Goal: Use online tool/utility: Utilize a website feature to perform a specific function

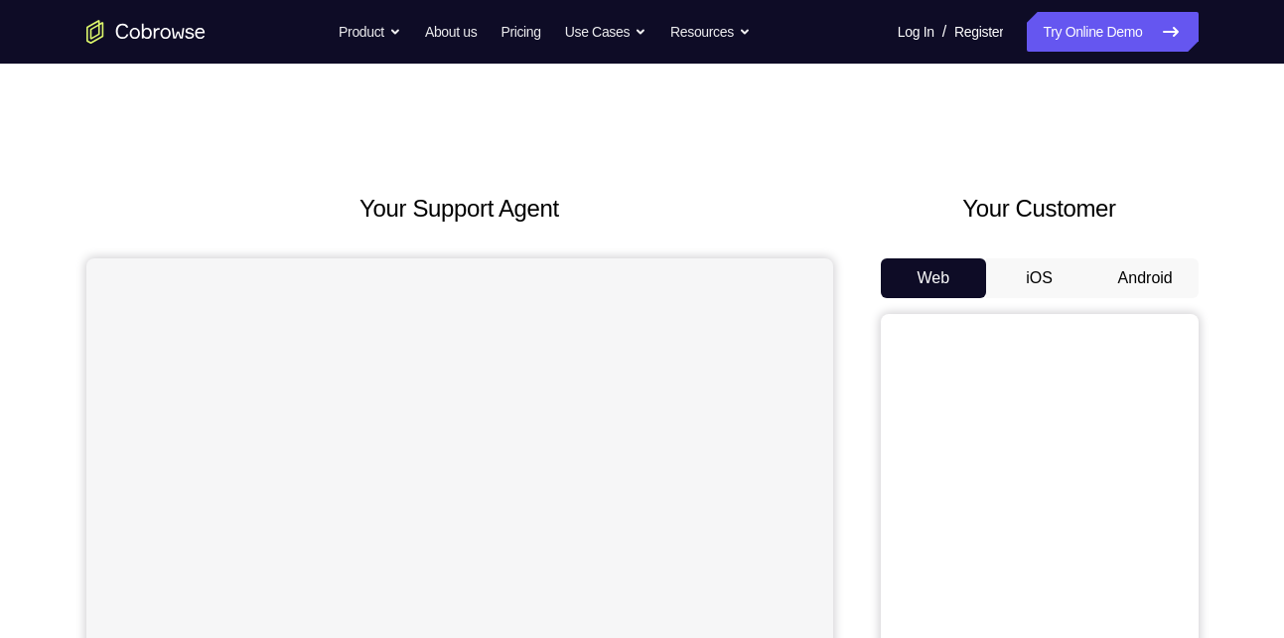
click at [1132, 282] on button "Android" at bounding box center [1146, 278] width 106 height 40
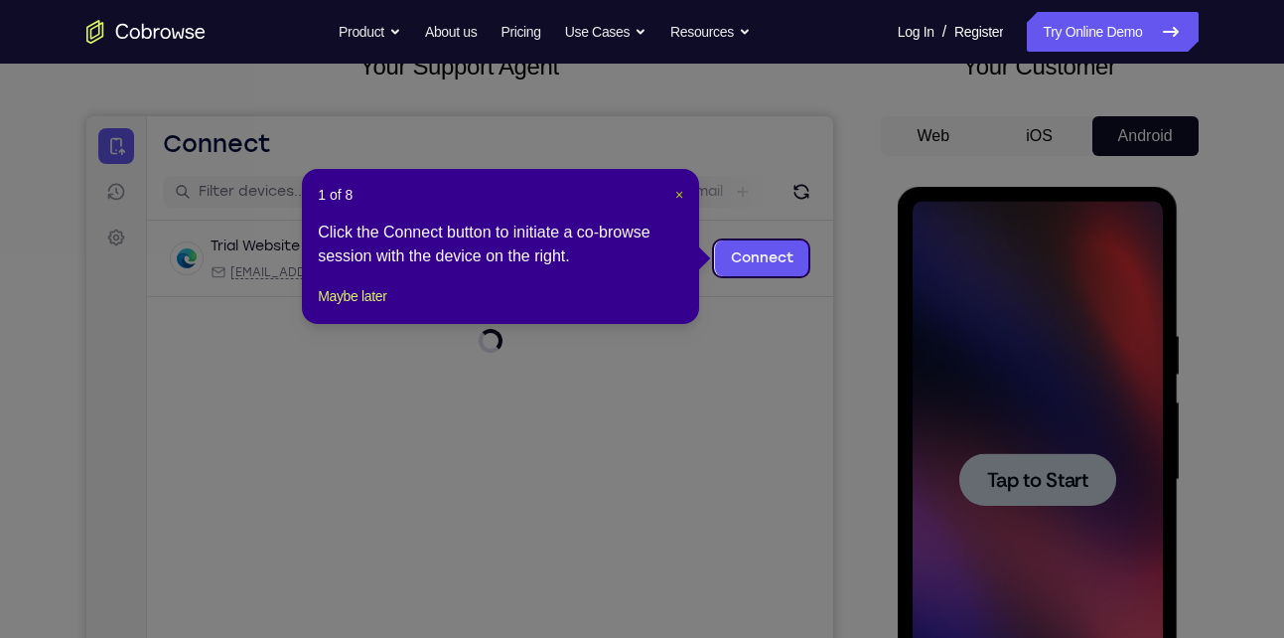
click at [681, 191] on span "×" at bounding box center [680, 195] width 8 height 16
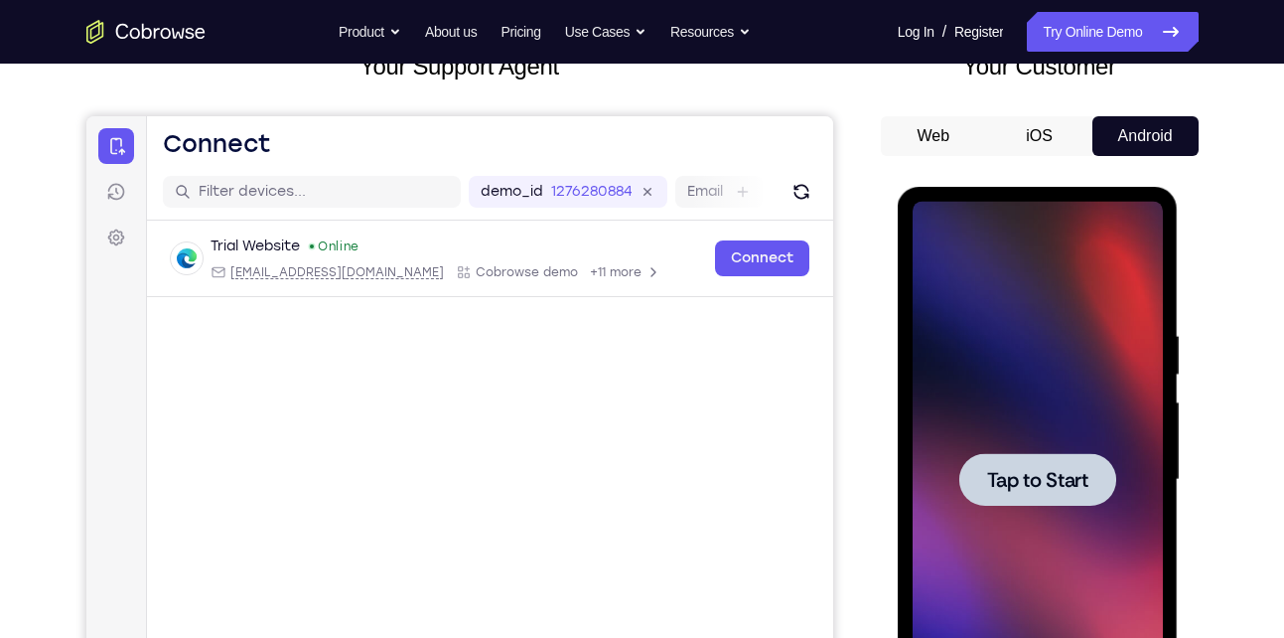
click at [1072, 488] on span "Tap to Start" at bounding box center [1037, 480] width 101 height 20
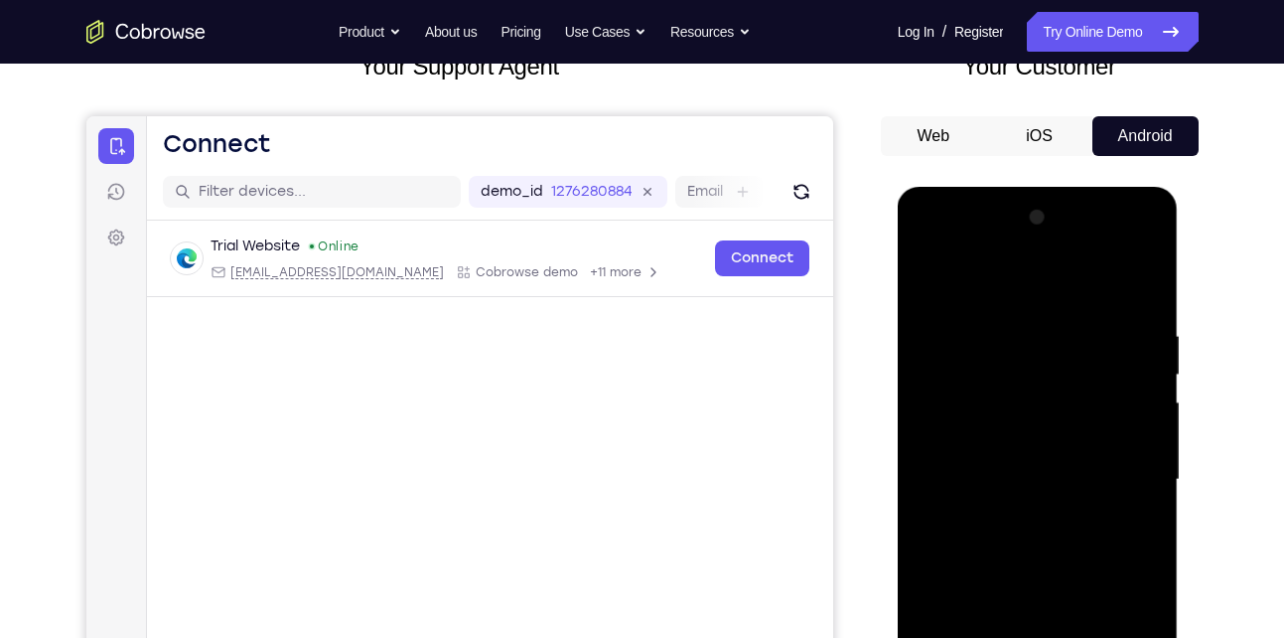
scroll to position [347, 0]
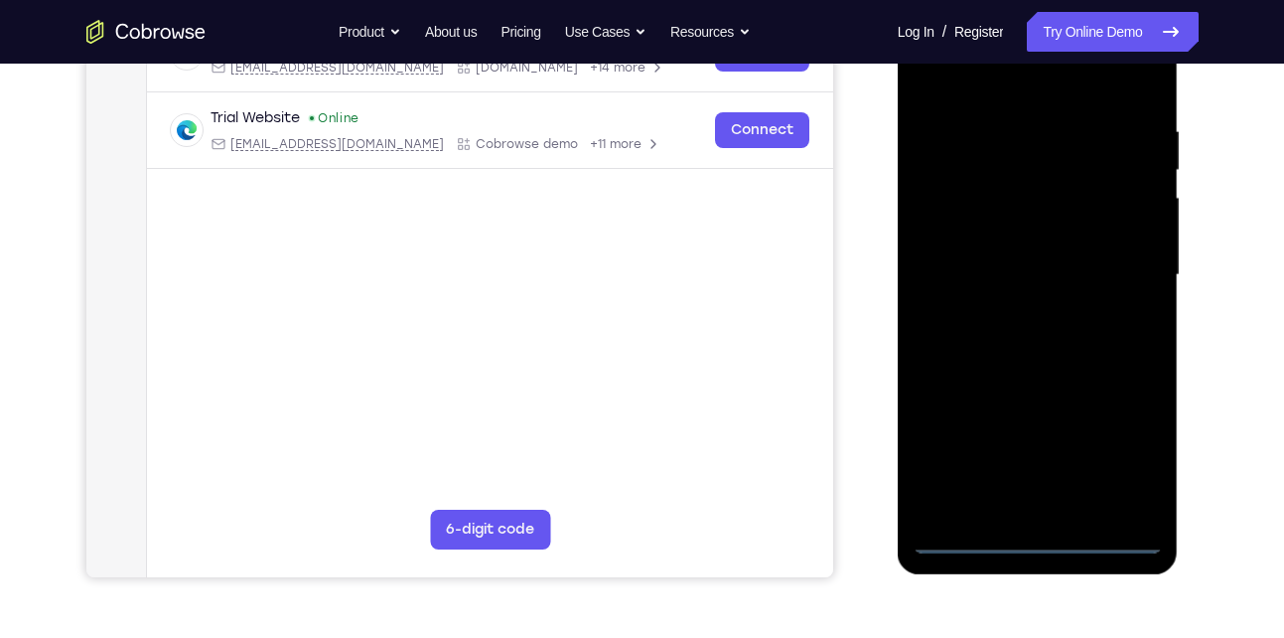
click at [1042, 541] on div at bounding box center [1038, 275] width 250 height 556
click at [1128, 471] on div at bounding box center [1038, 275] width 250 height 556
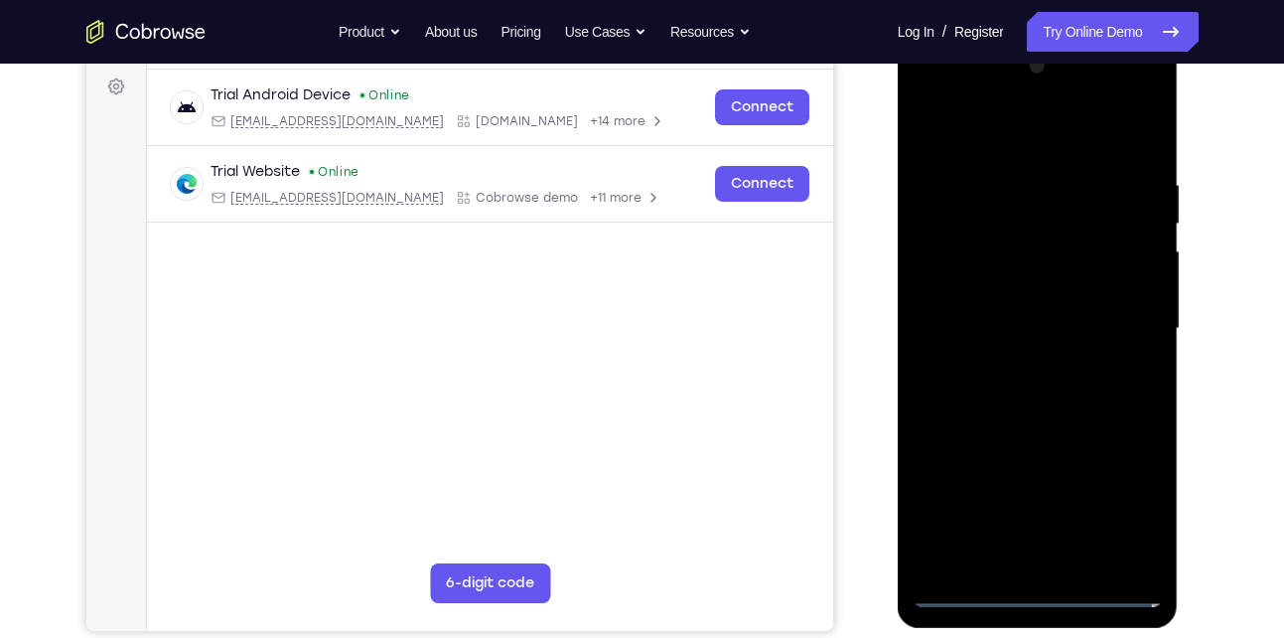
click at [982, 147] on div at bounding box center [1038, 329] width 250 height 556
click at [1122, 329] on div at bounding box center [1038, 329] width 250 height 556
click at [1017, 369] on div at bounding box center [1038, 329] width 250 height 556
click at [1045, 305] on div at bounding box center [1038, 329] width 250 height 556
click at [1006, 293] on div at bounding box center [1038, 329] width 250 height 556
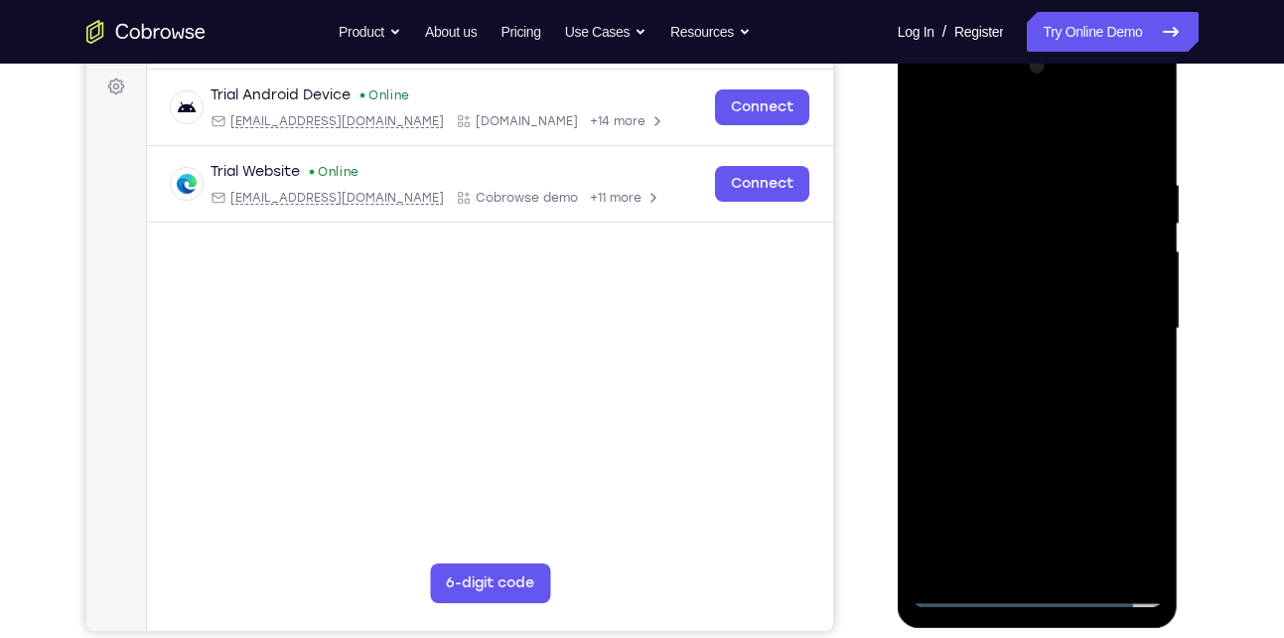
click at [1009, 335] on div at bounding box center [1038, 329] width 250 height 556
click at [1041, 329] on div at bounding box center [1038, 329] width 250 height 556
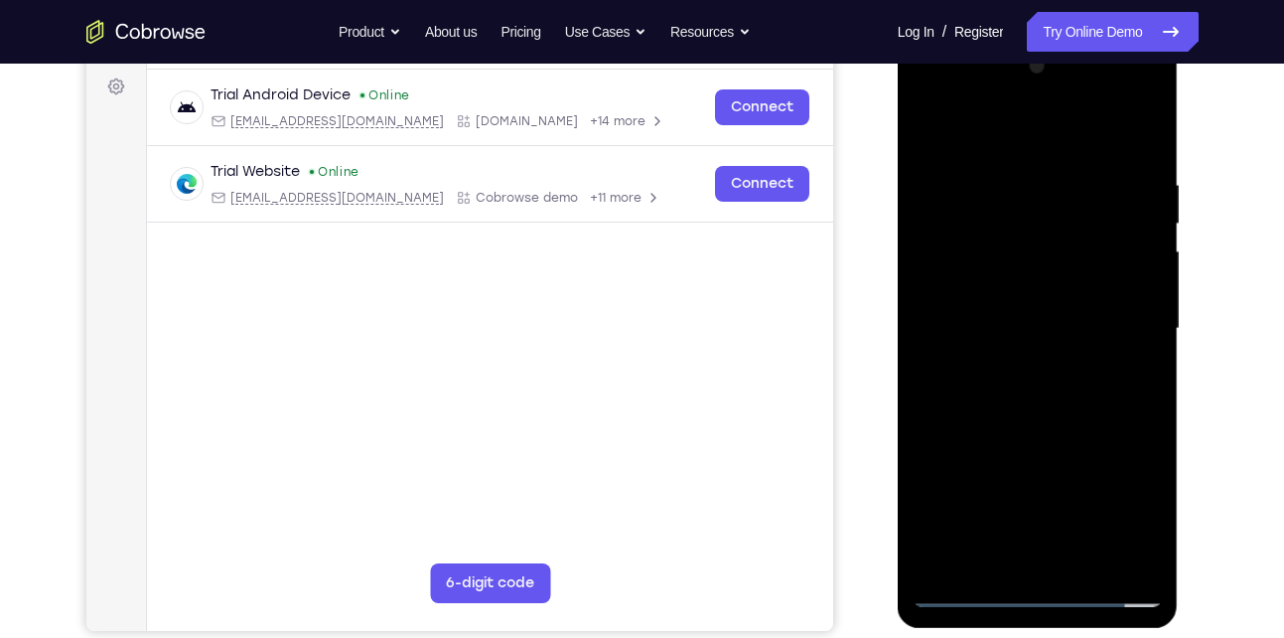
click at [1034, 386] on div at bounding box center [1038, 329] width 250 height 556
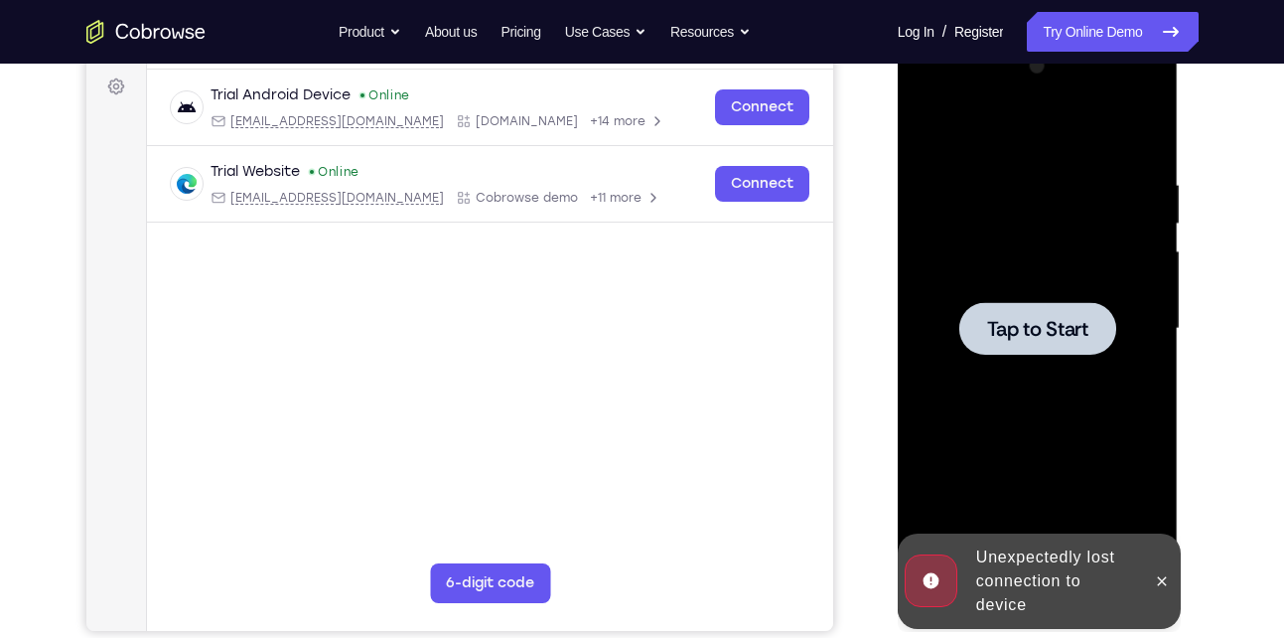
click at [1030, 331] on span "Tap to Start" at bounding box center [1037, 329] width 101 height 20
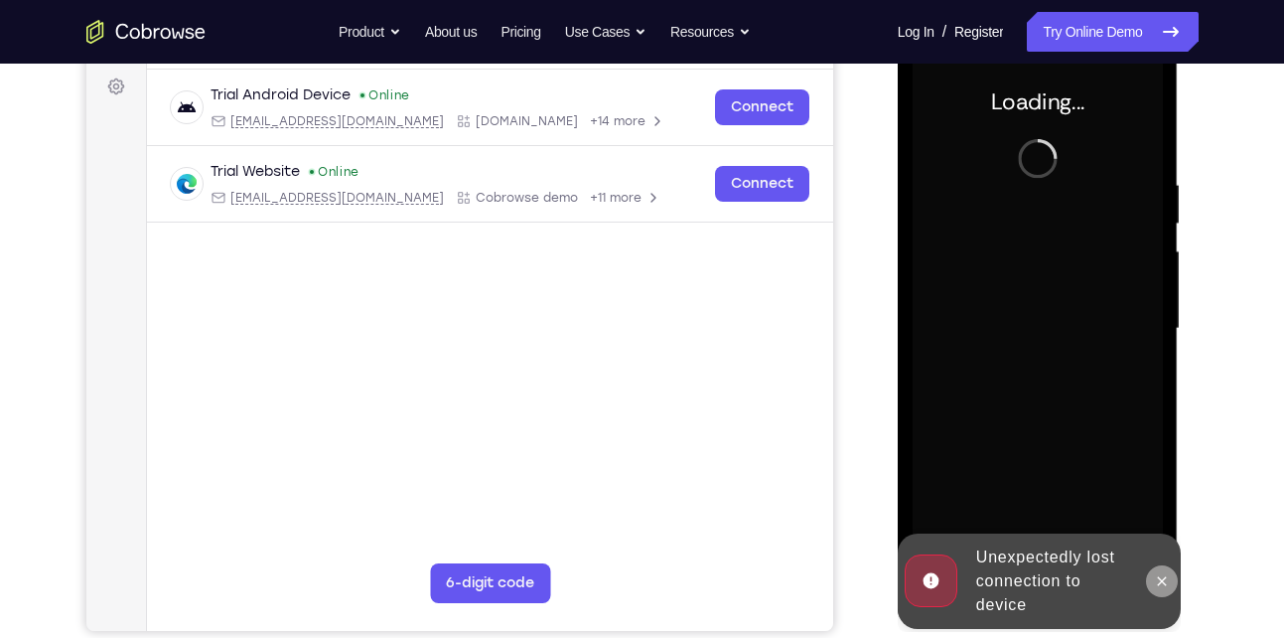
click at [1162, 585] on icon at bounding box center [1162, 581] width 16 height 16
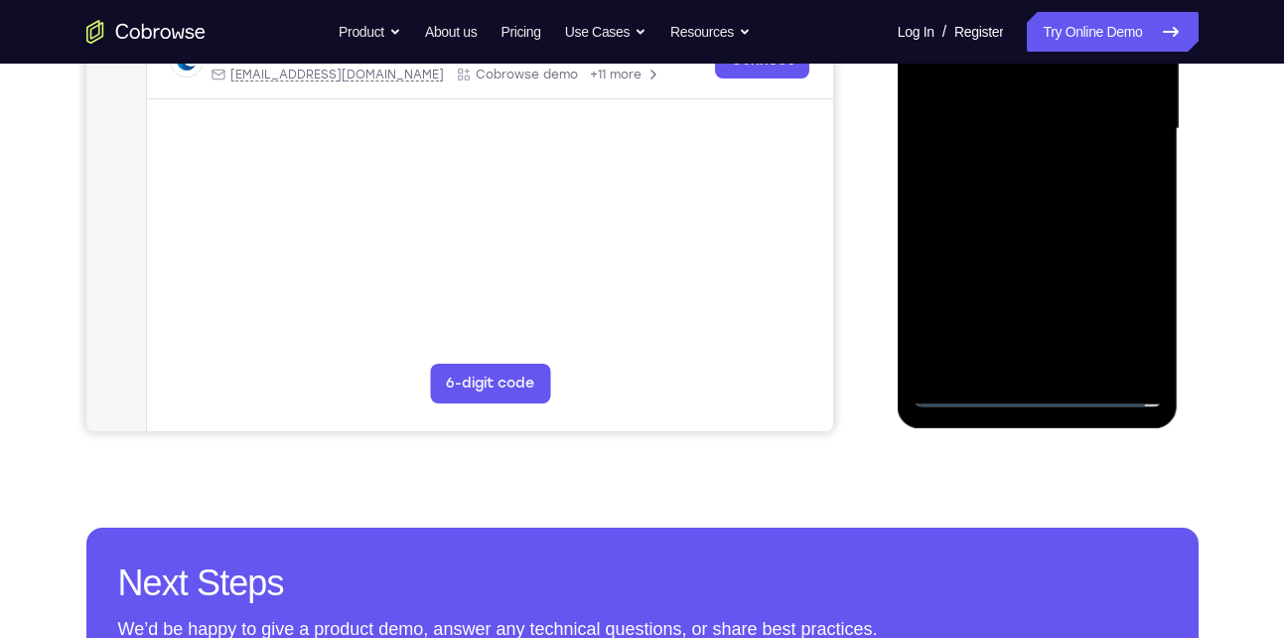
scroll to position [495, 0]
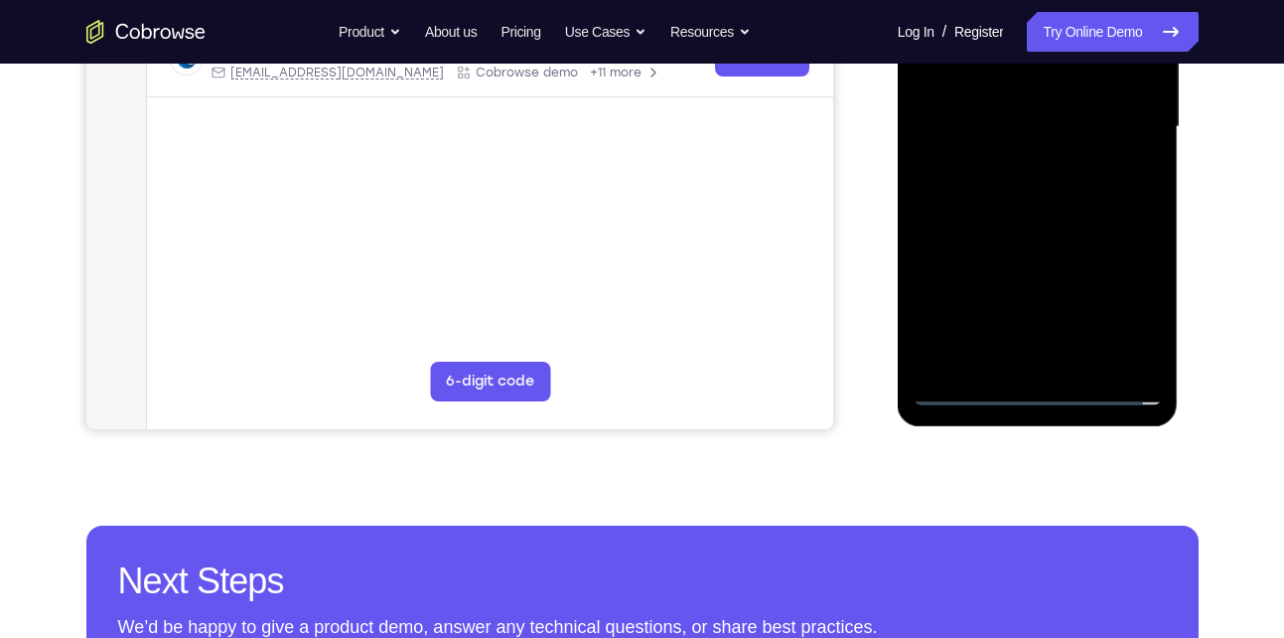
click at [1042, 394] on div at bounding box center [1038, 127] width 250 height 556
click at [1114, 294] on div at bounding box center [1038, 127] width 250 height 556
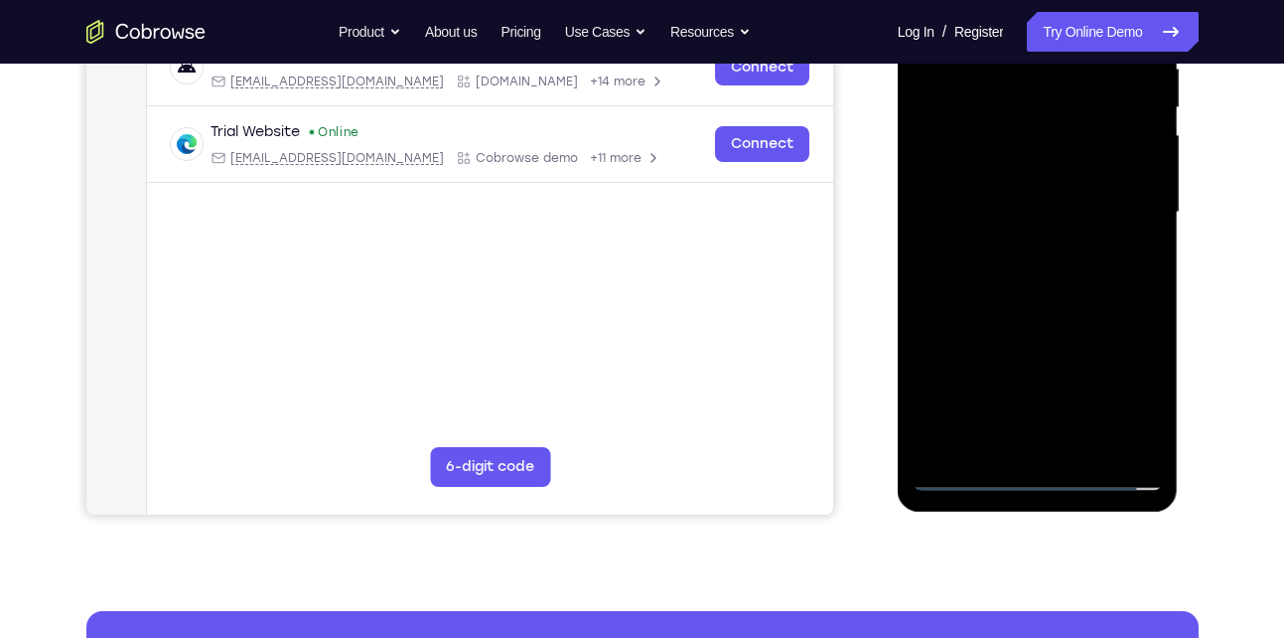
scroll to position [232, 0]
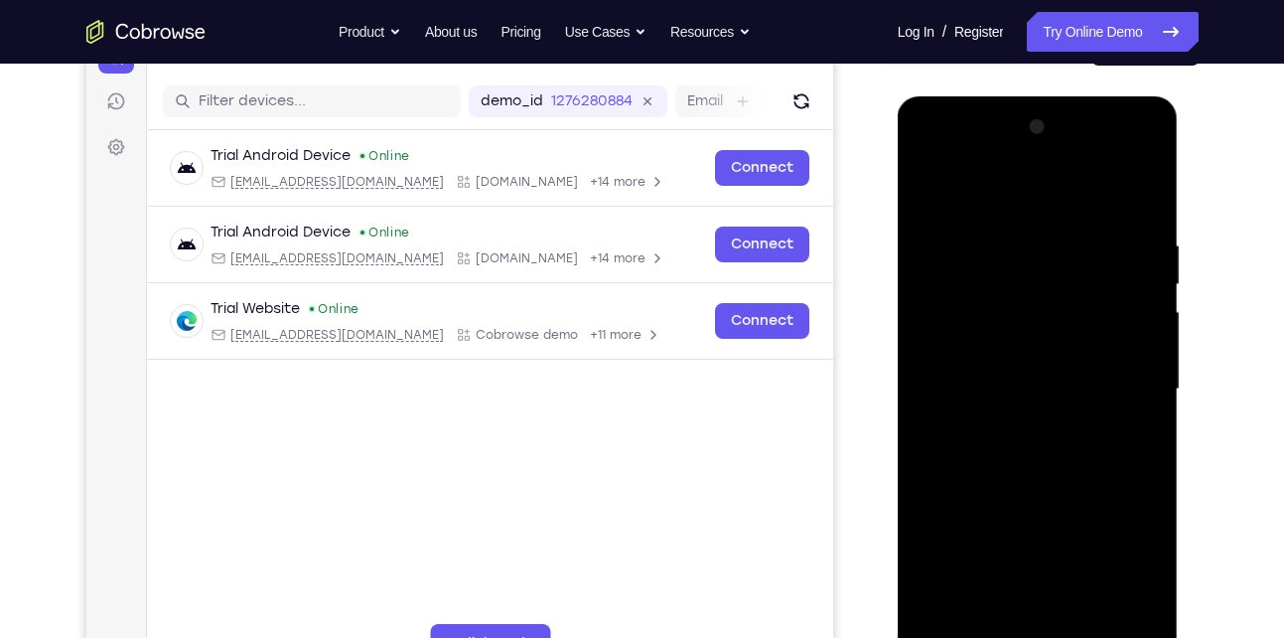
click at [991, 189] on div at bounding box center [1038, 389] width 250 height 556
click at [1125, 387] on div at bounding box center [1038, 389] width 250 height 556
click at [1014, 623] on div at bounding box center [1038, 389] width 250 height 556
click at [1037, 371] on div at bounding box center [1038, 389] width 250 height 556
click at [982, 354] on div at bounding box center [1038, 389] width 250 height 556
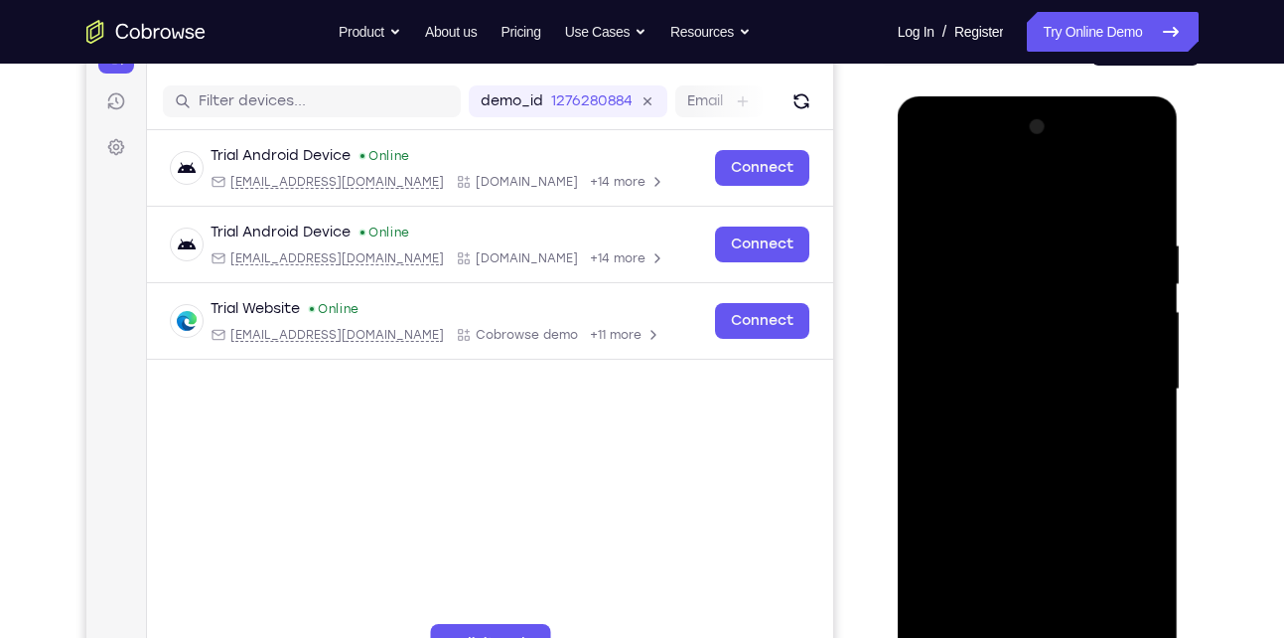
click at [981, 392] on div at bounding box center [1038, 389] width 250 height 556
click at [982, 449] on div at bounding box center [1038, 389] width 250 height 556
click at [993, 445] on div at bounding box center [1038, 389] width 250 height 556
click at [1124, 187] on div at bounding box center [1038, 389] width 250 height 556
drag, startPoint x: 1011, startPoint y: 468, endPoint x: 1047, endPoint y: 364, distance: 110.3
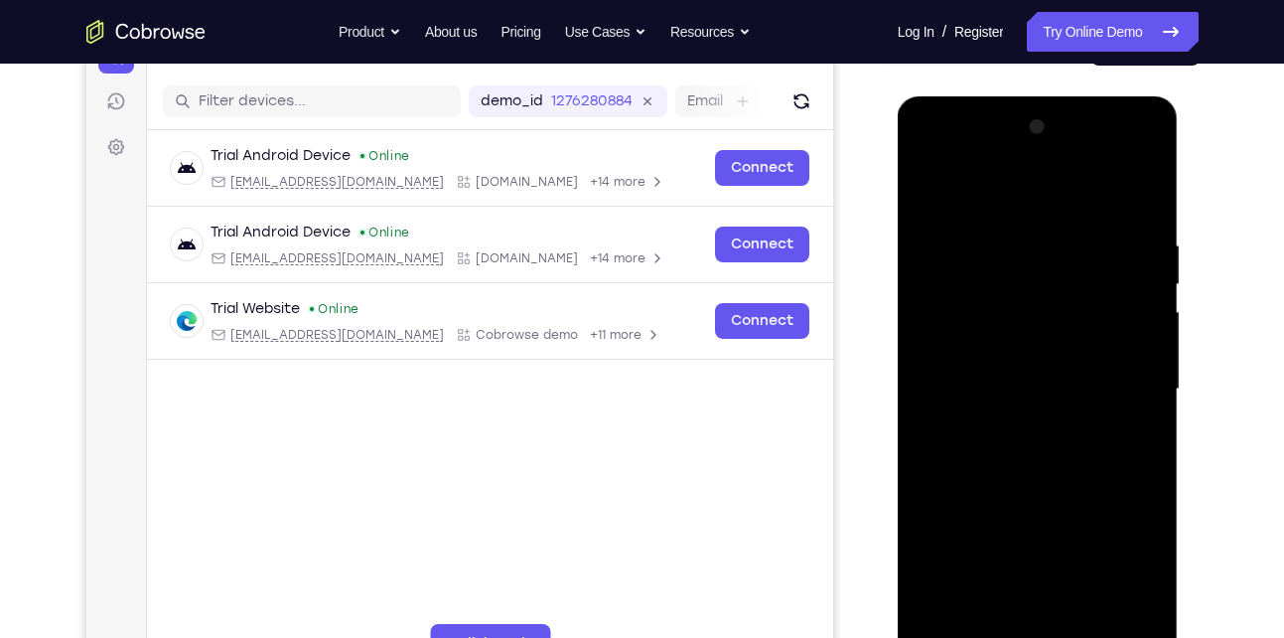
click at [1047, 364] on div at bounding box center [1038, 389] width 250 height 556
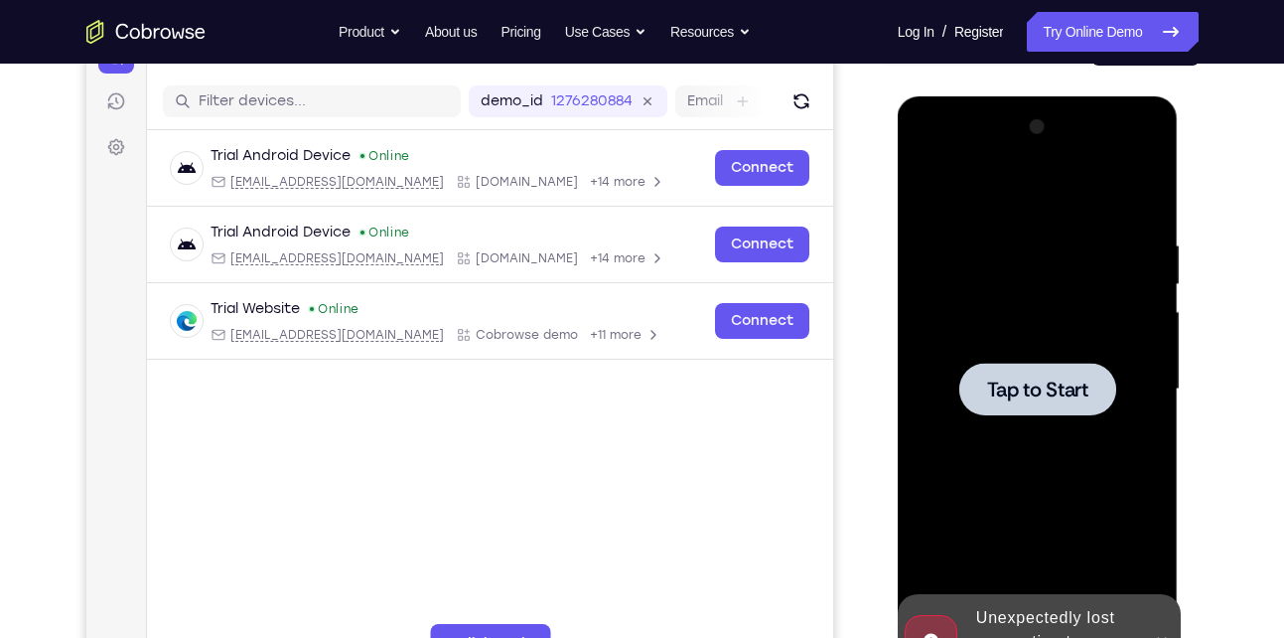
click at [1035, 395] on span "Tap to Start" at bounding box center [1037, 389] width 101 height 20
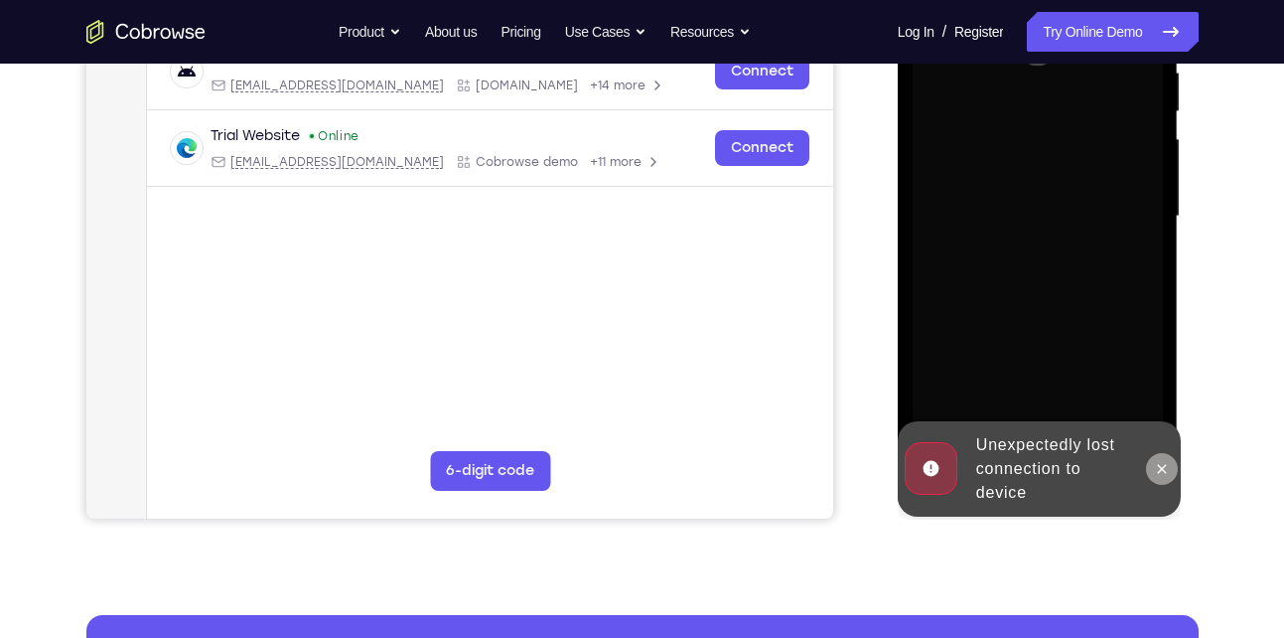
scroll to position [406, 0]
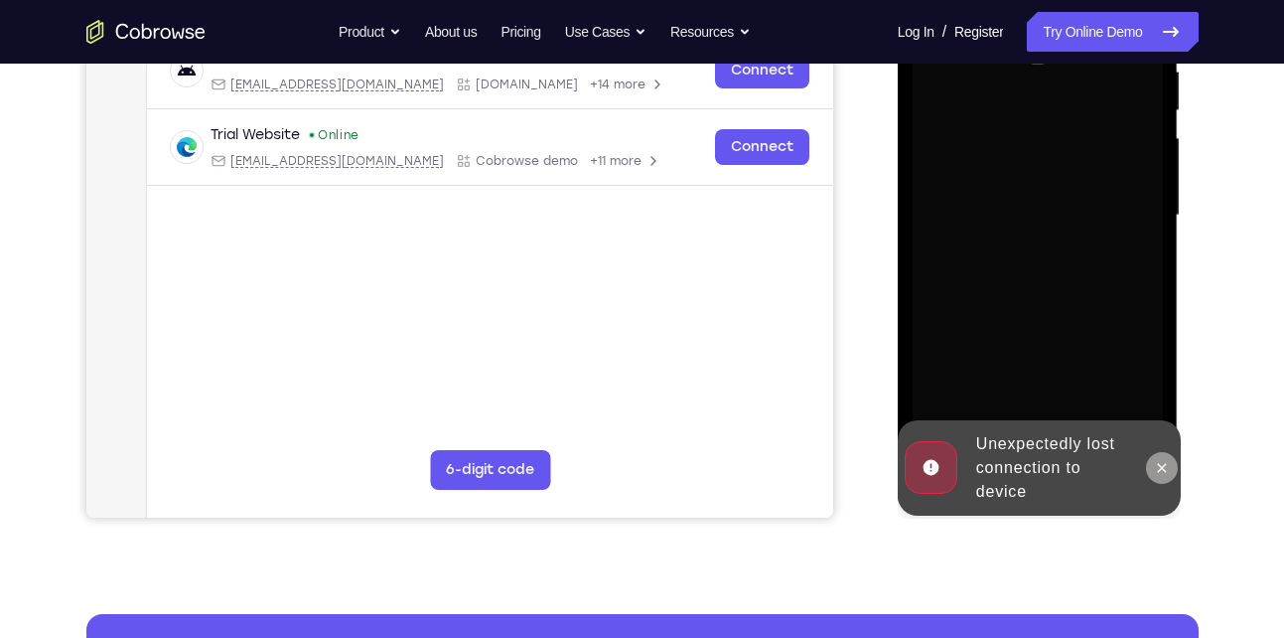
click at [1166, 458] on button at bounding box center [1162, 468] width 32 height 32
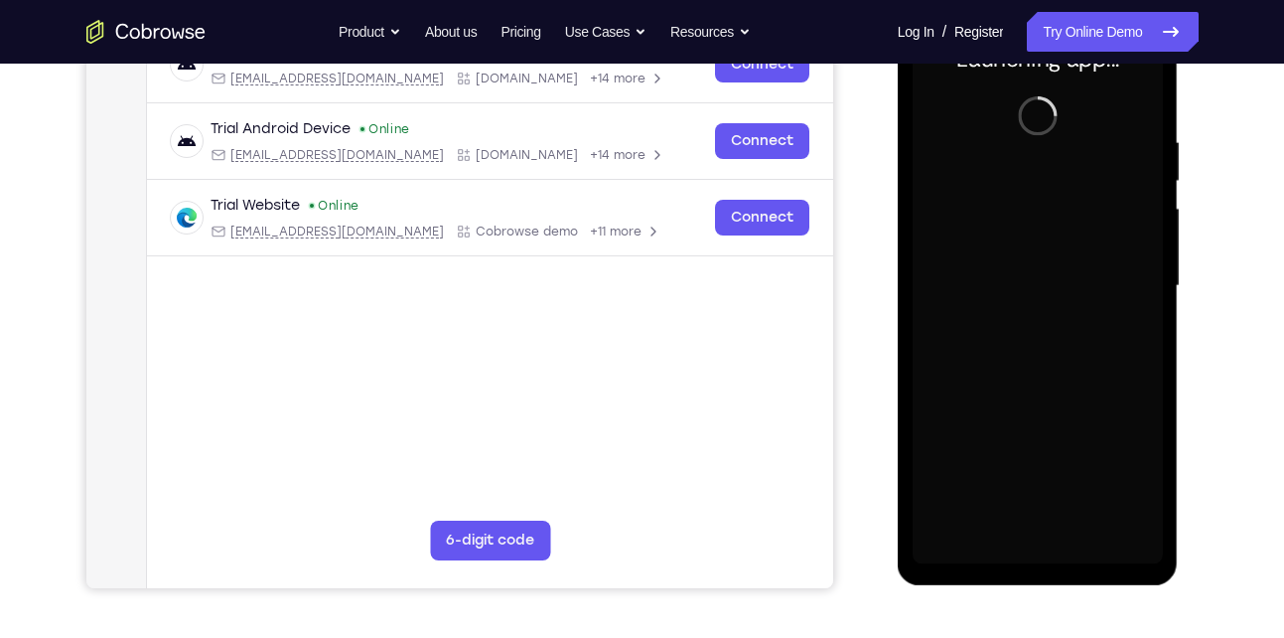
scroll to position [335, 0]
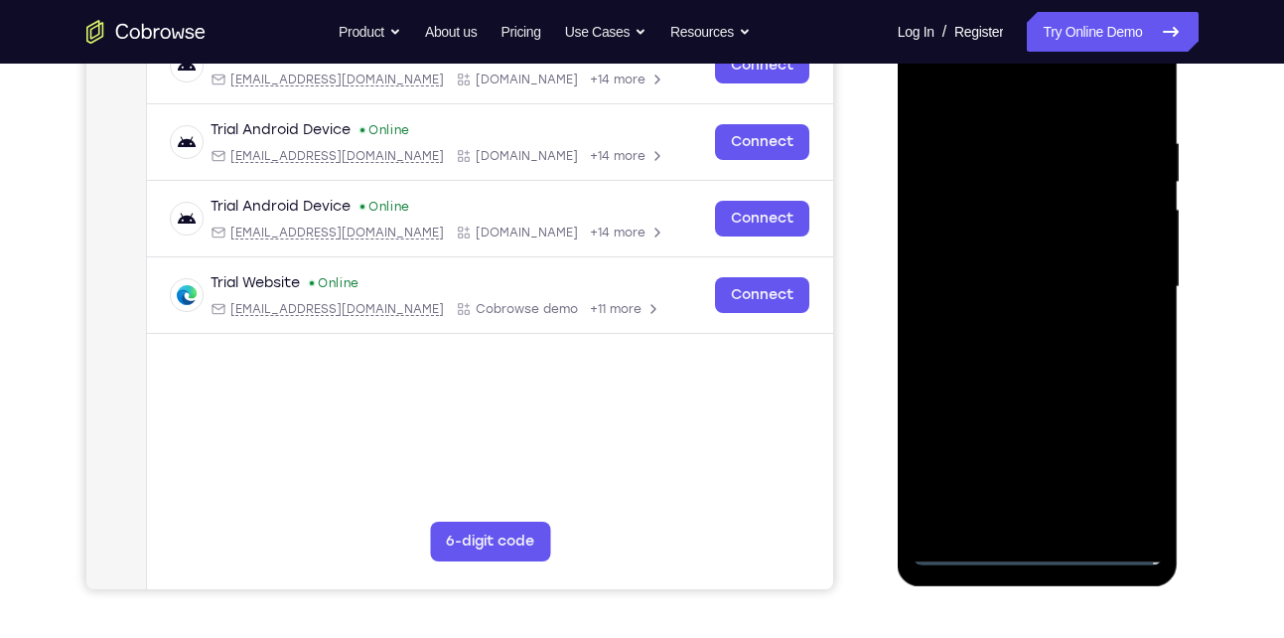
click at [1042, 551] on div at bounding box center [1038, 287] width 250 height 556
click at [1136, 465] on div at bounding box center [1038, 287] width 250 height 556
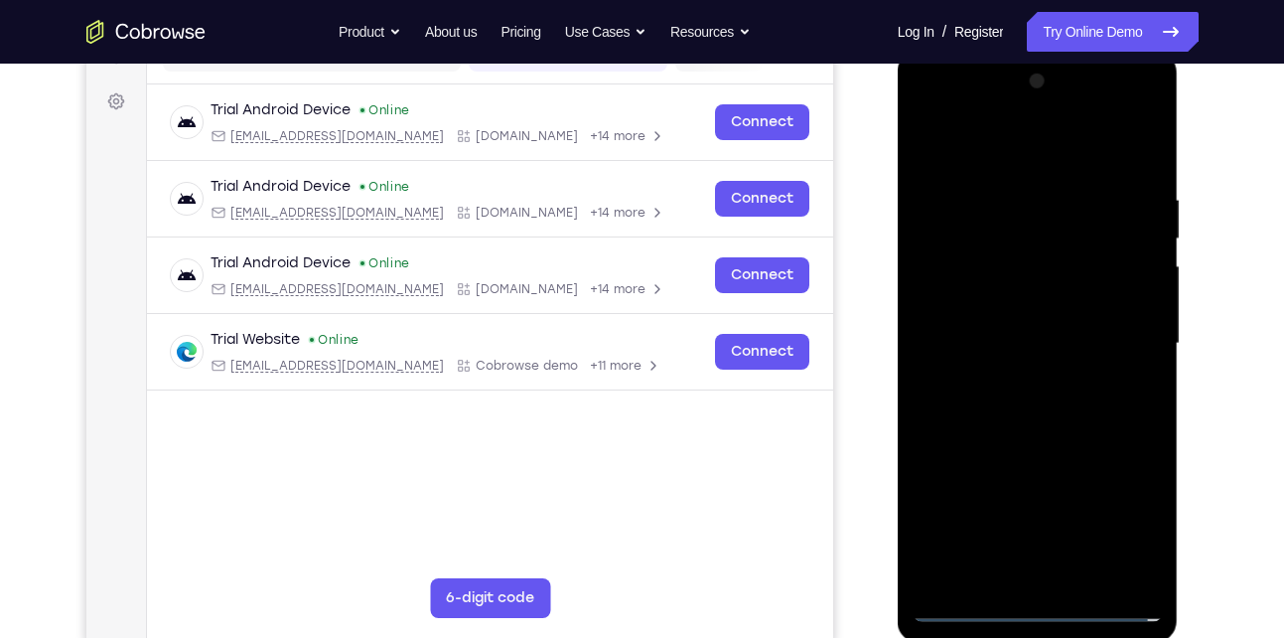
scroll to position [349, 0]
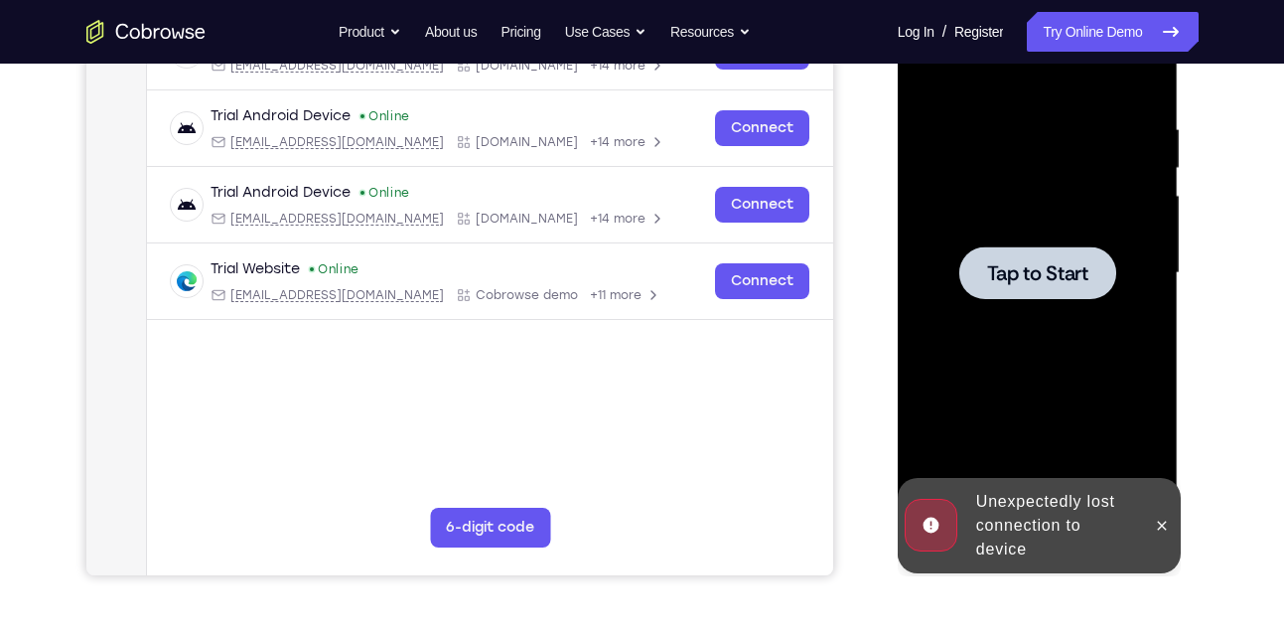
click at [1028, 292] on div at bounding box center [1038, 272] width 157 height 53
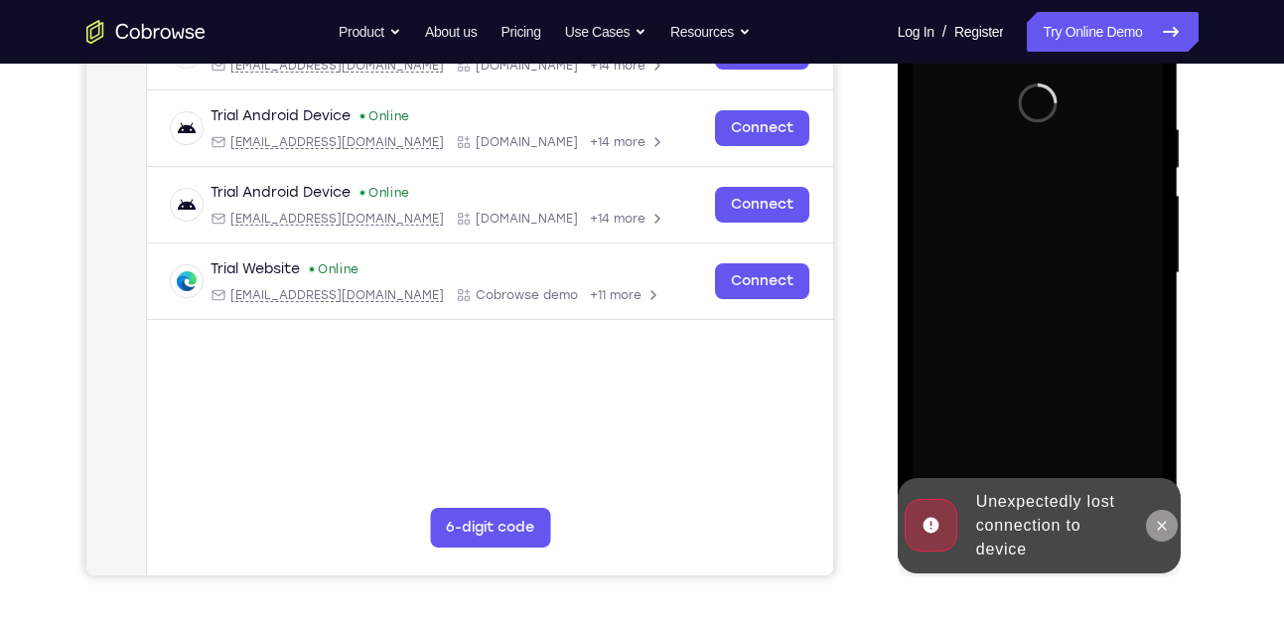
click at [1176, 530] on button at bounding box center [1162, 526] width 32 height 32
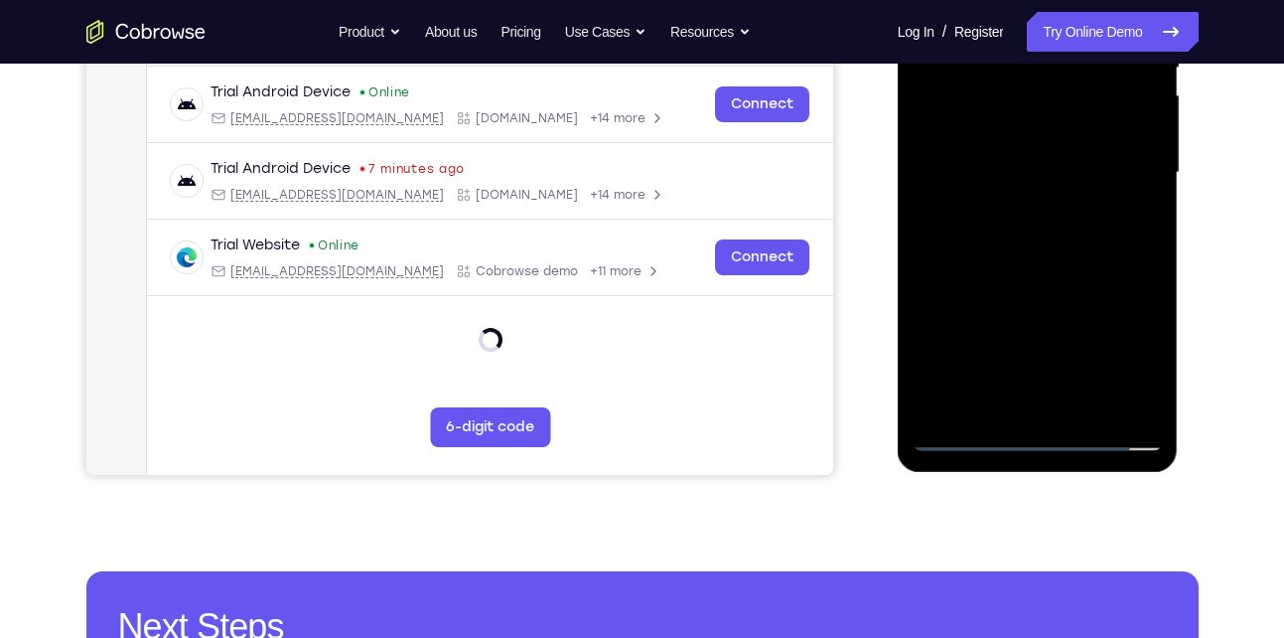
scroll to position [450, 0]
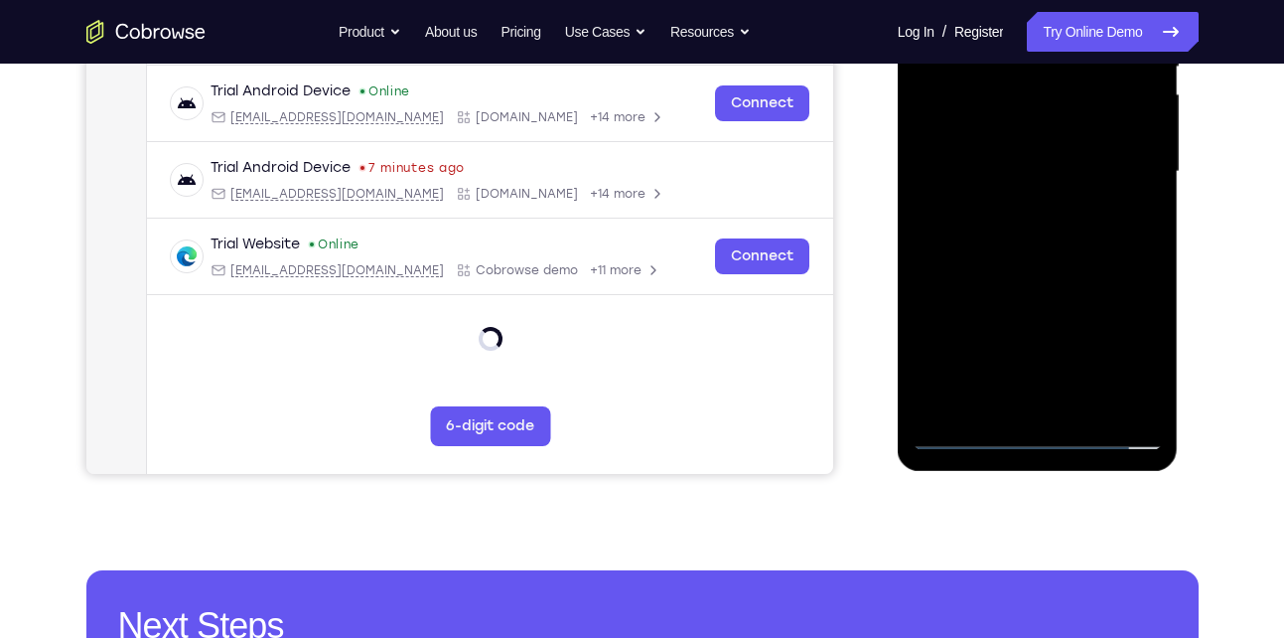
click at [1040, 429] on div at bounding box center [1038, 172] width 250 height 556
click at [1132, 345] on div at bounding box center [1038, 172] width 250 height 556
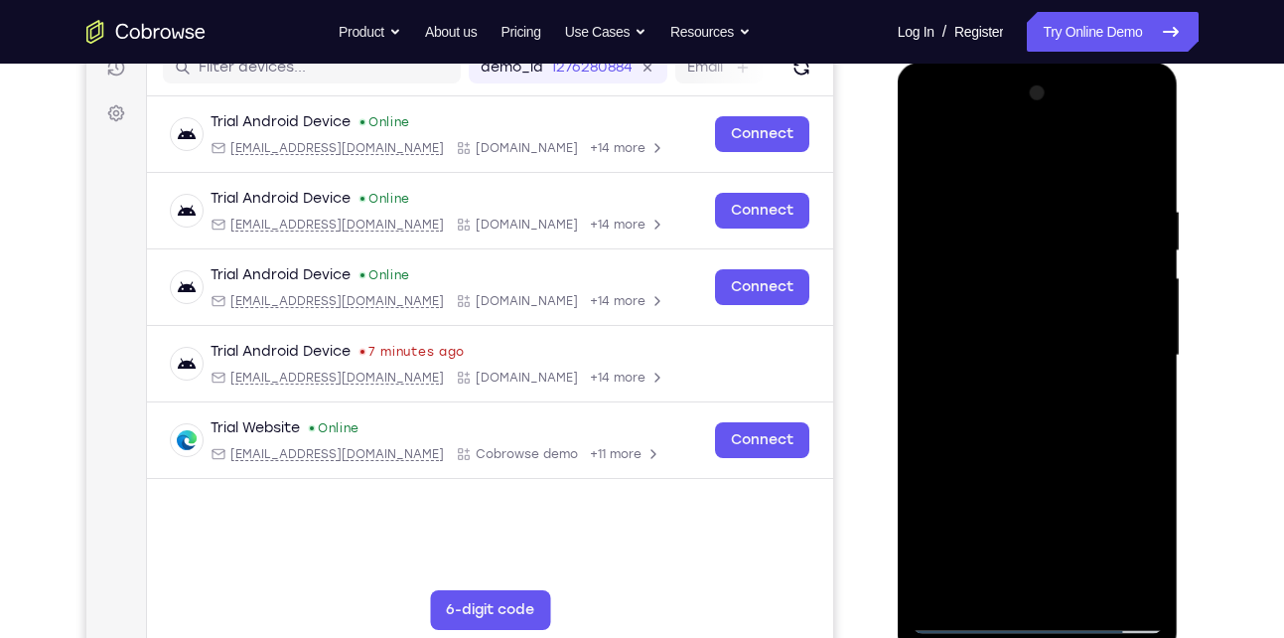
scroll to position [251, 0]
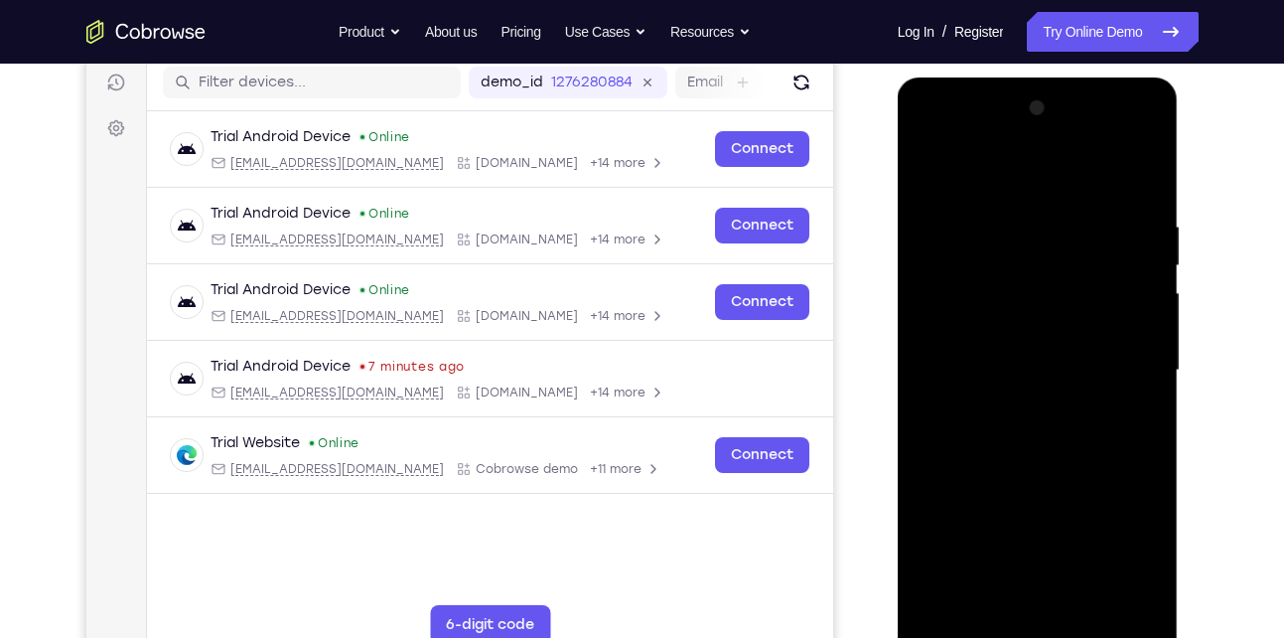
click at [975, 167] on div at bounding box center [1038, 370] width 250 height 556
click at [1127, 363] on div at bounding box center [1038, 370] width 250 height 556
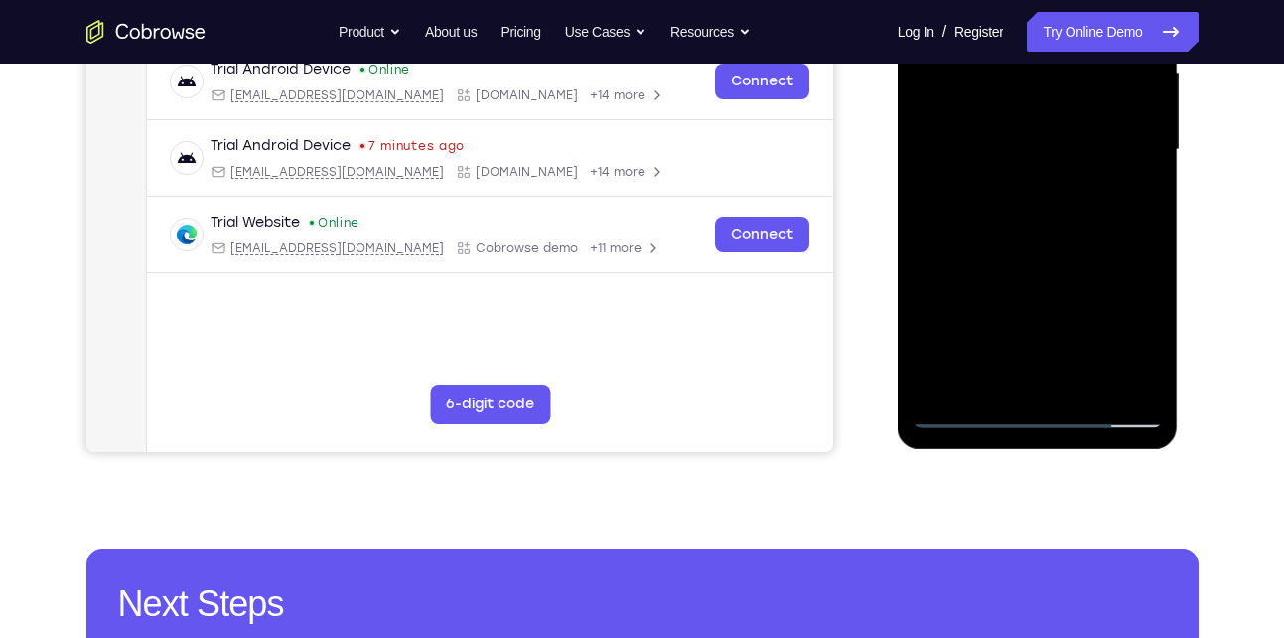
scroll to position [476, 0]
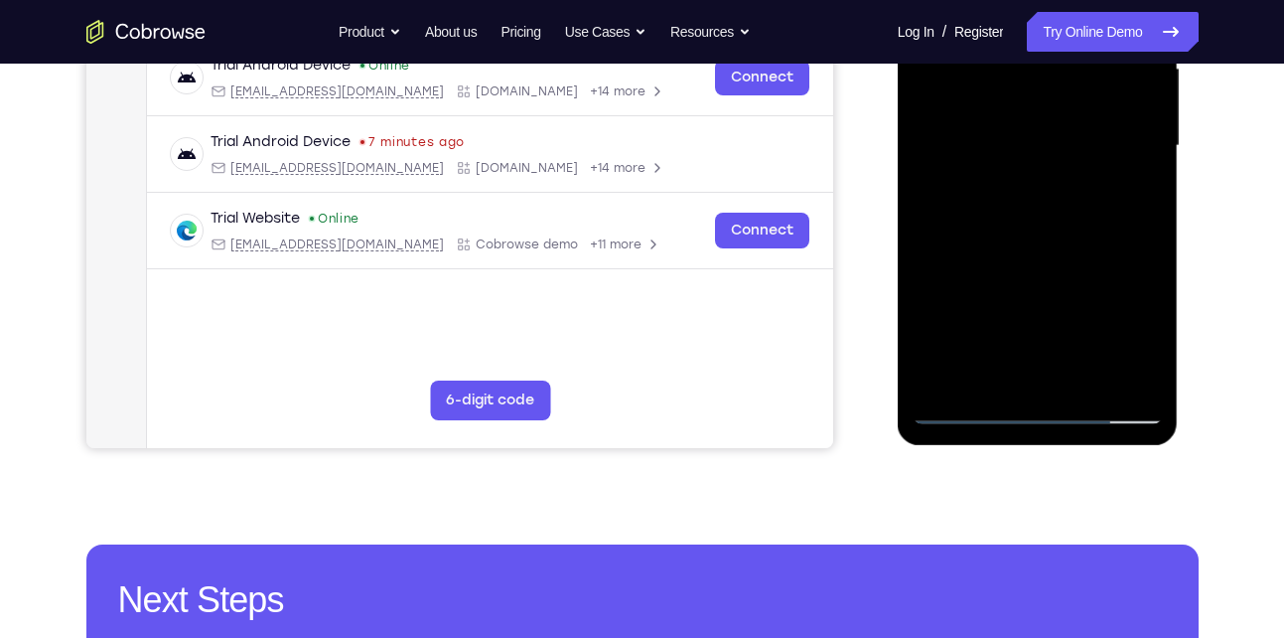
click at [1017, 378] on div at bounding box center [1038, 146] width 250 height 556
click at [1050, 132] on div at bounding box center [1038, 146] width 250 height 556
click at [995, 107] on div at bounding box center [1038, 146] width 250 height 556
click at [1013, 153] on div at bounding box center [1038, 146] width 250 height 556
click at [1006, 222] on div at bounding box center [1038, 146] width 250 height 556
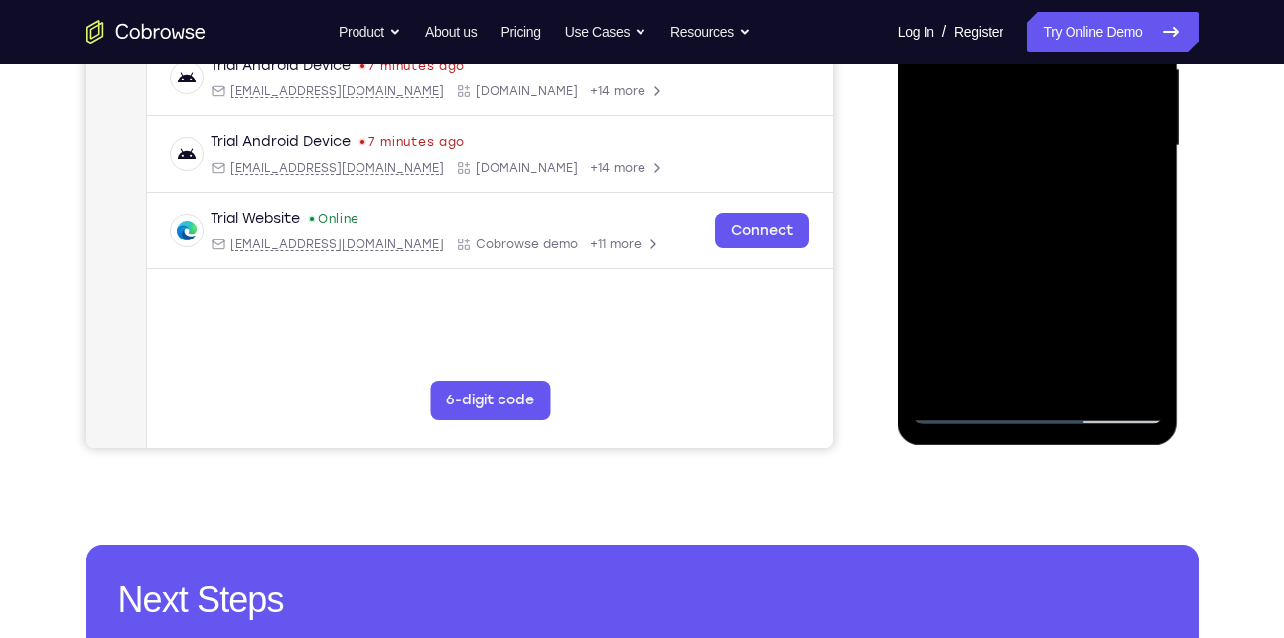
click at [1027, 213] on div at bounding box center [1038, 146] width 250 height 556
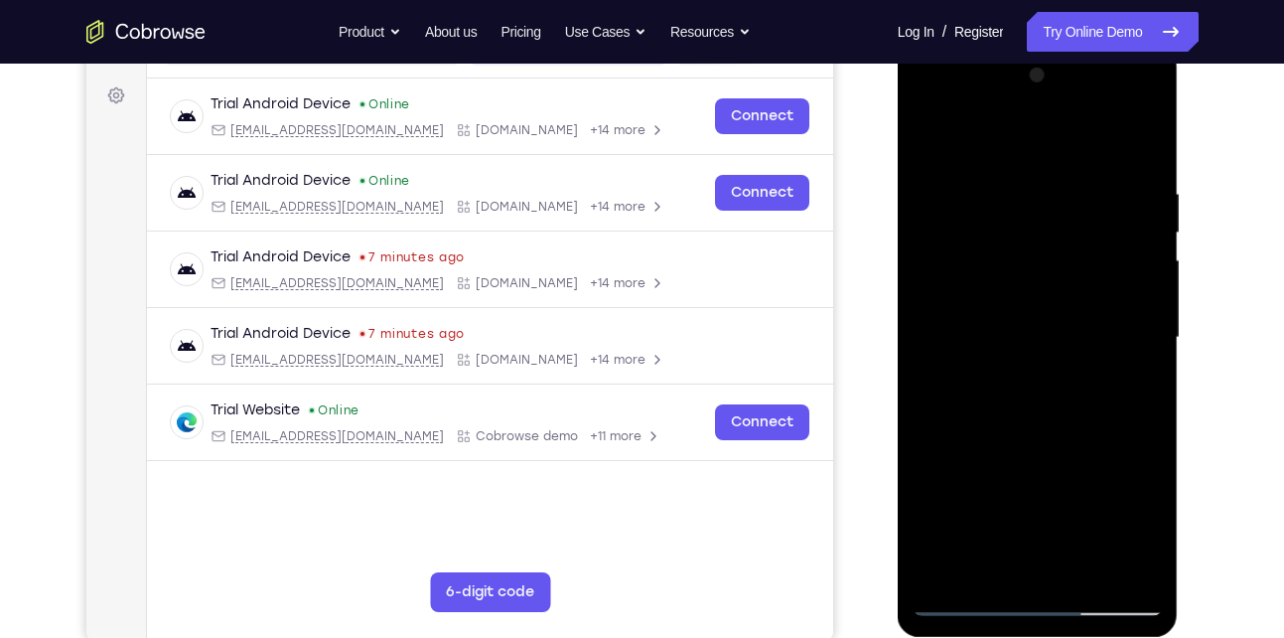
scroll to position [283, 0]
click at [1041, 390] on div at bounding box center [1038, 339] width 250 height 556
click at [1148, 417] on div at bounding box center [1038, 339] width 250 height 556
drag, startPoint x: 1043, startPoint y: 435, endPoint x: 1042, endPoint y: 272, distance: 162.9
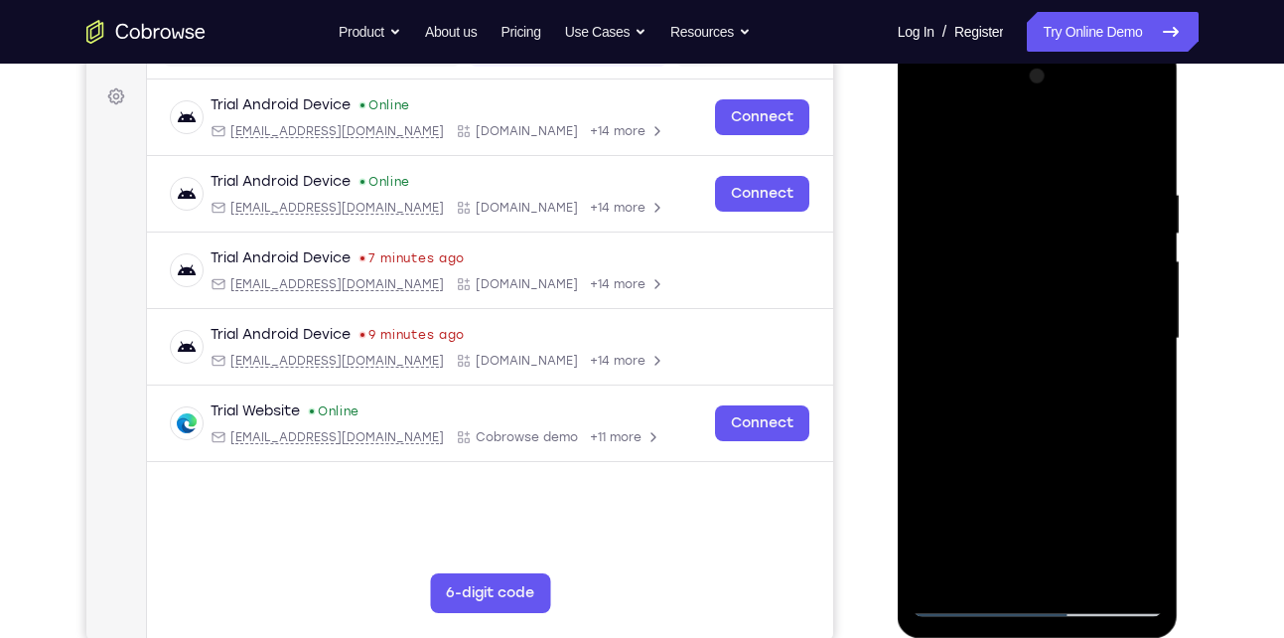
click at [1042, 272] on div at bounding box center [1038, 339] width 250 height 556
click at [929, 430] on div at bounding box center [1038, 339] width 250 height 556
click at [1087, 571] on div at bounding box center [1038, 339] width 250 height 556
click at [1030, 443] on div at bounding box center [1038, 339] width 250 height 556
click at [991, 307] on div at bounding box center [1038, 339] width 250 height 556
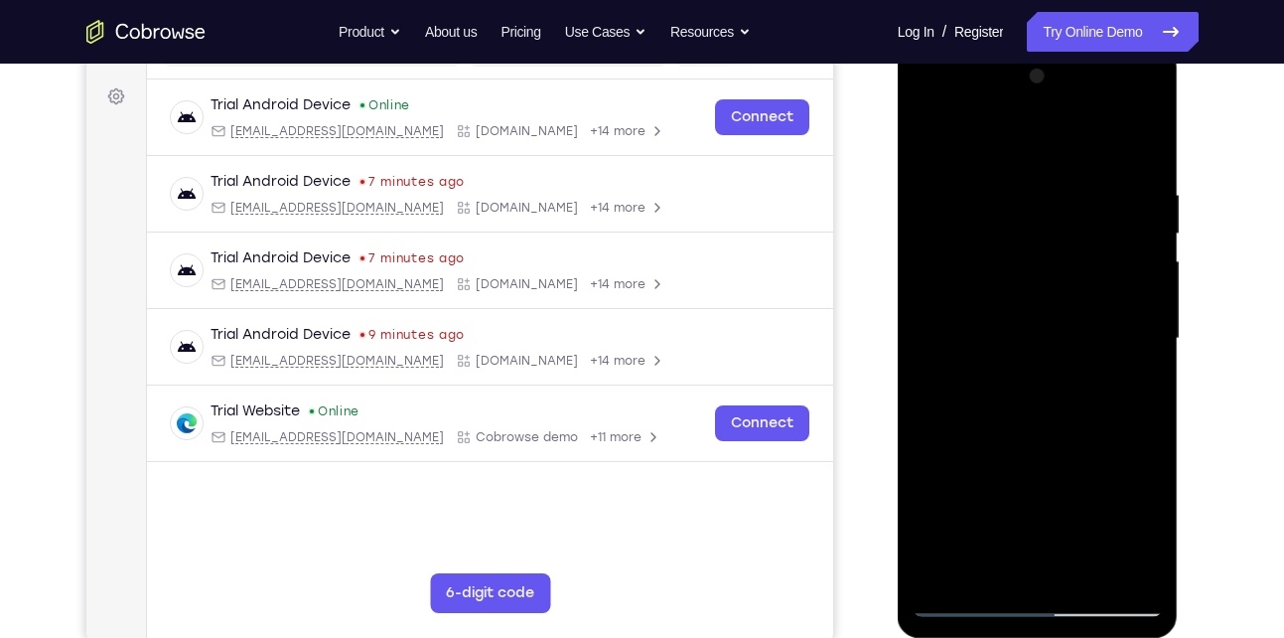
click at [981, 134] on div at bounding box center [1038, 339] width 250 height 556
drag, startPoint x: 961, startPoint y: 485, endPoint x: 975, endPoint y: 244, distance: 240.8
click at [975, 244] on div at bounding box center [1038, 339] width 250 height 556
click at [929, 137] on div at bounding box center [1038, 339] width 250 height 556
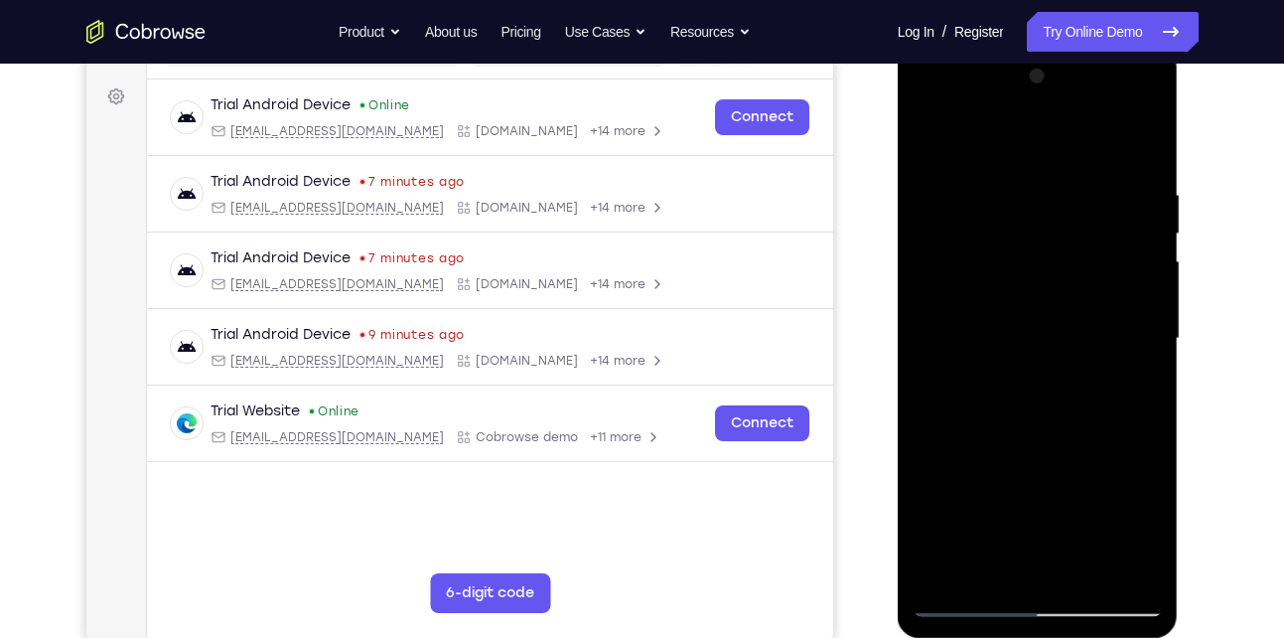
click at [929, 135] on div at bounding box center [1038, 339] width 250 height 556
click at [1146, 381] on div at bounding box center [1038, 339] width 250 height 556
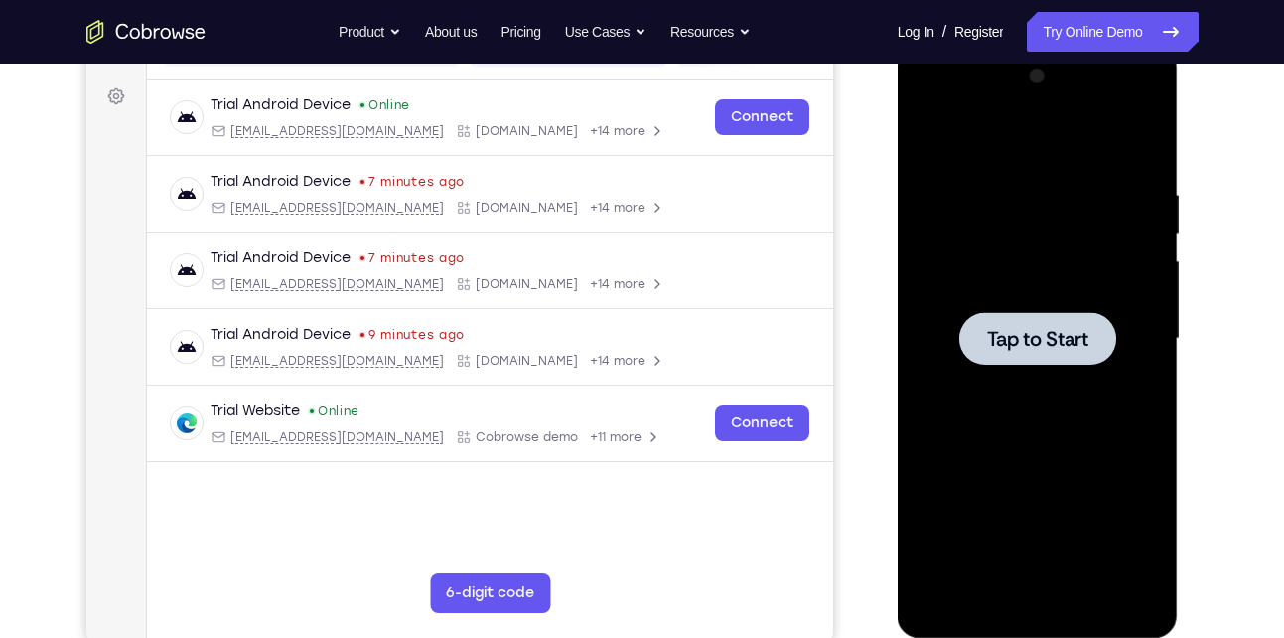
click at [1061, 356] on div at bounding box center [1038, 338] width 157 height 53
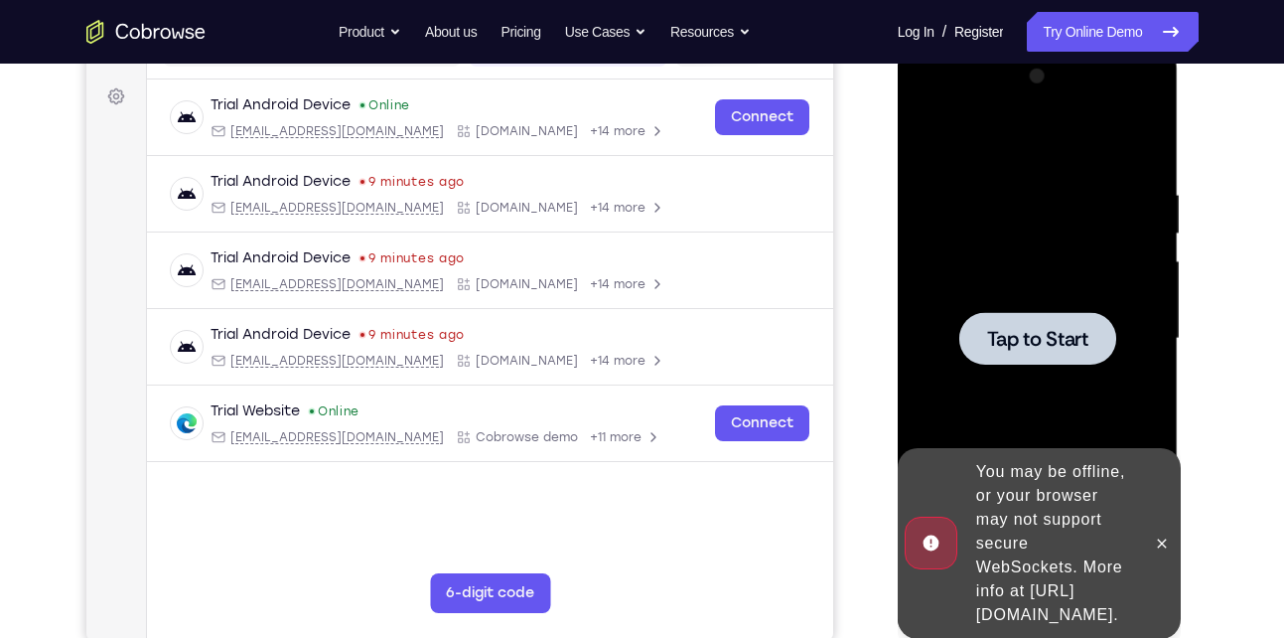
click at [993, 265] on div at bounding box center [1038, 339] width 250 height 556
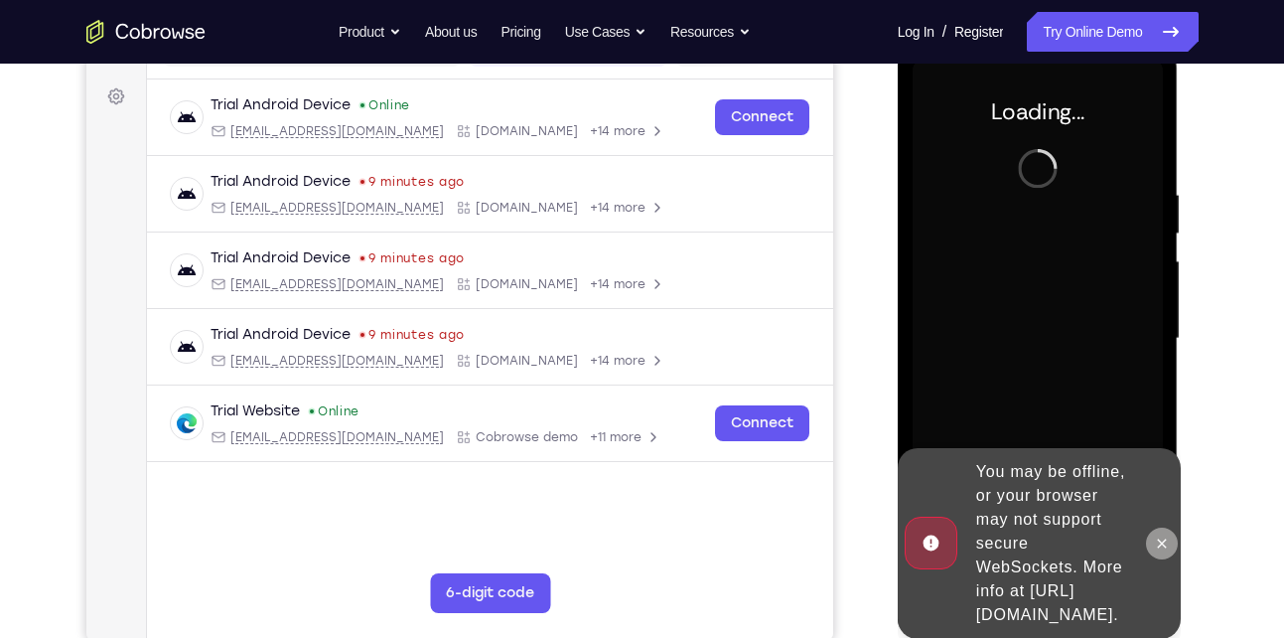
click at [1165, 535] on icon at bounding box center [1162, 543] width 16 height 16
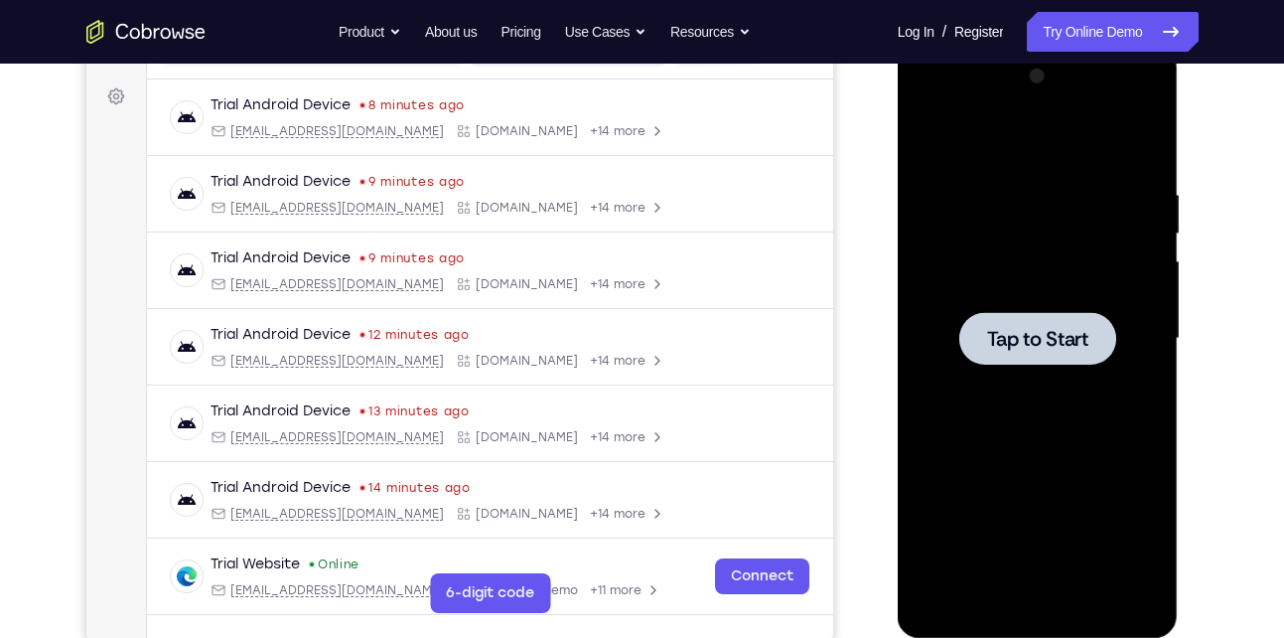
click at [1022, 334] on span "Tap to Start" at bounding box center [1037, 339] width 101 height 20
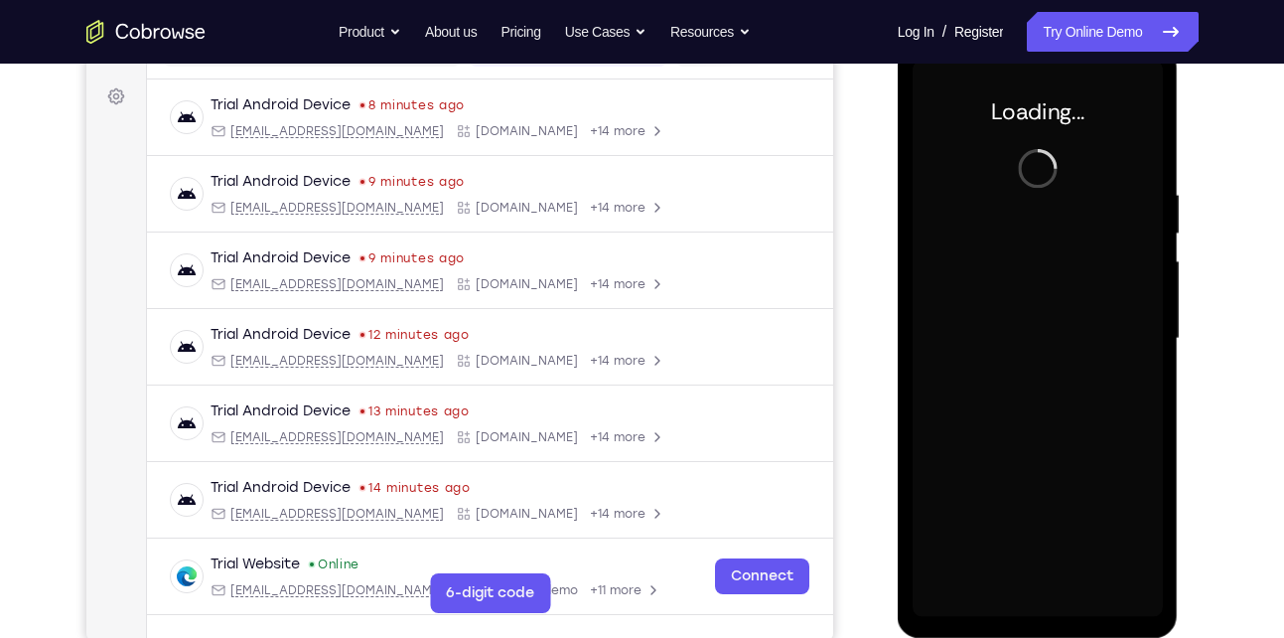
click at [1022, 334] on div at bounding box center [1038, 339] width 250 height 556
click at [1209, 268] on div "Your Support Agent Your Customer Web iOS Android Next Steps We’d be happy to gi…" at bounding box center [643, 435] width 1272 height 1310
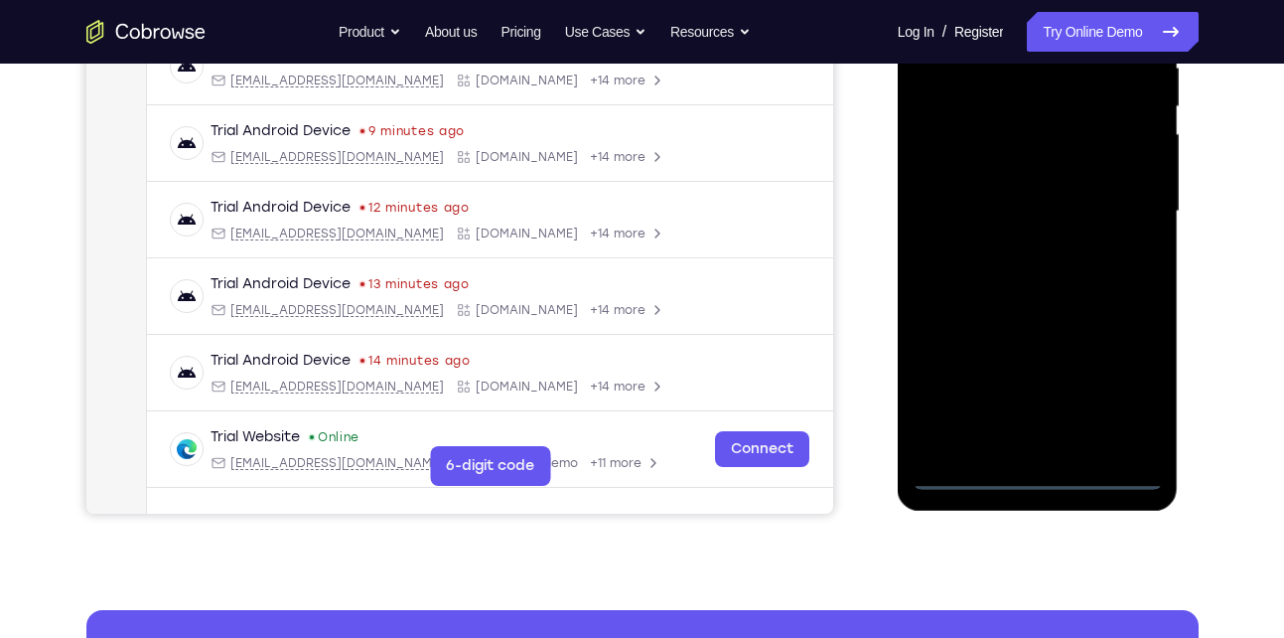
scroll to position [416, 0]
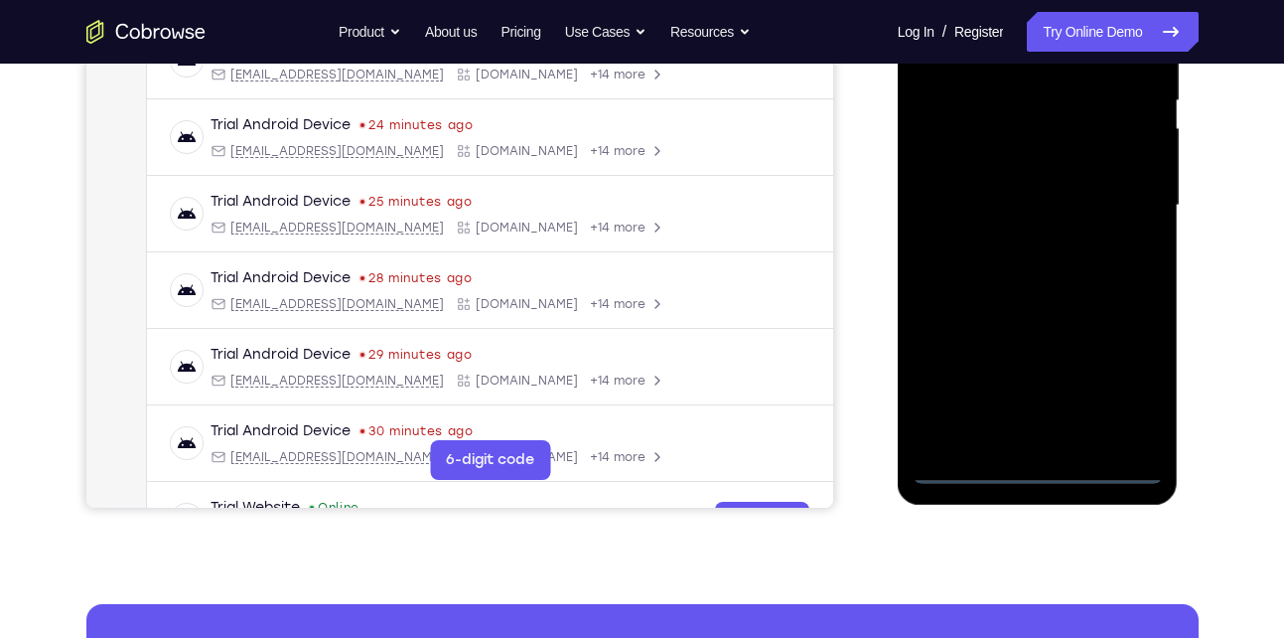
click at [1040, 463] on div at bounding box center [1038, 205] width 250 height 556
click at [1122, 379] on div at bounding box center [1038, 205] width 250 height 556
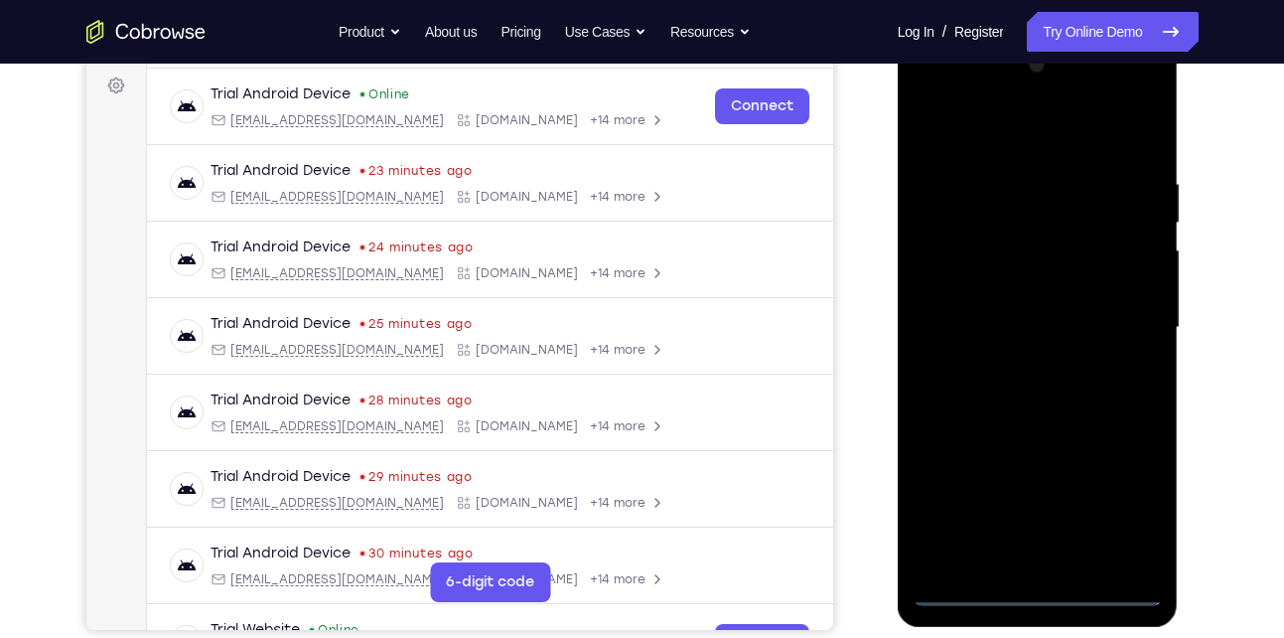
click at [977, 137] on div at bounding box center [1038, 328] width 250 height 556
click at [1132, 333] on div at bounding box center [1038, 328] width 250 height 556
click at [1011, 367] on div at bounding box center [1038, 328] width 250 height 556
click at [1043, 319] on div at bounding box center [1038, 328] width 250 height 556
click at [1001, 290] on div at bounding box center [1038, 328] width 250 height 556
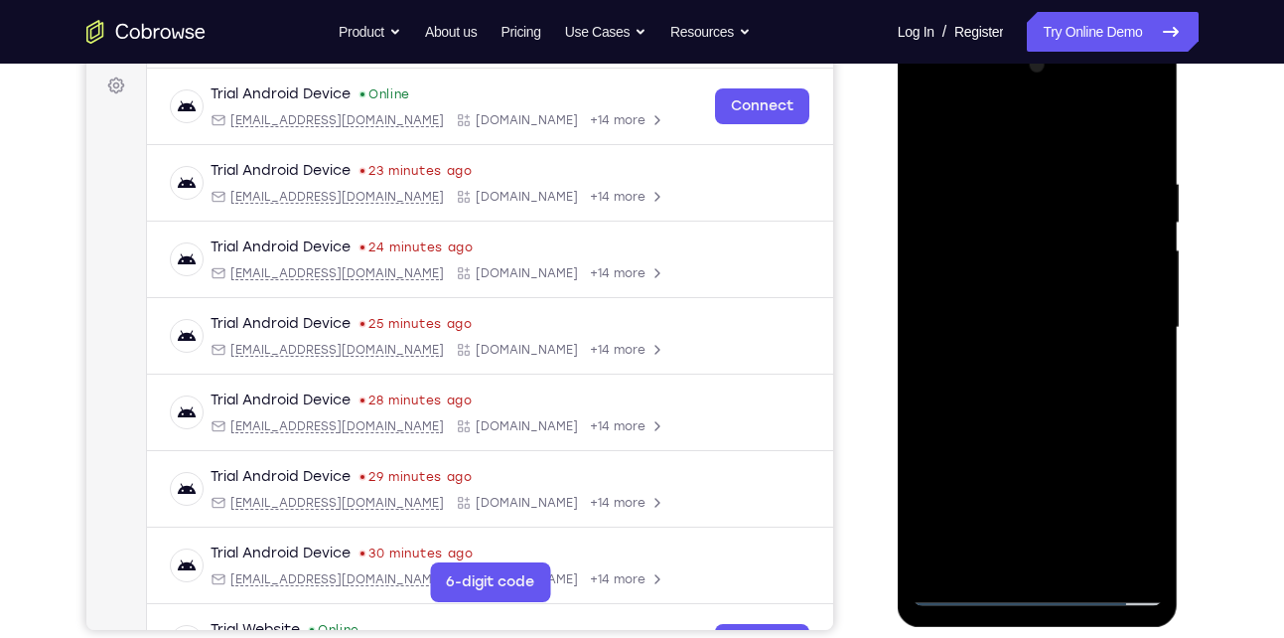
click at [989, 322] on div at bounding box center [1038, 328] width 250 height 556
click at [999, 396] on div at bounding box center [1038, 328] width 250 height 556
click at [1024, 378] on div at bounding box center [1038, 328] width 250 height 556
click at [1017, 384] on div at bounding box center [1038, 328] width 250 height 556
click at [1068, 386] on div at bounding box center [1038, 328] width 250 height 556
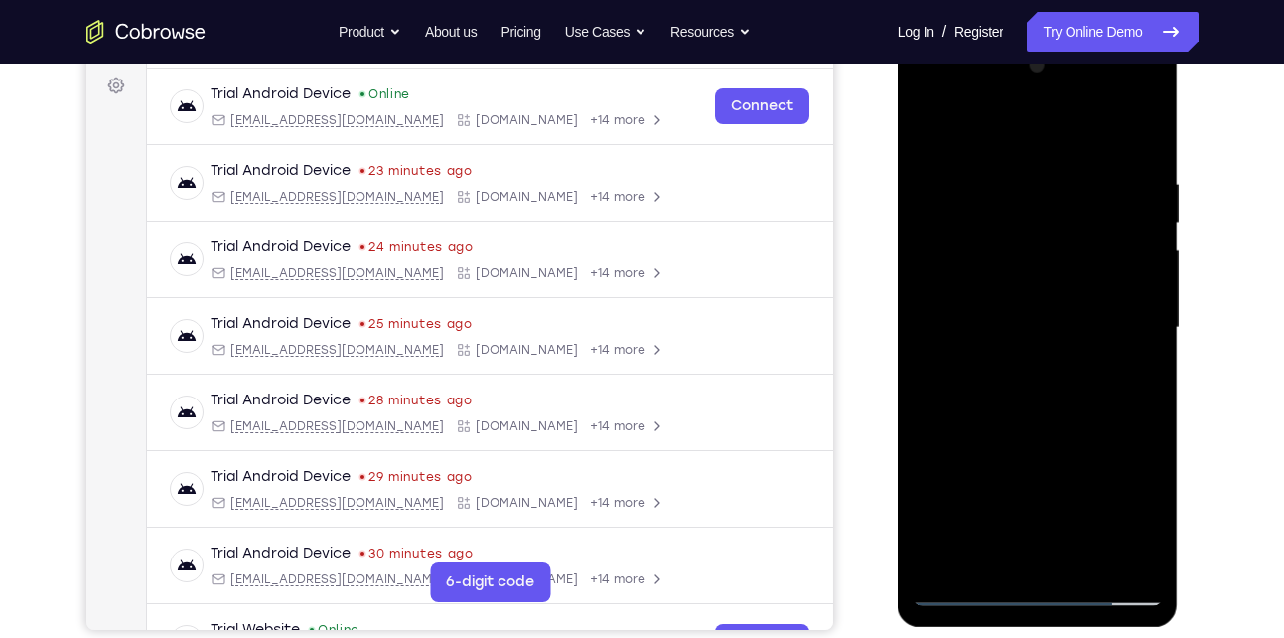
click at [1002, 174] on div at bounding box center [1038, 328] width 250 height 556
click at [1146, 320] on div at bounding box center [1038, 328] width 250 height 556
click at [1140, 307] on div at bounding box center [1038, 328] width 250 height 556
click at [942, 304] on div at bounding box center [1038, 328] width 250 height 556
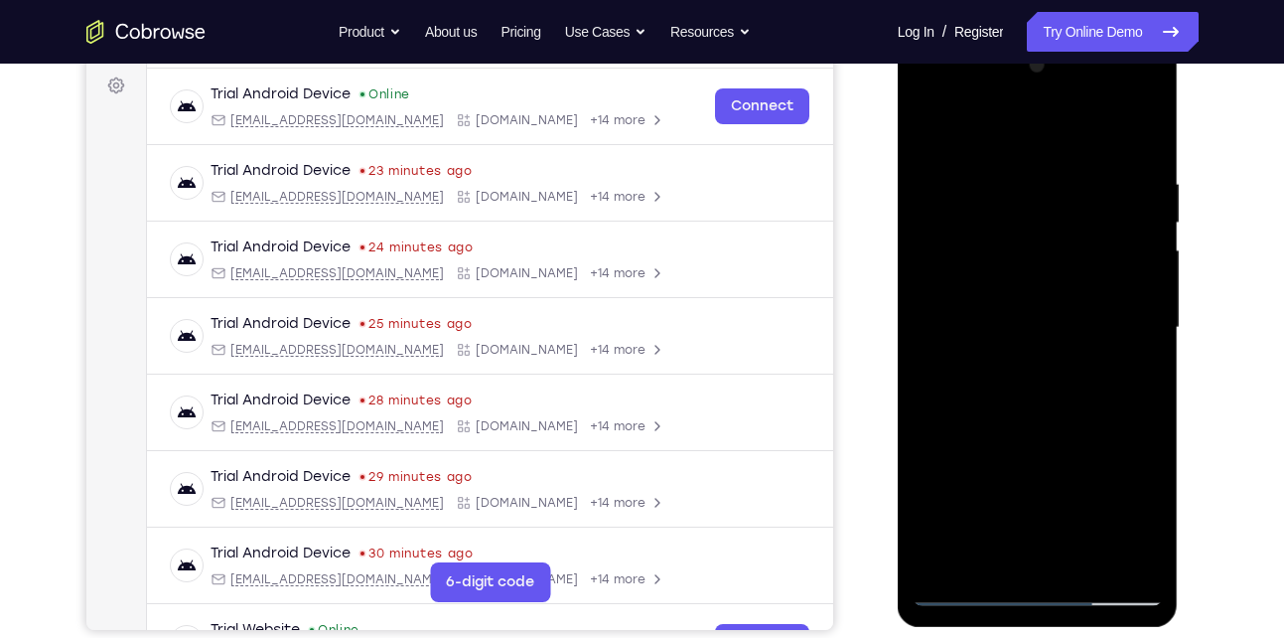
click at [923, 323] on div at bounding box center [1038, 328] width 250 height 556
click at [1117, 555] on div at bounding box center [1038, 328] width 250 height 556
click at [1141, 332] on div at bounding box center [1038, 328] width 250 height 556
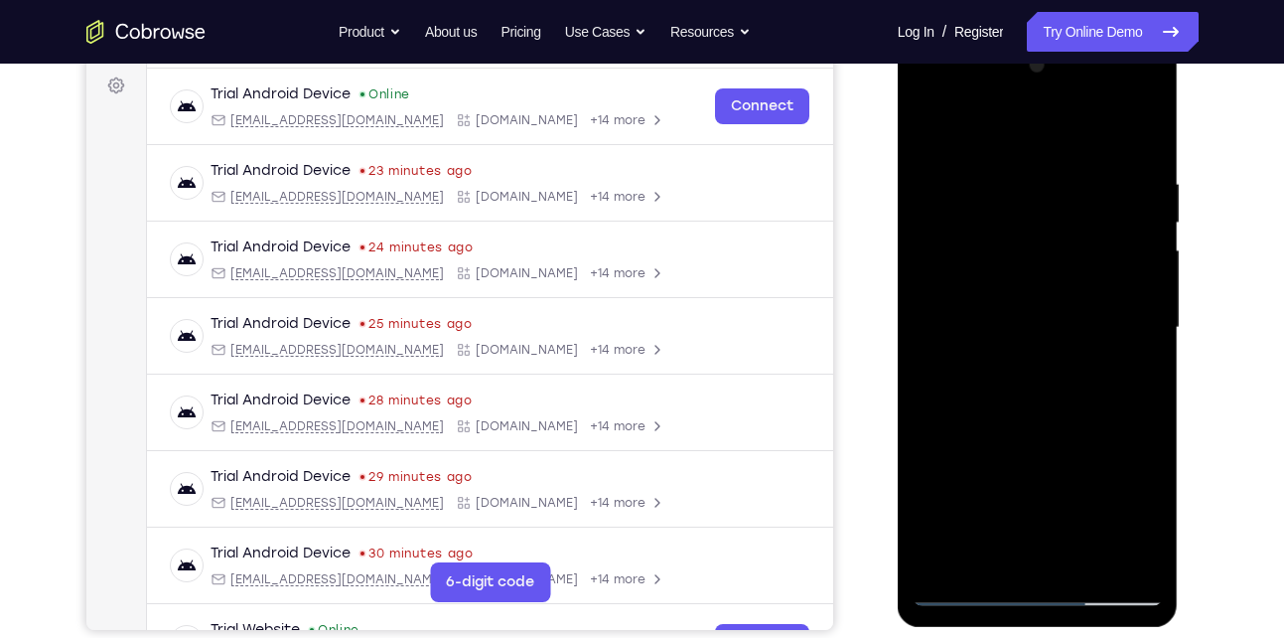
click at [1141, 332] on div at bounding box center [1038, 328] width 250 height 556
click at [919, 280] on div at bounding box center [1038, 328] width 250 height 556
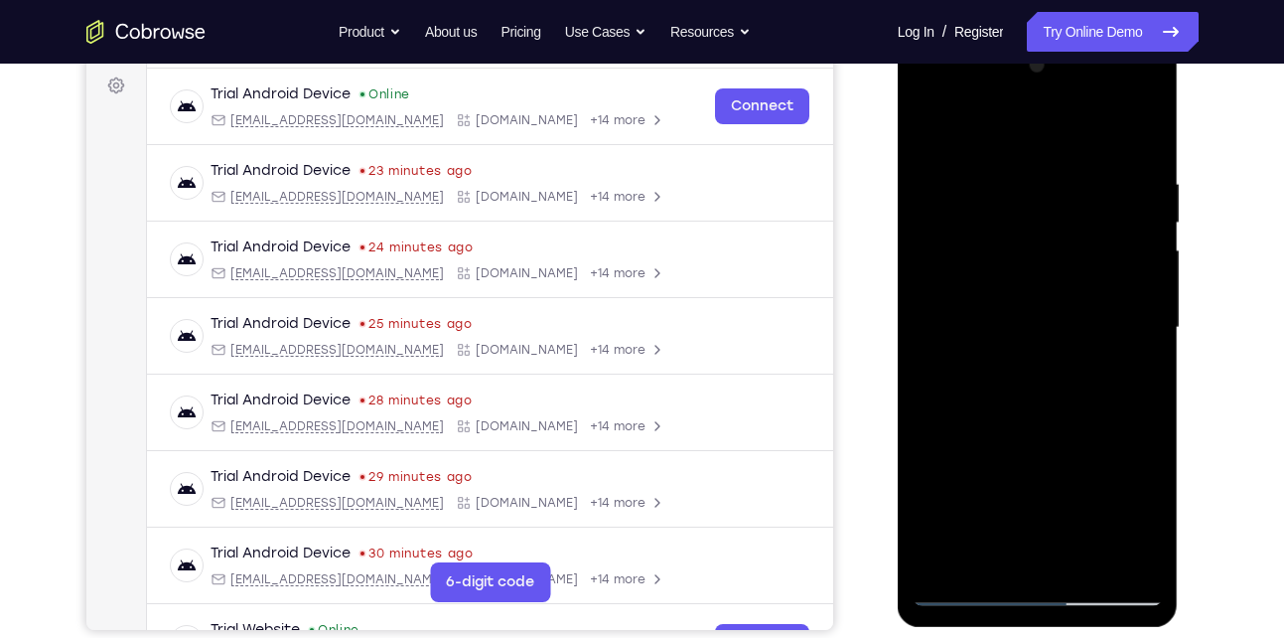
click at [1141, 313] on div at bounding box center [1038, 328] width 250 height 556
click at [920, 328] on div at bounding box center [1038, 328] width 250 height 556
click at [1159, 315] on div at bounding box center [1038, 328] width 250 height 556
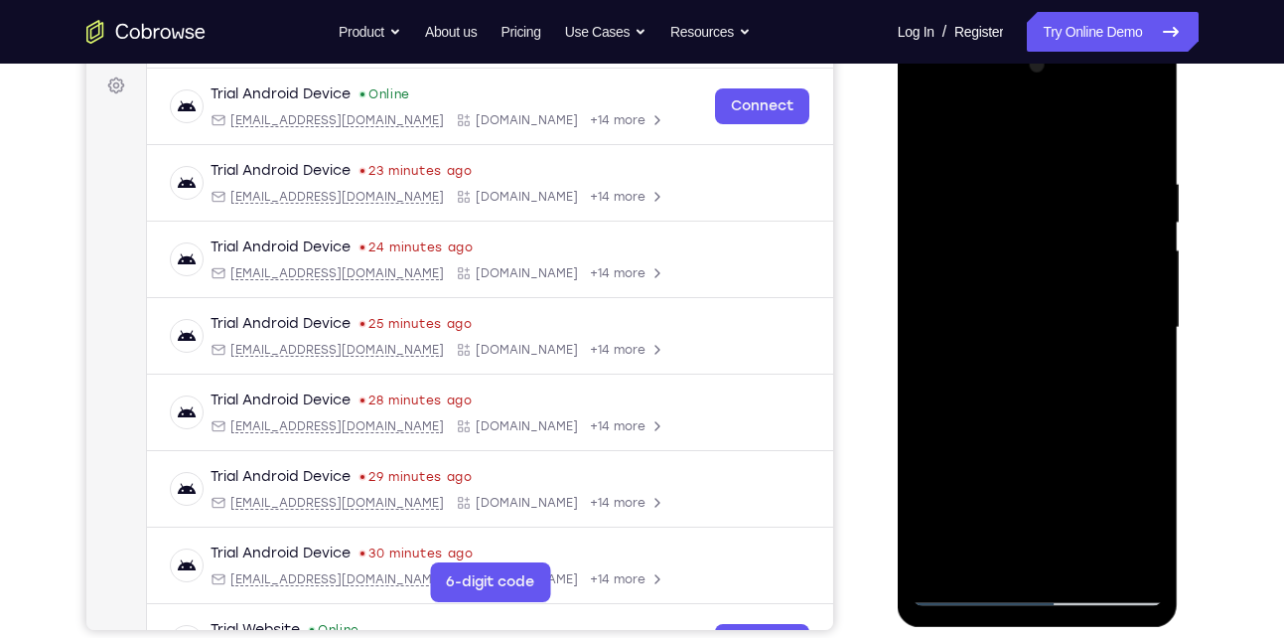
click at [1159, 315] on div at bounding box center [1038, 328] width 250 height 556
click at [1152, 318] on div at bounding box center [1038, 328] width 250 height 556
click at [1162, 334] on div at bounding box center [1038, 328] width 250 height 556
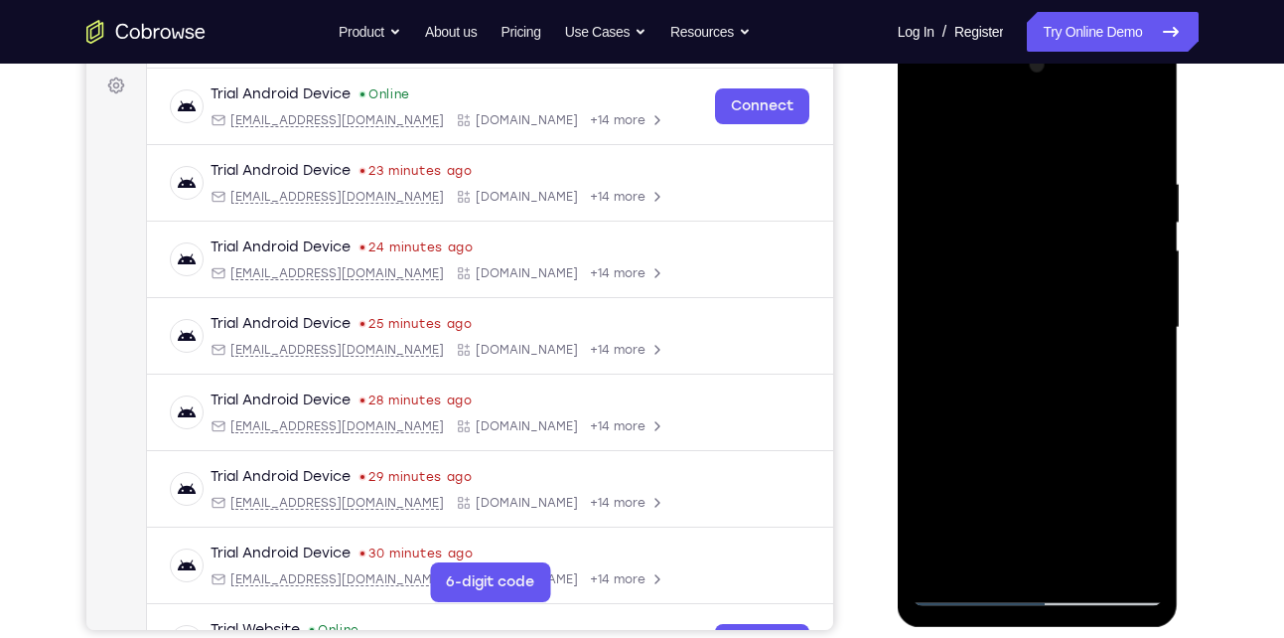
click at [1162, 334] on div at bounding box center [1038, 328] width 250 height 556
click at [1162, 348] on div at bounding box center [1038, 328] width 250 height 556
click at [1135, 134] on div at bounding box center [1038, 328] width 250 height 556
drag, startPoint x: 1048, startPoint y: 443, endPoint x: 1082, endPoint y: 224, distance: 222.1
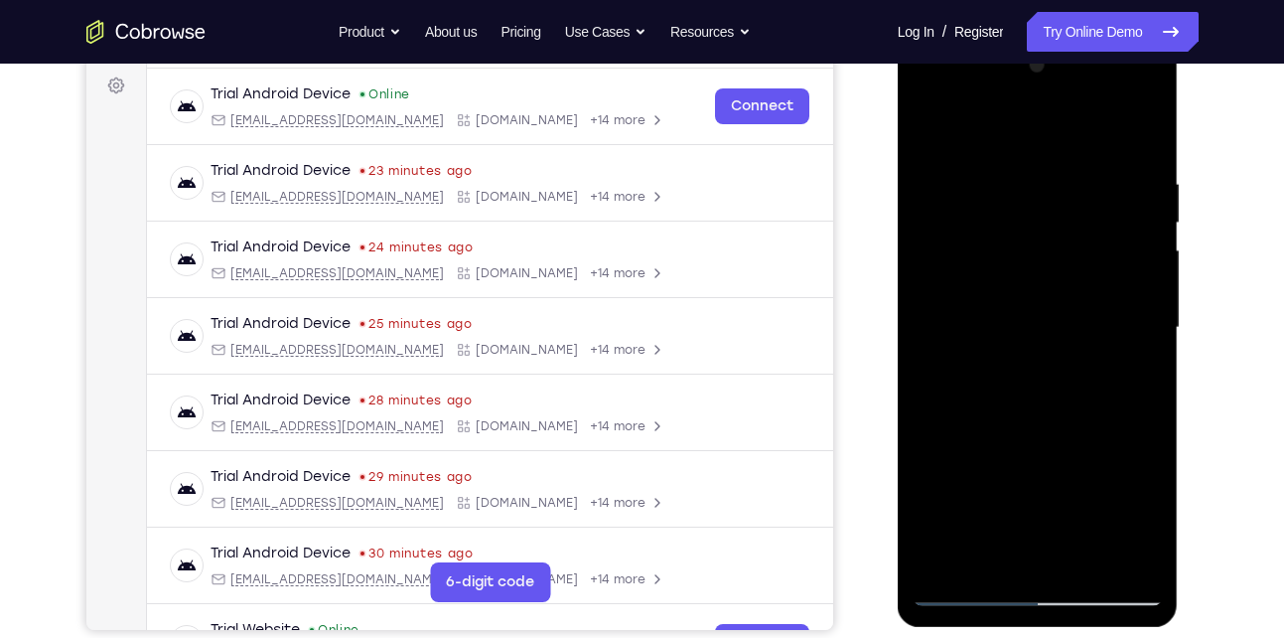
click at [1082, 224] on div at bounding box center [1038, 328] width 250 height 556
click at [1083, 559] on div at bounding box center [1038, 328] width 250 height 556
click at [1059, 437] on div at bounding box center [1038, 328] width 250 height 556
click at [974, 430] on div at bounding box center [1038, 328] width 250 height 556
click at [973, 550] on div at bounding box center [1038, 328] width 250 height 556
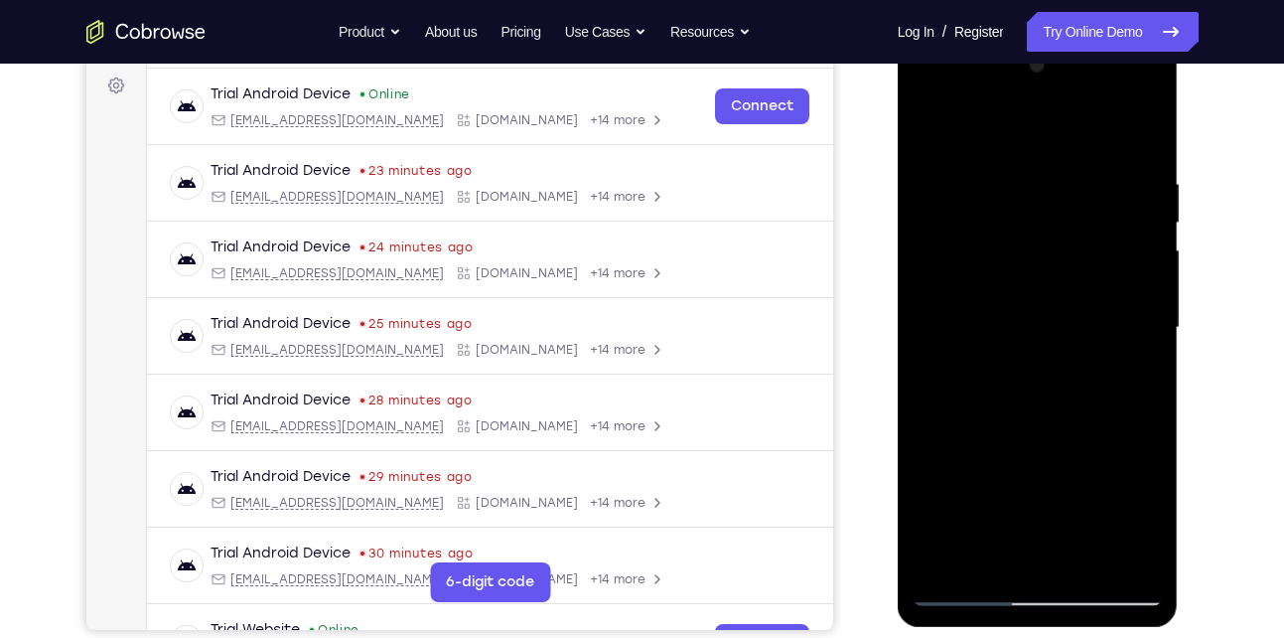
click at [927, 130] on div at bounding box center [1038, 328] width 250 height 556
drag, startPoint x: 1059, startPoint y: 480, endPoint x: 1098, endPoint y: 228, distance: 254.3
click at [1098, 228] on div at bounding box center [1038, 328] width 250 height 556
drag, startPoint x: 1019, startPoint y: 537, endPoint x: 1071, endPoint y: 237, distance: 304.4
click at [1071, 237] on div at bounding box center [1038, 328] width 250 height 556
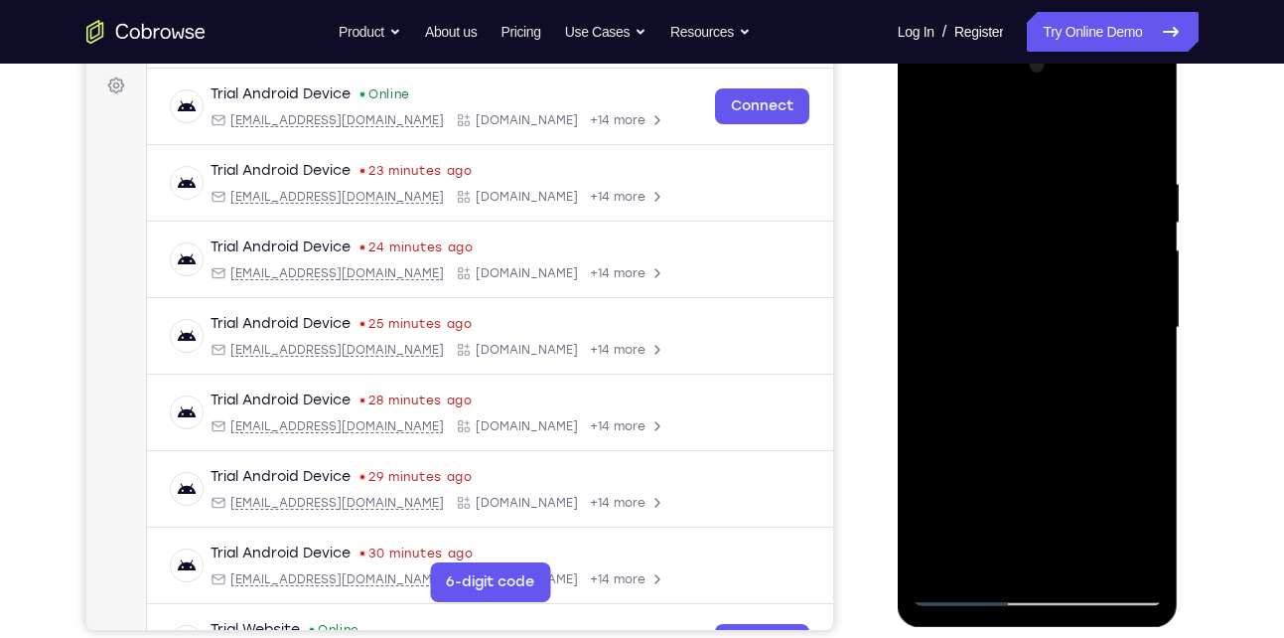
drag, startPoint x: 1003, startPoint y: 514, endPoint x: 1036, endPoint y: 350, distance: 167.2
click at [1036, 350] on div at bounding box center [1038, 328] width 250 height 556
drag, startPoint x: 1004, startPoint y: 518, endPoint x: 1090, endPoint y: 258, distance: 273.0
click at [1090, 258] on div at bounding box center [1038, 328] width 250 height 556
drag, startPoint x: 1029, startPoint y: 517, endPoint x: 1065, endPoint y: 239, distance: 279.5
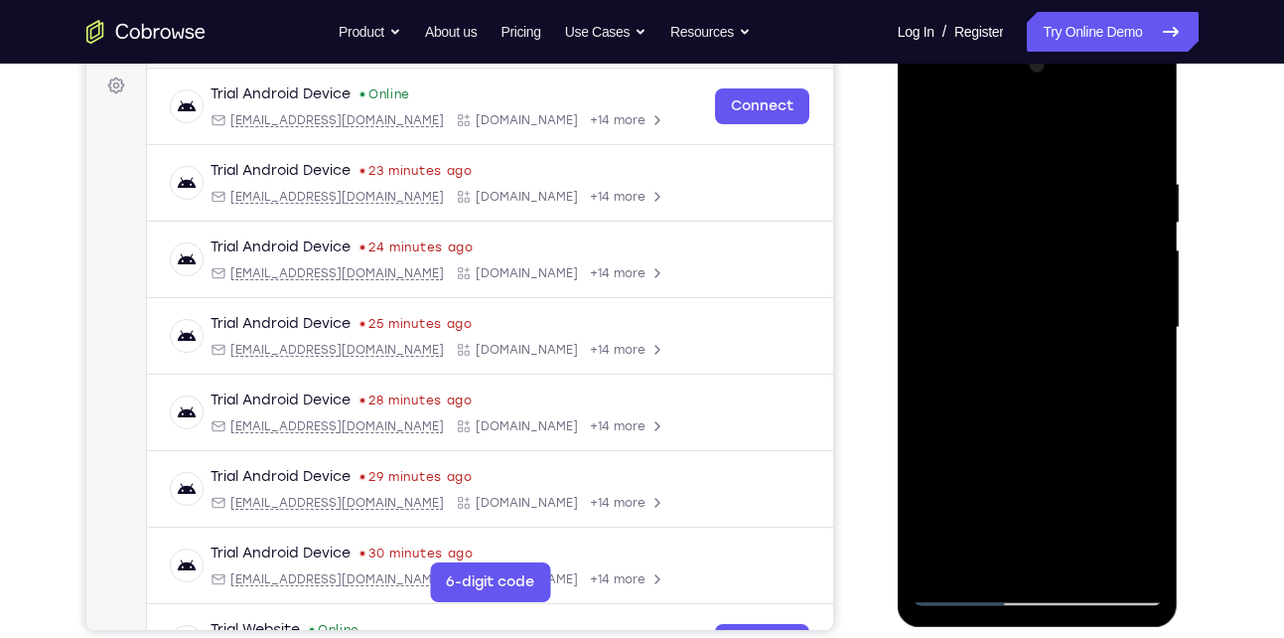
click at [1065, 239] on div at bounding box center [1038, 328] width 250 height 556
drag, startPoint x: 1000, startPoint y: 517, endPoint x: 1050, endPoint y: 328, distance: 195.2
click at [1050, 328] on div at bounding box center [1038, 328] width 250 height 556
drag, startPoint x: 998, startPoint y: 538, endPoint x: 1078, endPoint y: 300, distance: 251.3
click at [1078, 300] on div at bounding box center [1038, 328] width 250 height 556
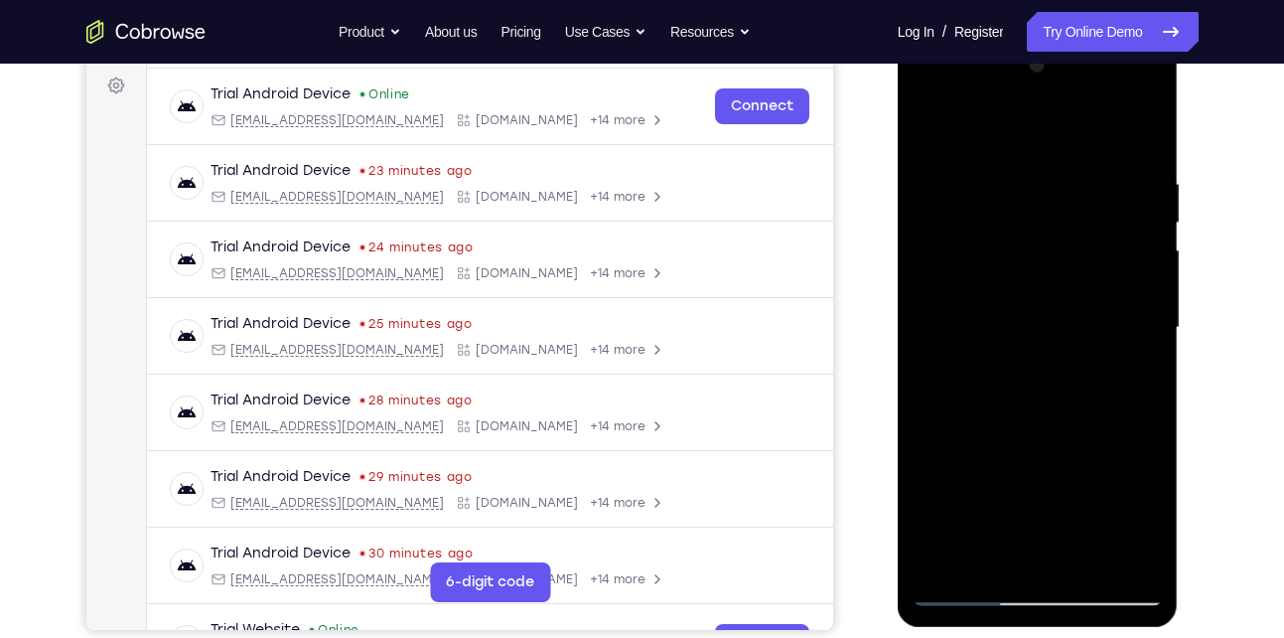
drag, startPoint x: 1011, startPoint y: 521, endPoint x: 1069, endPoint y: 377, distance: 154.2
click at [1069, 377] on div at bounding box center [1038, 328] width 250 height 556
drag, startPoint x: 1016, startPoint y: 525, endPoint x: 1085, endPoint y: 358, distance: 180.4
click at [1085, 358] on div at bounding box center [1038, 328] width 250 height 556
click at [958, 149] on div at bounding box center [1038, 328] width 250 height 556
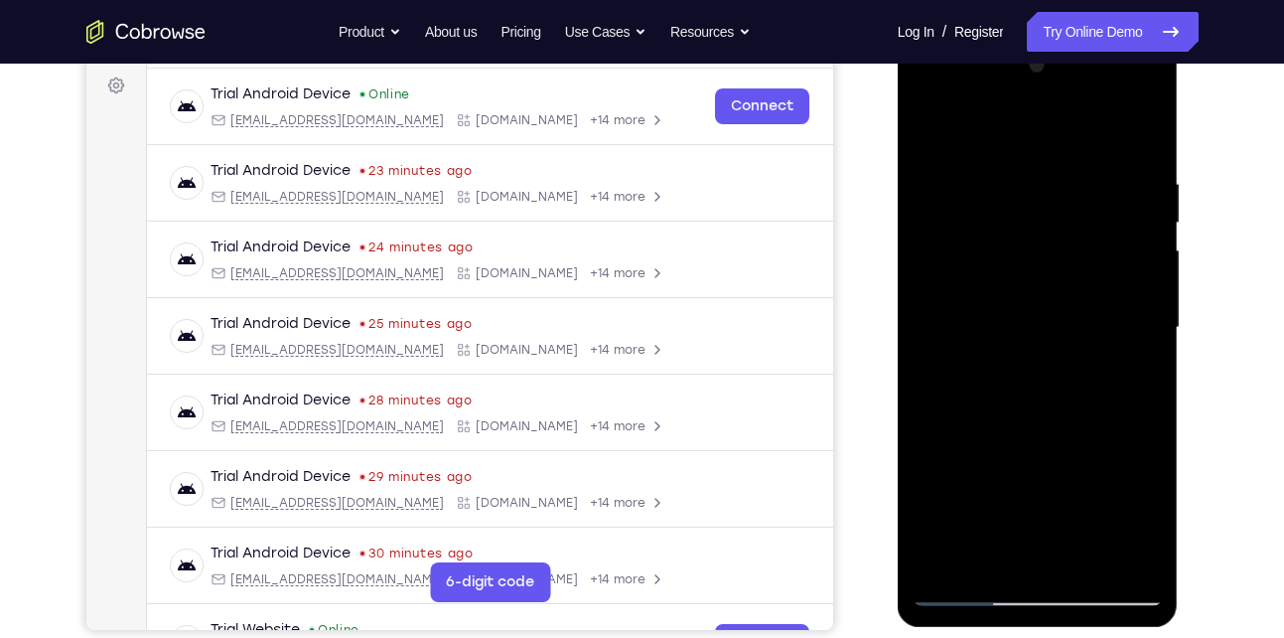
click at [935, 121] on div at bounding box center [1038, 328] width 250 height 556
click at [988, 561] on div at bounding box center [1038, 328] width 250 height 556
click at [965, 590] on div at bounding box center [1038, 328] width 250 height 556
click at [1145, 378] on div at bounding box center [1038, 328] width 250 height 556
drag, startPoint x: 981, startPoint y: 448, endPoint x: 1019, endPoint y: 294, distance: 158.5
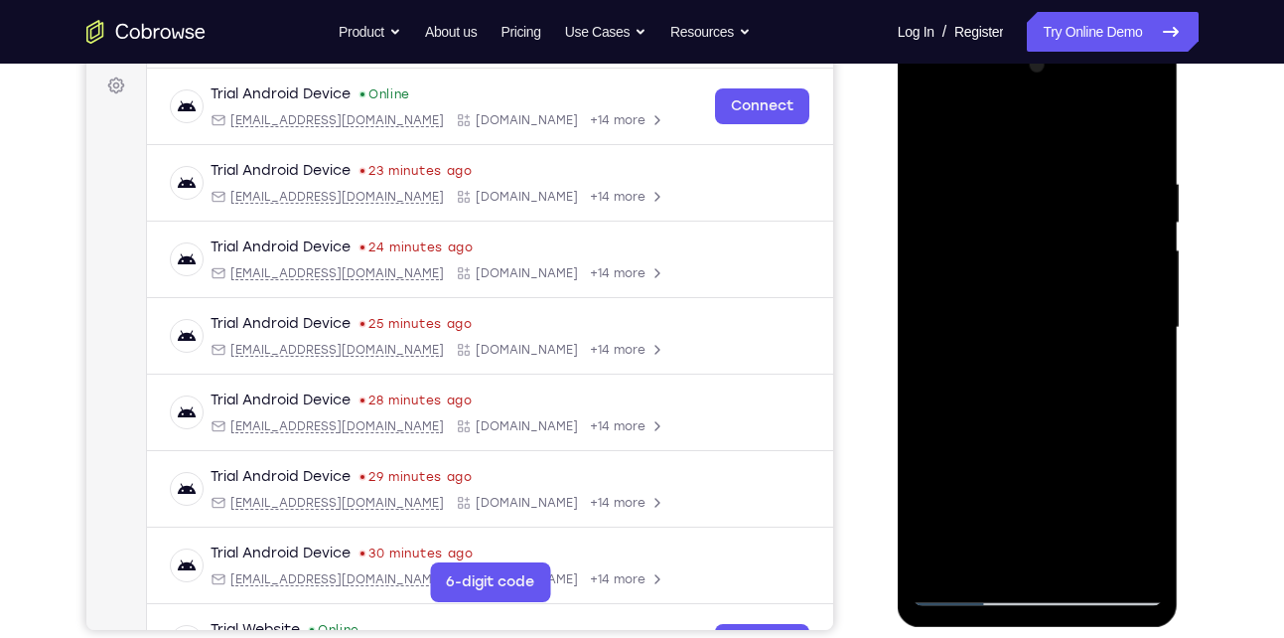
click at [1019, 294] on div at bounding box center [1038, 328] width 250 height 556
click at [929, 430] on div at bounding box center [1038, 328] width 250 height 556
click at [1147, 240] on div at bounding box center [1038, 328] width 250 height 556
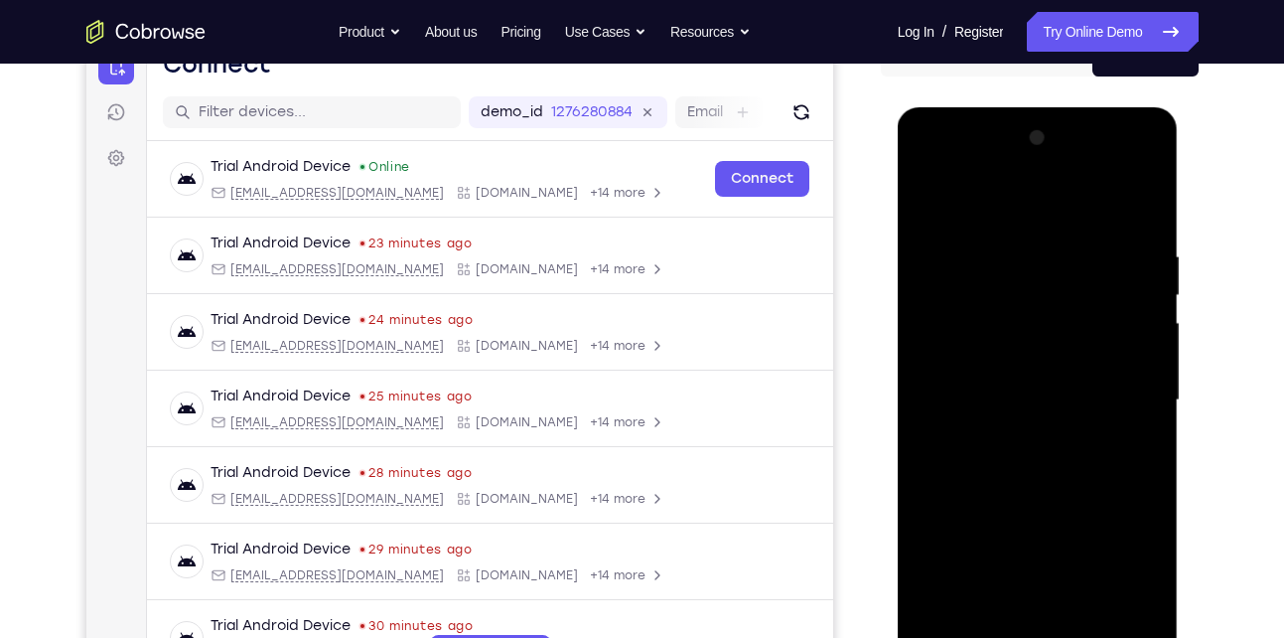
scroll to position [218, 0]
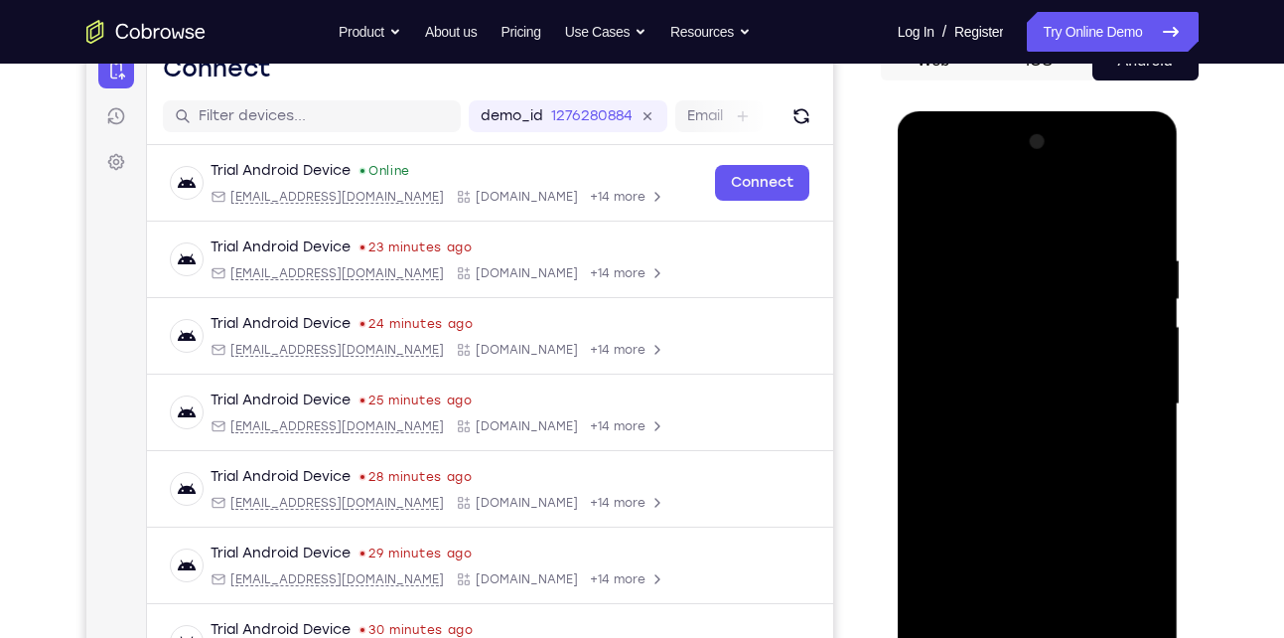
drag, startPoint x: 1039, startPoint y: 499, endPoint x: 1067, endPoint y: 306, distance: 194.7
click at [1067, 306] on div at bounding box center [1038, 404] width 250 height 556
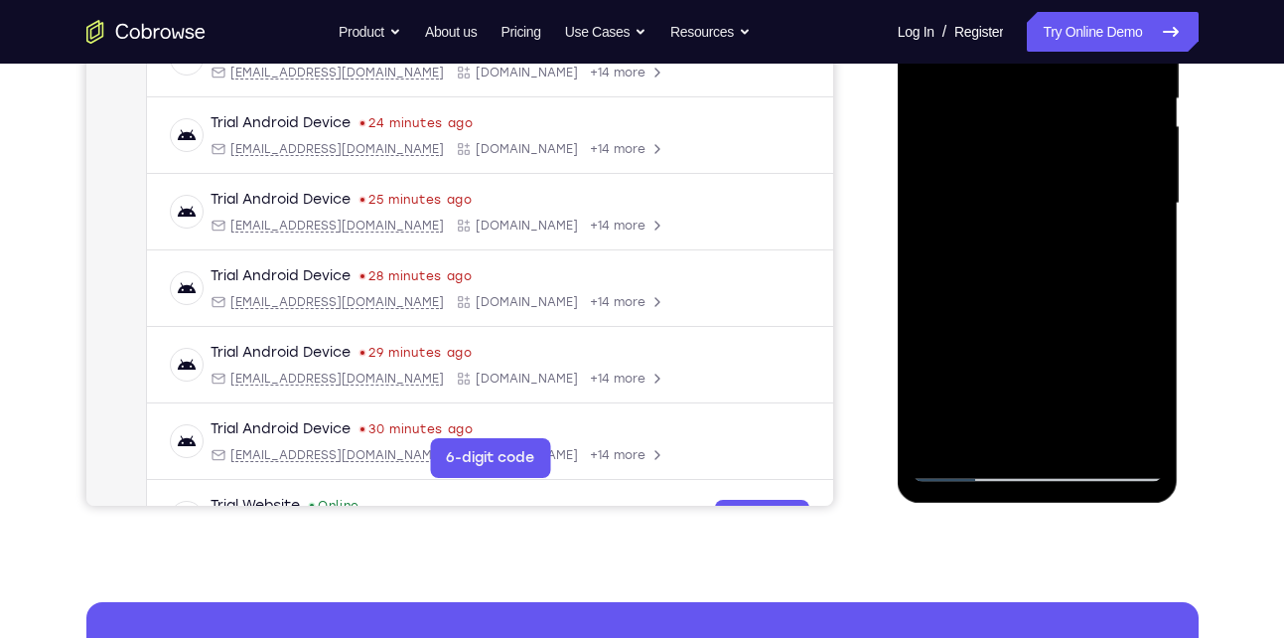
scroll to position [419, 0]
click at [1144, 261] on div at bounding box center [1038, 203] width 250 height 556
drag, startPoint x: 1022, startPoint y: 318, endPoint x: 1035, endPoint y: 233, distance: 85.4
click at [1035, 233] on div at bounding box center [1038, 203] width 250 height 556
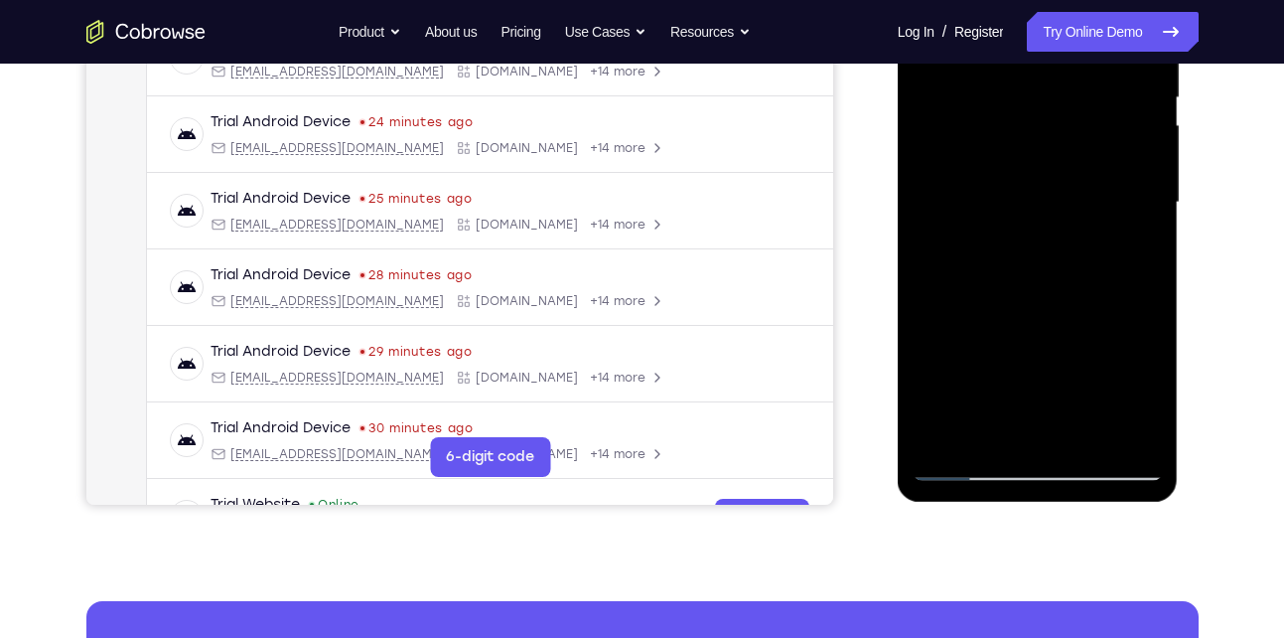
click at [932, 369] on div at bounding box center [1038, 203] width 250 height 556
click at [1148, 194] on div at bounding box center [1038, 203] width 250 height 556
drag, startPoint x: 1054, startPoint y: 337, endPoint x: 1066, endPoint y: 201, distance: 136.6
click at [1066, 201] on div at bounding box center [1038, 203] width 250 height 556
drag, startPoint x: 1051, startPoint y: 324, endPoint x: 1069, endPoint y: 264, distance: 62.2
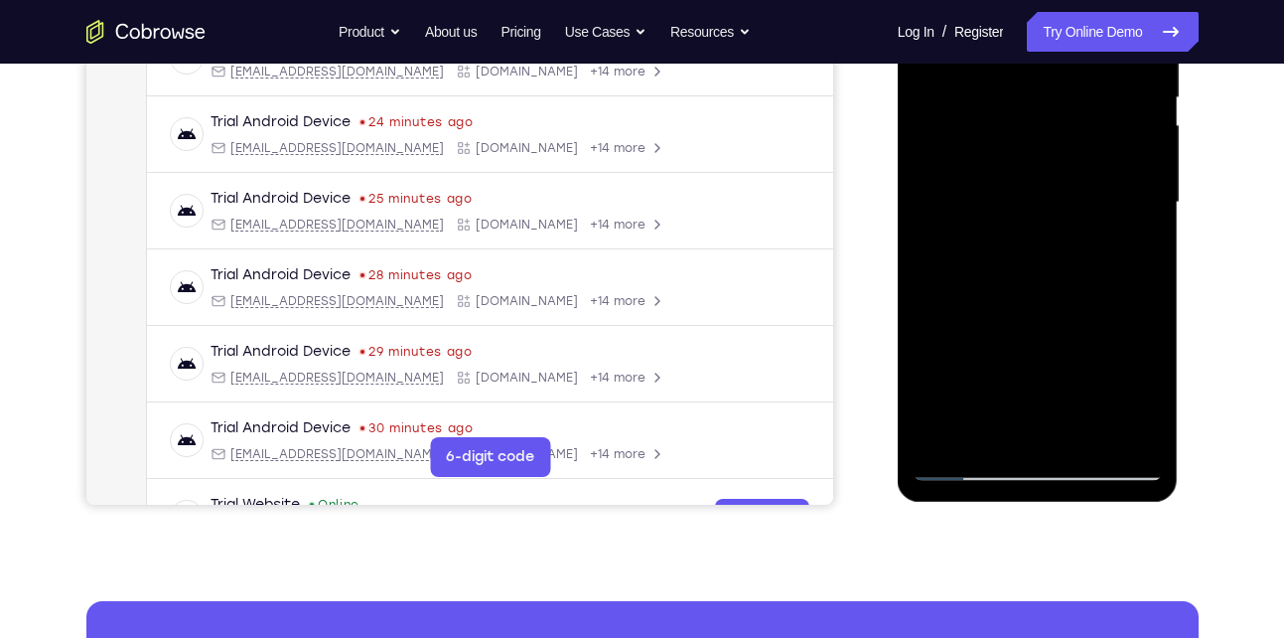
click at [1069, 264] on div at bounding box center [1038, 203] width 250 height 556
click at [1152, 243] on div at bounding box center [1038, 203] width 250 height 556
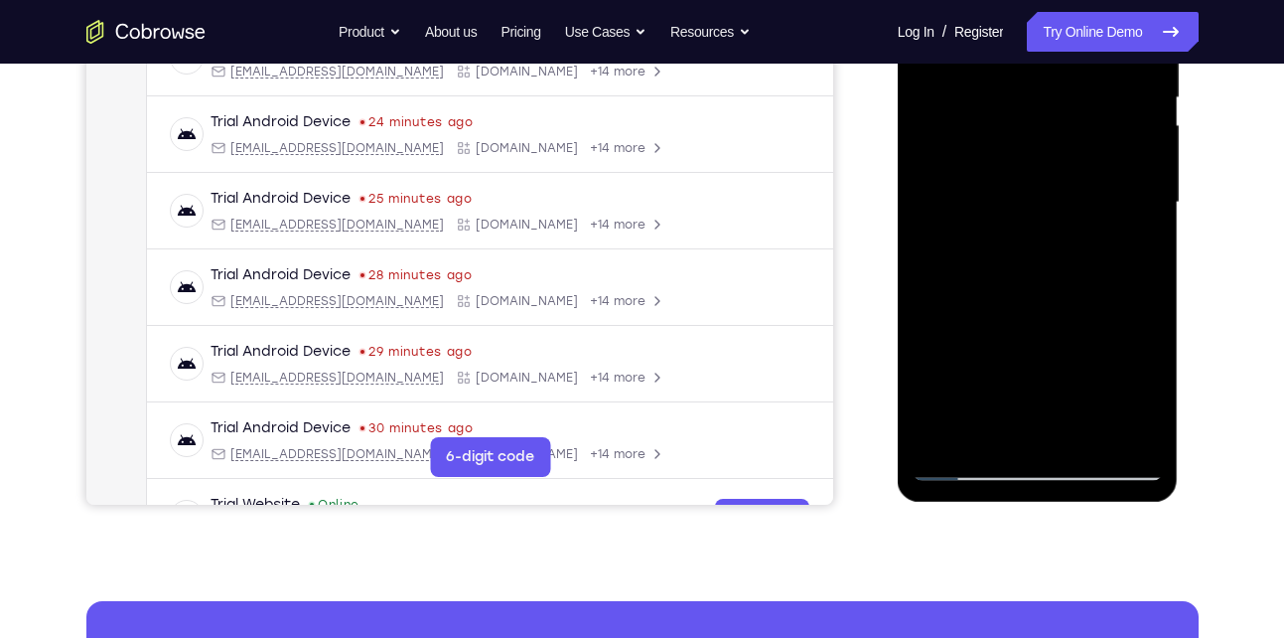
click at [927, 248] on div at bounding box center [1038, 203] width 250 height 556
click at [930, 378] on div at bounding box center [1038, 203] width 250 height 556
drag, startPoint x: 1010, startPoint y: 365, endPoint x: 1048, endPoint y: 134, distance: 233.5
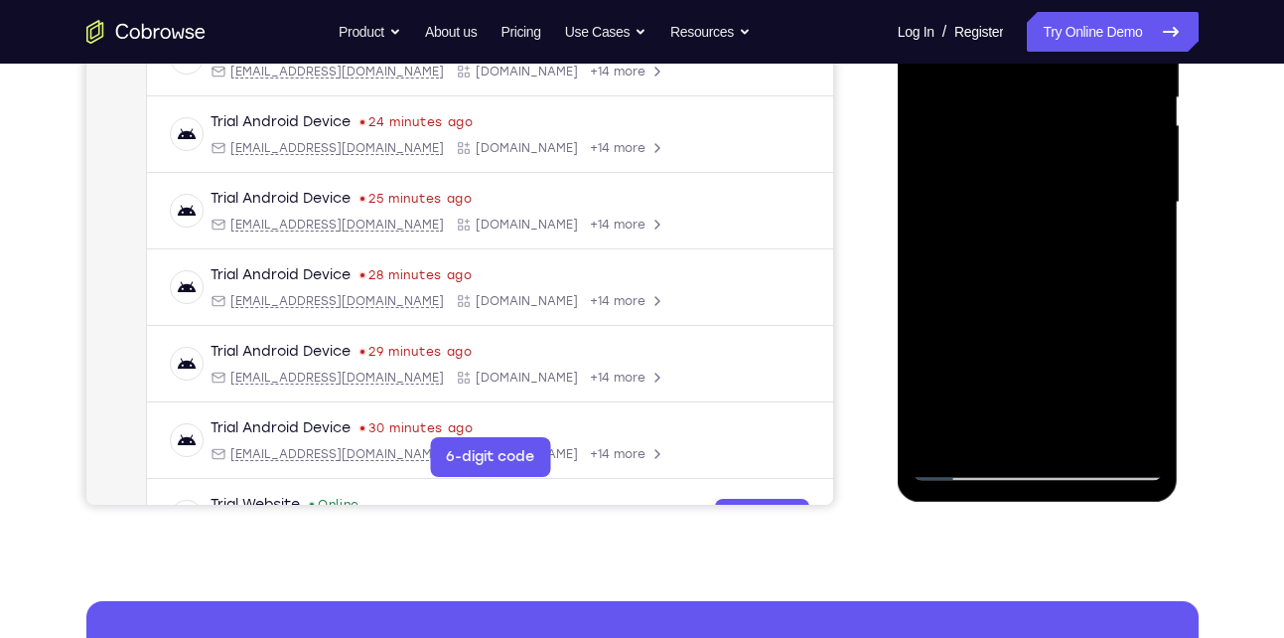
click at [1048, 134] on div at bounding box center [1038, 203] width 250 height 556
drag, startPoint x: 1054, startPoint y: 331, endPoint x: 1100, endPoint y: 166, distance: 171.1
click at [1100, 166] on div at bounding box center [1038, 203] width 250 height 556
drag, startPoint x: 1083, startPoint y: 285, endPoint x: 1159, endPoint y: 0, distance: 295.2
click at [1159, 0] on div at bounding box center [1038, 203] width 250 height 556
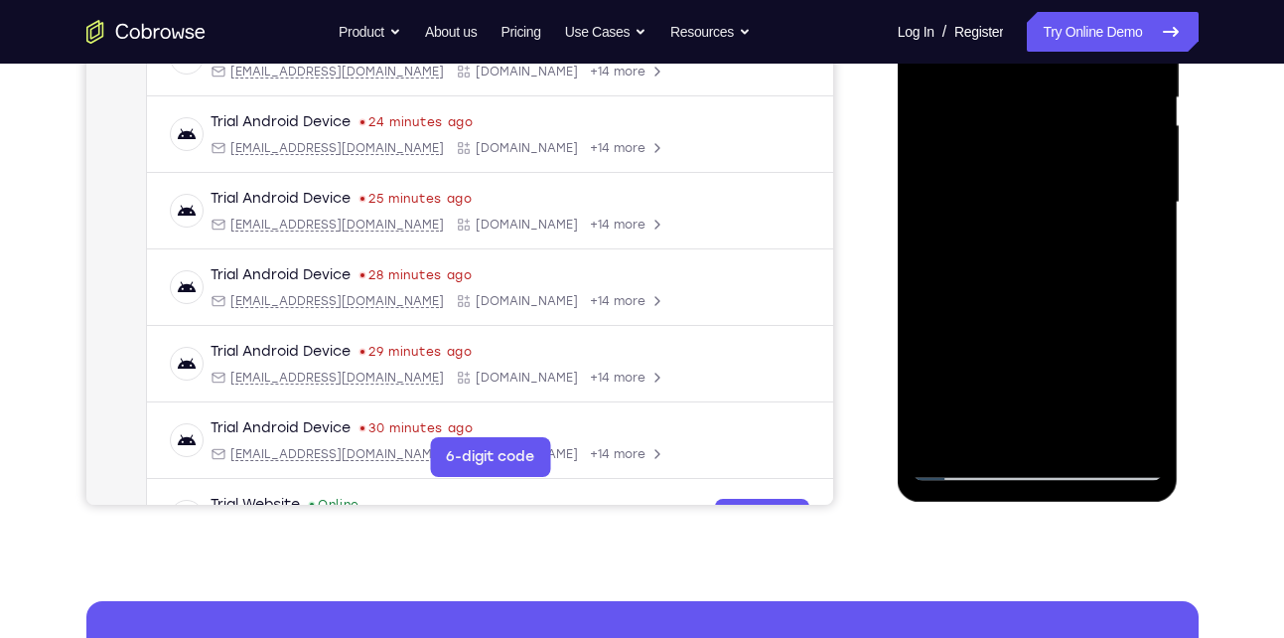
drag, startPoint x: 1043, startPoint y: 319, endPoint x: 1086, endPoint y: 37, distance: 285.3
click at [1086, 37] on div at bounding box center [1038, 203] width 250 height 556
drag, startPoint x: 1030, startPoint y: 336, endPoint x: 1052, endPoint y: 228, distance: 109.5
click at [1052, 228] on div at bounding box center [1038, 203] width 250 height 556
click at [925, 354] on div at bounding box center [1038, 203] width 250 height 556
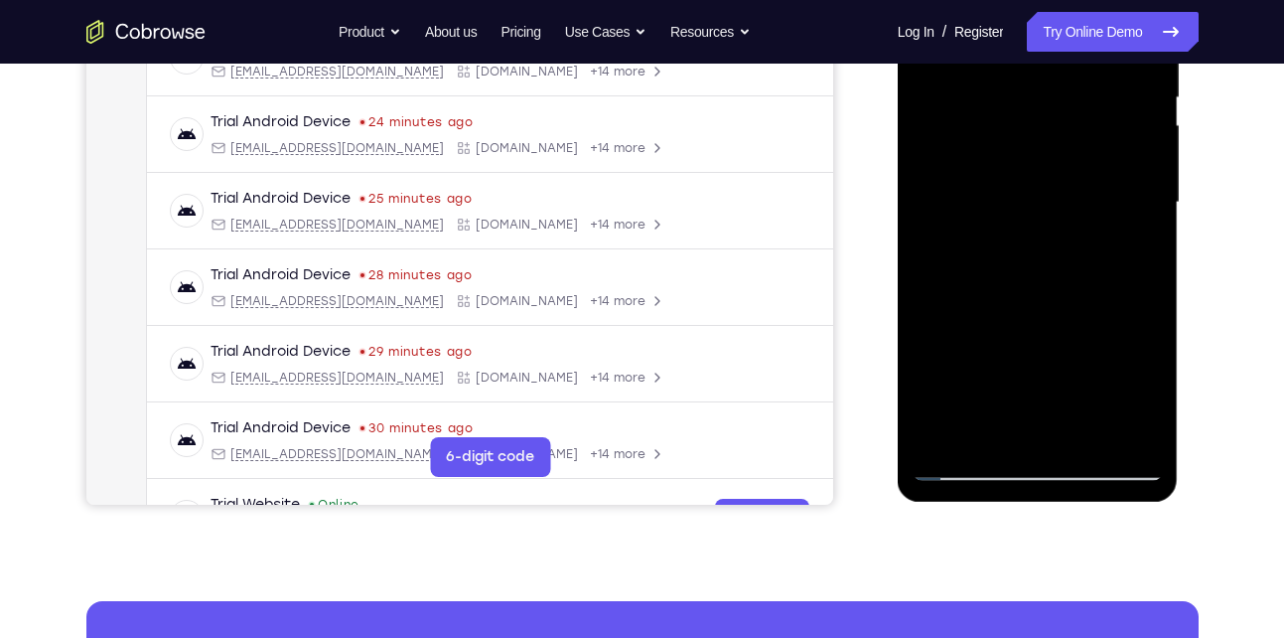
drag, startPoint x: 1071, startPoint y: 366, endPoint x: 1040, endPoint y: 135, distance: 232.5
click at [1040, 135] on div at bounding box center [1038, 203] width 250 height 556
drag, startPoint x: 1020, startPoint y: 372, endPoint x: 1018, endPoint y: 191, distance: 180.8
click at [1018, 191] on div at bounding box center [1038, 203] width 250 height 556
drag, startPoint x: 1024, startPoint y: 348, endPoint x: 1018, endPoint y: 135, distance: 212.7
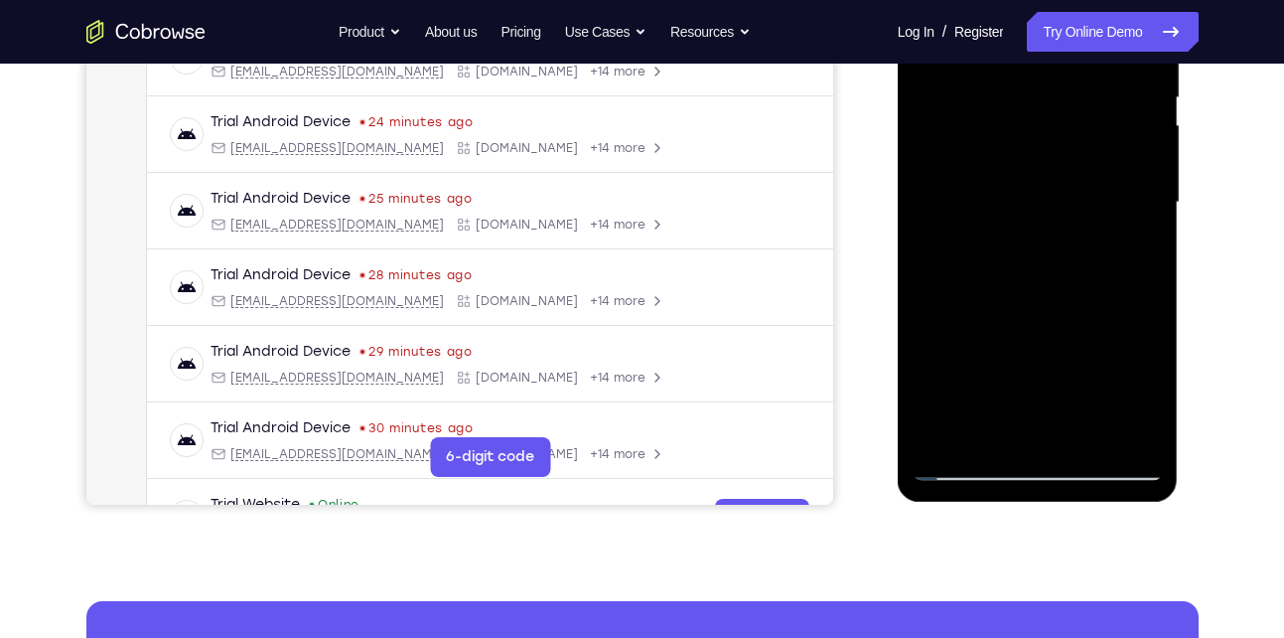
click at [1018, 135] on div at bounding box center [1038, 203] width 250 height 556
drag, startPoint x: 1020, startPoint y: 381, endPoint x: 1026, endPoint y: 209, distance: 173.0
click at [1026, 209] on div at bounding box center [1038, 203] width 250 height 556
drag, startPoint x: 1037, startPoint y: 343, endPoint x: 1093, endPoint y: 161, distance: 190.1
click at [1093, 161] on div at bounding box center [1038, 203] width 250 height 556
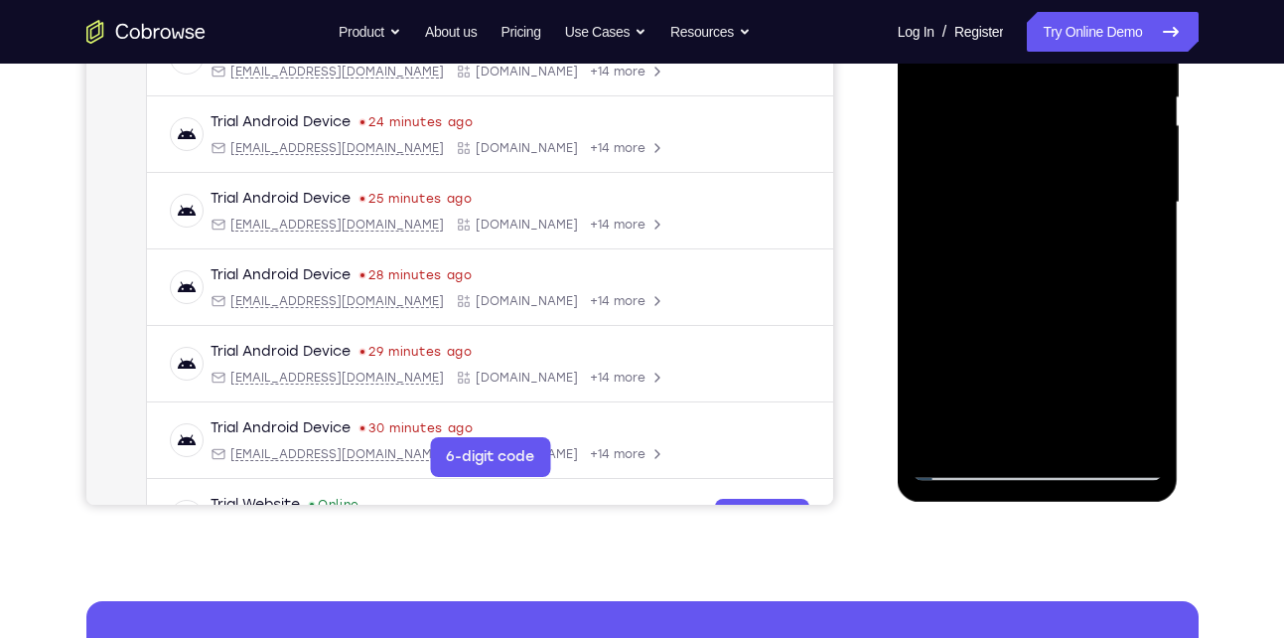
drag, startPoint x: 1063, startPoint y: 320, endPoint x: 1073, endPoint y: 207, distance: 113.7
click at [1073, 207] on div at bounding box center [1038, 203] width 250 height 556
drag, startPoint x: 1065, startPoint y: 294, endPoint x: 1106, endPoint y: 125, distance: 173.7
click at [1106, 125] on div at bounding box center [1038, 203] width 250 height 556
click at [1144, 196] on div at bounding box center [1038, 203] width 250 height 556
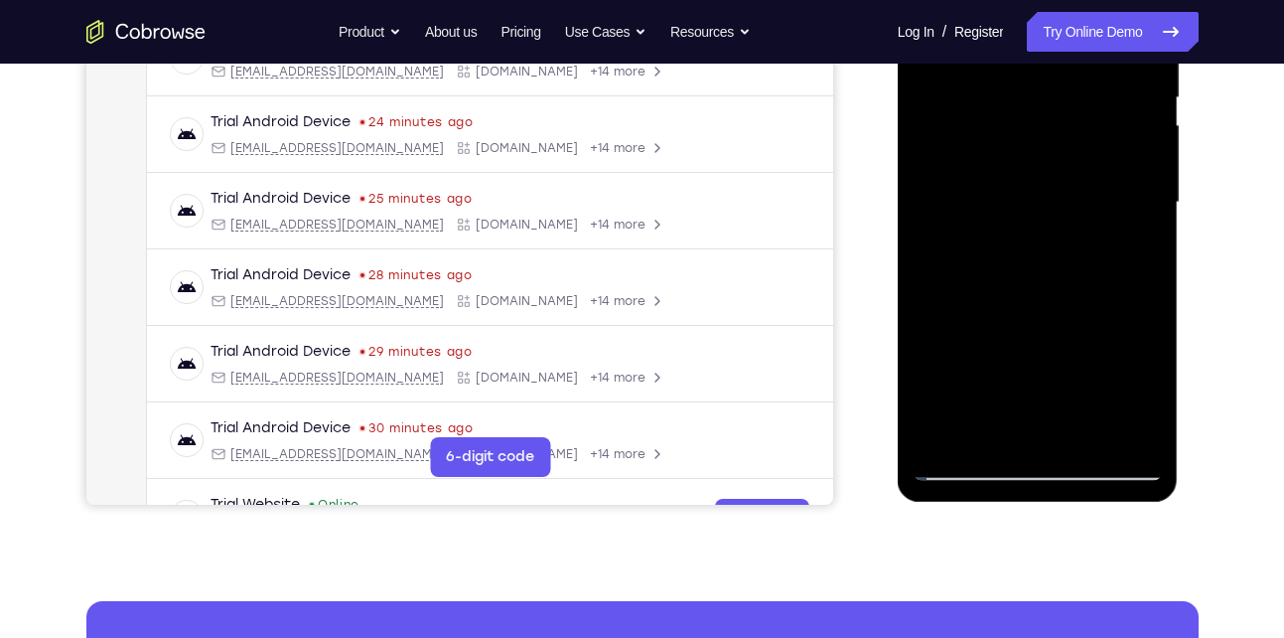
click at [1144, 196] on div at bounding box center [1038, 203] width 250 height 556
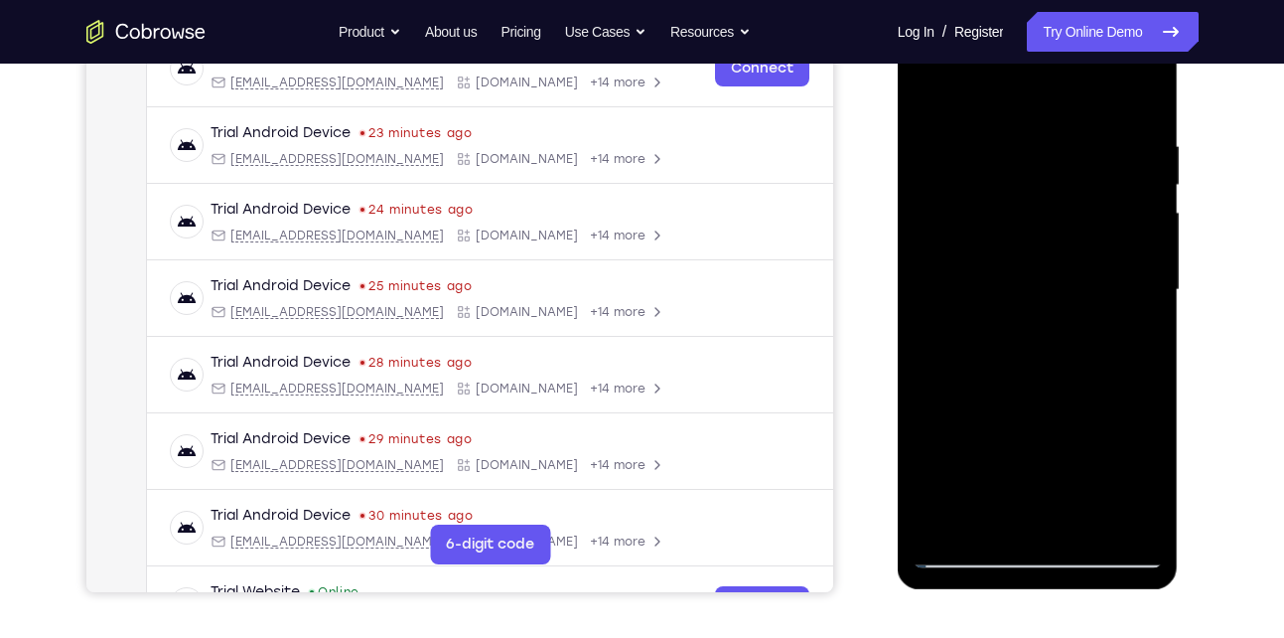
scroll to position [331, 0]
drag, startPoint x: 1042, startPoint y: 301, endPoint x: 1027, endPoint y: 273, distance: 31.6
click at [1027, 273] on div at bounding box center [1038, 291] width 250 height 556
drag, startPoint x: 1002, startPoint y: 346, endPoint x: 1022, endPoint y: 253, distance: 94.5
click at [1022, 253] on div at bounding box center [1038, 291] width 250 height 556
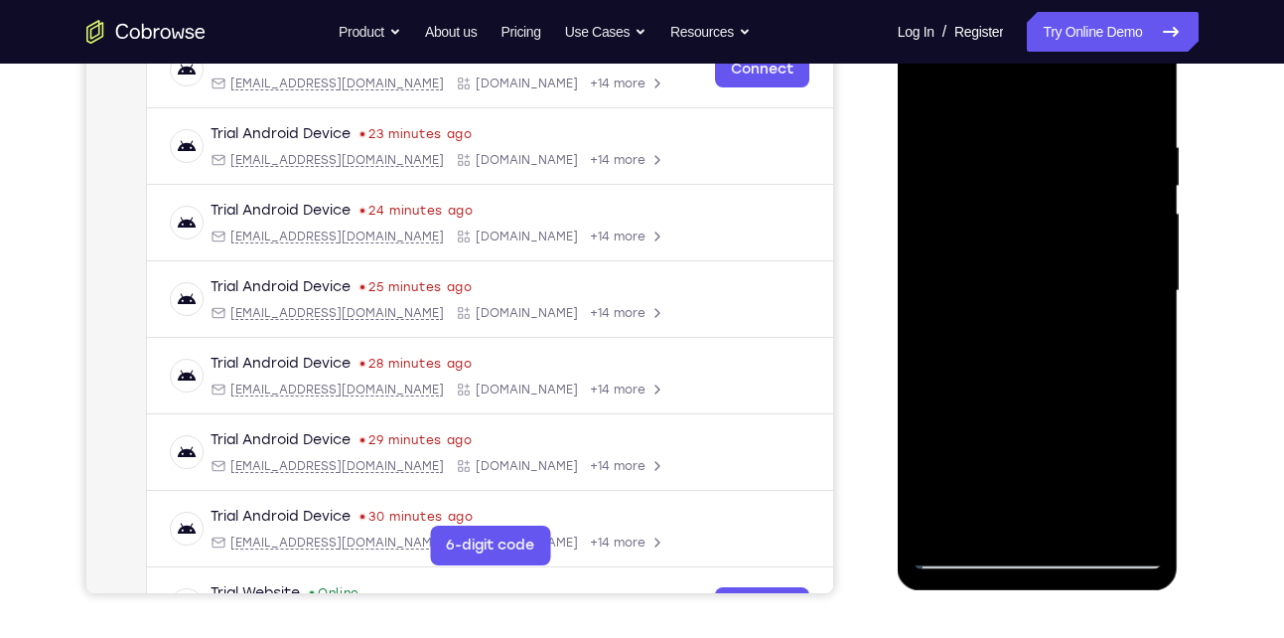
click at [927, 434] on div at bounding box center [1038, 291] width 250 height 556
drag, startPoint x: 1005, startPoint y: 416, endPoint x: 1033, endPoint y: 195, distance: 223.3
click at [1033, 195] on div at bounding box center [1038, 291] width 250 height 556
drag, startPoint x: 1045, startPoint y: 412, endPoint x: 1074, endPoint y: 217, distance: 197.8
click at [1074, 217] on div at bounding box center [1038, 291] width 250 height 556
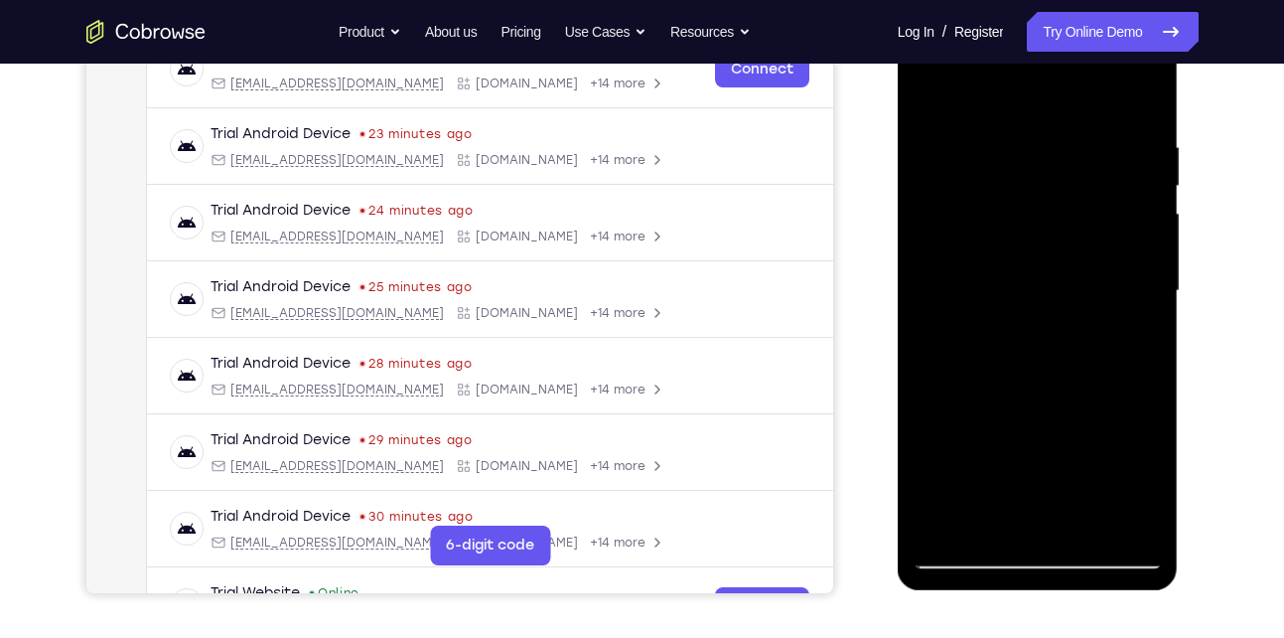
drag, startPoint x: 1035, startPoint y: 425, endPoint x: 1070, endPoint y: 218, distance: 210.5
click at [1070, 218] on div at bounding box center [1038, 291] width 250 height 556
drag, startPoint x: 1034, startPoint y: 464, endPoint x: 1079, endPoint y: 205, distance: 263.1
click at [1079, 205] on div at bounding box center [1038, 291] width 250 height 556
drag, startPoint x: 1054, startPoint y: 425, endPoint x: 1093, endPoint y: 317, distance: 115.0
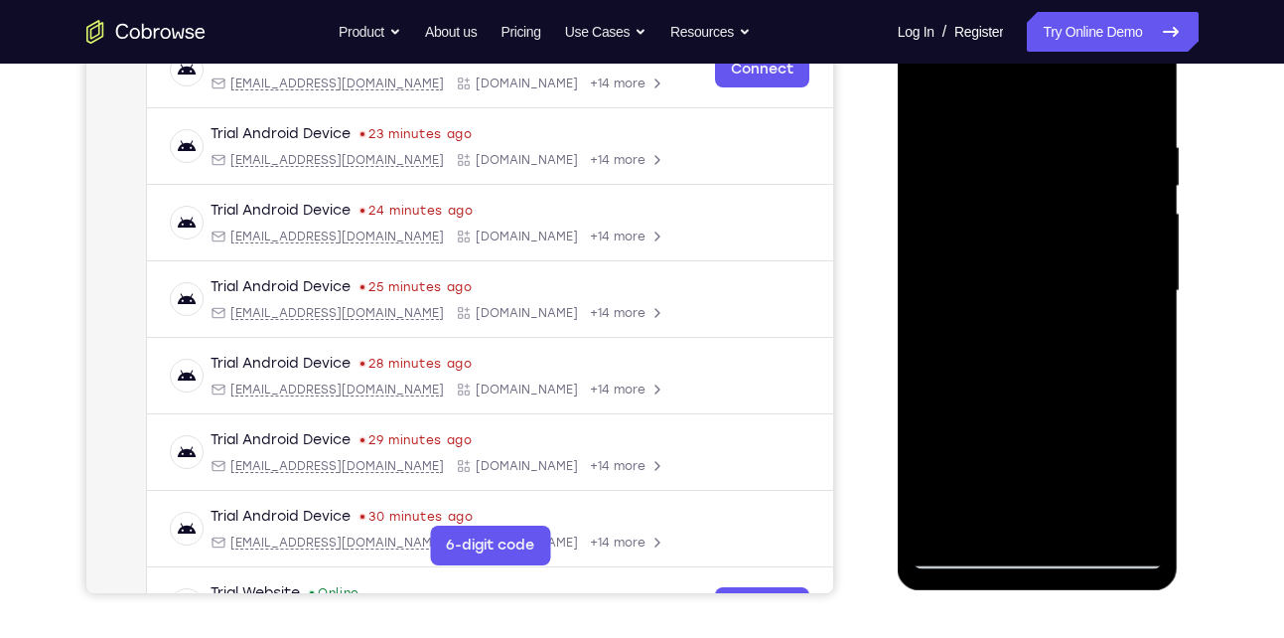
click at [1093, 317] on div at bounding box center [1038, 291] width 250 height 556
drag, startPoint x: 1086, startPoint y: 210, endPoint x: 1054, endPoint y: 332, distance: 126.3
click at [1054, 332] on div at bounding box center [1038, 291] width 250 height 556
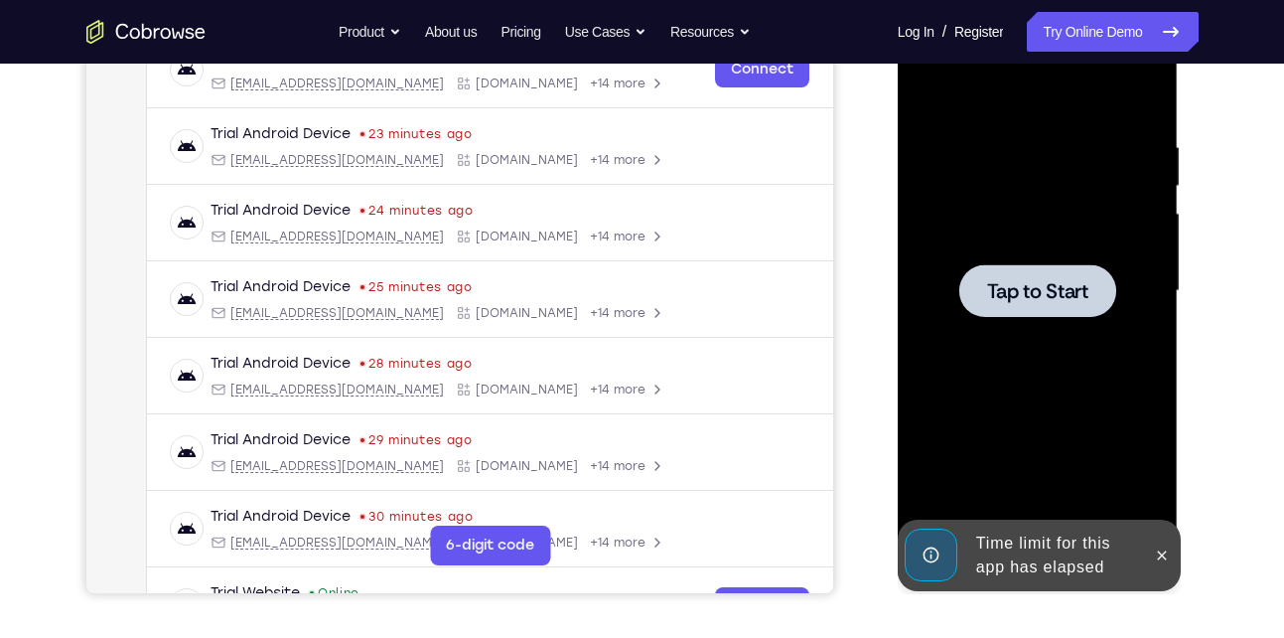
click at [1054, 332] on div at bounding box center [1038, 291] width 250 height 556
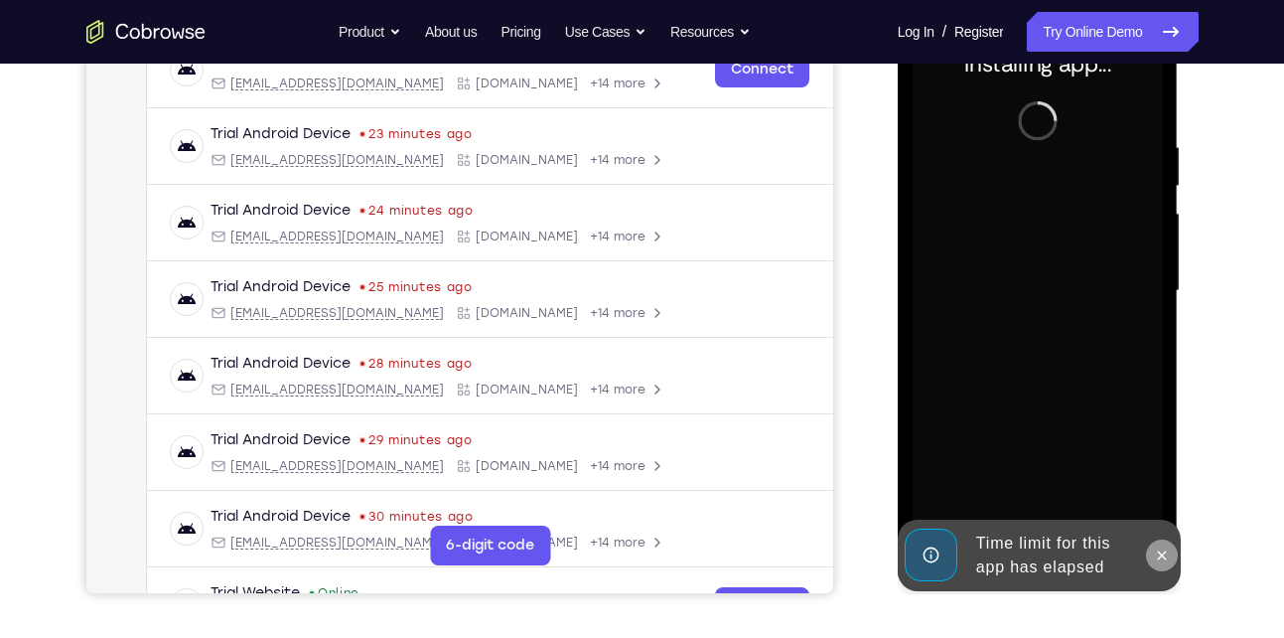
click at [1167, 547] on icon at bounding box center [1162, 555] width 16 height 16
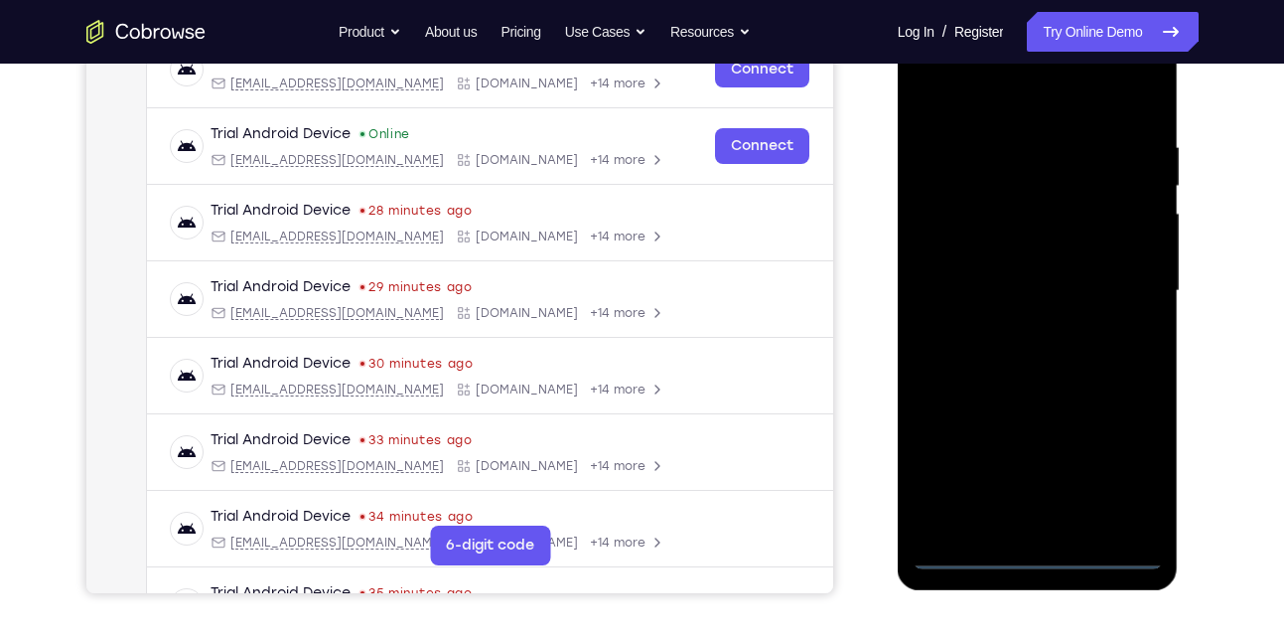
click at [1042, 552] on div at bounding box center [1038, 291] width 250 height 556
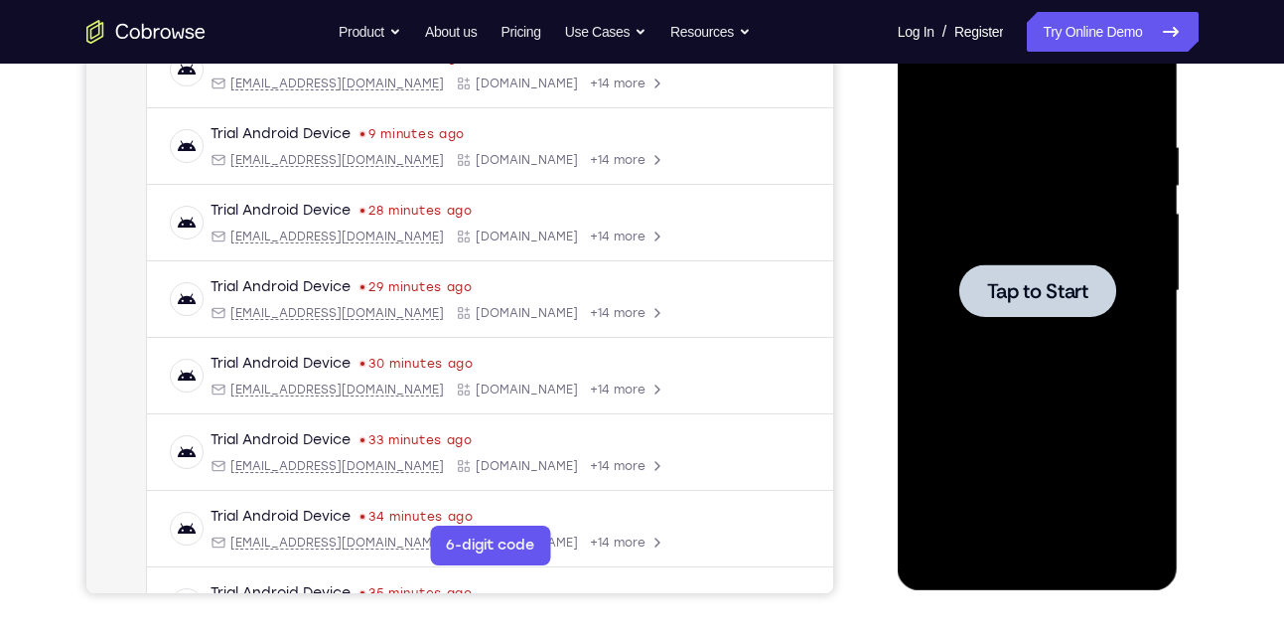
click at [1015, 305] on div at bounding box center [1038, 290] width 157 height 53
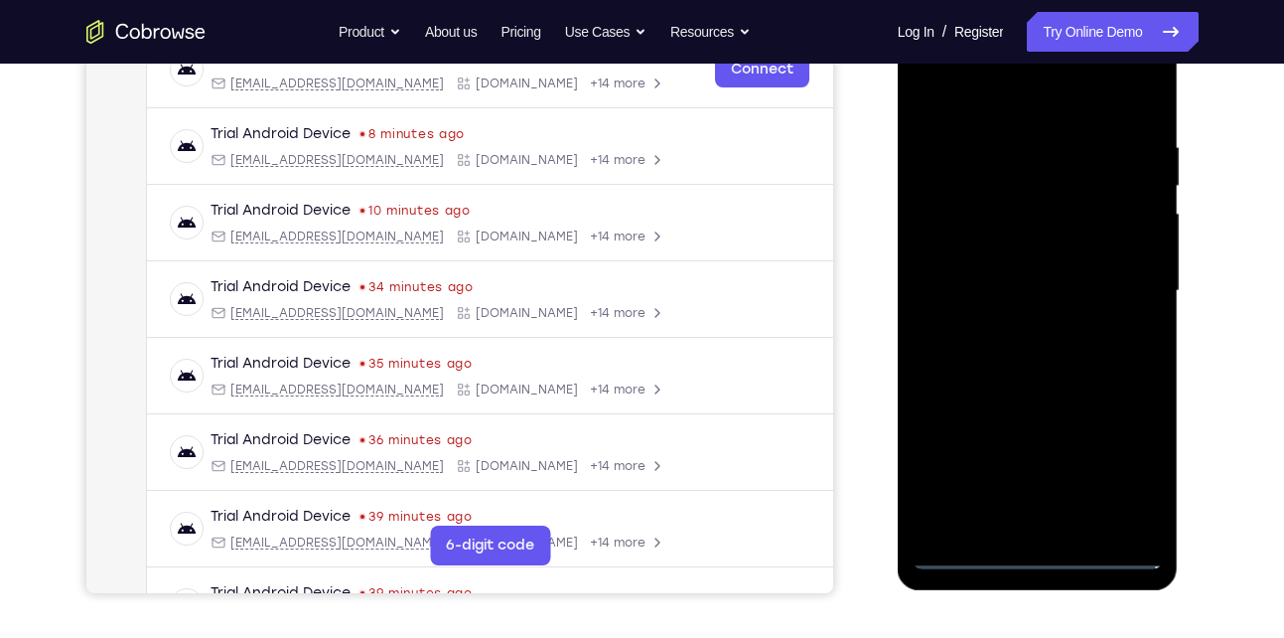
click at [1033, 553] on div at bounding box center [1038, 291] width 250 height 556
click at [1132, 475] on div at bounding box center [1038, 291] width 250 height 556
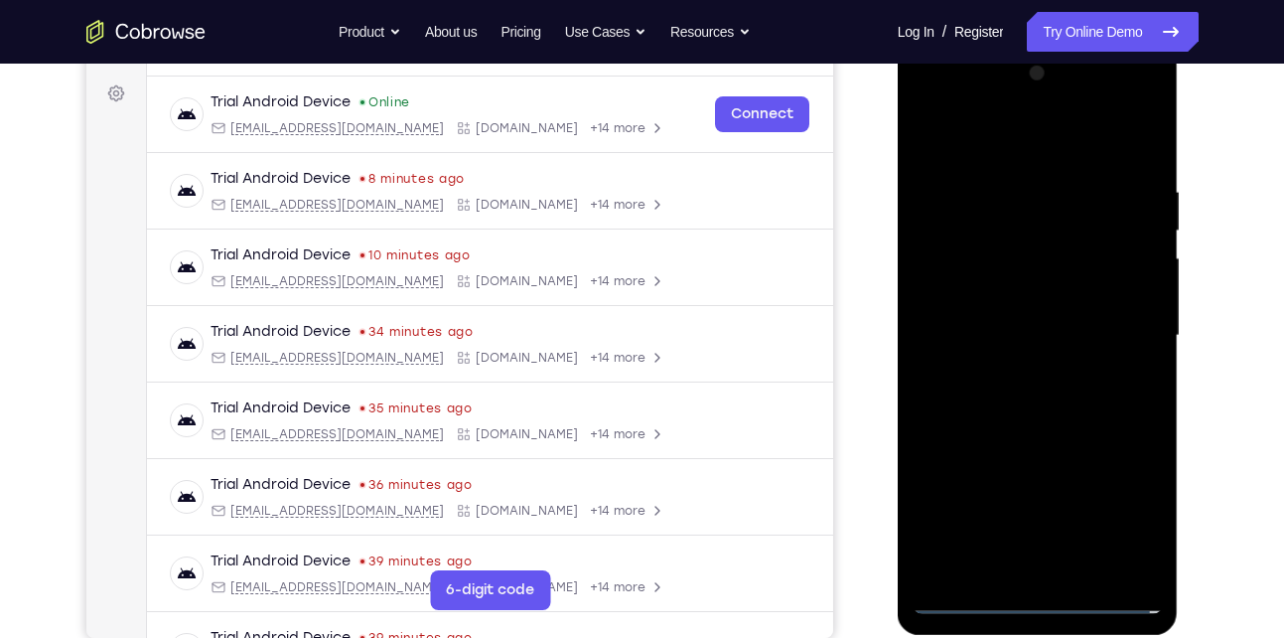
scroll to position [284, 0]
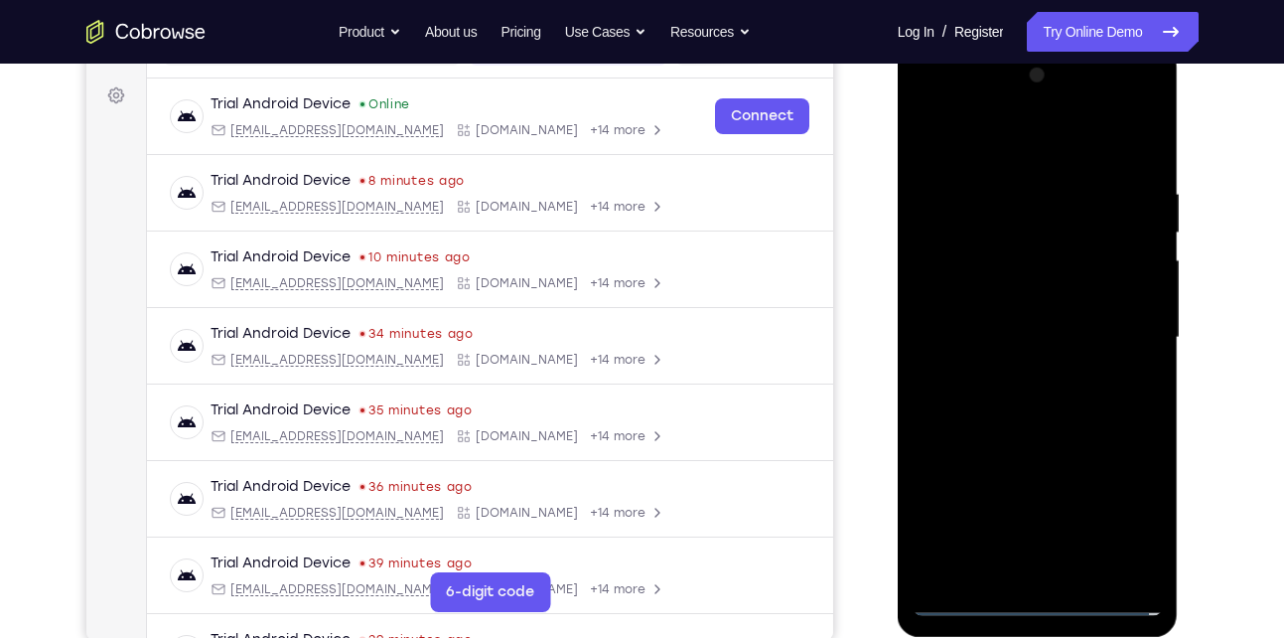
click at [974, 147] on div at bounding box center [1038, 338] width 250 height 556
click at [1121, 327] on div at bounding box center [1038, 338] width 250 height 556
click at [1014, 375] on div at bounding box center [1038, 338] width 250 height 556
click at [1024, 318] on div at bounding box center [1038, 338] width 250 height 556
click at [996, 306] on div at bounding box center [1038, 338] width 250 height 556
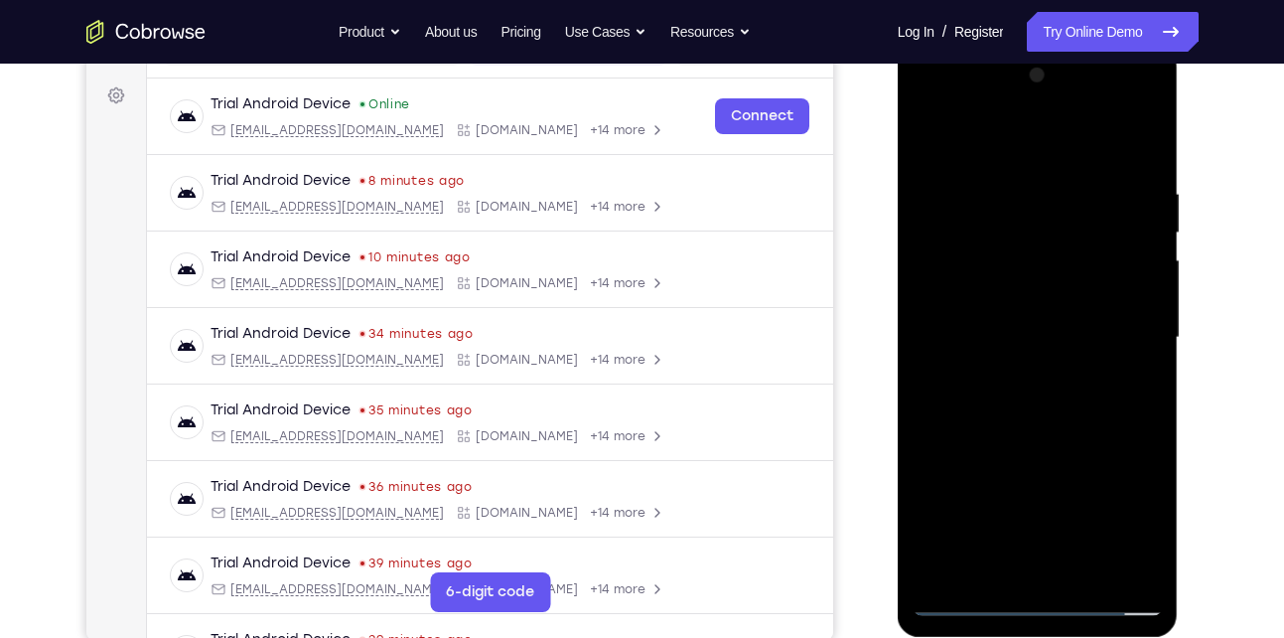
click at [977, 305] on div at bounding box center [1038, 338] width 250 height 556
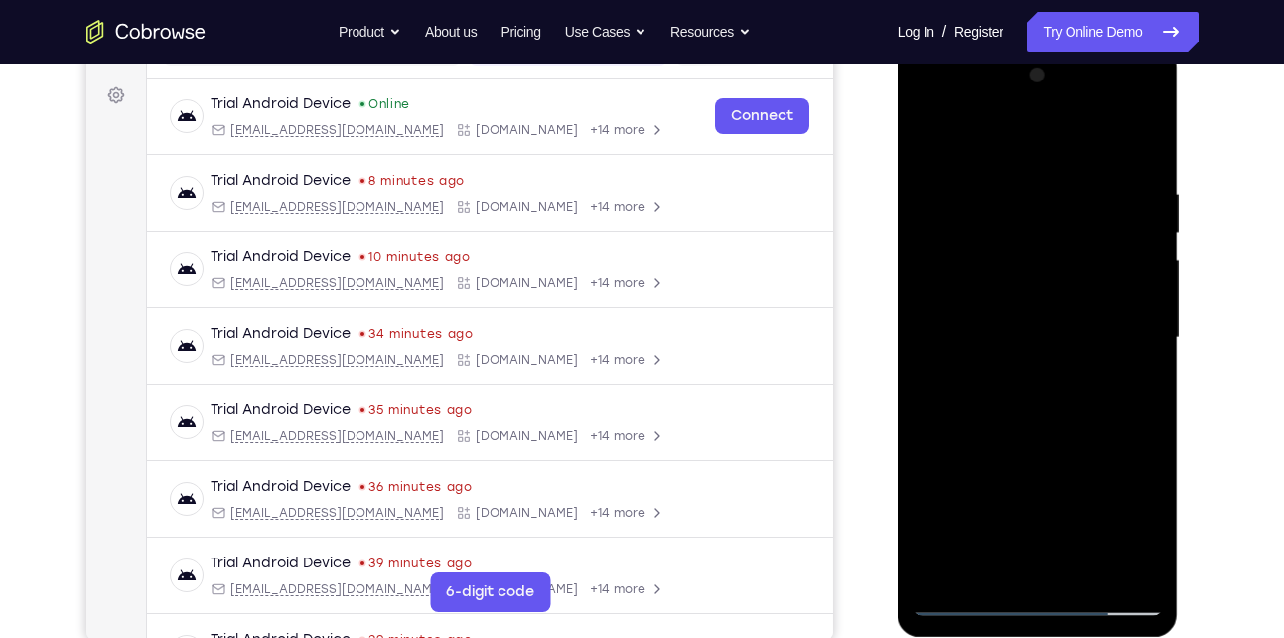
click at [977, 342] on div at bounding box center [1038, 338] width 250 height 556
click at [998, 400] on div at bounding box center [1038, 338] width 250 height 556
click at [1128, 141] on div at bounding box center [1038, 338] width 250 height 556
click at [1042, 390] on div at bounding box center [1038, 338] width 250 height 556
click at [1042, 404] on div at bounding box center [1038, 338] width 250 height 556
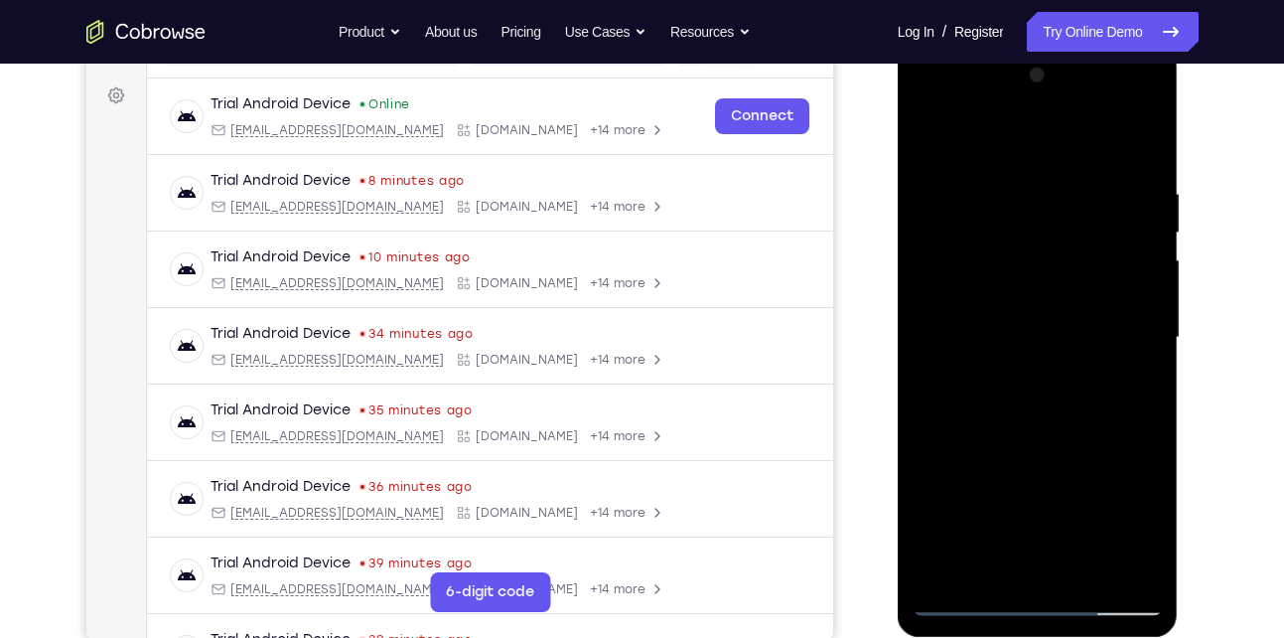
click at [1058, 385] on div at bounding box center [1038, 338] width 250 height 556
click at [1086, 575] on div at bounding box center [1038, 338] width 250 height 556
click at [1059, 451] on div at bounding box center [1038, 338] width 250 height 556
click at [1010, 363] on div at bounding box center [1038, 338] width 250 height 556
click at [924, 137] on div at bounding box center [1038, 338] width 250 height 556
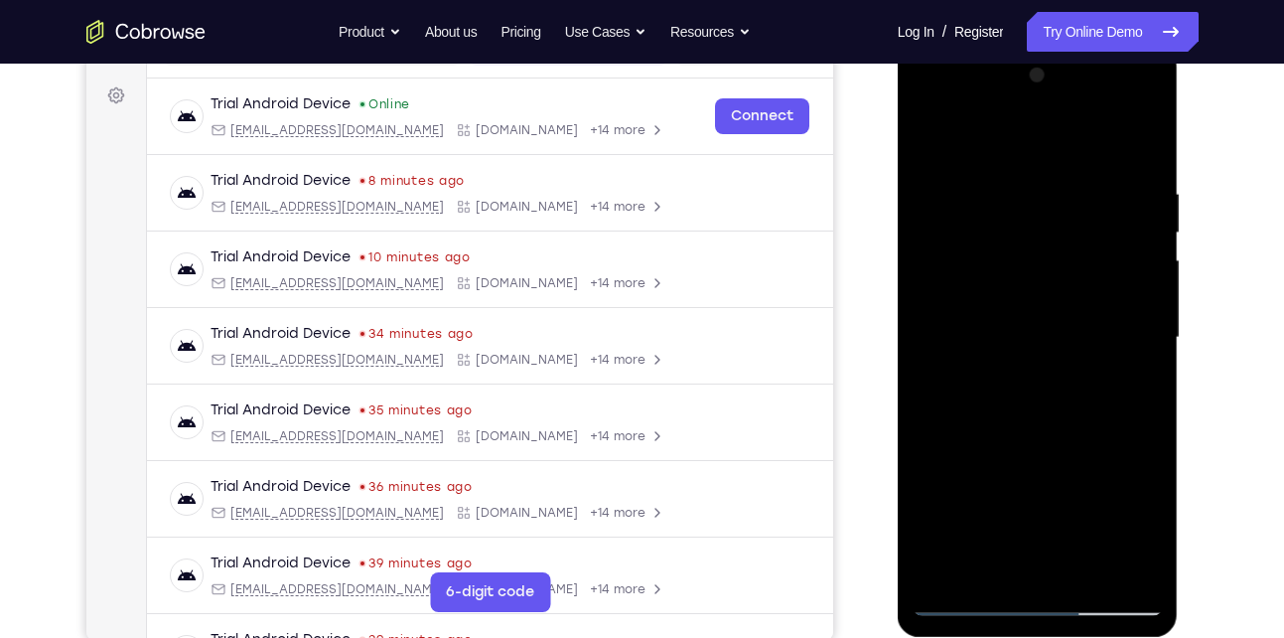
click at [1019, 346] on div at bounding box center [1038, 338] width 250 height 556
click at [999, 566] on div at bounding box center [1038, 338] width 250 height 556
click at [928, 145] on div at bounding box center [1038, 338] width 250 height 556
click at [931, 136] on div at bounding box center [1038, 338] width 250 height 556
click at [1006, 251] on div at bounding box center [1038, 338] width 250 height 556
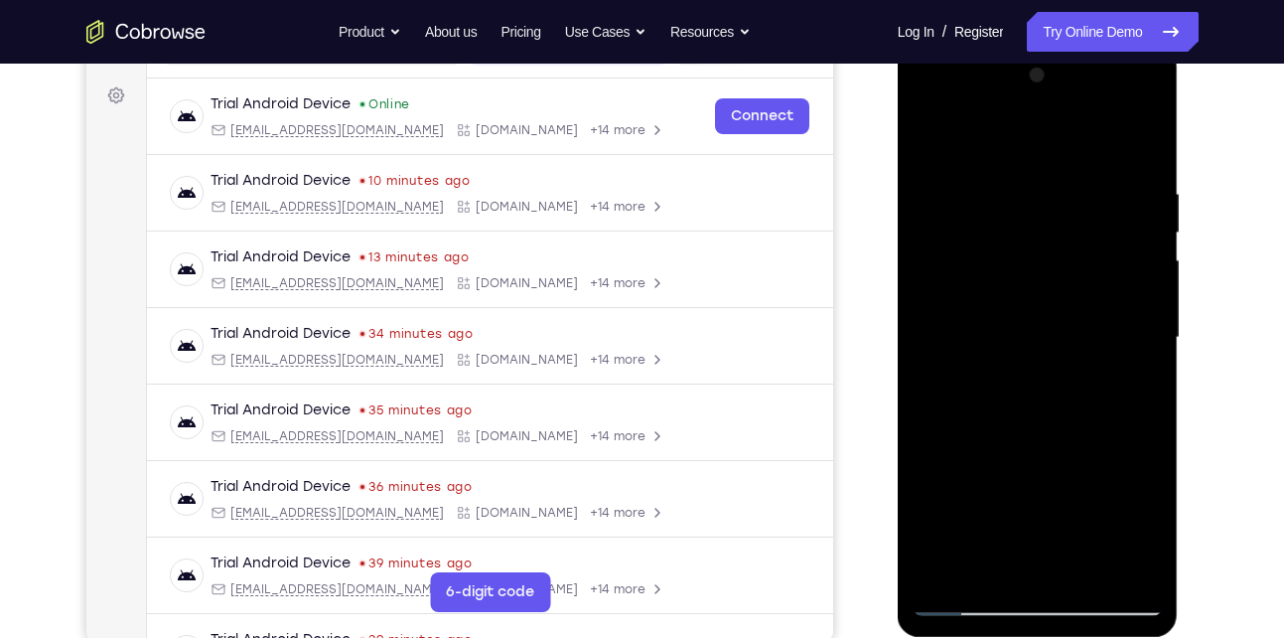
click at [1143, 370] on div at bounding box center [1038, 338] width 250 height 556
drag, startPoint x: 1093, startPoint y: 400, endPoint x: 1095, endPoint y: 273, distance: 127.2
click at [1095, 273] on div at bounding box center [1038, 338] width 250 height 556
click at [1148, 353] on div at bounding box center [1038, 338] width 250 height 556
drag, startPoint x: 990, startPoint y: 418, endPoint x: 1014, endPoint y: 307, distance: 113.8
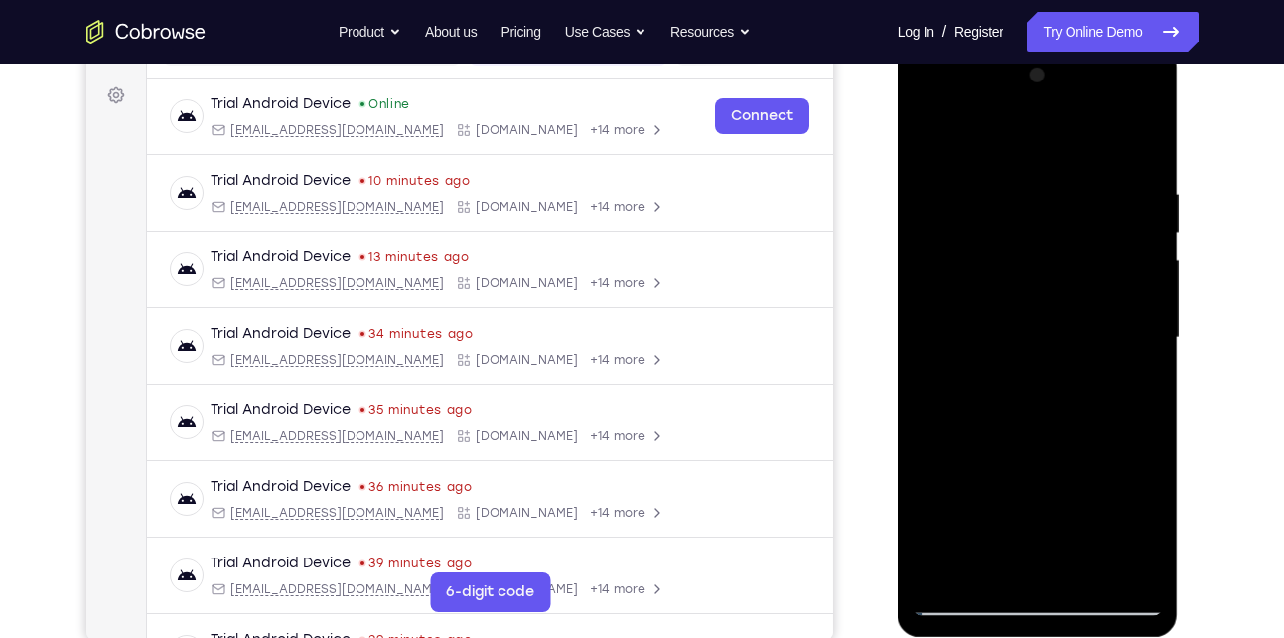
click at [1014, 307] on div at bounding box center [1038, 338] width 250 height 556
click at [931, 450] on div at bounding box center [1038, 338] width 250 height 556
drag, startPoint x: 1103, startPoint y: 490, endPoint x: 1070, endPoint y: 197, distance: 294.9
click at [1070, 197] on div at bounding box center [1038, 338] width 250 height 556
drag, startPoint x: 1043, startPoint y: 434, endPoint x: 1089, endPoint y: 168, distance: 270.1
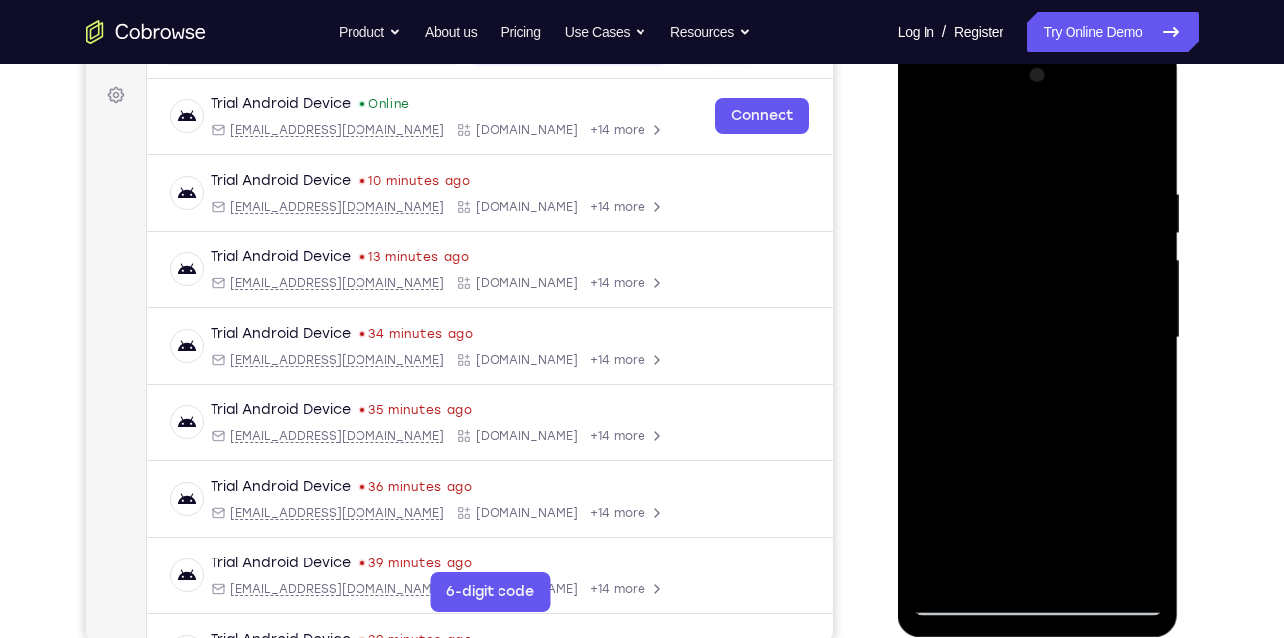
click at [1089, 168] on div at bounding box center [1038, 338] width 250 height 556
drag, startPoint x: 1035, startPoint y: 463, endPoint x: 1103, endPoint y: 53, distance: 415.8
click at [1103, 53] on div at bounding box center [1038, 341] width 281 height 592
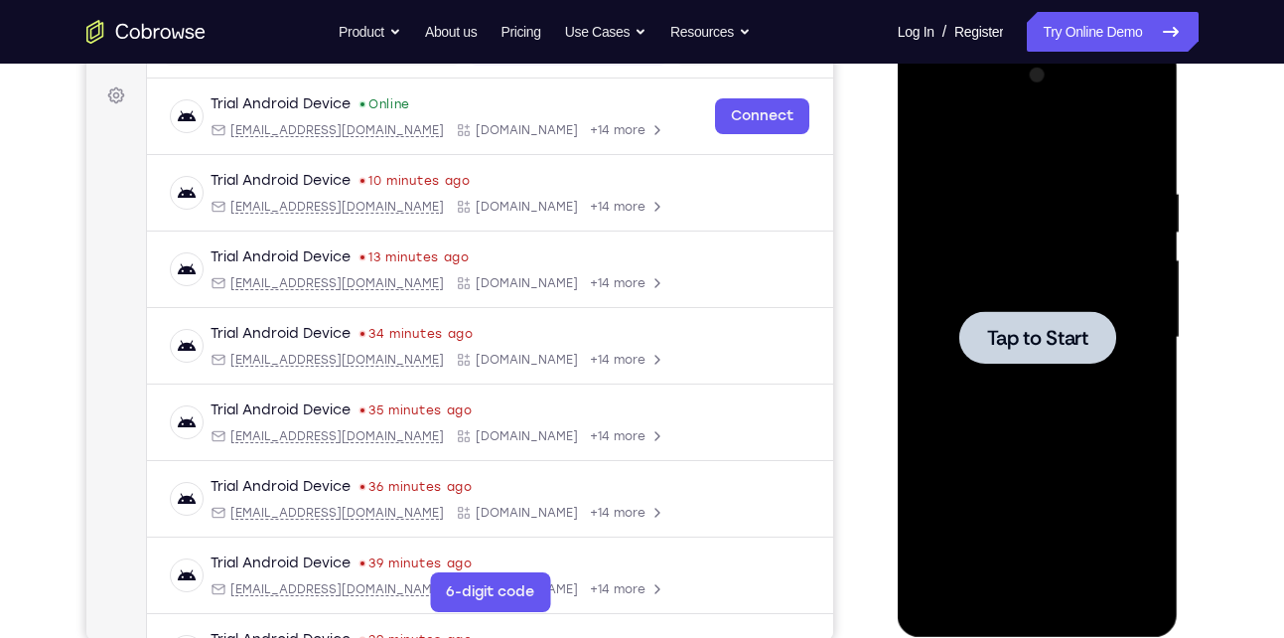
click at [1060, 336] on span "Tap to Start" at bounding box center [1037, 338] width 101 height 20
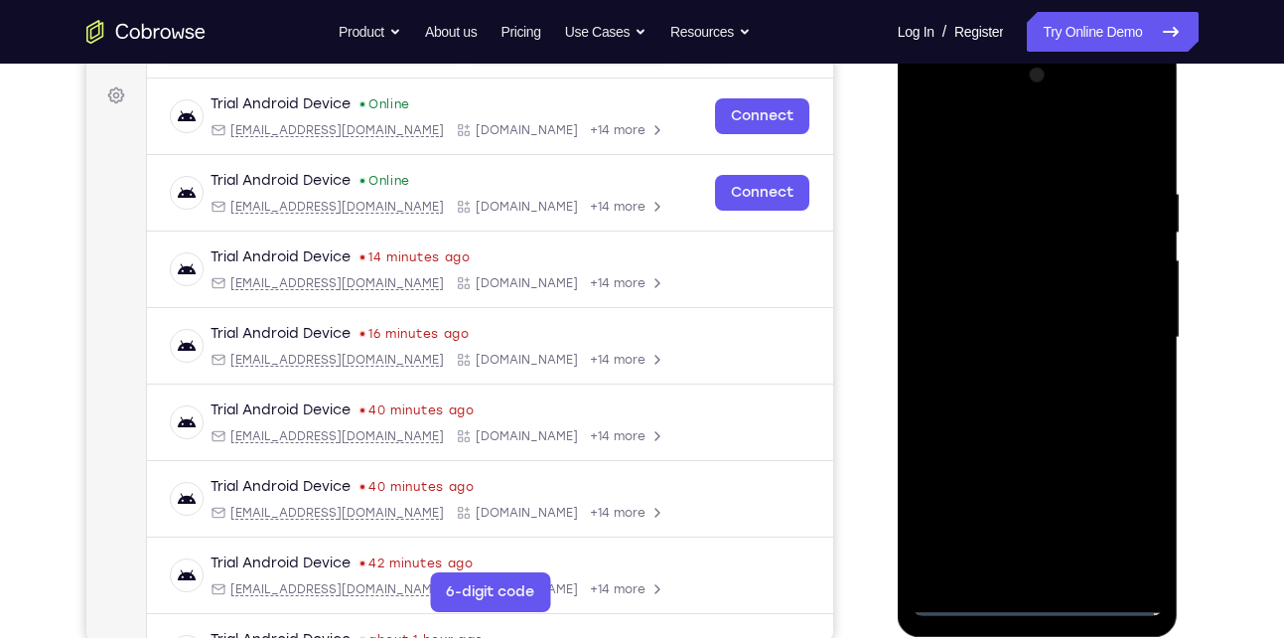
click at [1039, 605] on div at bounding box center [1038, 338] width 250 height 556
click at [1143, 505] on div at bounding box center [1038, 338] width 250 height 556
click at [966, 157] on div at bounding box center [1038, 338] width 250 height 556
click at [1120, 335] on div at bounding box center [1038, 338] width 250 height 556
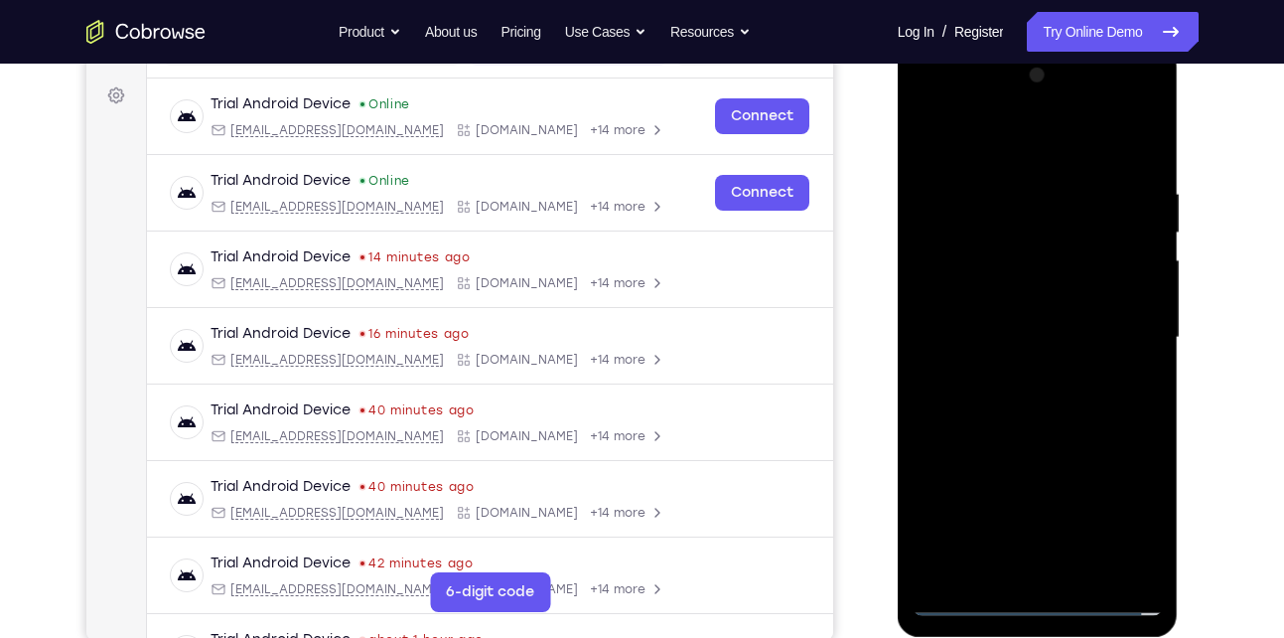
click at [1016, 374] on div at bounding box center [1038, 338] width 250 height 556
click at [1051, 323] on div at bounding box center [1038, 338] width 250 height 556
click at [1006, 298] on div at bounding box center [1038, 338] width 250 height 556
click at [988, 342] on div at bounding box center [1038, 338] width 250 height 556
click at [992, 399] on div at bounding box center [1038, 338] width 250 height 556
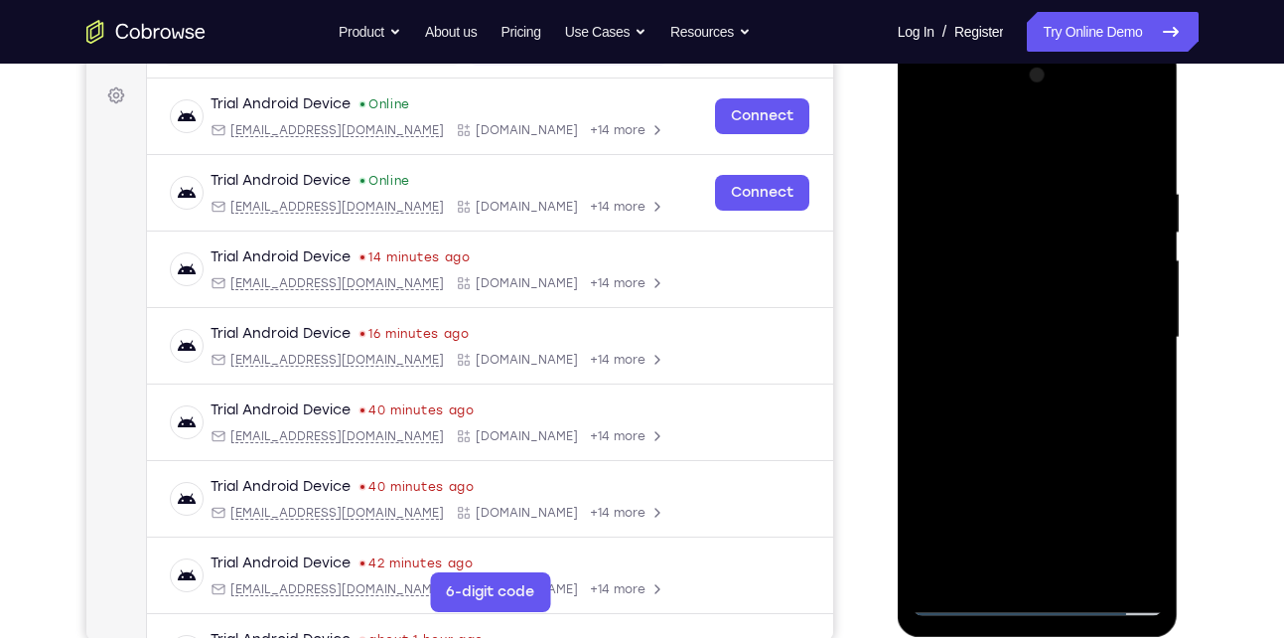
click at [1057, 404] on div at bounding box center [1038, 338] width 250 height 556
click at [1069, 391] on div at bounding box center [1038, 338] width 250 height 556
drag, startPoint x: 1051, startPoint y: 463, endPoint x: 1069, endPoint y: 384, distance: 80.5
click at [1069, 384] on div at bounding box center [1038, 338] width 250 height 556
click at [1140, 356] on div at bounding box center [1038, 338] width 250 height 556
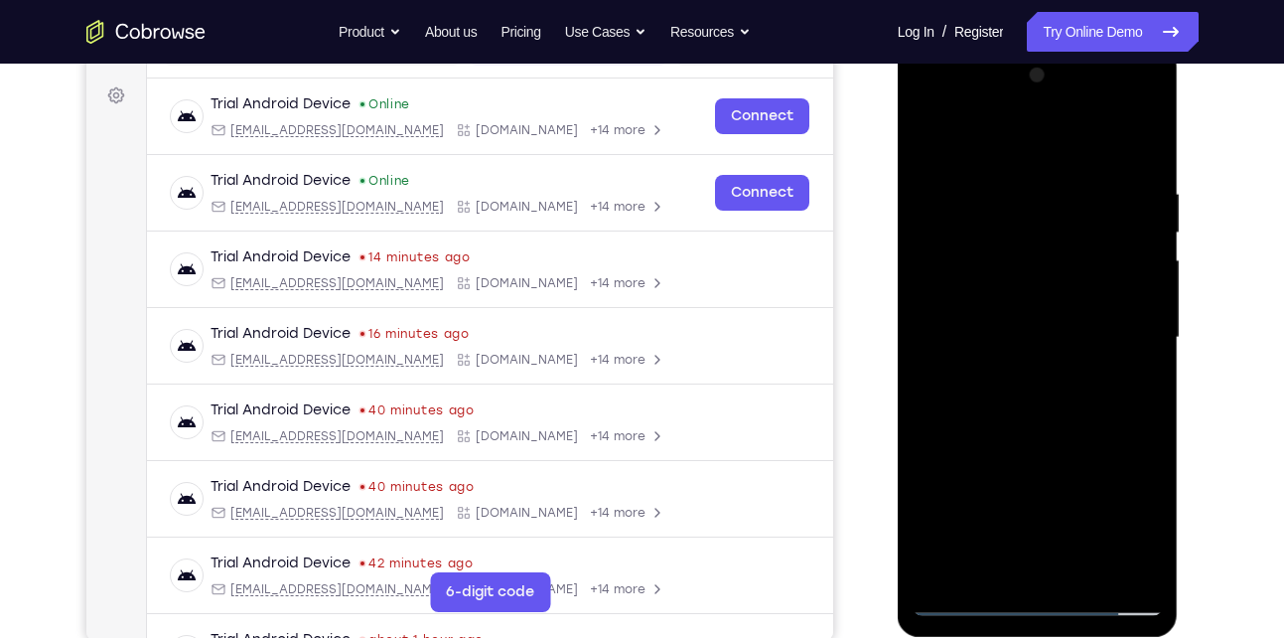
click at [1140, 356] on div at bounding box center [1038, 338] width 250 height 556
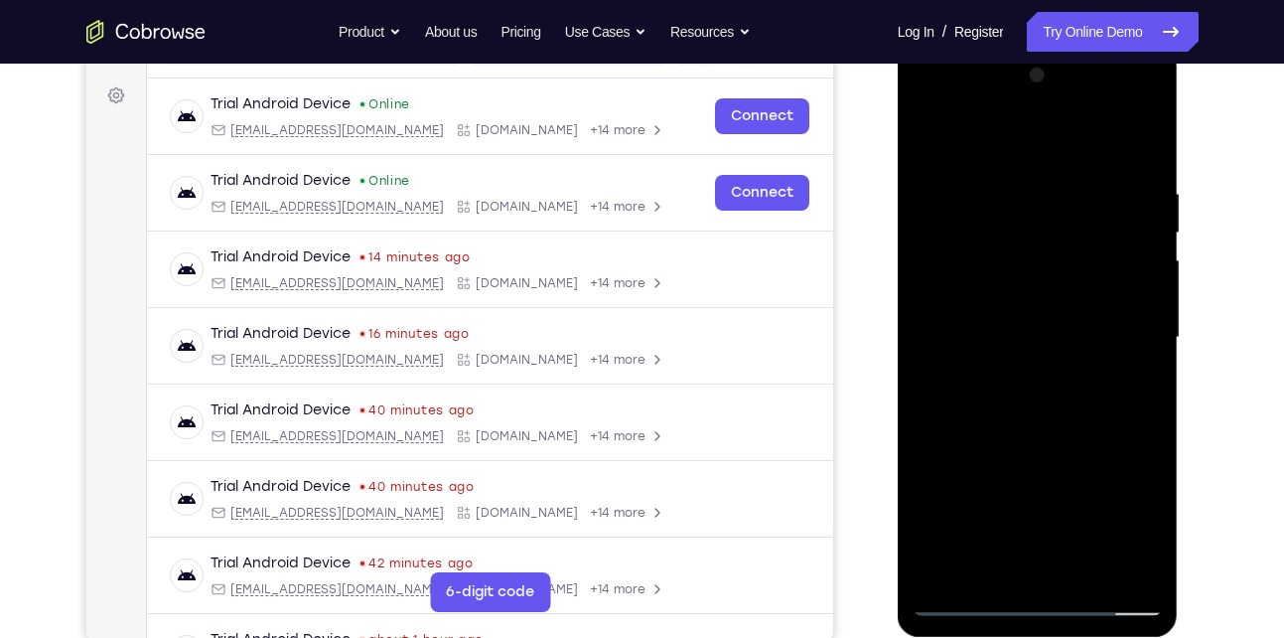
click at [1140, 356] on div at bounding box center [1038, 338] width 250 height 556
click at [1078, 573] on div at bounding box center [1038, 338] width 250 height 556
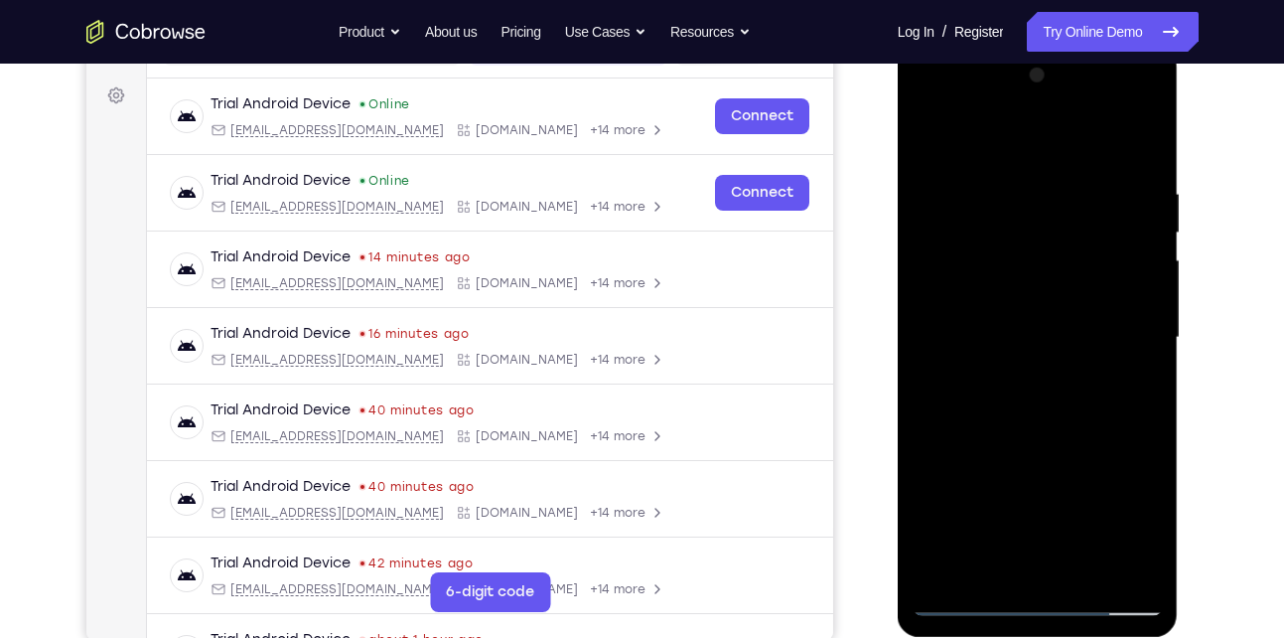
click at [1059, 442] on div at bounding box center [1038, 338] width 250 height 556
click at [1061, 311] on div at bounding box center [1038, 338] width 250 height 556
click at [973, 523] on div at bounding box center [1038, 338] width 250 height 556
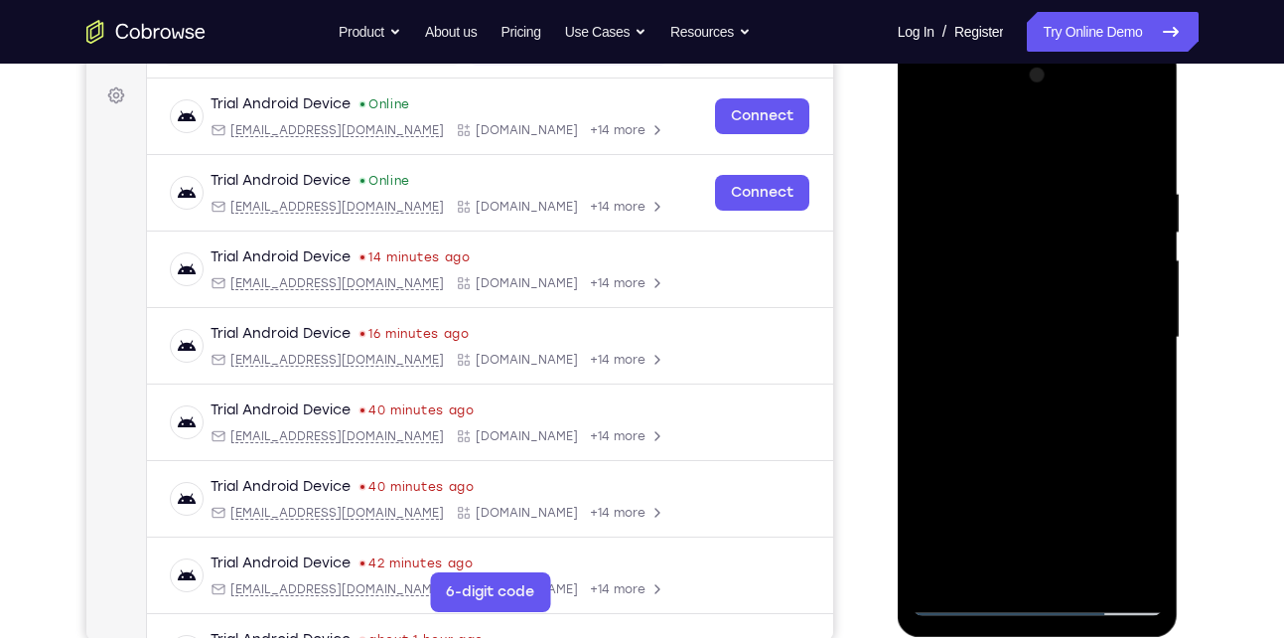
click at [934, 133] on div at bounding box center [1038, 338] width 250 height 556
click at [966, 606] on div at bounding box center [1038, 338] width 250 height 556
click at [928, 136] on div at bounding box center [1038, 338] width 250 height 556
click at [987, 400] on div at bounding box center [1038, 338] width 250 height 556
click at [1104, 437] on div at bounding box center [1038, 338] width 250 height 556
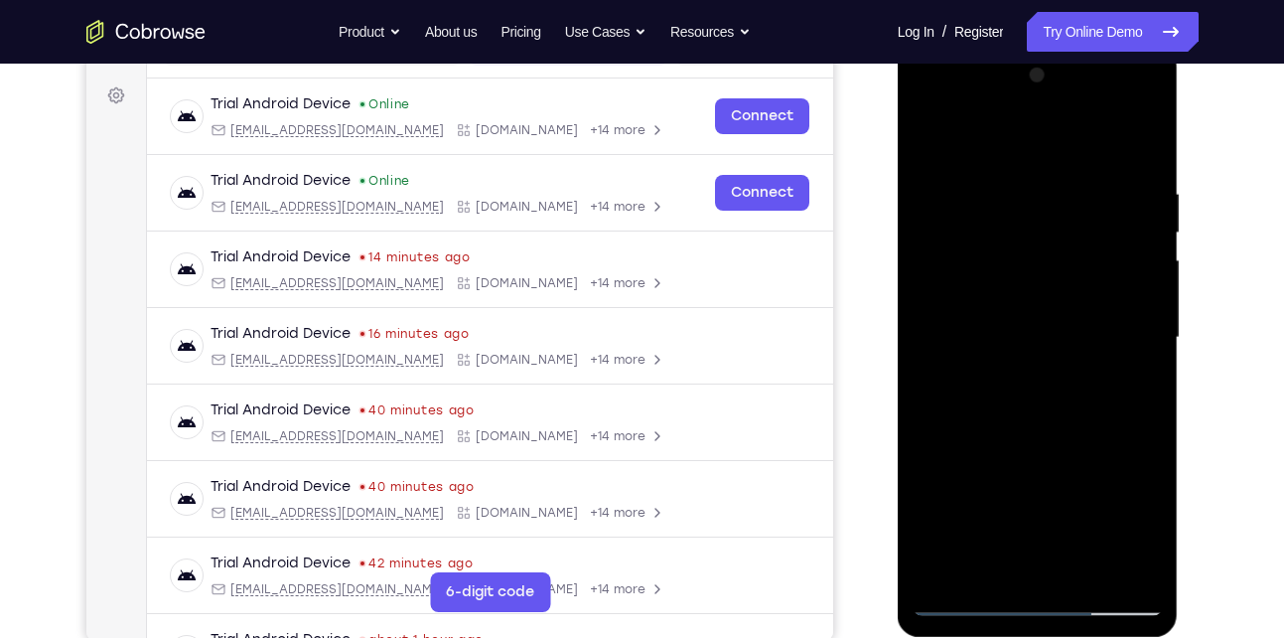
click at [935, 441] on div at bounding box center [1038, 338] width 250 height 556
click at [947, 414] on div at bounding box center [1038, 338] width 250 height 556
click at [1054, 334] on div at bounding box center [1038, 338] width 250 height 556
click at [1088, 465] on div at bounding box center [1038, 338] width 250 height 556
click at [1017, 467] on div at bounding box center [1038, 338] width 250 height 556
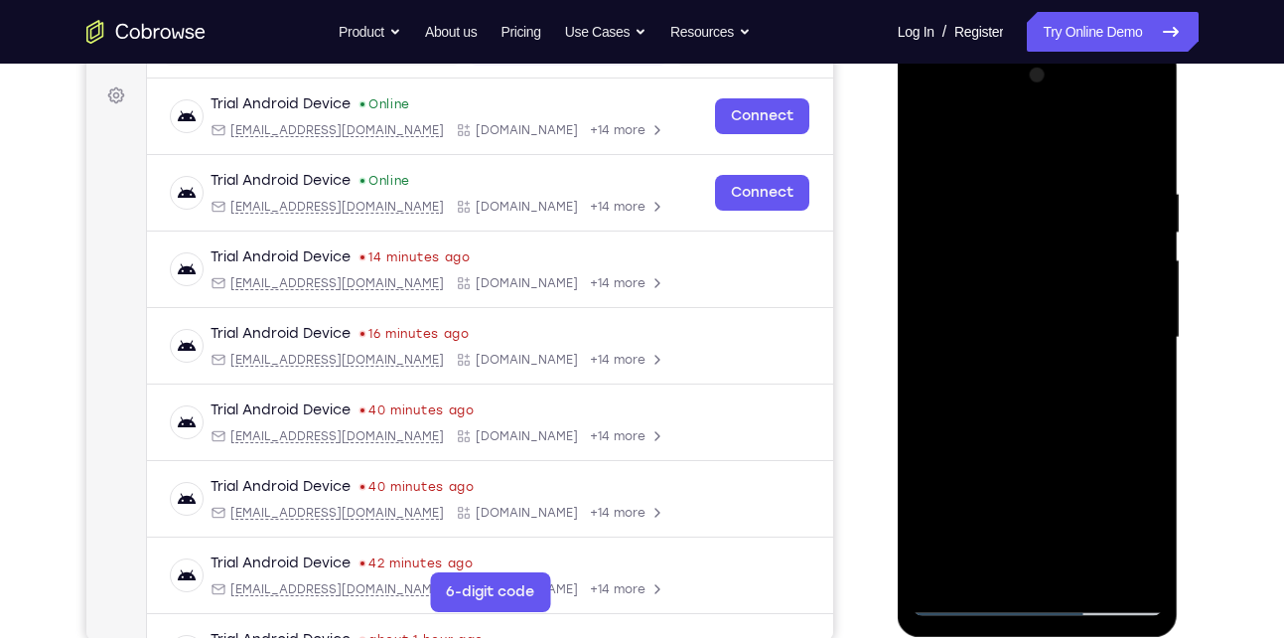
click at [1000, 439] on div at bounding box center [1038, 338] width 250 height 556
click at [1054, 330] on div at bounding box center [1038, 338] width 250 height 556
click at [995, 567] on div at bounding box center [1038, 338] width 250 height 556
click at [925, 132] on div at bounding box center [1038, 338] width 250 height 556
click at [933, 135] on div at bounding box center [1038, 338] width 250 height 556
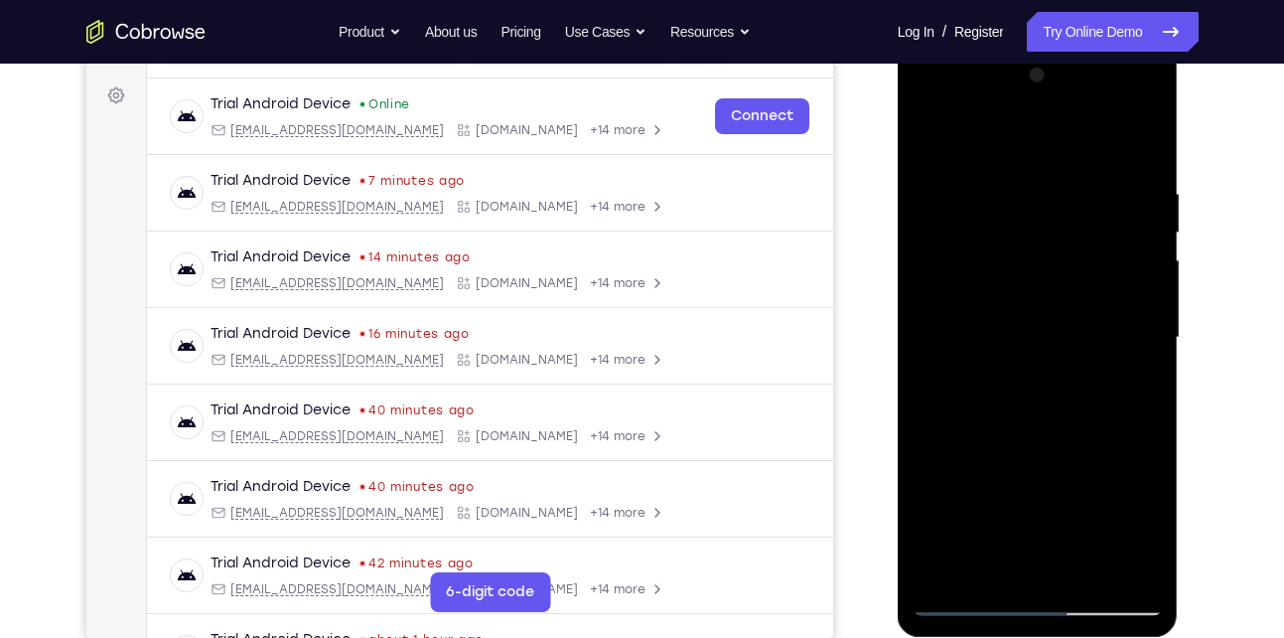
drag, startPoint x: 991, startPoint y: 208, endPoint x: 962, endPoint y: 417, distance: 211.7
click at [962, 417] on div at bounding box center [1038, 338] width 250 height 556
click at [992, 568] on div at bounding box center [1038, 338] width 250 height 556
click at [979, 138] on div at bounding box center [1038, 338] width 250 height 556
click at [1145, 195] on div at bounding box center [1038, 338] width 250 height 556
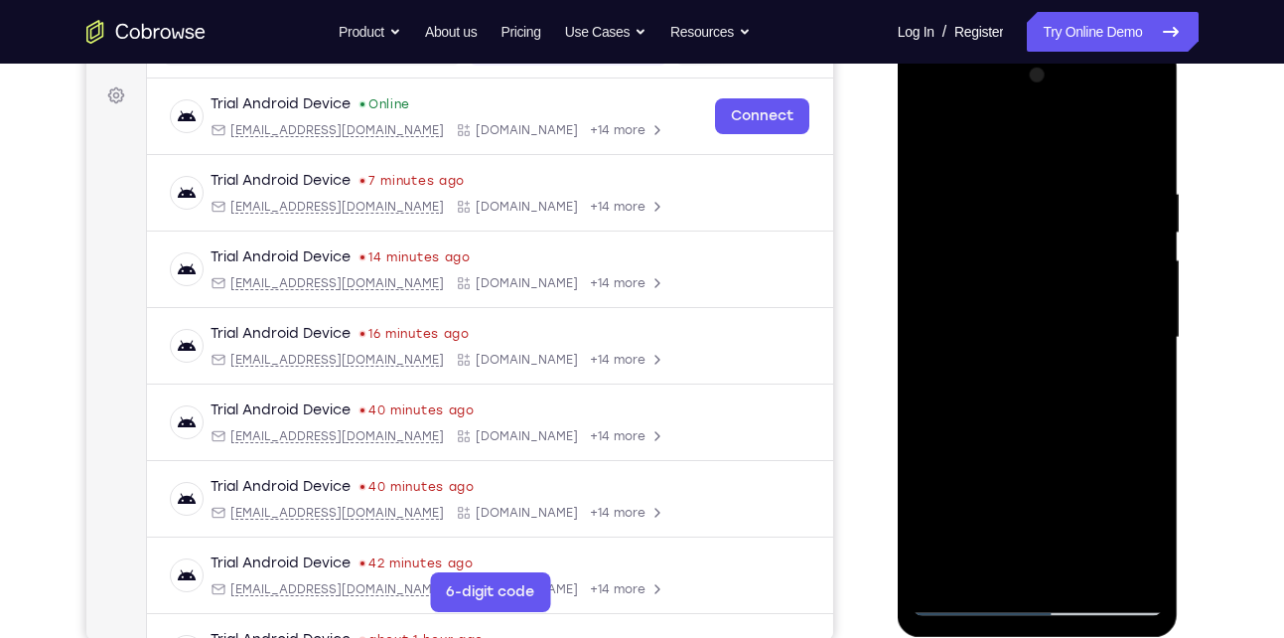
click at [938, 259] on div at bounding box center [1038, 338] width 250 height 556
click at [1044, 559] on div at bounding box center [1038, 338] width 250 height 556
click at [1139, 150] on div at bounding box center [1038, 338] width 250 height 556
click at [944, 411] on div at bounding box center [1038, 338] width 250 height 556
click at [969, 408] on div at bounding box center [1038, 338] width 250 height 556
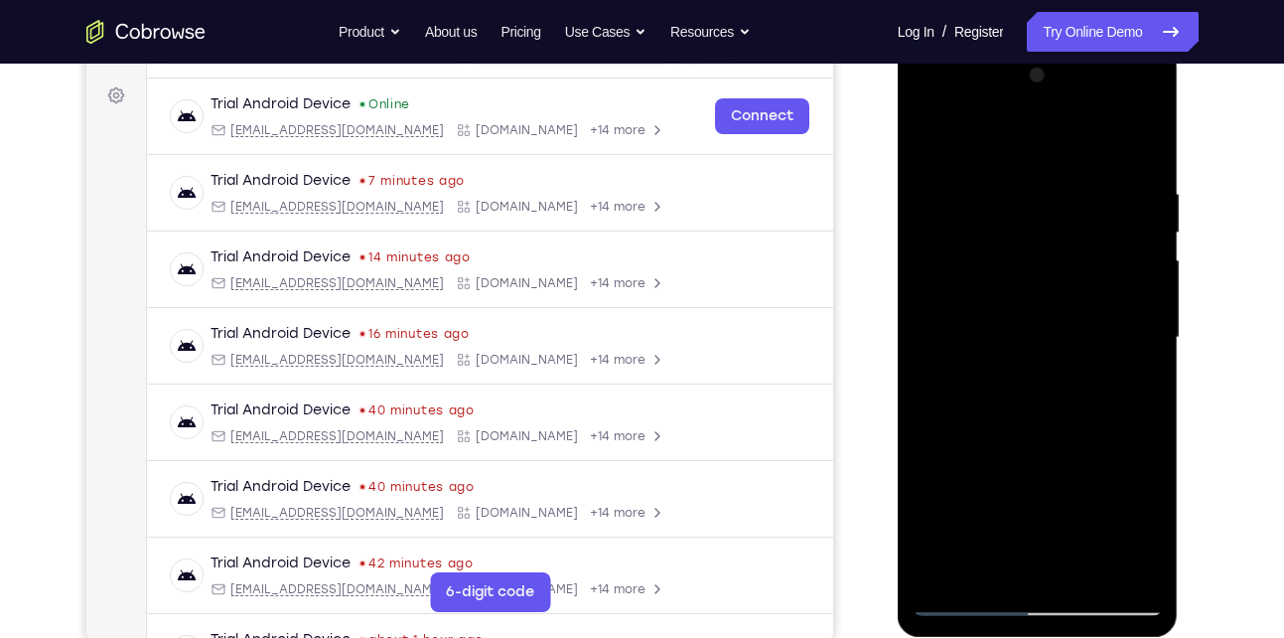
scroll to position [256, 0]
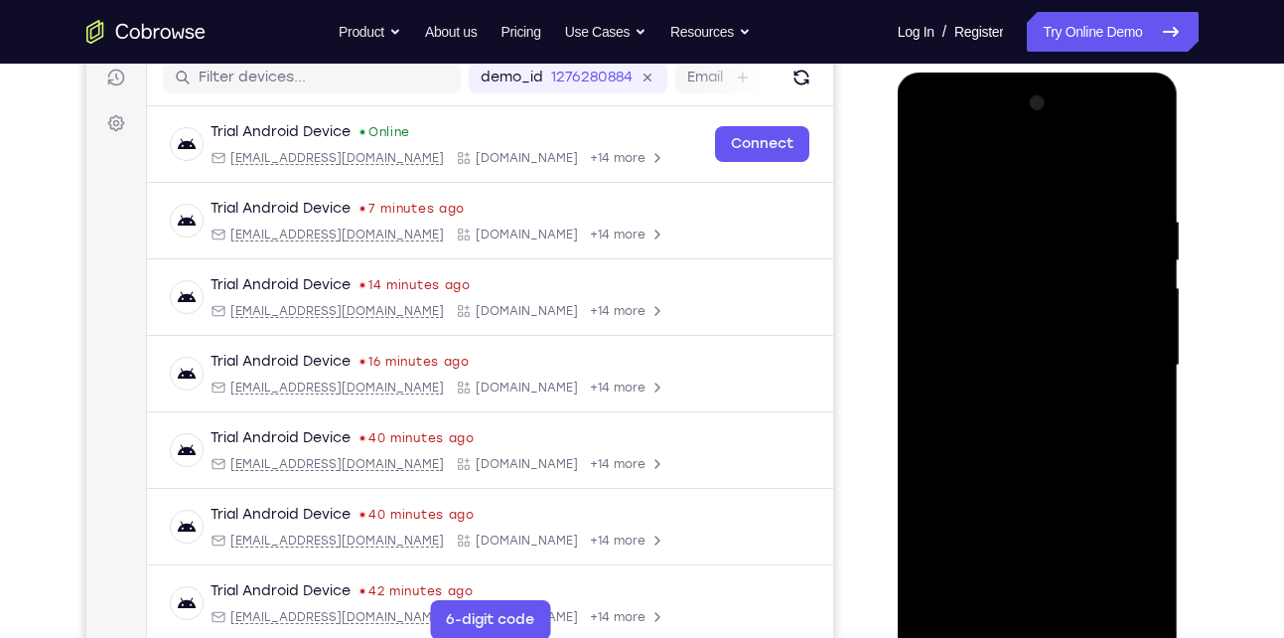
click at [927, 161] on div at bounding box center [1038, 365] width 250 height 556
click at [1145, 224] on div at bounding box center [1038, 365] width 250 height 556
click at [941, 250] on div at bounding box center [1038, 365] width 250 height 556
click at [1139, 165] on div at bounding box center [1038, 365] width 250 height 556
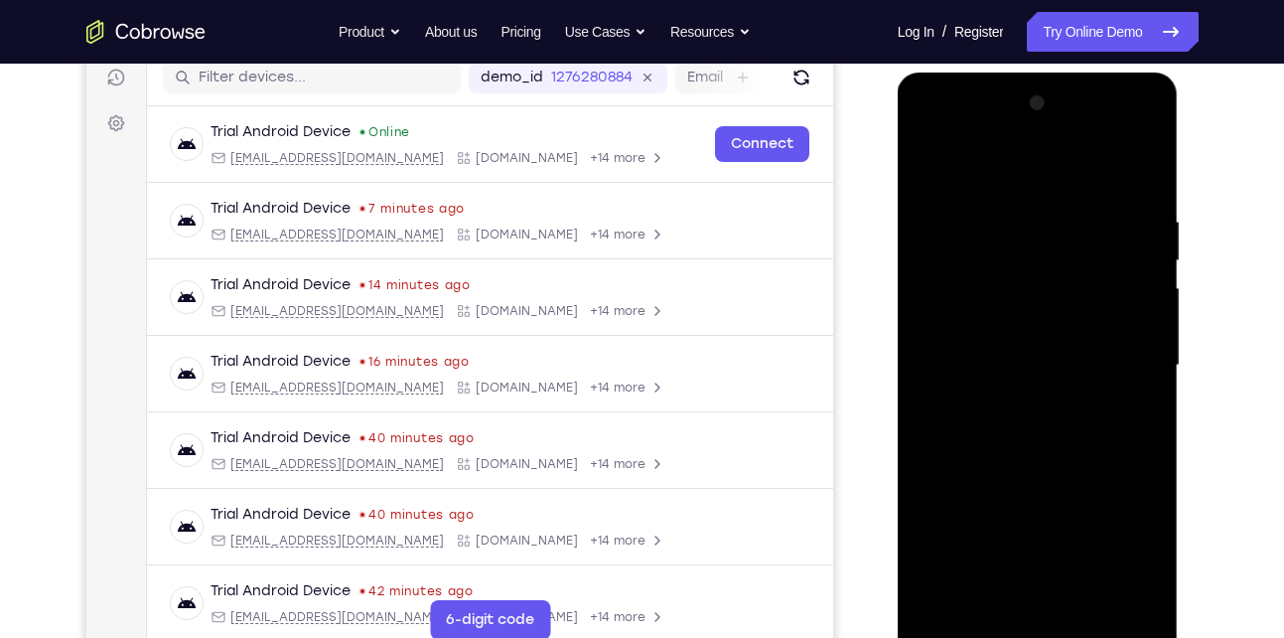
click at [1139, 165] on div at bounding box center [1038, 365] width 250 height 556
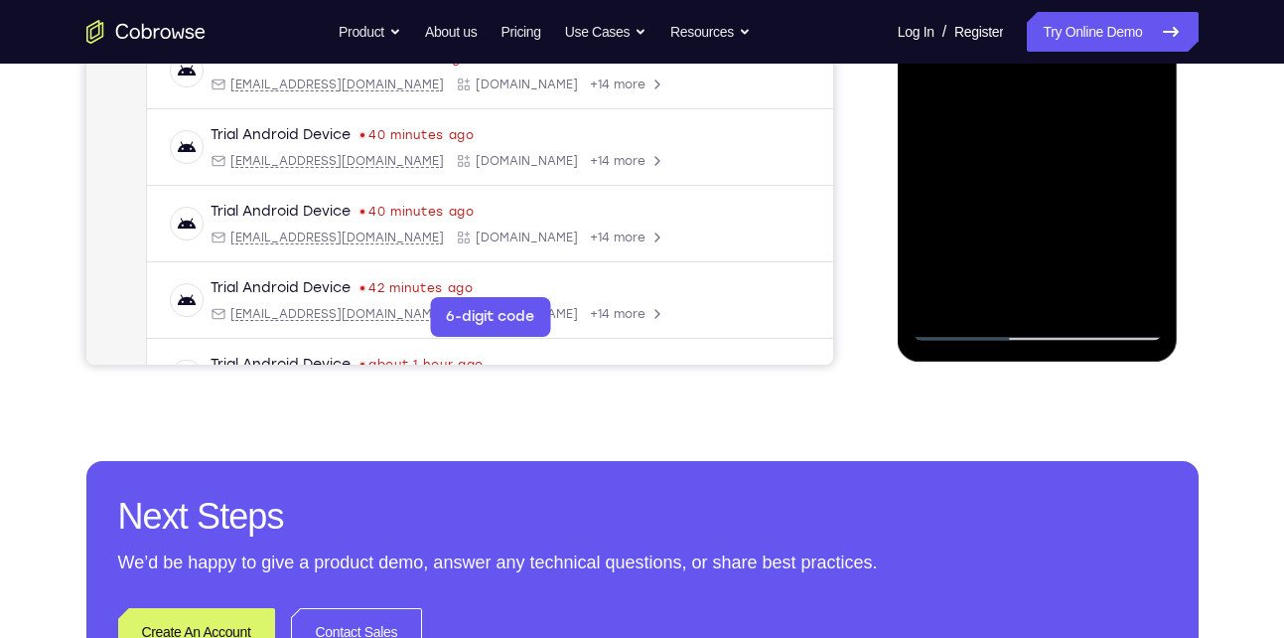
click at [965, 326] on div at bounding box center [1038, 62] width 250 height 556
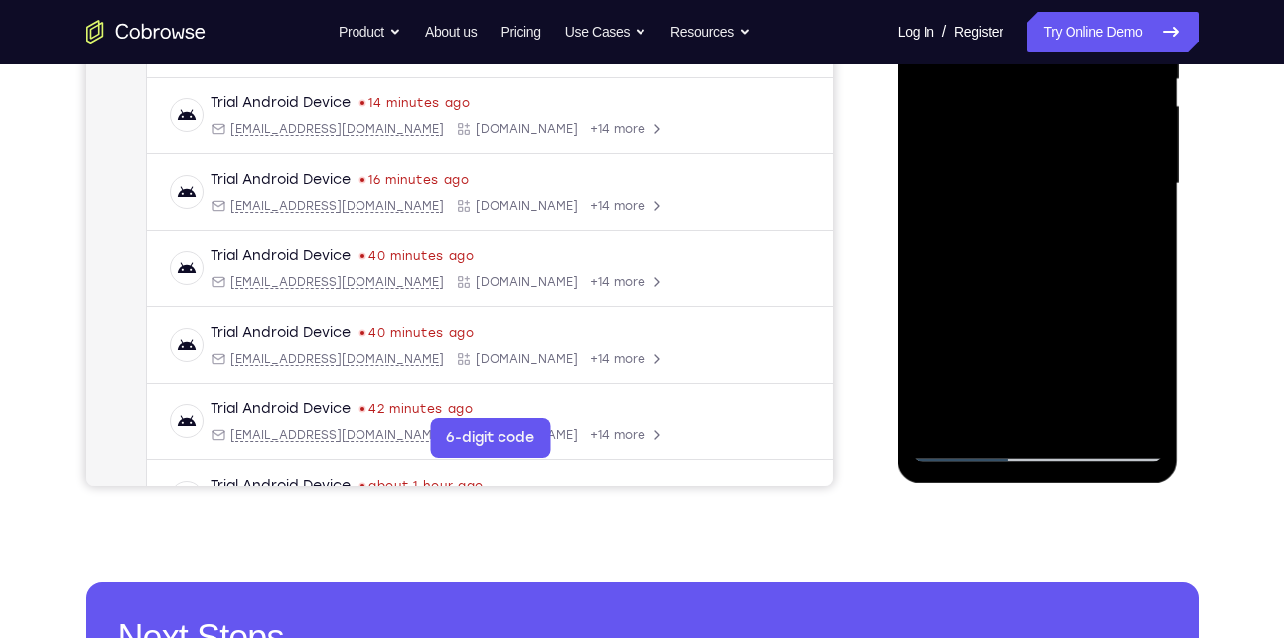
click at [943, 416] on div at bounding box center [1038, 184] width 250 height 556
click at [944, 415] on div at bounding box center [1038, 184] width 250 height 556
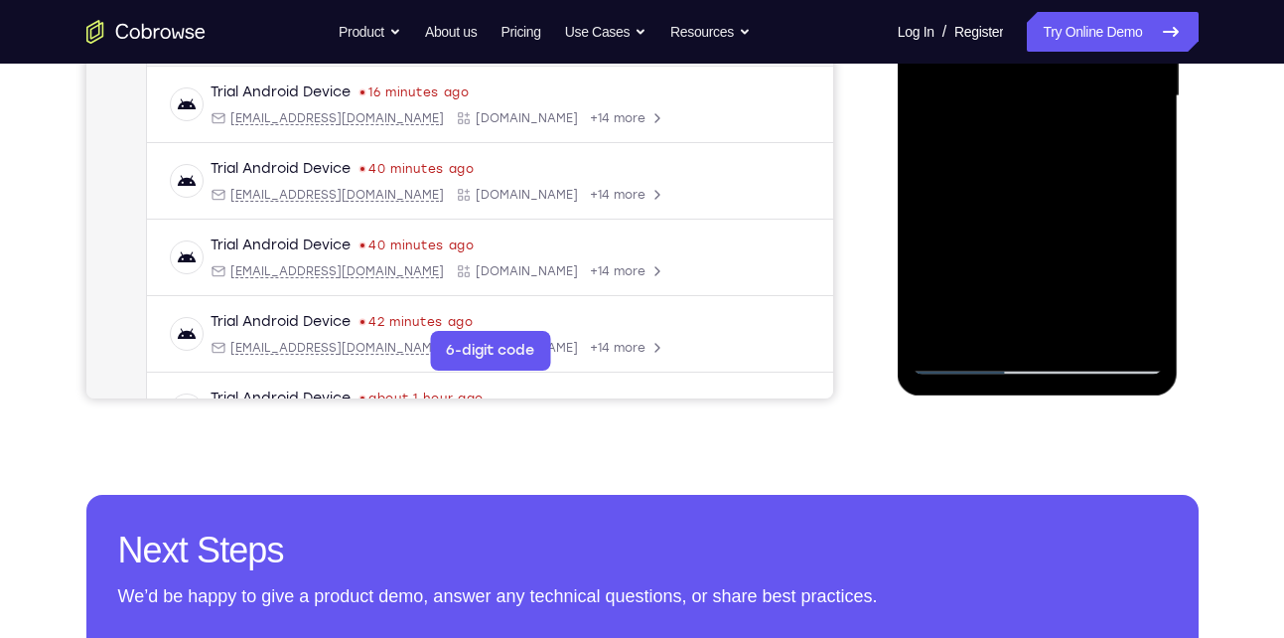
click at [963, 351] on div at bounding box center [1038, 96] width 250 height 556
click at [944, 328] on div at bounding box center [1038, 96] width 250 height 556
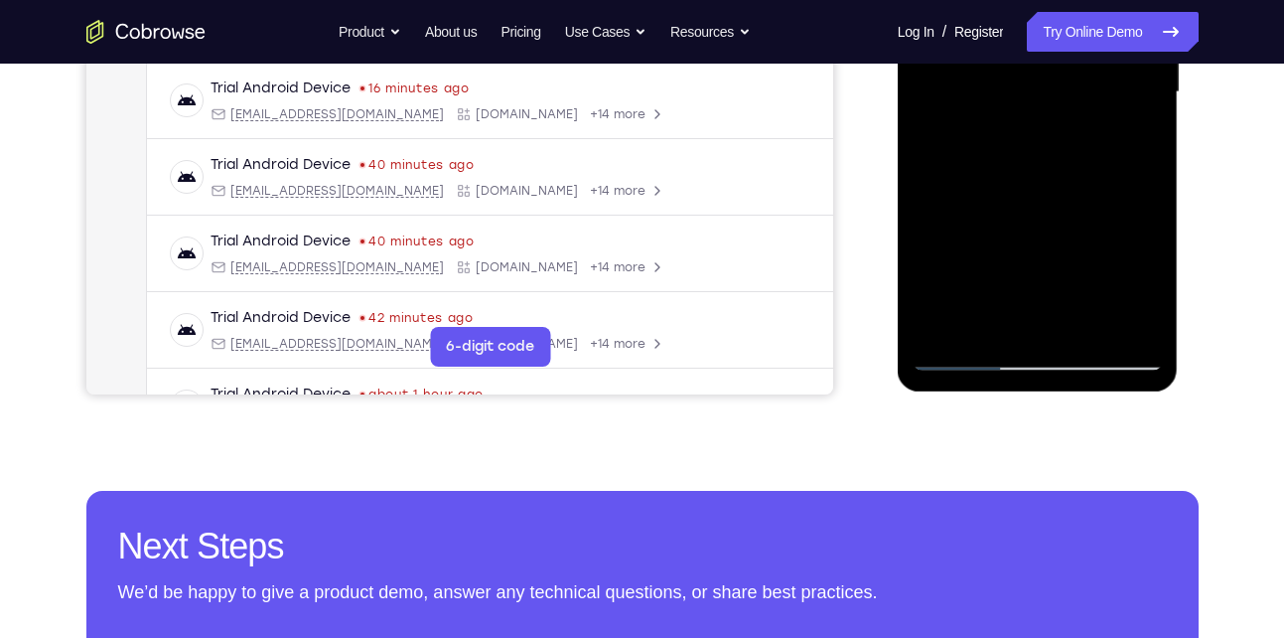
drag, startPoint x: 1119, startPoint y: -50, endPoint x: 993, endPoint y: -45, distance: 125.3
click at [993, 0] on div at bounding box center [1038, 92] width 250 height 556
click at [1128, 327] on div at bounding box center [1038, 92] width 250 height 556
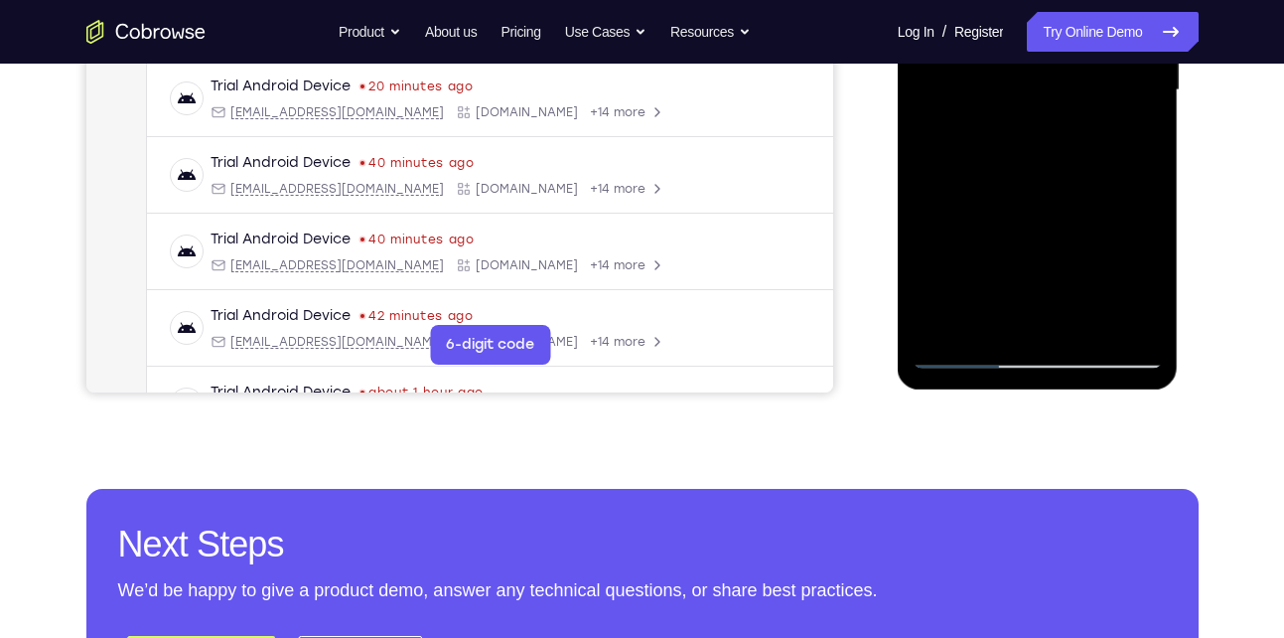
scroll to position [318, 0]
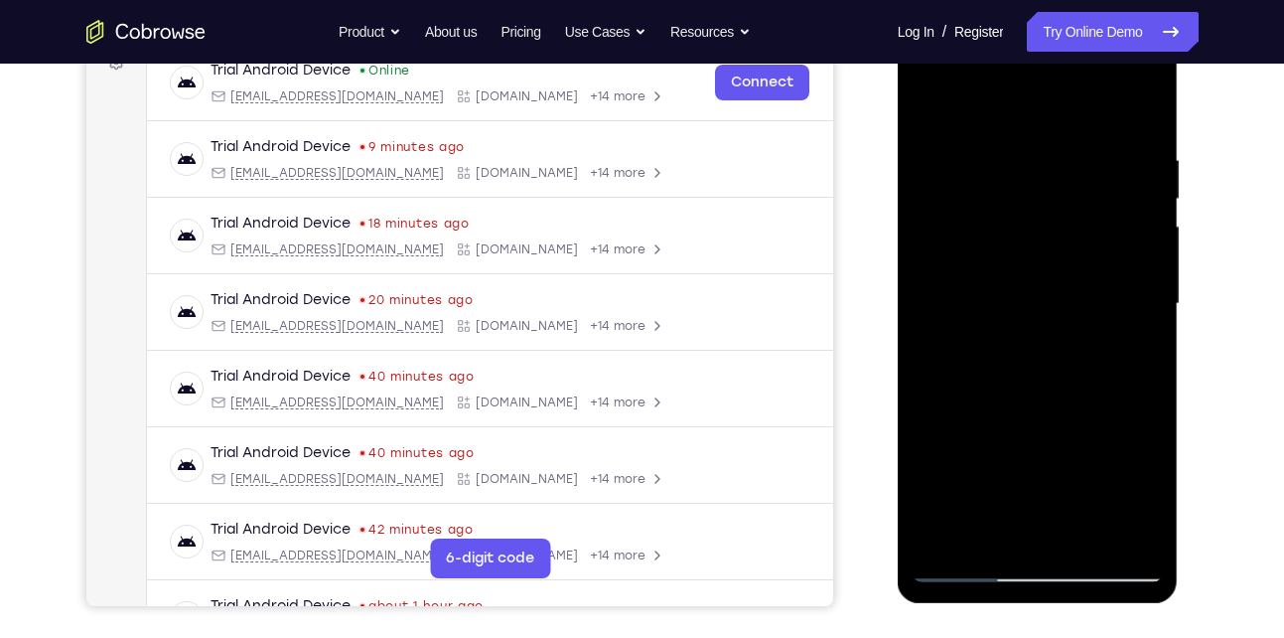
drag, startPoint x: 944, startPoint y: 532, endPoint x: 1635, endPoint y: 410, distance: 702.1
click at [944, 532] on div at bounding box center [1038, 304] width 250 height 556
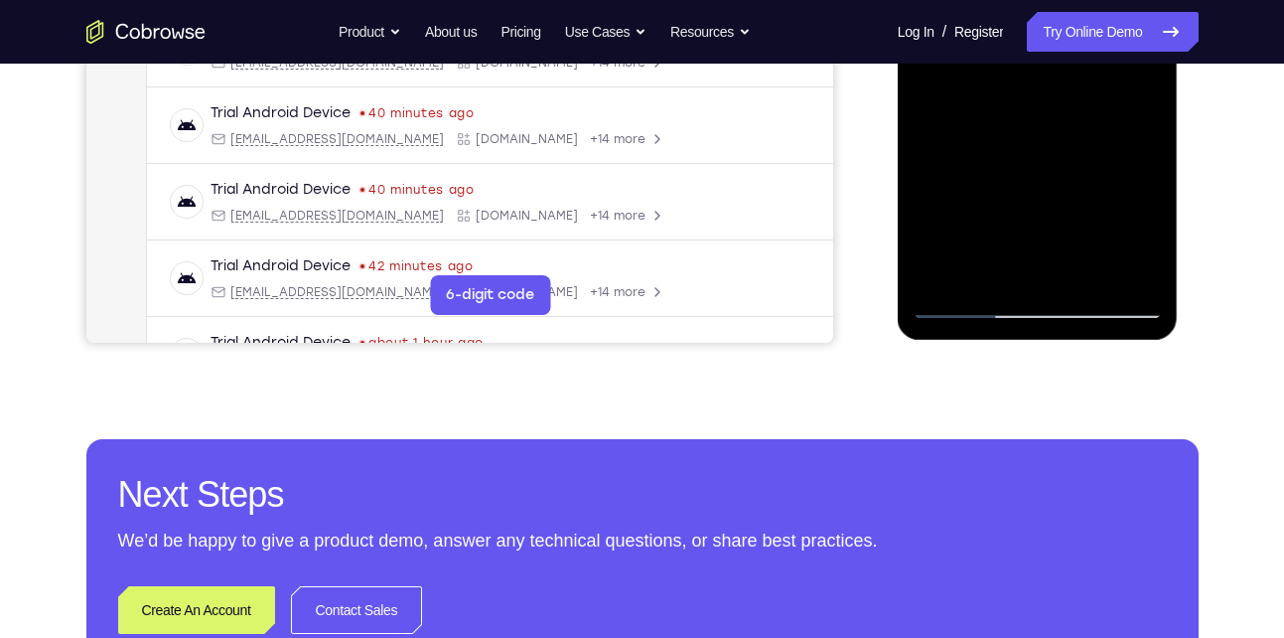
click at [1036, 298] on div at bounding box center [1038, 41] width 250 height 556
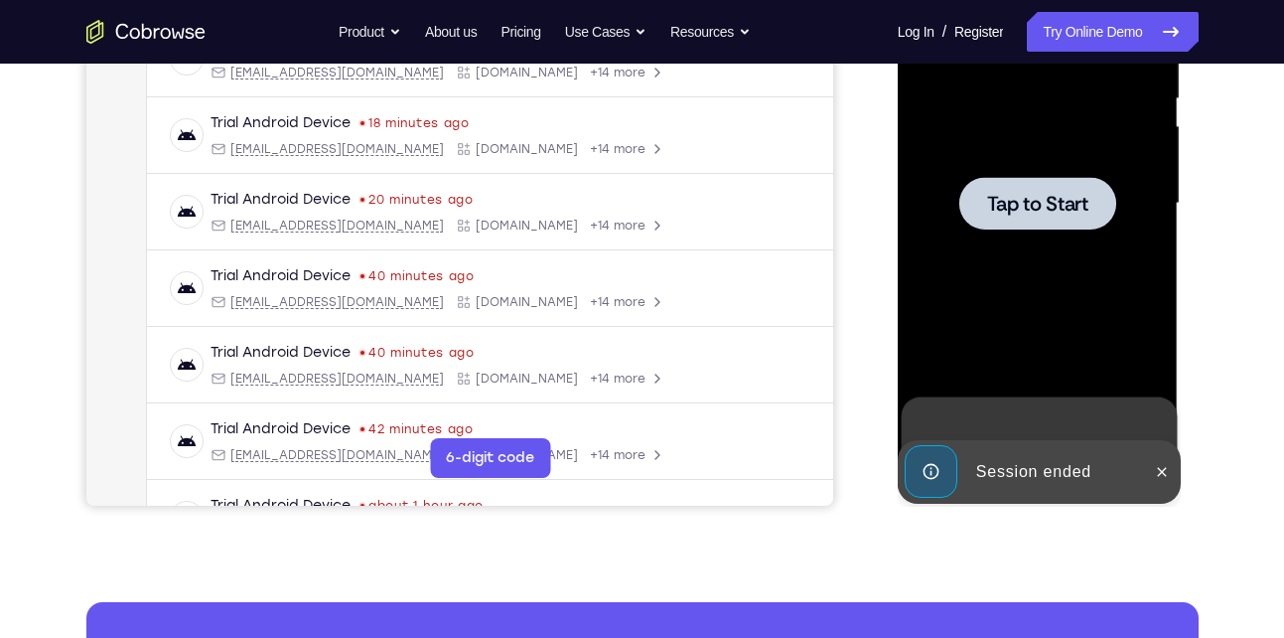
click at [1028, 219] on div at bounding box center [1038, 203] width 157 height 53
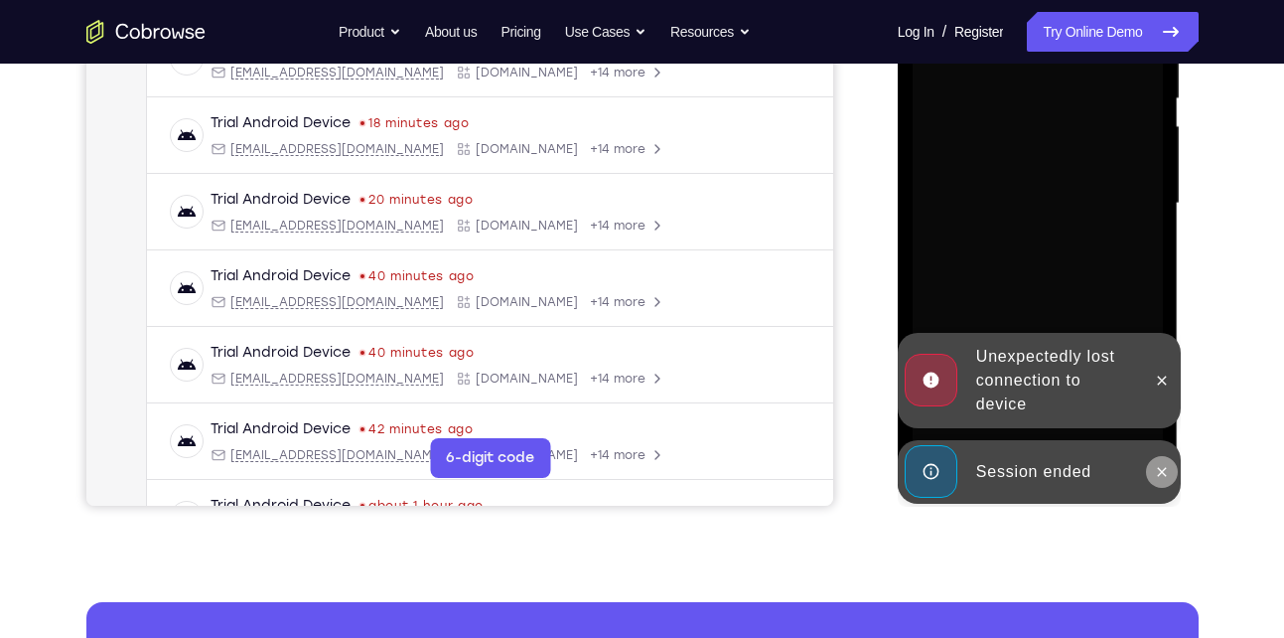
click at [1163, 471] on icon at bounding box center [1162, 471] width 9 height 9
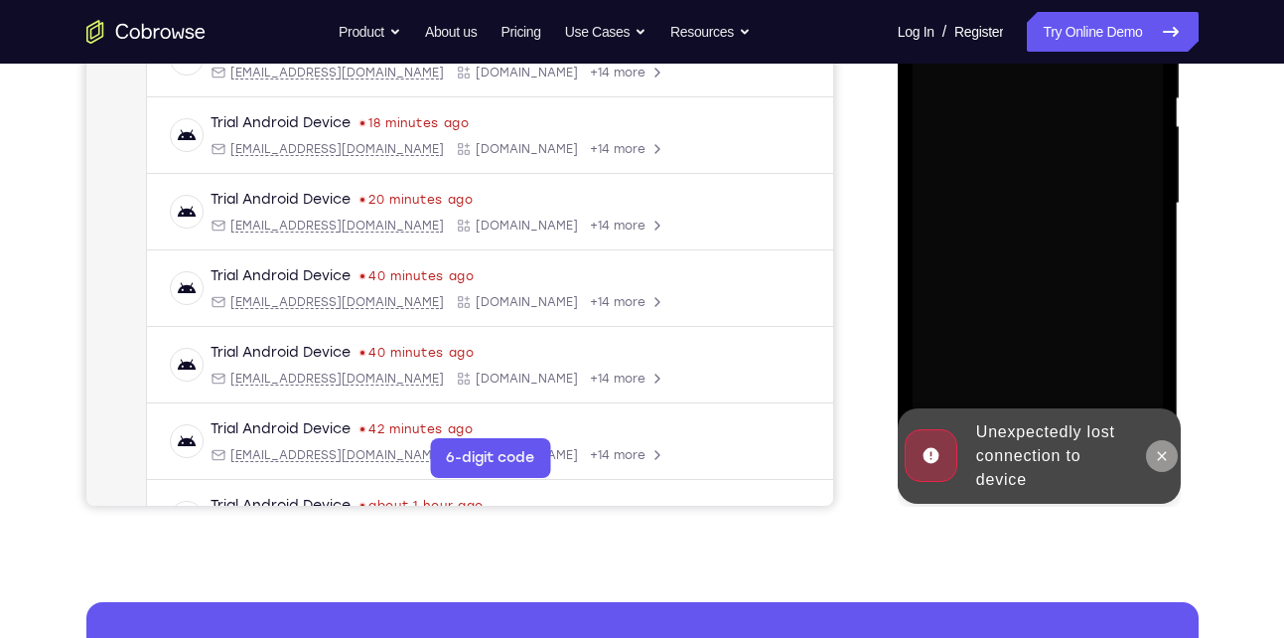
click at [1157, 452] on icon at bounding box center [1162, 456] width 16 height 16
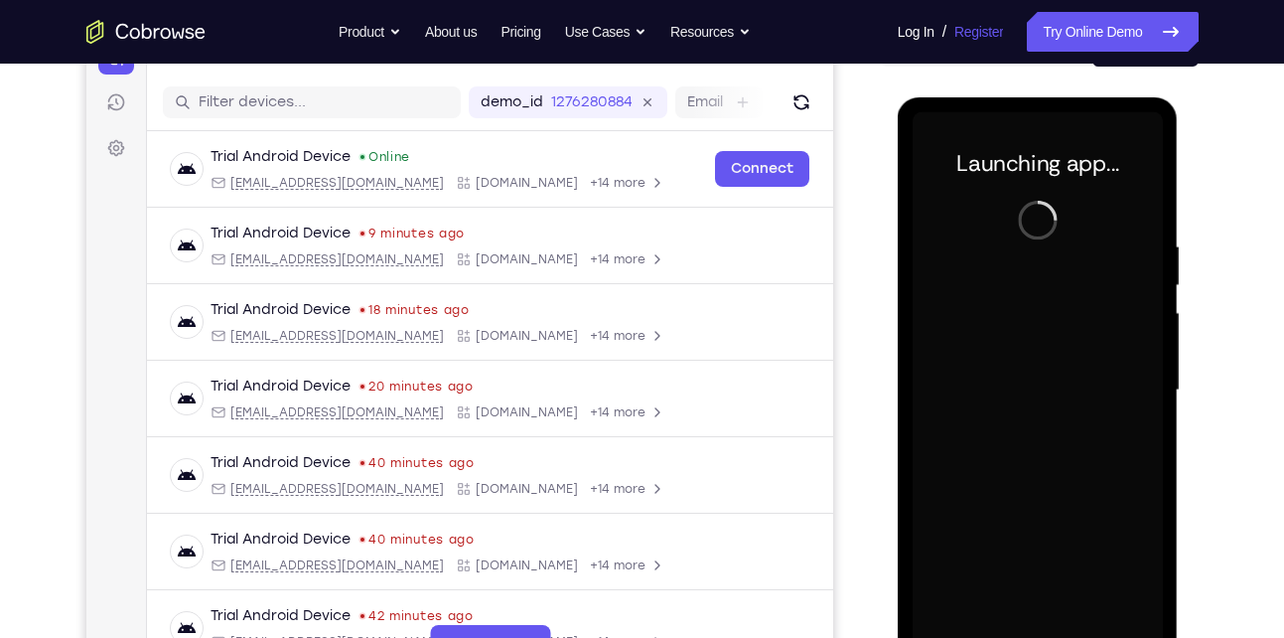
scroll to position [245, 0]
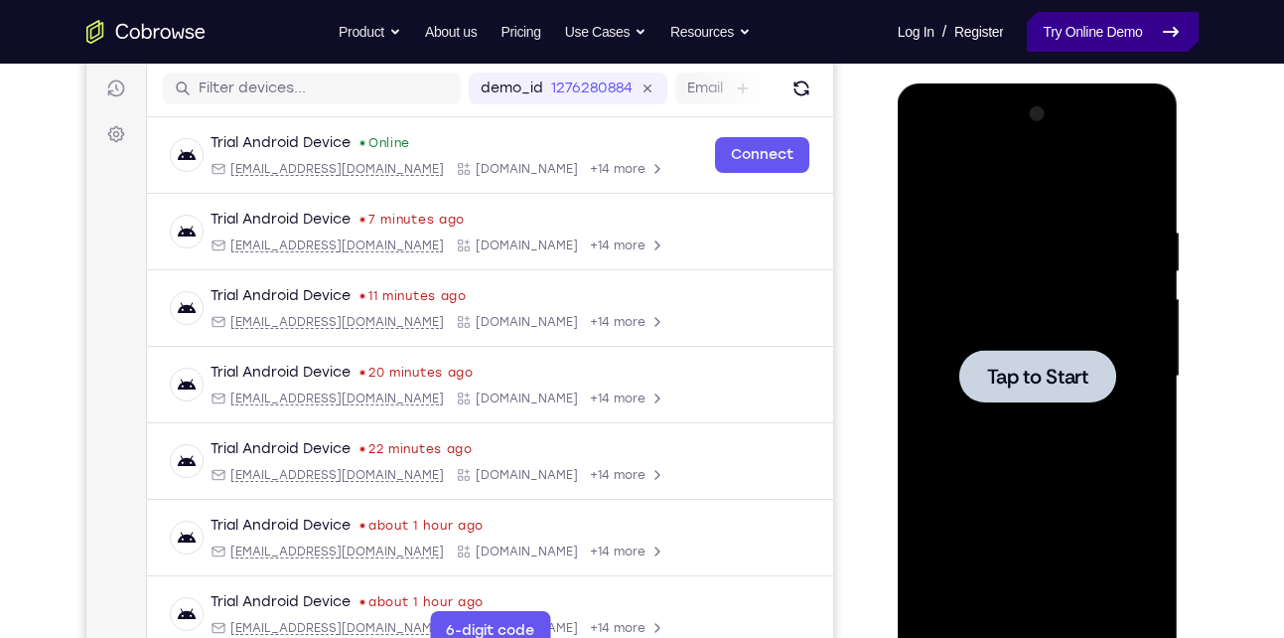
click at [1097, 36] on link "Try Online Demo" at bounding box center [1112, 32] width 171 height 40
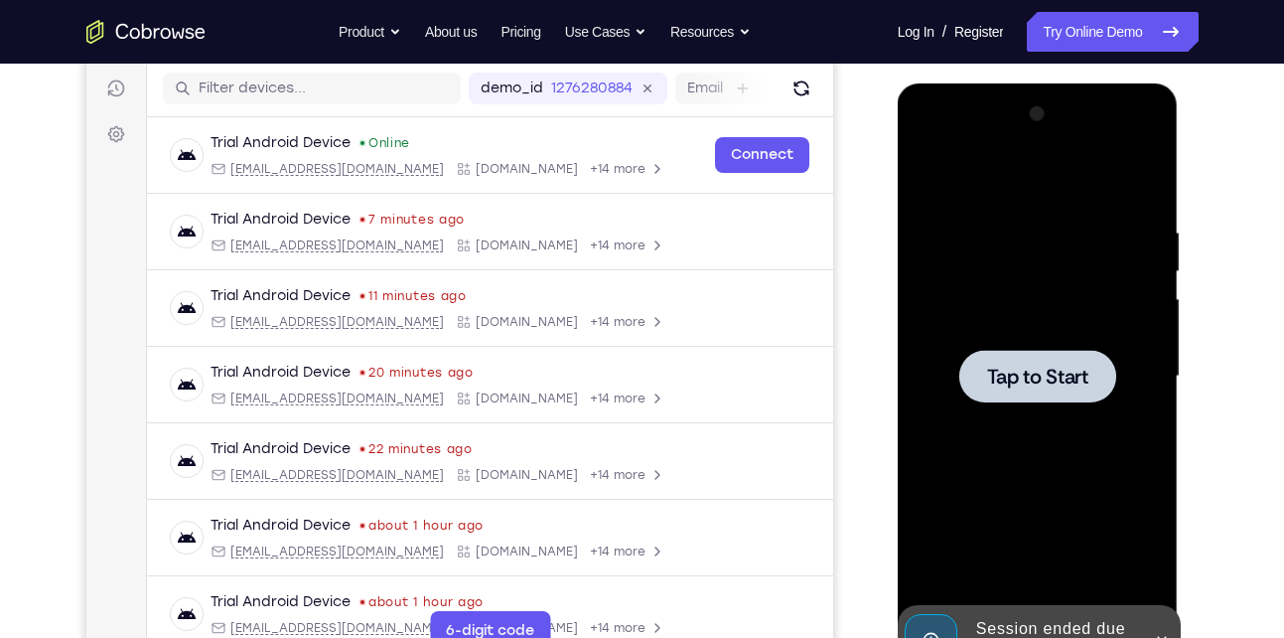
click at [1065, 637] on div "Session ended due to inactivity" at bounding box center [1056, 641] width 174 height 64
click at [1024, 374] on span "Tap to Start" at bounding box center [1037, 377] width 101 height 20
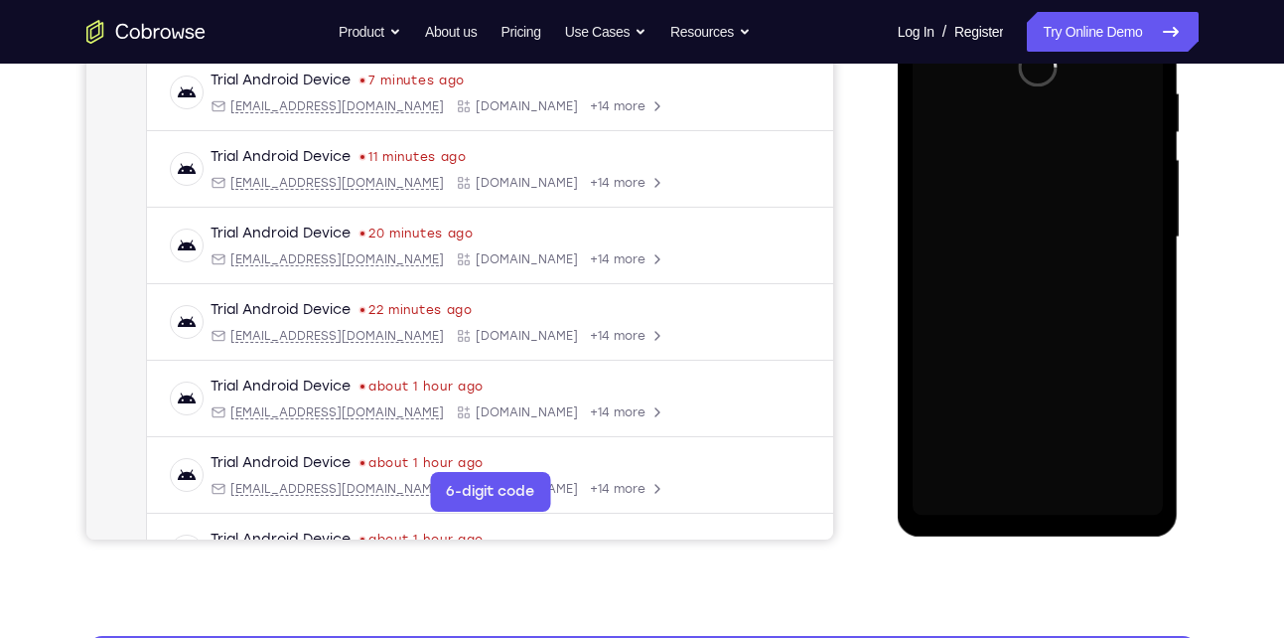
scroll to position [243, 0]
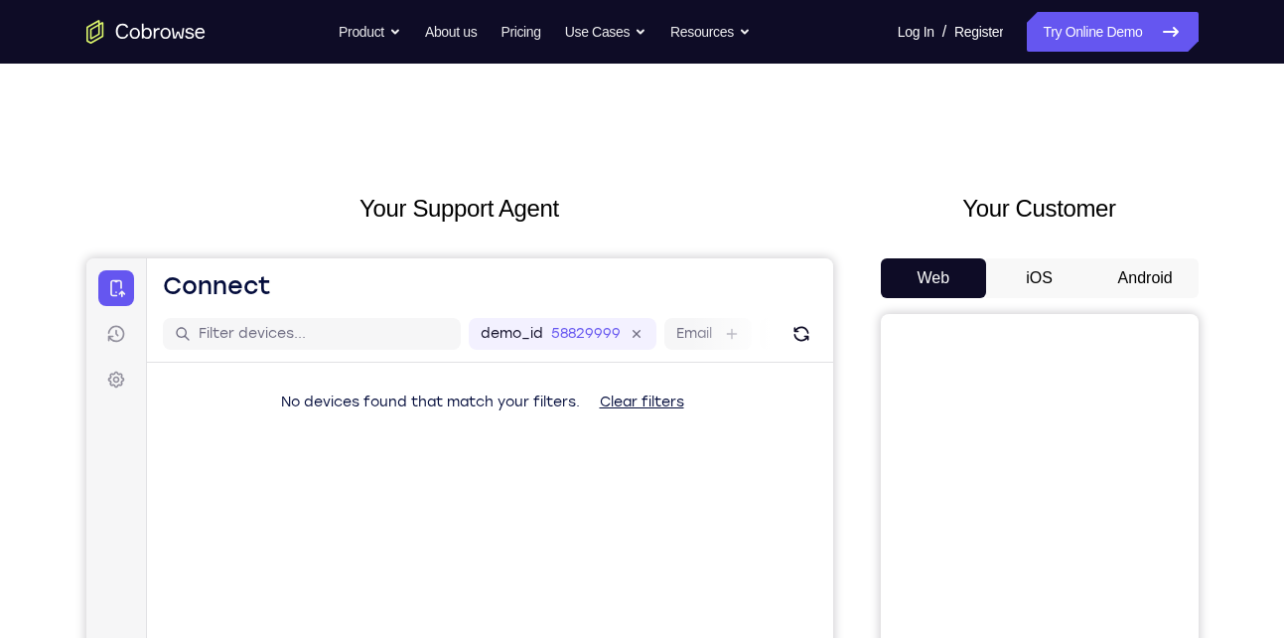
click at [1156, 294] on button "Android" at bounding box center [1146, 278] width 106 height 40
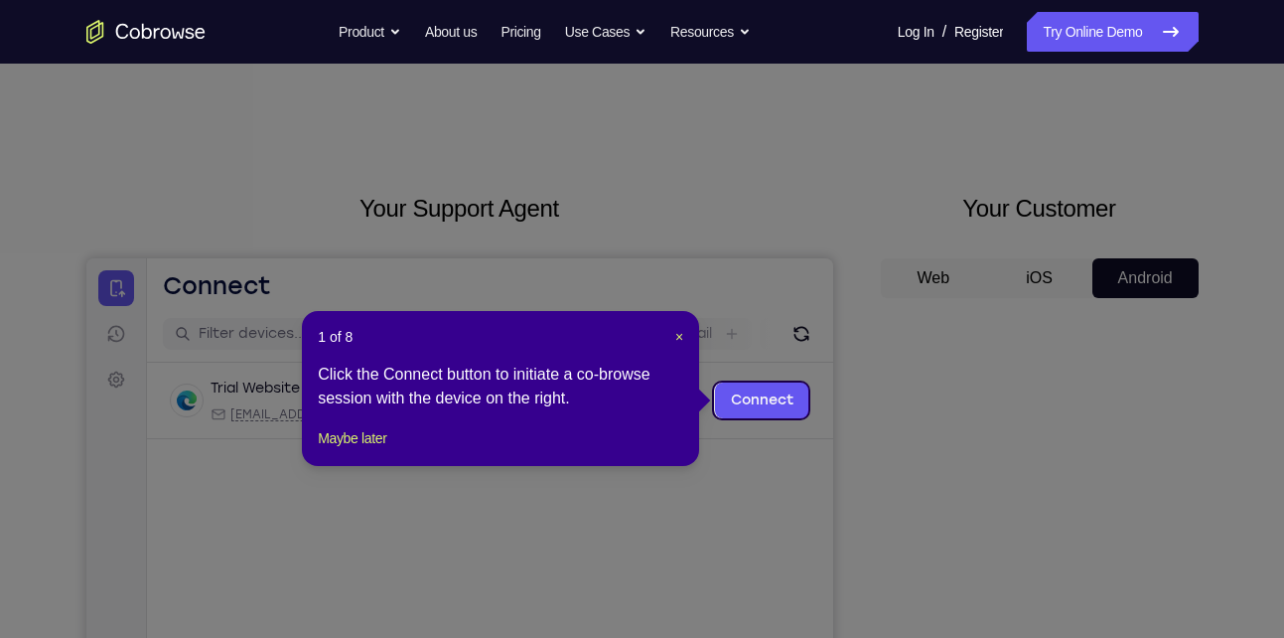
click at [996, 468] on icon at bounding box center [649, 319] width 1299 height 638
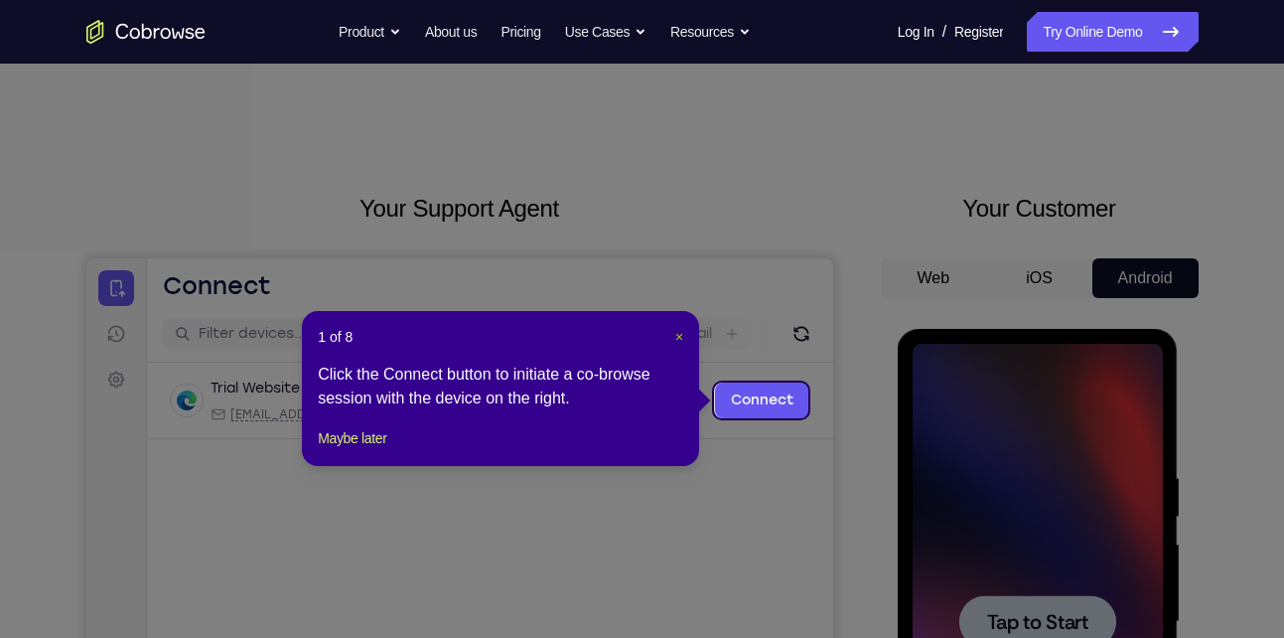
click at [676, 336] on span "×" at bounding box center [680, 337] width 8 height 16
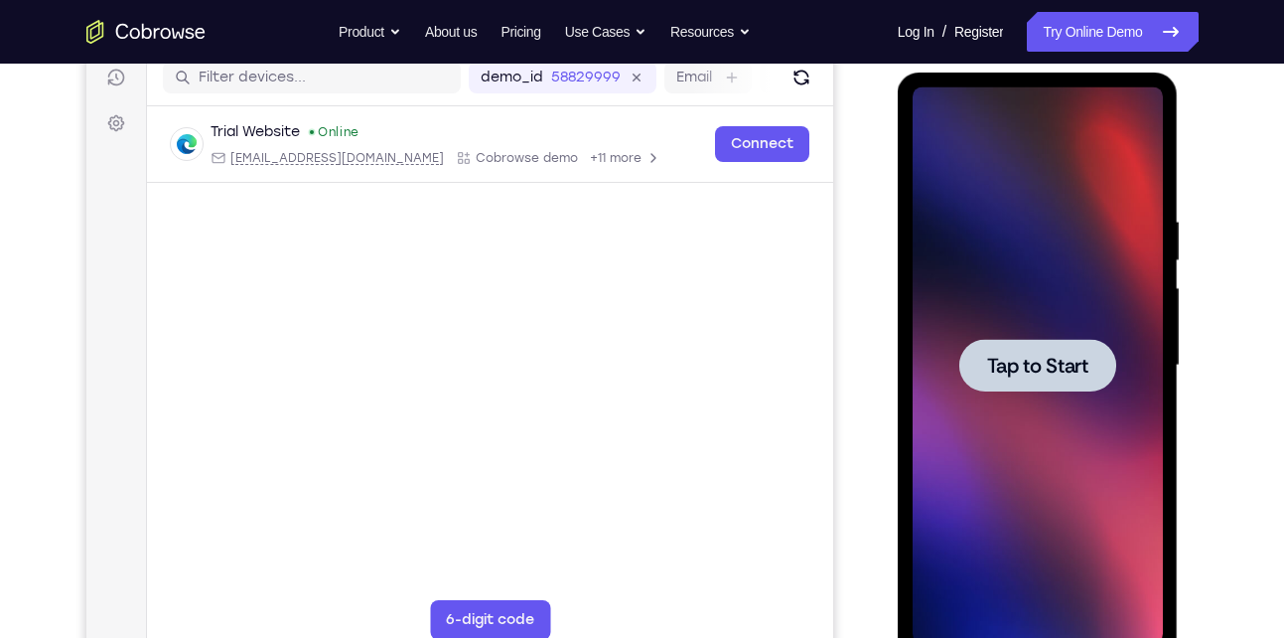
scroll to position [257, 0]
click at [1041, 360] on span "Tap to Start" at bounding box center [1037, 365] width 101 height 20
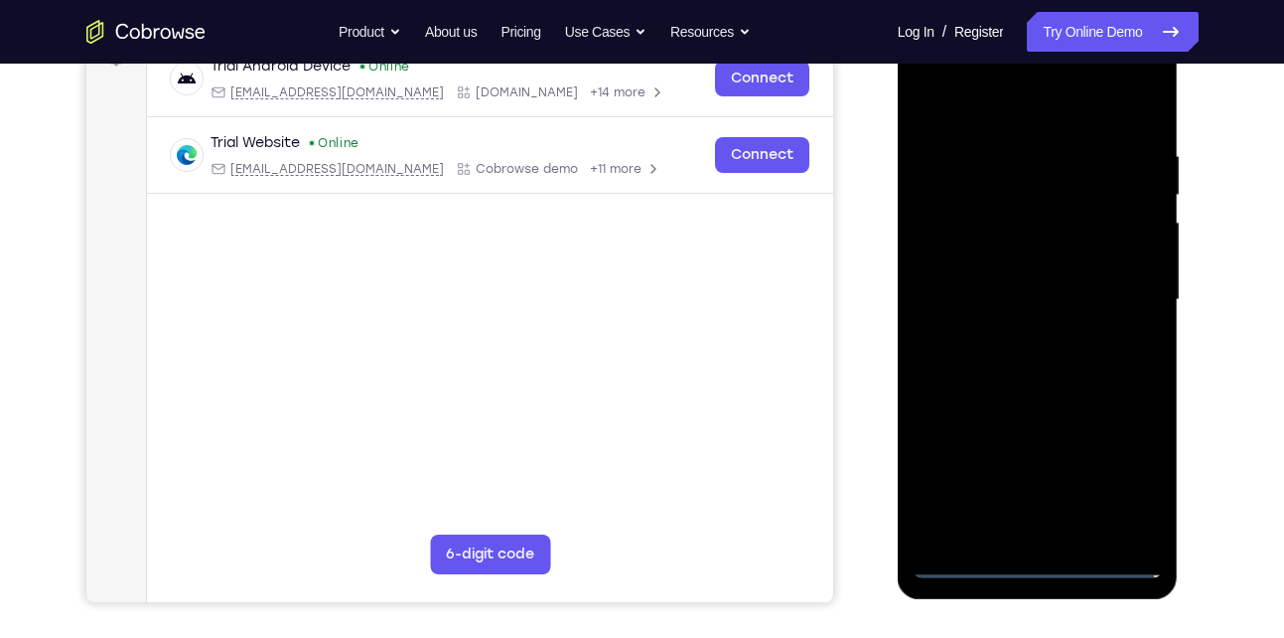
scroll to position [323, 0]
click at [1040, 557] on div at bounding box center [1038, 299] width 250 height 556
click at [1133, 479] on div at bounding box center [1038, 299] width 250 height 556
click at [993, 99] on div at bounding box center [1038, 299] width 250 height 556
click at [1124, 282] on div at bounding box center [1038, 299] width 250 height 556
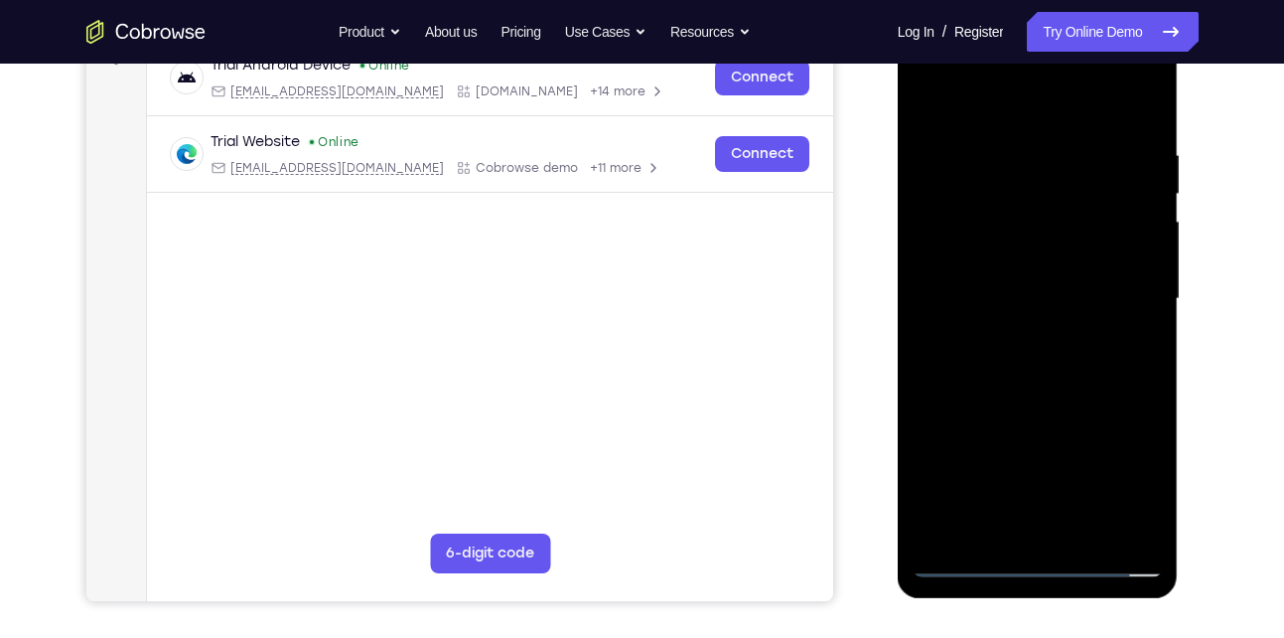
click at [1014, 330] on div at bounding box center [1038, 299] width 250 height 556
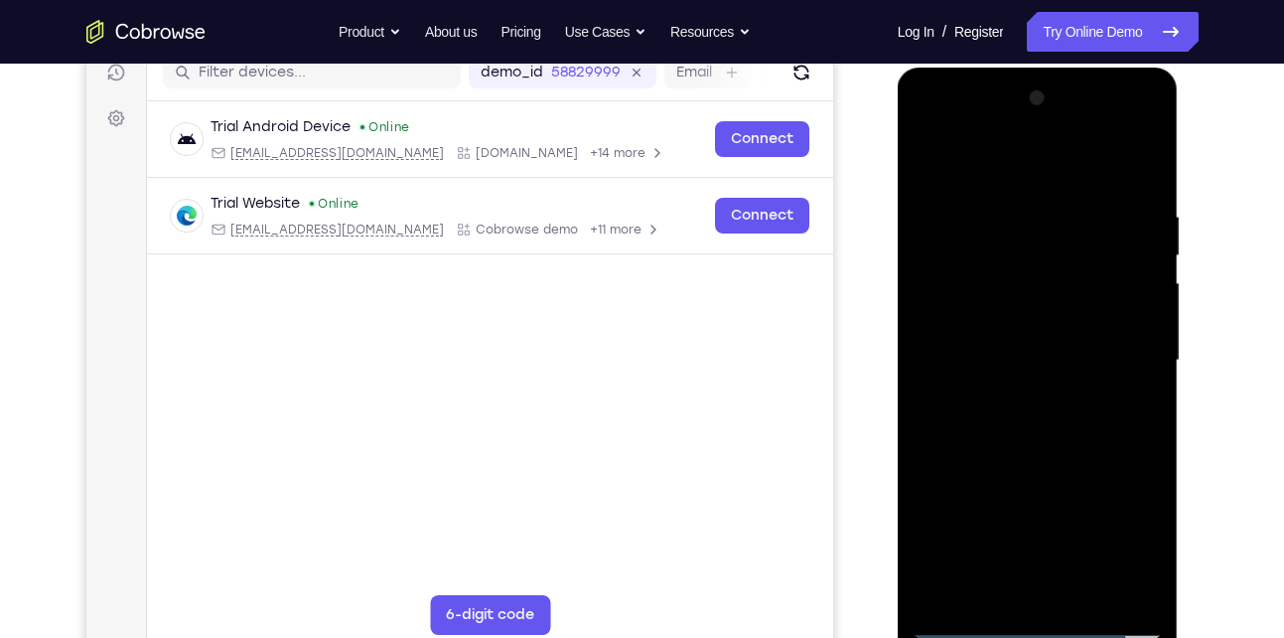
scroll to position [260, 0]
click at [1012, 400] on div at bounding box center [1038, 361] width 250 height 556
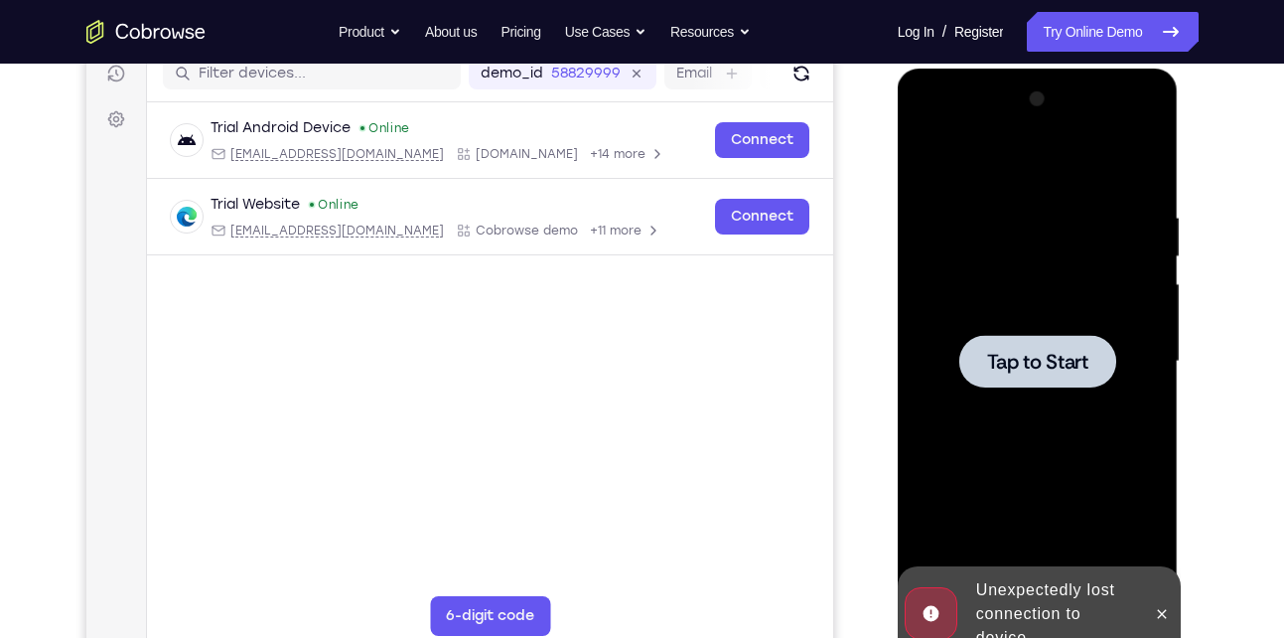
click at [1017, 375] on div at bounding box center [1038, 361] width 157 height 53
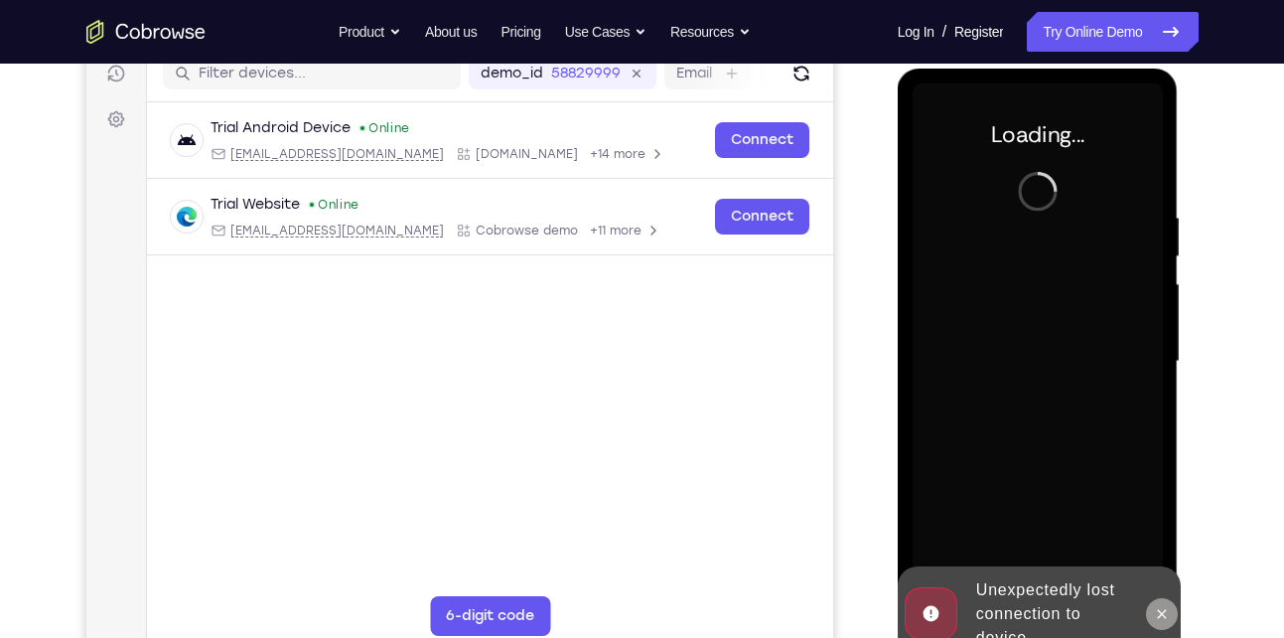
click at [1166, 607] on icon at bounding box center [1162, 614] width 16 height 16
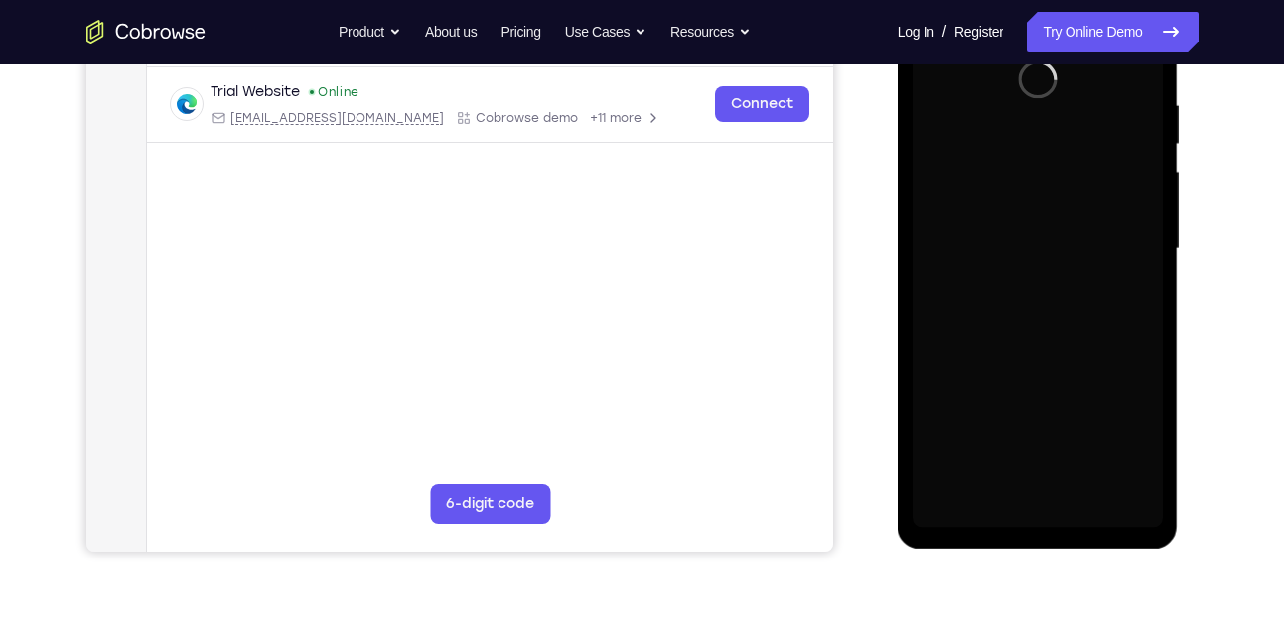
scroll to position [375, 0]
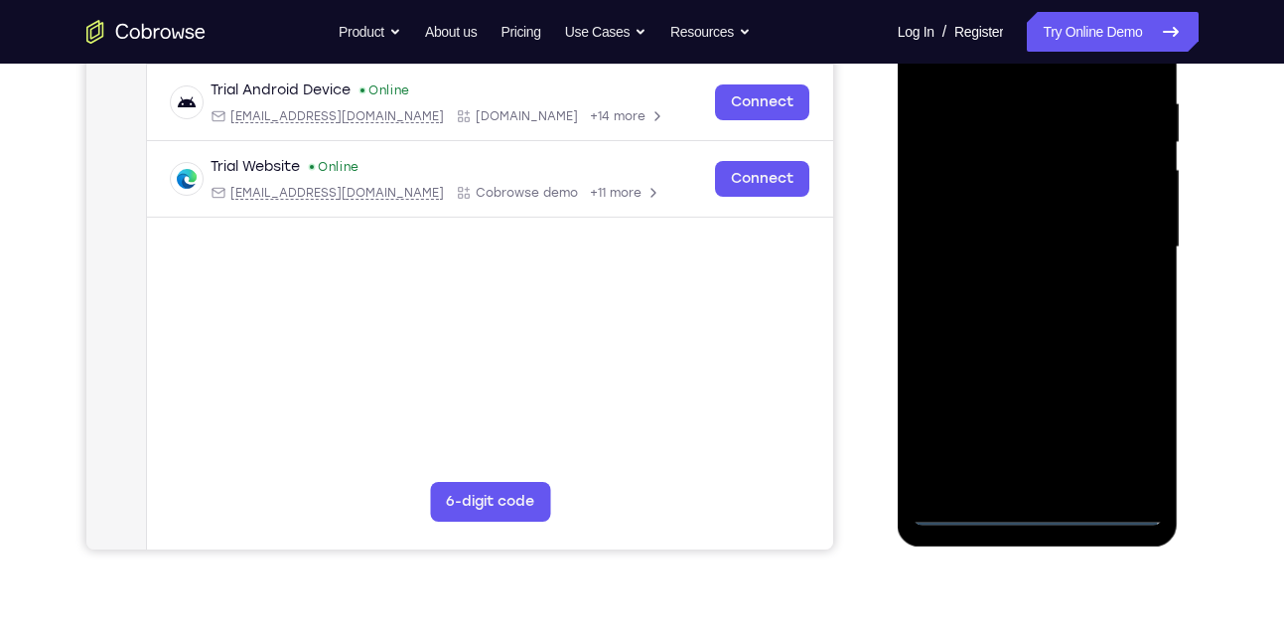
click at [1033, 504] on div at bounding box center [1038, 247] width 250 height 556
click at [1038, 507] on div at bounding box center [1038, 247] width 250 height 556
click at [1125, 413] on div at bounding box center [1038, 247] width 250 height 556
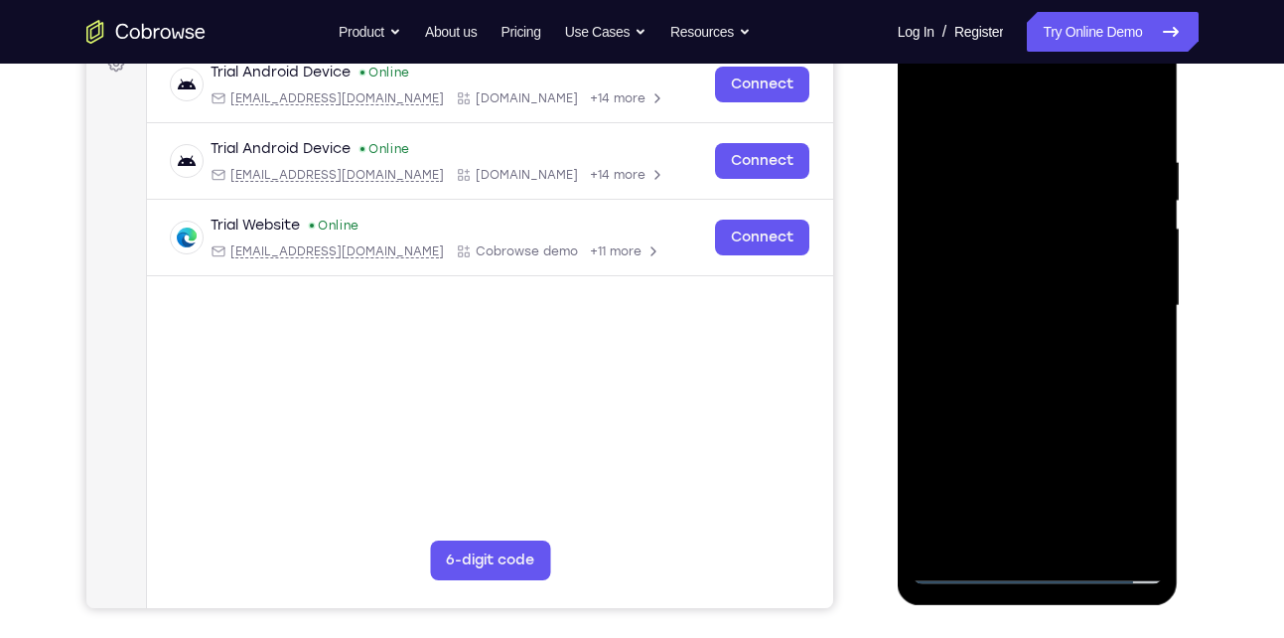
scroll to position [315, 0]
click at [966, 115] on div at bounding box center [1038, 307] width 250 height 556
click at [1126, 307] on div at bounding box center [1038, 307] width 250 height 556
click at [1020, 341] on div at bounding box center [1038, 307] width 250 height 556
click at [1039, 289] on div at bounding box center [1038, 307] width 250 height 556
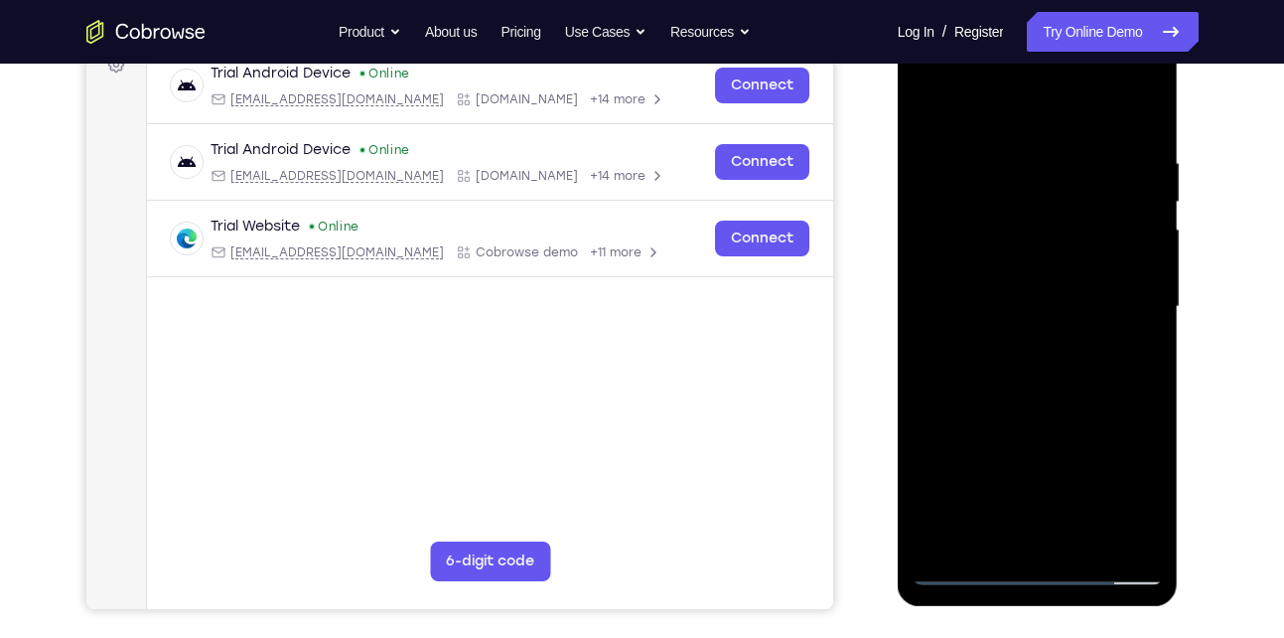
click at [1009, 266] on div at bounding box center [1038, 307] width 250 height 556
click at [1024, 302] on div at bounding box center [1038, 307] width 250 height 556
click at [1011, 375] on div at bounding box center [1038, 307] width 250 height 556
click at [1123, 103] on div at bounding box center [1038, 307] width 250 height 556
click at [1043, 361] on div at bounding box center [1038, 307] width 250 height 556
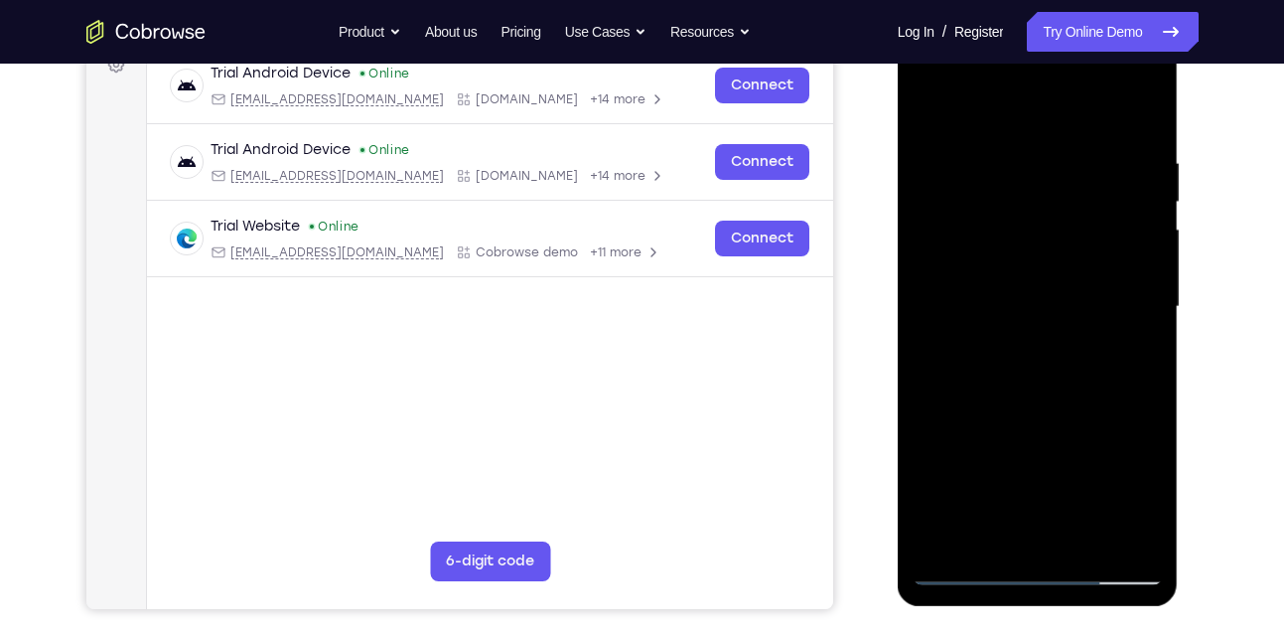
click at [1131, 105] on div at bounding box center [1038, 307] width 250 height 556
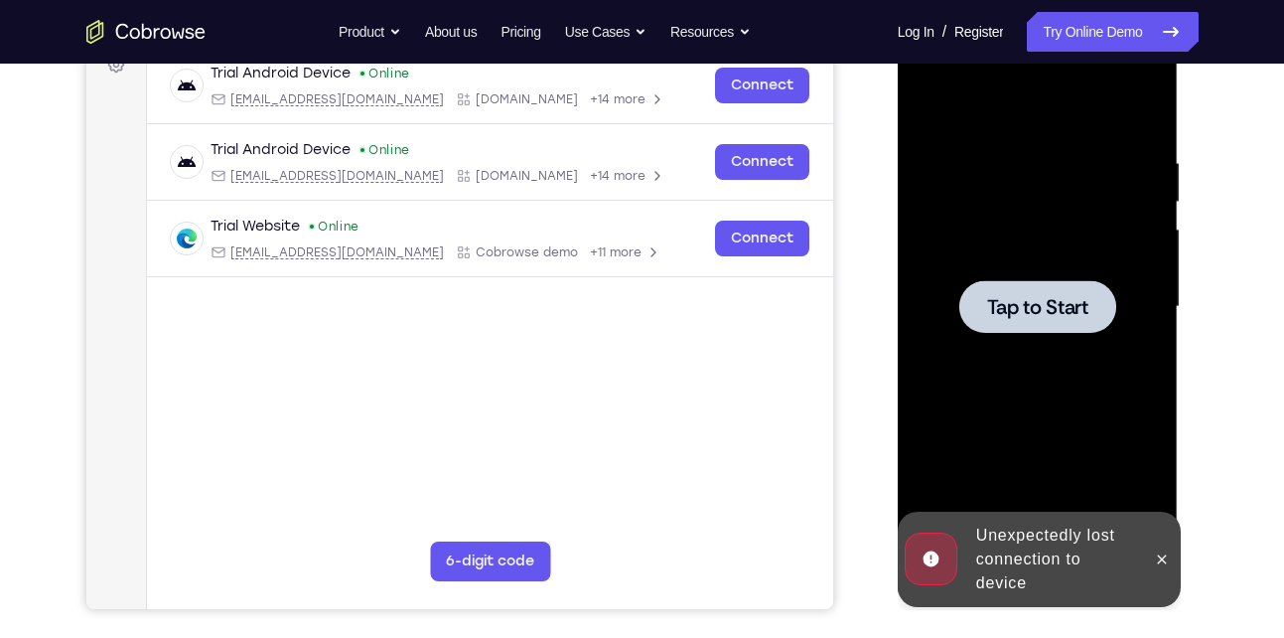
click at [1041, 14] on div "Tap to Start" at bounding box center [1038, 14] width 281 height 0
click at [1050, 291] on div at bounding box center [1038, 306] width 157 height 53
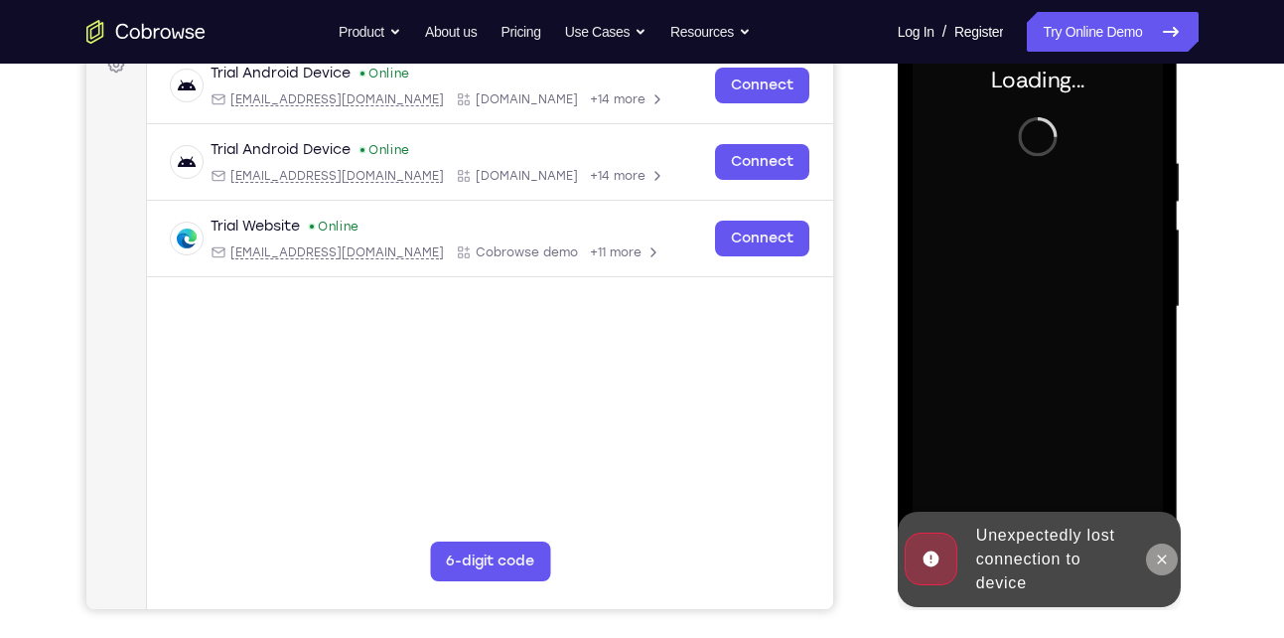
click at [1161, 570] on button at bounding box center [1162, 559] width 32 height 32
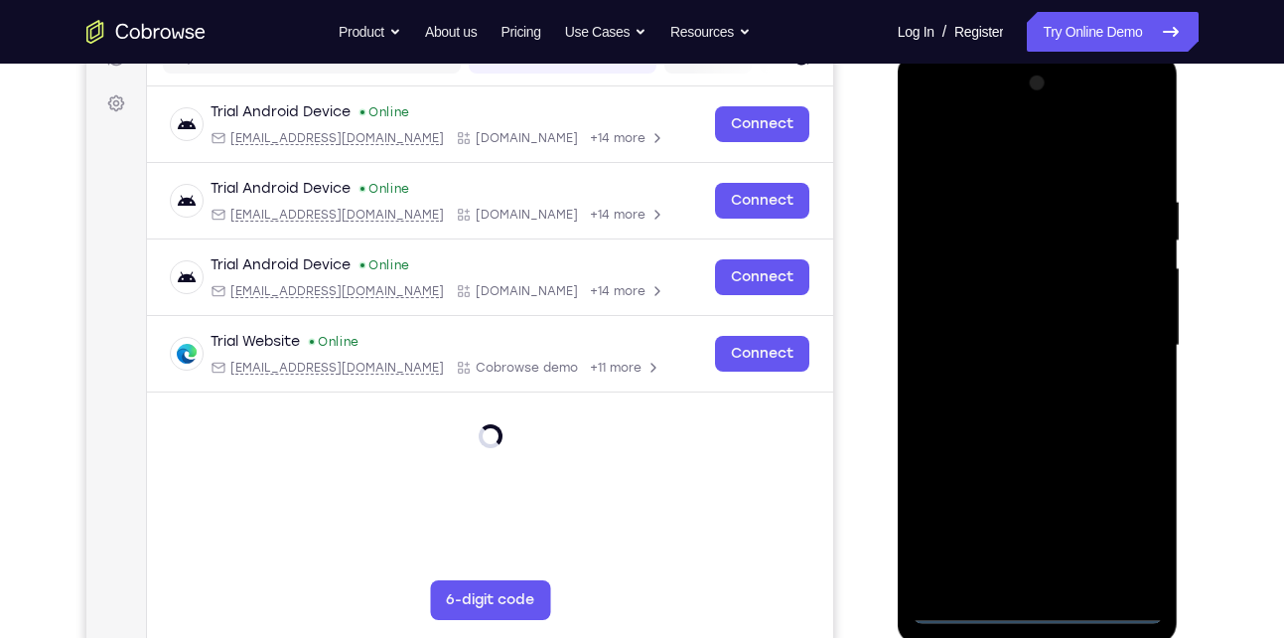
scroll to position [277, 0]
click at [1040, 609] on div at bounding box center [1038, 345] width 250 height 556
click at [1120, 530] on div at bounding box center [1038, 345] width 250 height 556
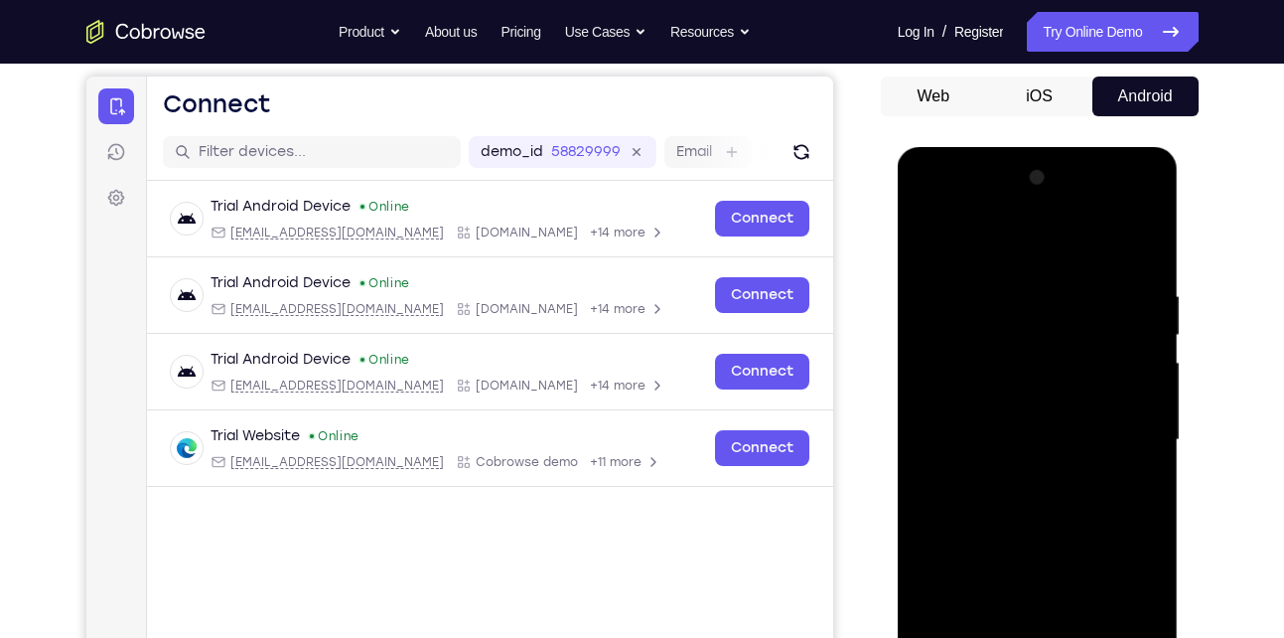
scroll to position [179, 0]
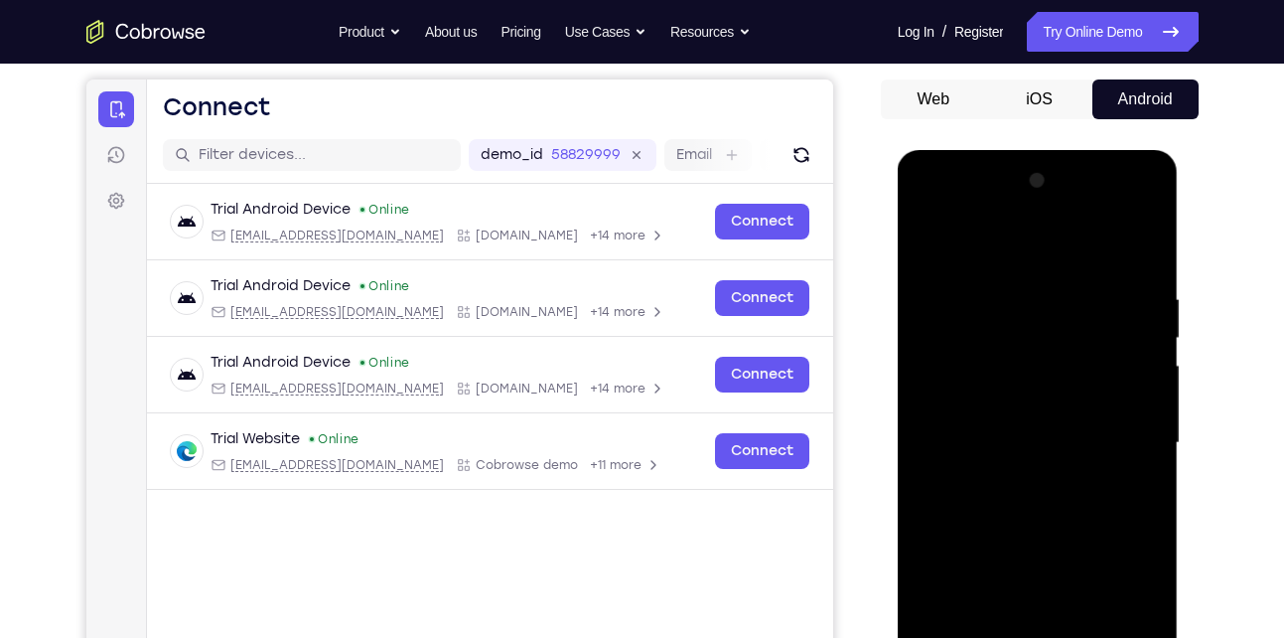
click at [946, 238] on div at bounding box center [1038, 443] width 250 height 556
click at [1120, 434] on div at bounding box center [1038, 443] width 250 height 556
click at [1011, 479] on div at bounding box center [1038, 443] width 250 height 556
click at [1053, 419] on div at bounding box center [1038, 443] width 250 height 556
click at [1029, 410] on div at bounding box center [1038, 443] width 250 height 556
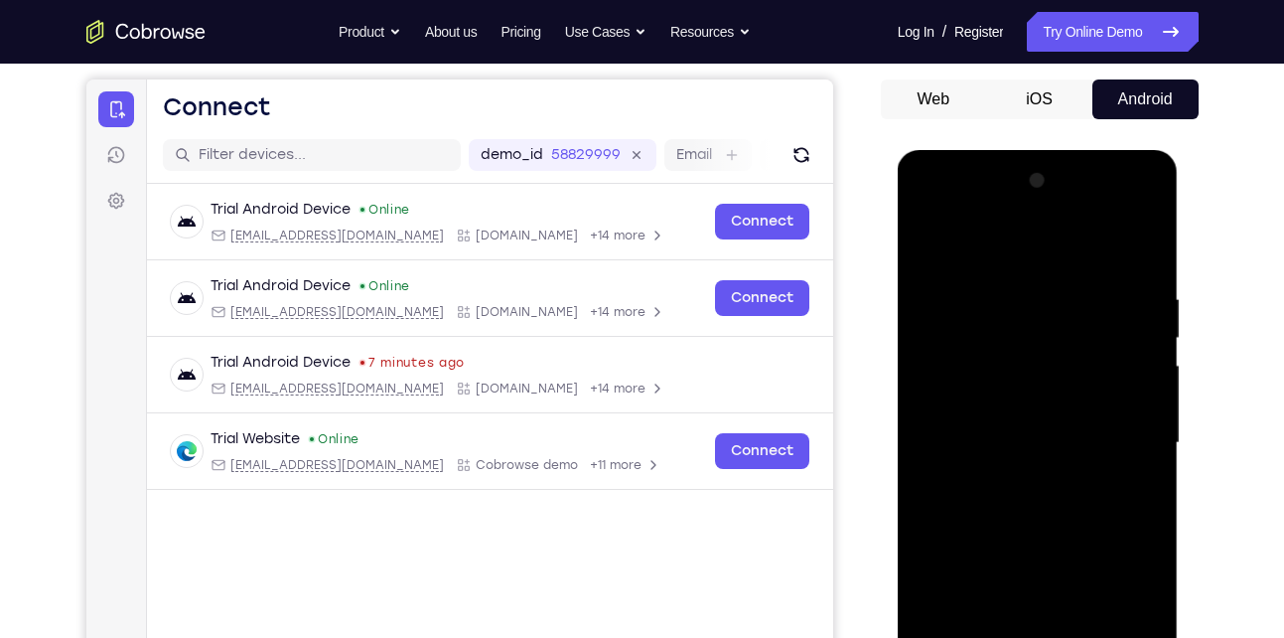
click at [1001, 446] on div at bounding box center [1038, 443] width 250 height 556
click at [1001, 509] on div at bounding box center [1038, 443] width 250 height 556
click at [977, 450] on div at bounding box center [1038, 443] width 250 height 556
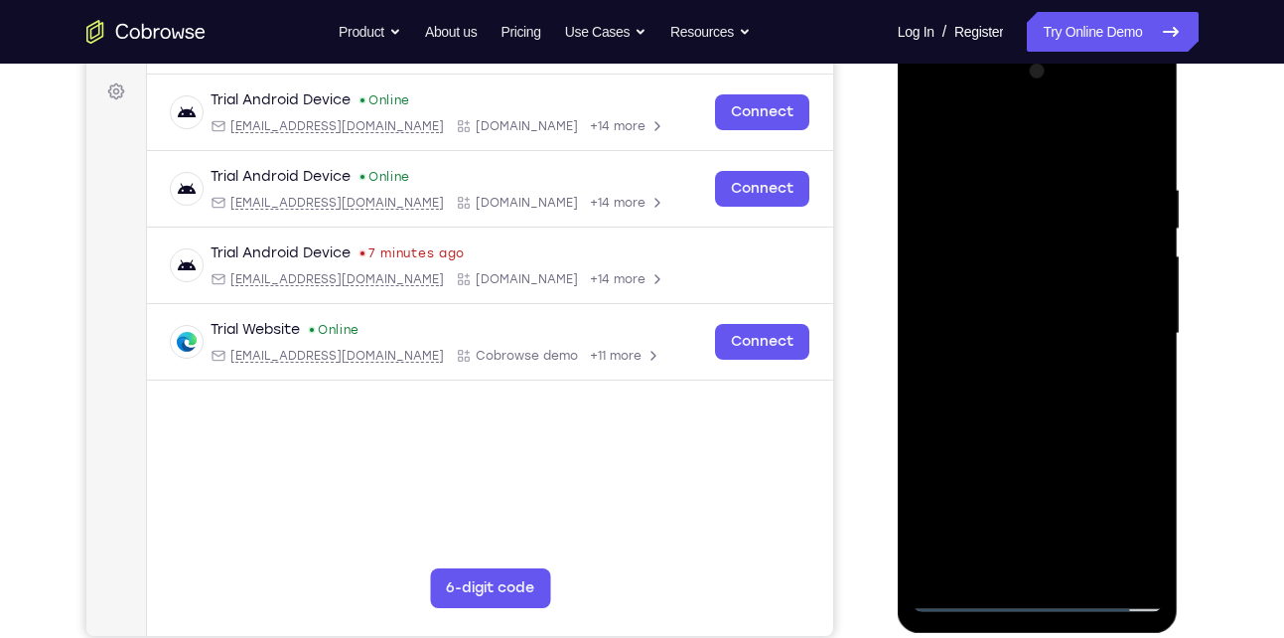
scroll to position [294, 0]
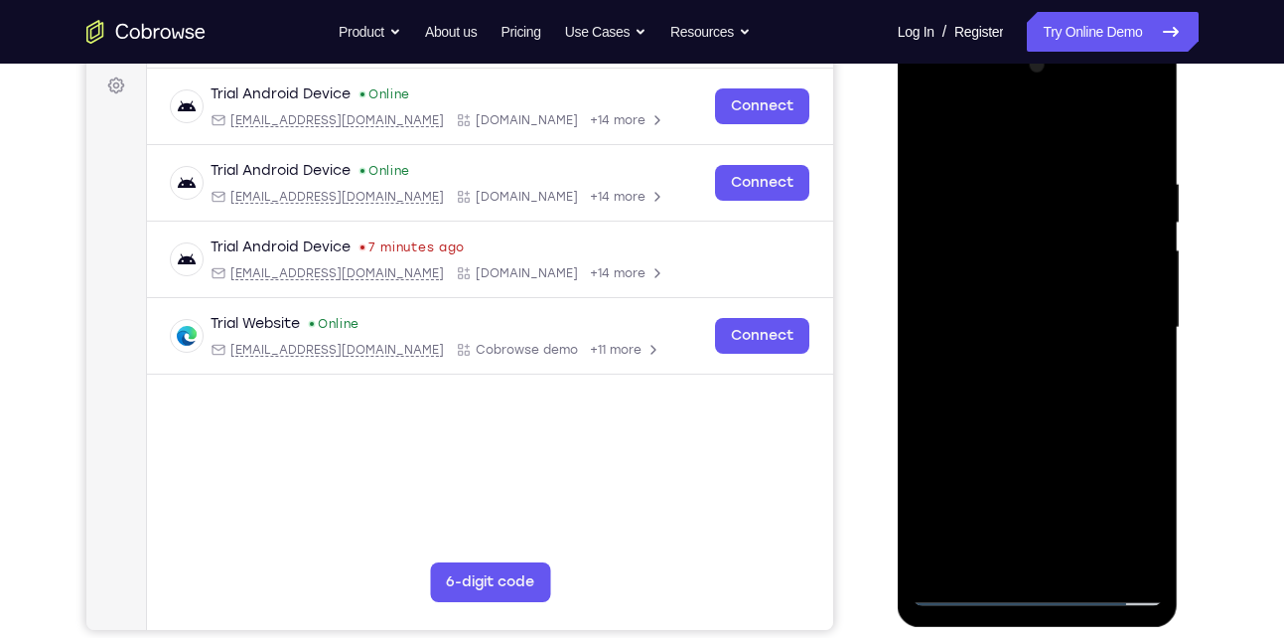
click at [1072, 378] on div at bounding box center [1038, 328] width 250 height 556
click at [1149, 417] on div at bounding box center [1038, 328] width 250 height 556
click at [1087, 562] on div at bounding box center [1038, 328] width 250 height 556
click at [1024, 428] on div at bounding box center [1038, 328] width 250 height 556
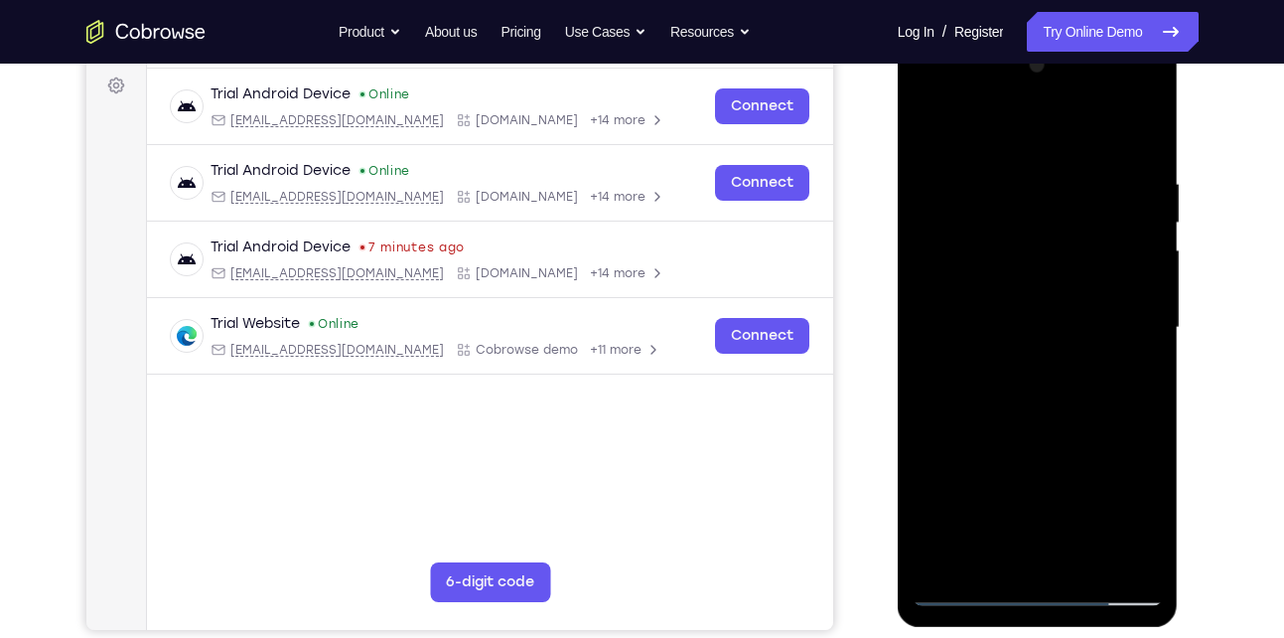
click at [997, 292] on div at bounding box center [1038, 328] width 250 height 556
click at [980, 550] on div at bounding box center [1038, 328] width 250 height 556
click at [930, 129] on div at bounding box center [1038, 328] width 250 height 556
click at [1018, 338] on div at bounding box center [1038, 328] width 250 height 556
click at [924, 124] on div at bounding box center [1038, 328] width 250 height 556
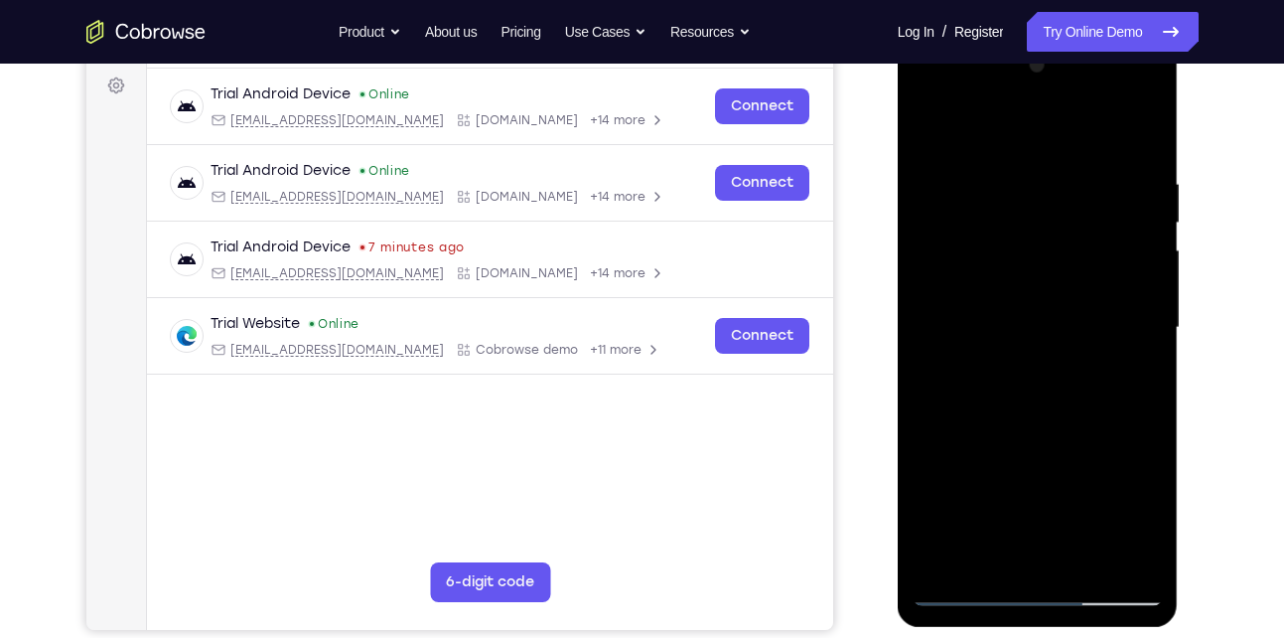
click at [998, 379] on div at bounding box center [1038, 328] width 250 height 556
click at [985, 552] on div at bounding box center [1038, 328] width 250 height 556
click at [928, 132] on div at bounding box center [1038, 328] width 250 height 556
drag, startPoint x: 997, startPoint y: 467, endPoint x: 1002, endPoint y: 276, distance: 190.8
click at [1002, 276] on div at bounding box center [1038, 328] width 250 height 556
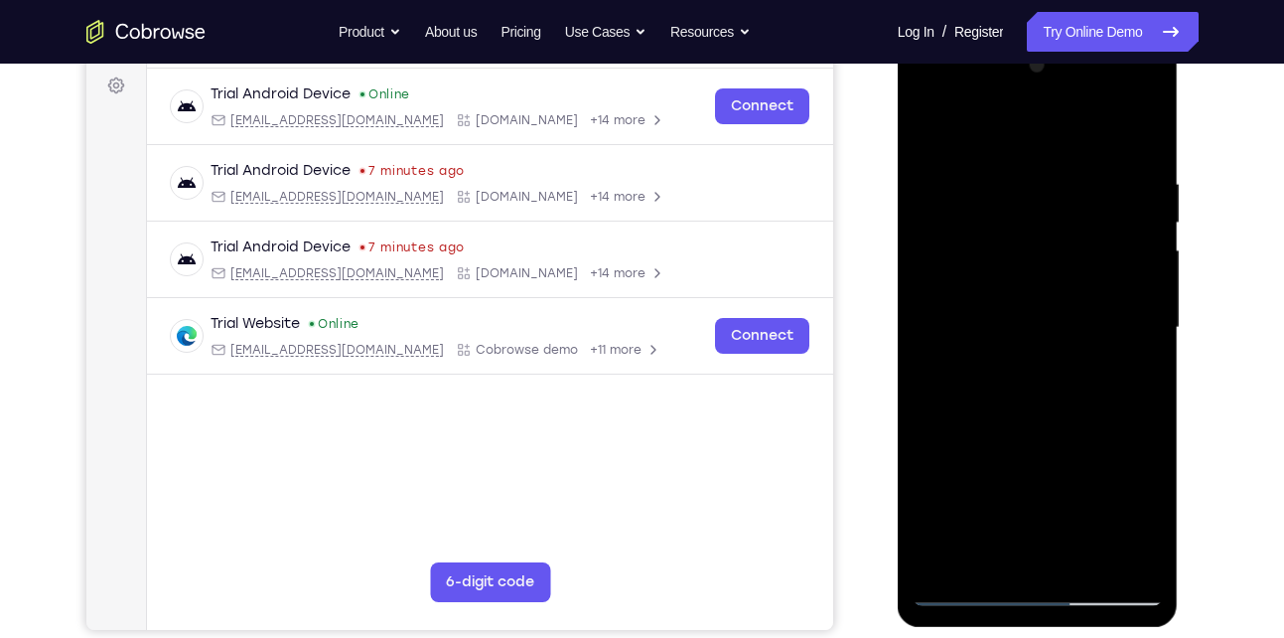
drag, startPoint x: 1002, startPoint y: 509, endPoint x: 1004, endPoint y: 355, distance: 154.0
click at [1004, 355] on div at bounding box center [1038, 328] width 250 height 556
drag, startPoint x: 1000, startPoint y: 524, endPoint x: 1005, endPoint y: 385, distance: 138.2
click at [1005, 385] on div at bounding box center [1038, 328] width 250 height 556
drag, startPoint x: 999, startPoint y: 530, endPoint x: 995, endPoint y: 386, distance: 144.1
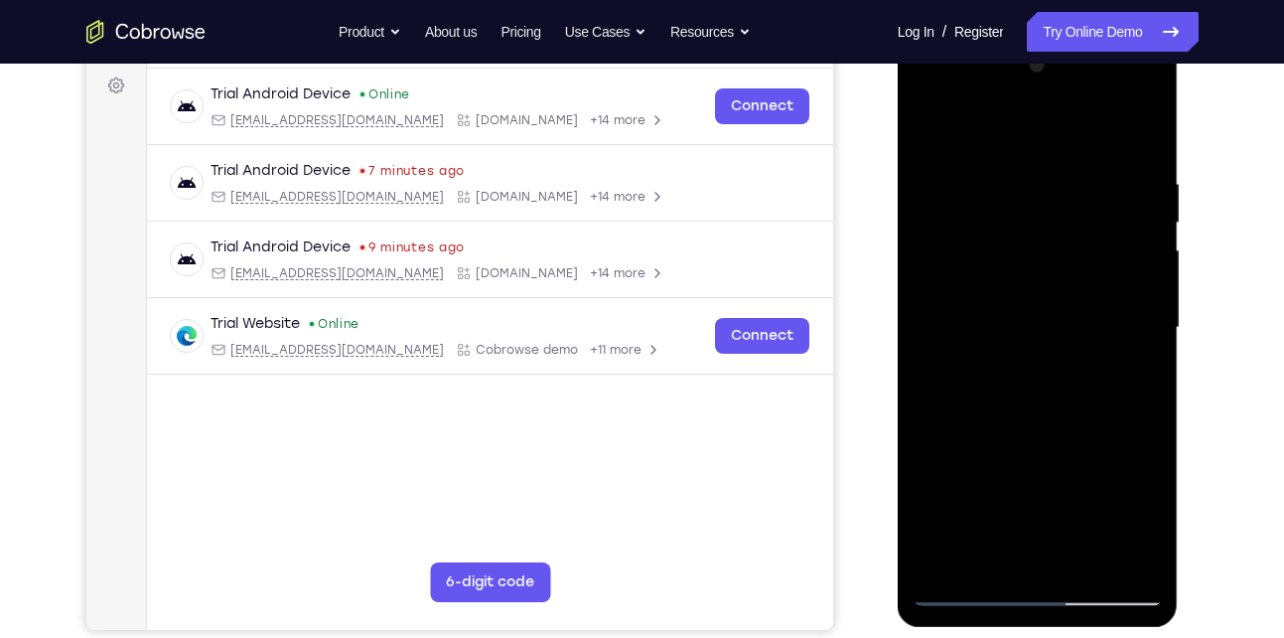
click at [995, 386] on div at bounding box center [1038, 328] width 250 height 556
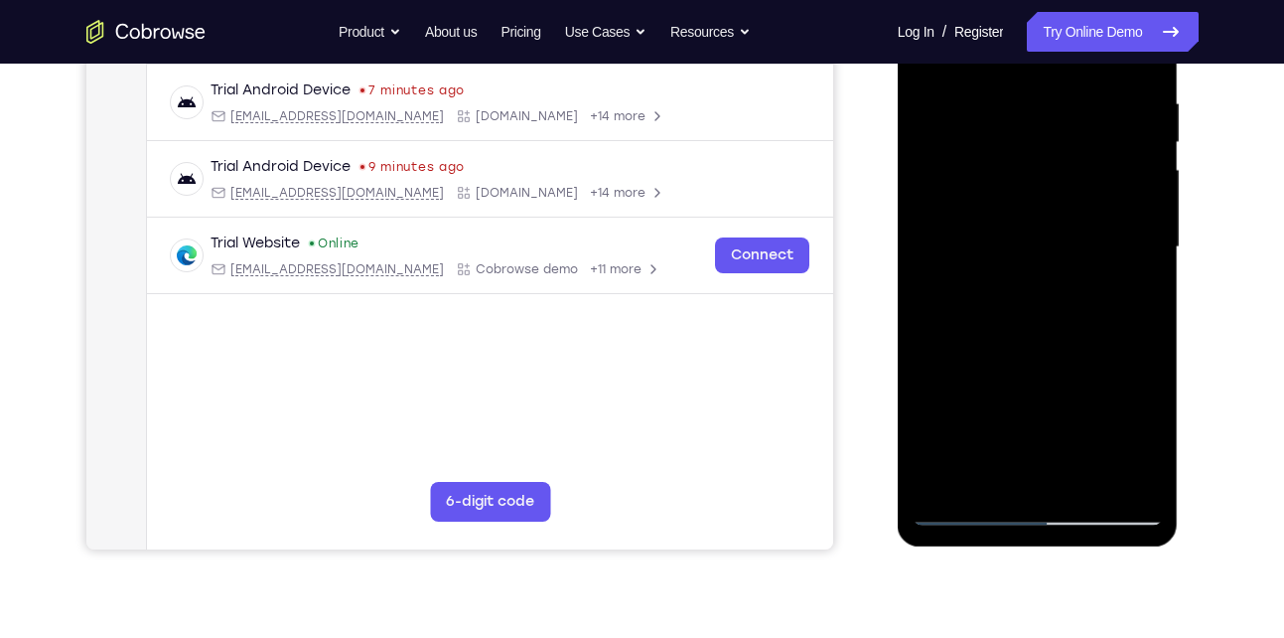
scroll to position [376, 0]
click at [965, 516] on div at bounding box center [1038, 246] width 250 height 556
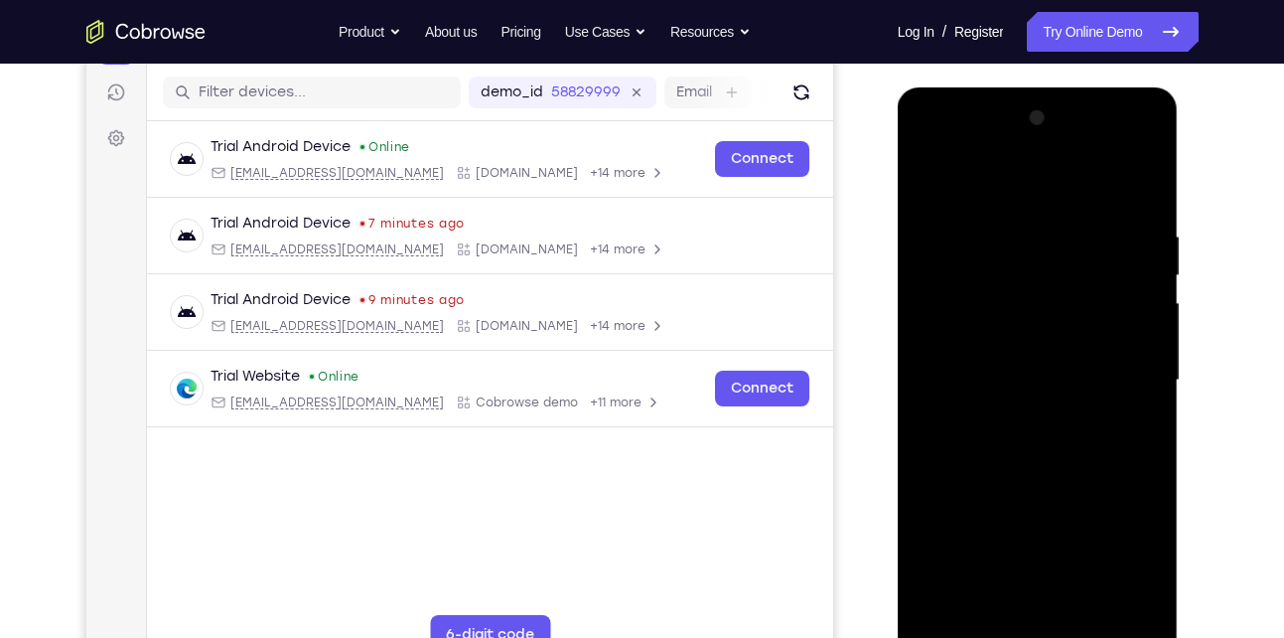
scroll to position [213, 0]
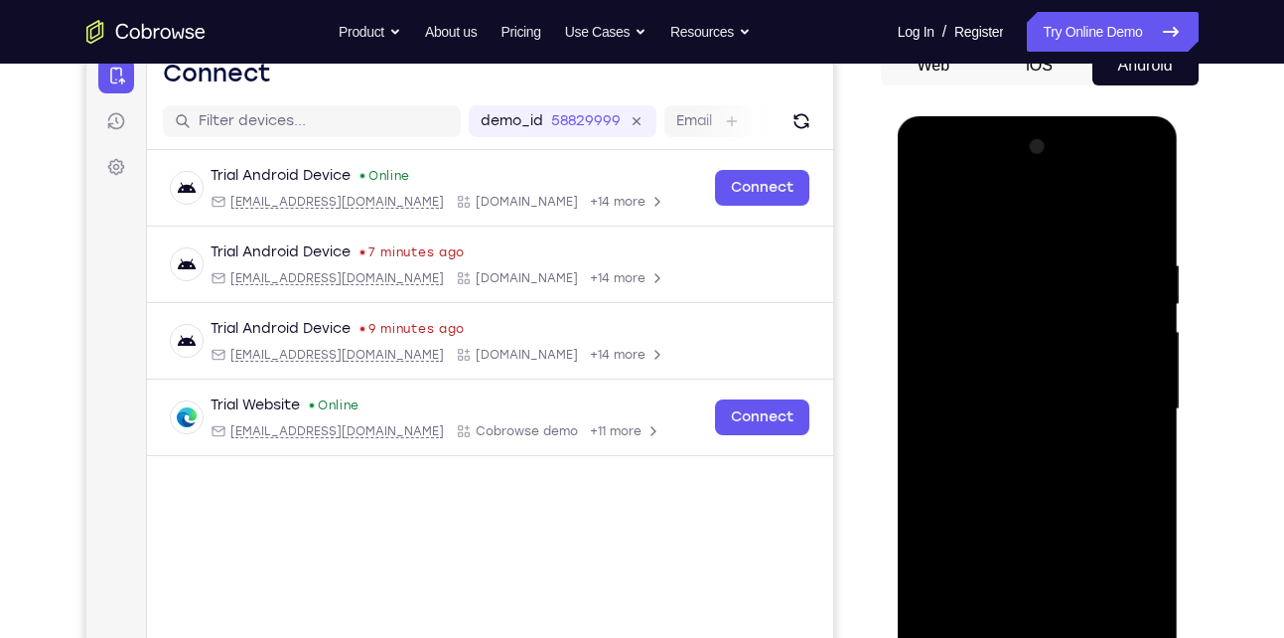
click at [930, 216] on div at bounding box center [1038, 409] width 250 height 556
click at [929, 202] on div at bounding box center [1038, 409] width 250 height 556
click at [1004, 251] on div at bounding box center [1038, 409] width 250 height 556
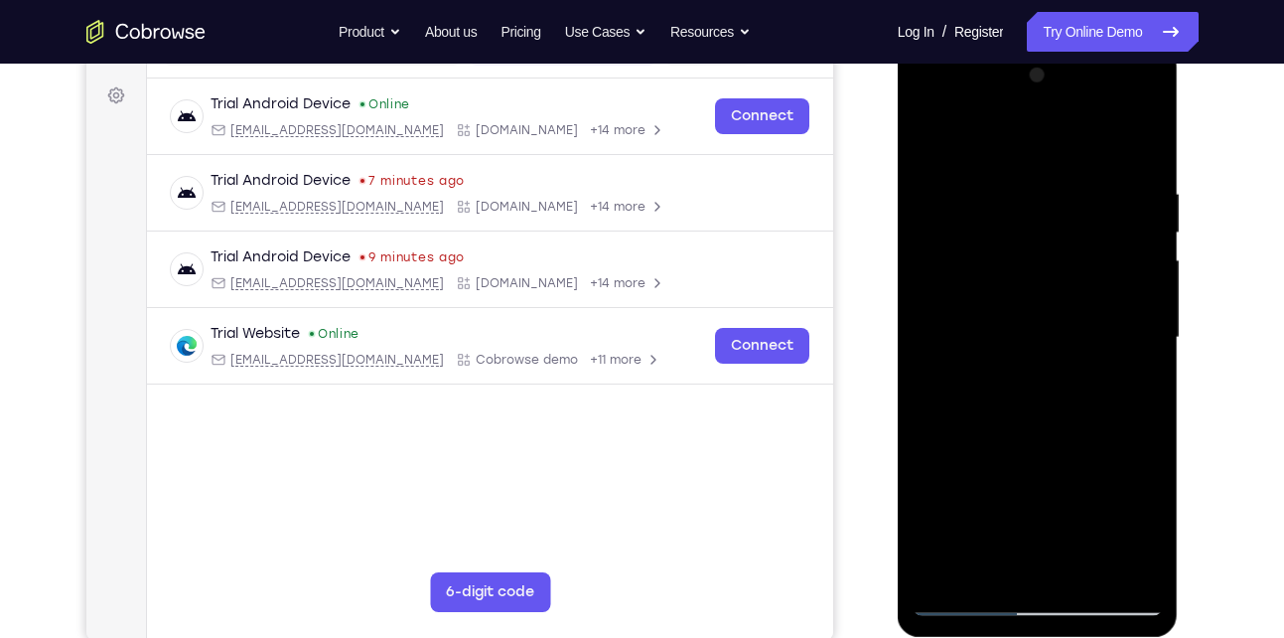
scroll to position [285, 0]
click at [1130, 336] on div at bounding box center [1038, 337] width 250 height 556
click at [1145, 301] on div at bounding box center [1038, 337] width 250 height 556
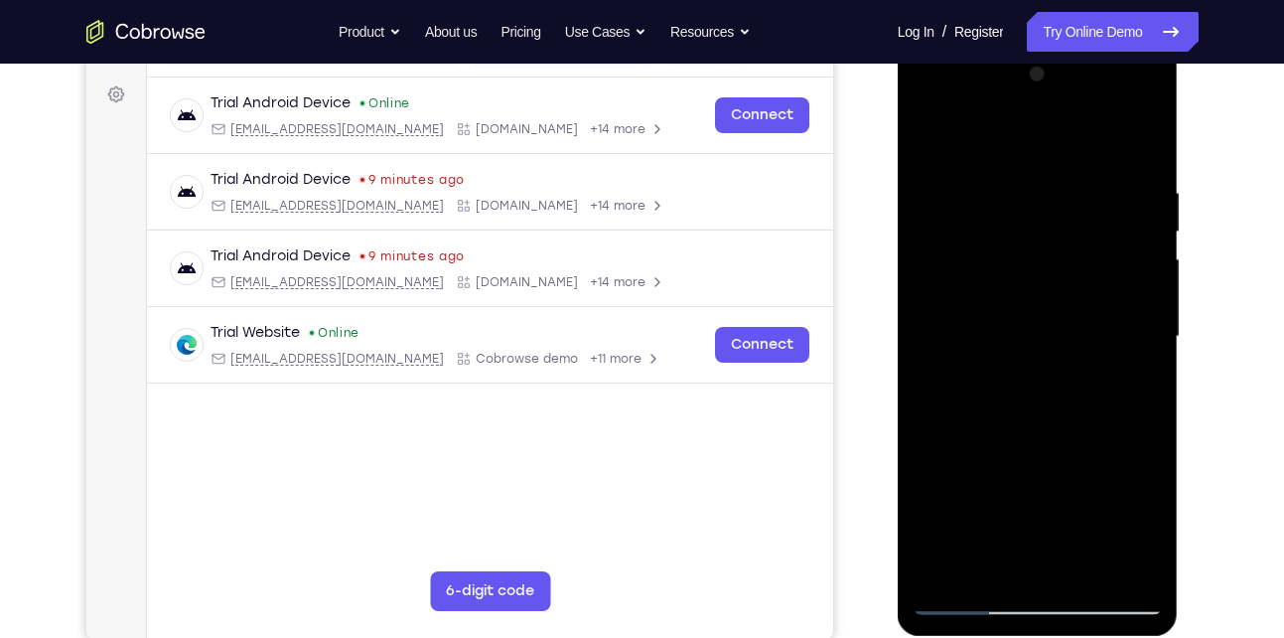
click at [1145, 301] on div at bounding box center [1038, 337] width 250 height 556
click at [1147, 291] on div at bounding box center [1038, 337] width 250 height 556
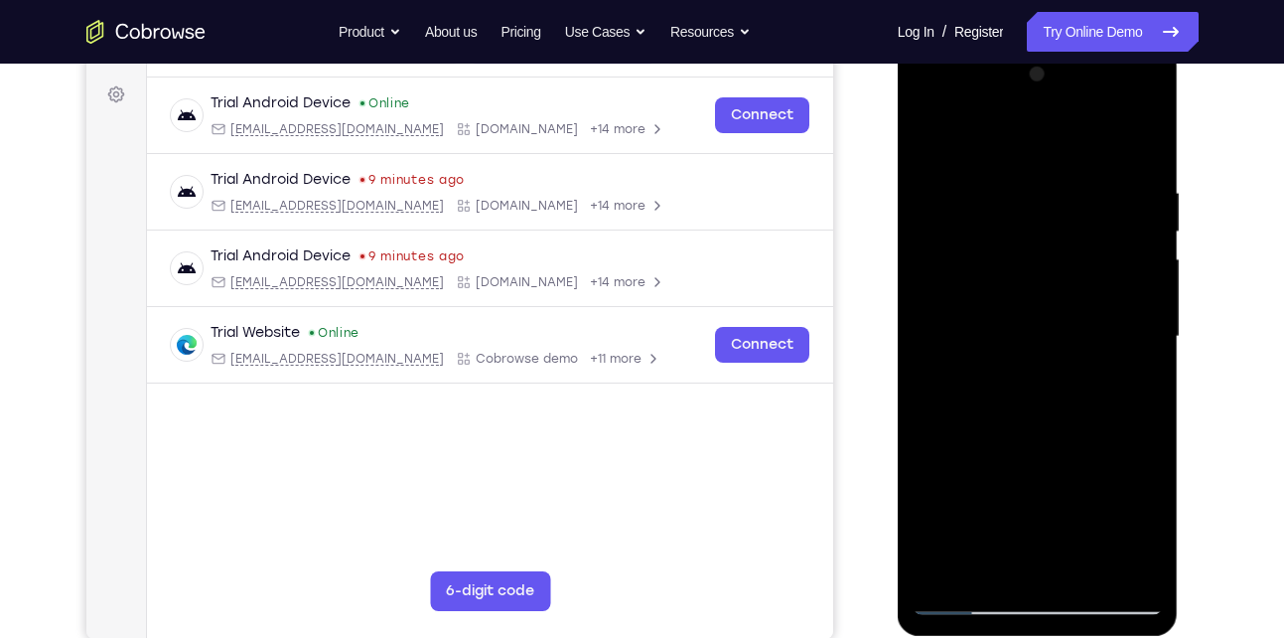
click at [1147, 291] on div at bounding box center [1038, 337] width 250 height 556
click at [1136, 146] on div at bounding box center [1038, 337] width 250 height 556
click at [1081, 568] on div at bounding box center [1038, 337] width 250 height 556
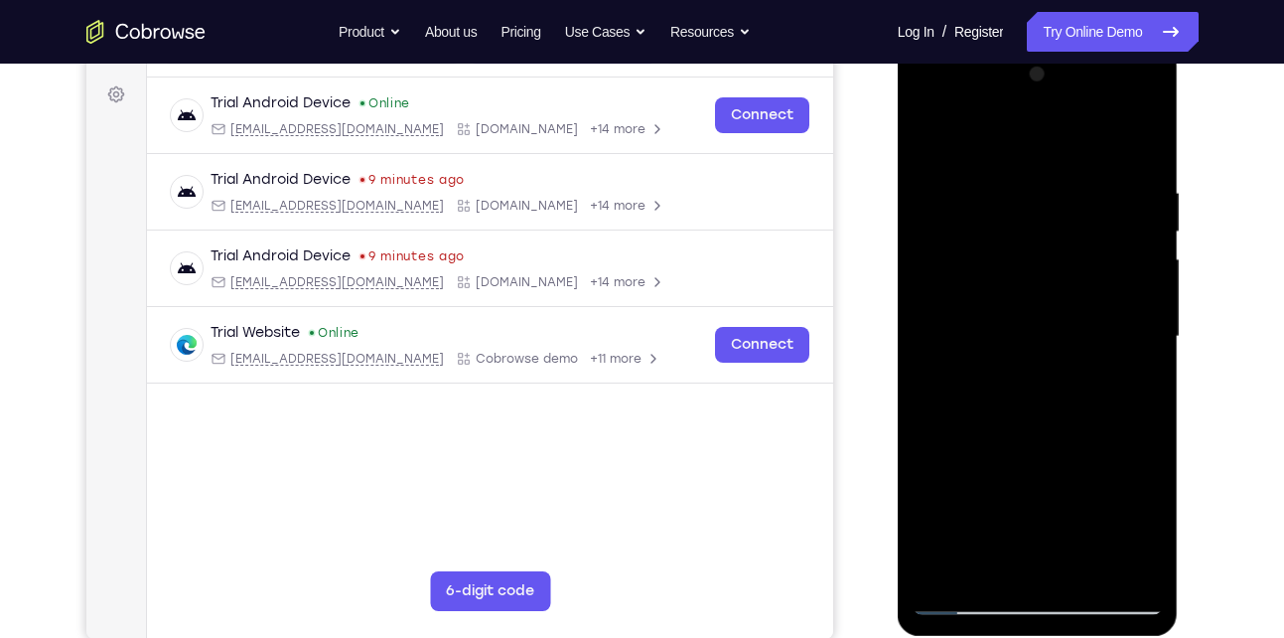
click at [1003, 301] on div at bounding box center [1038, 337] width 250 height 556
click at [1009, 557] on div at bounding box center [1038, 337] width 250 height 556
click at [932, 138] on div at bounding box center [1038, 337] width 250 height 556
click at [952, 427] on div at bounding box center [1038, 337] width 250 height 556
click at [992, 132] on div at bounding box center [1038, 337] width 250 height 556
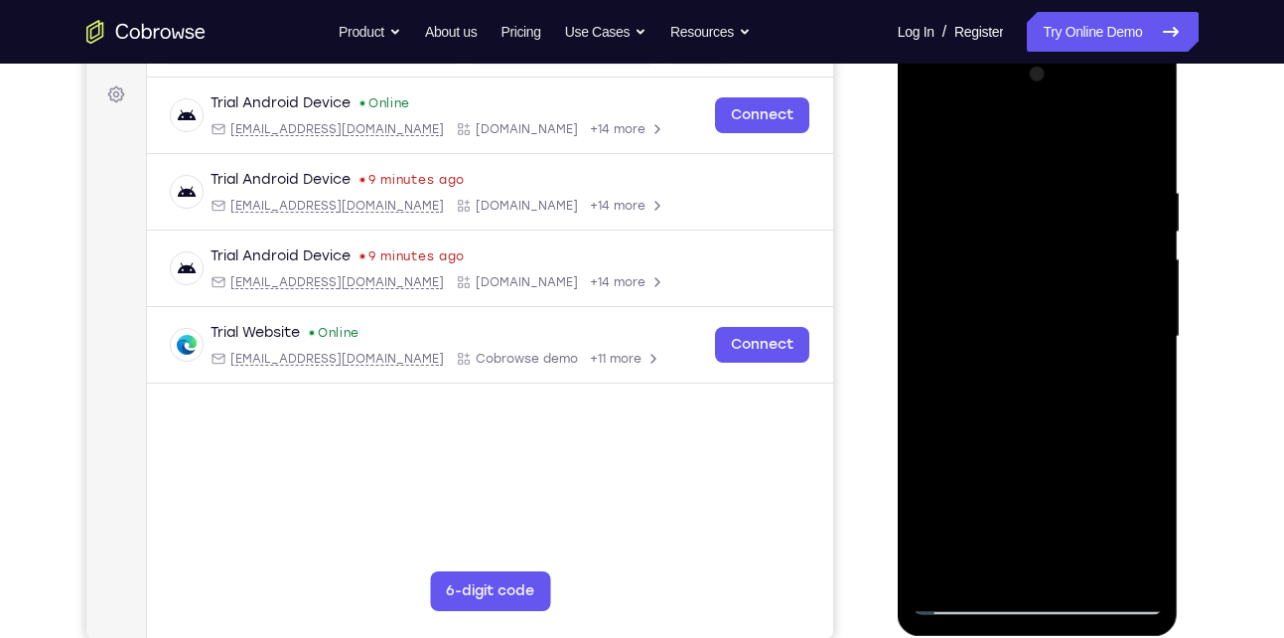
drag, startPoint x: 979, startPoint y: 489, endPoint x: 977, endPoint y: 283, distance: 205.6
click at [977, 283] on div at bounding box center [1038, 337] width 250 height 556
drag, startPoint x: 1013, startPoint y: 483, endPoint x: 979, endPoint y: 286, distance: 199.6
click at [979, 286] on div at bounding box center [1038, 337] width 250 height 556
click at [1034, 427] on div at bounding box center [1038, 337] width 250 height 556
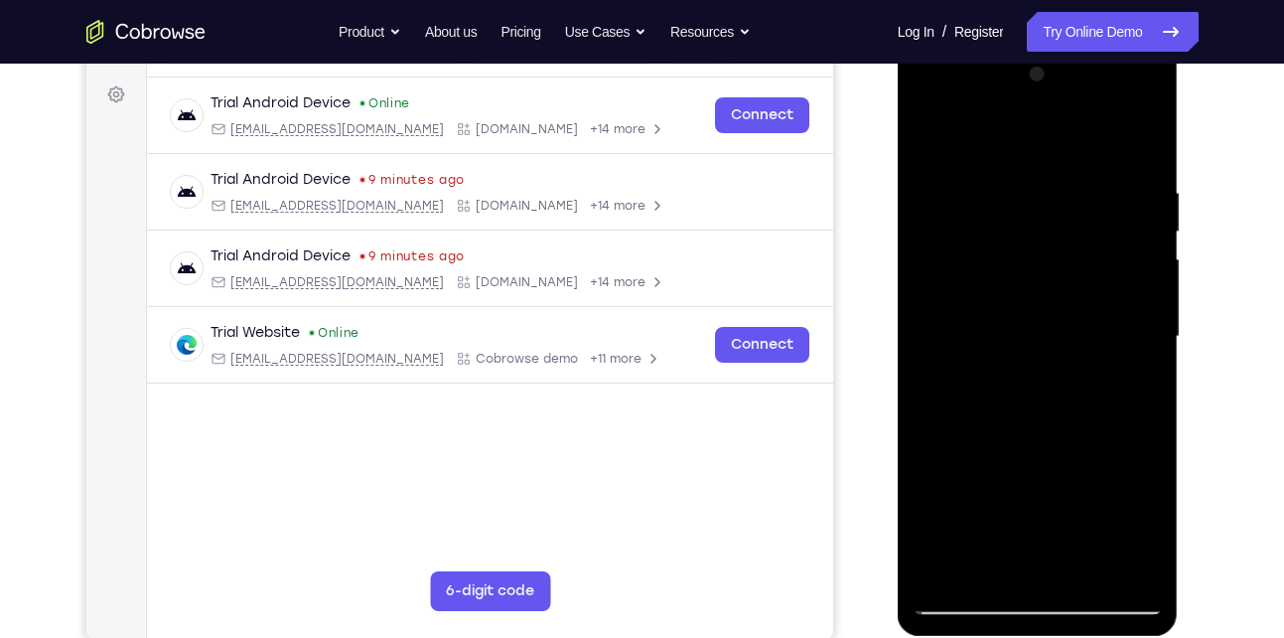
click at [1140, 224] on div at bounding box center [1038, 337] width 250 height 556
click at [1084, 569] on div at bounding box center [1038, 337] width 250 height 556
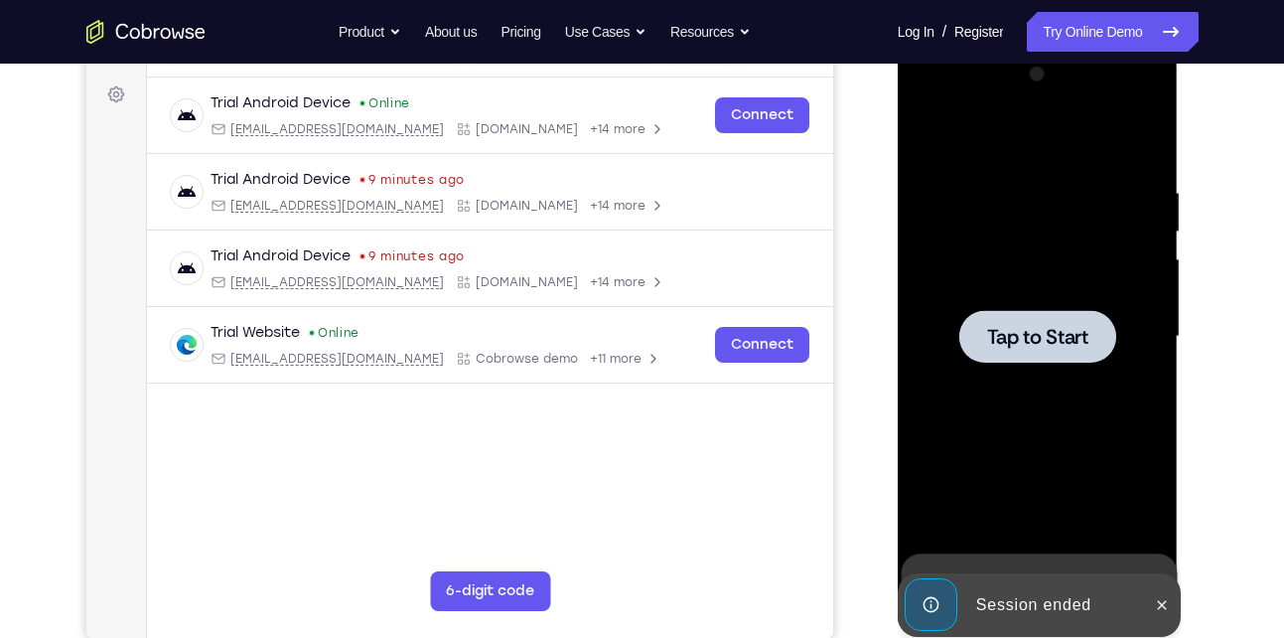
click at [1014, 311] on div at bounding box center [1038, 336] width 157 height 53
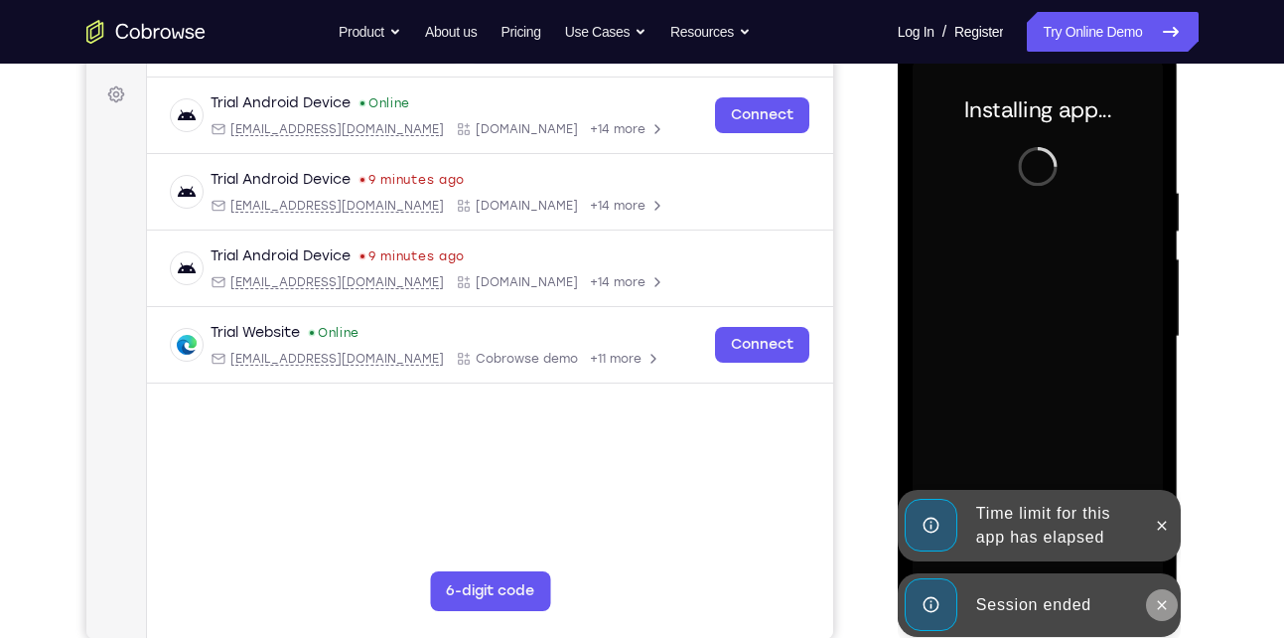
click at [1153, 595] on button at bounding box center [1162, 605] width 32 height 32
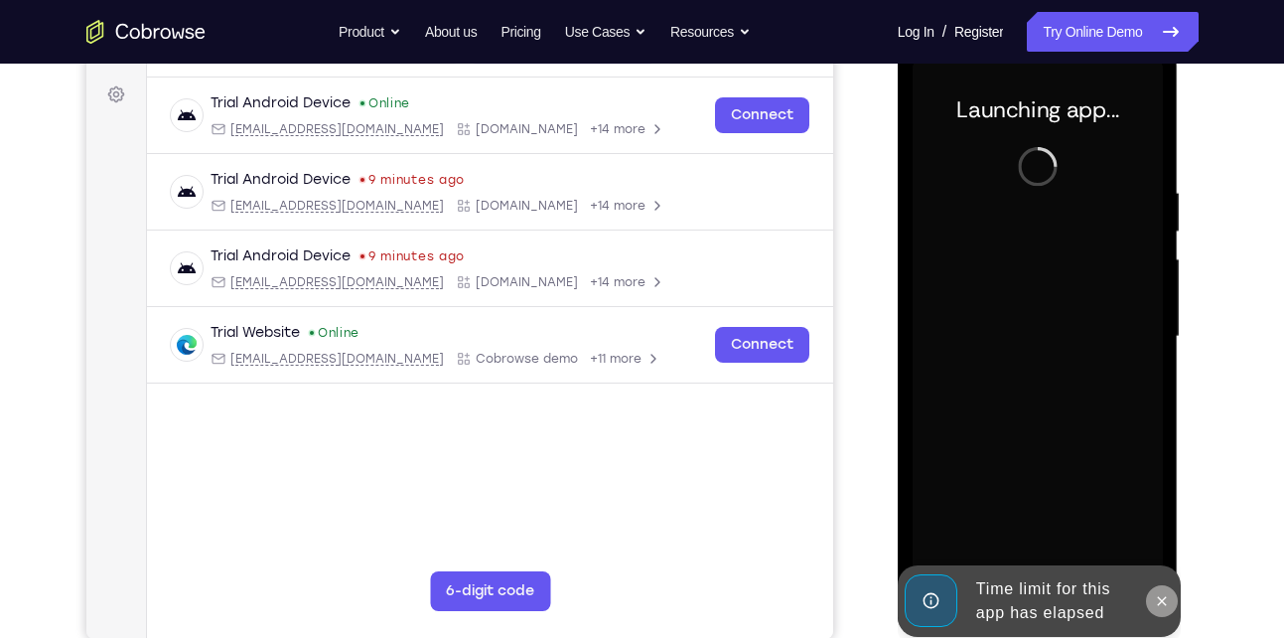
click at [1153, 603] on button at bounding box center [1162, 601] width 32 height 32
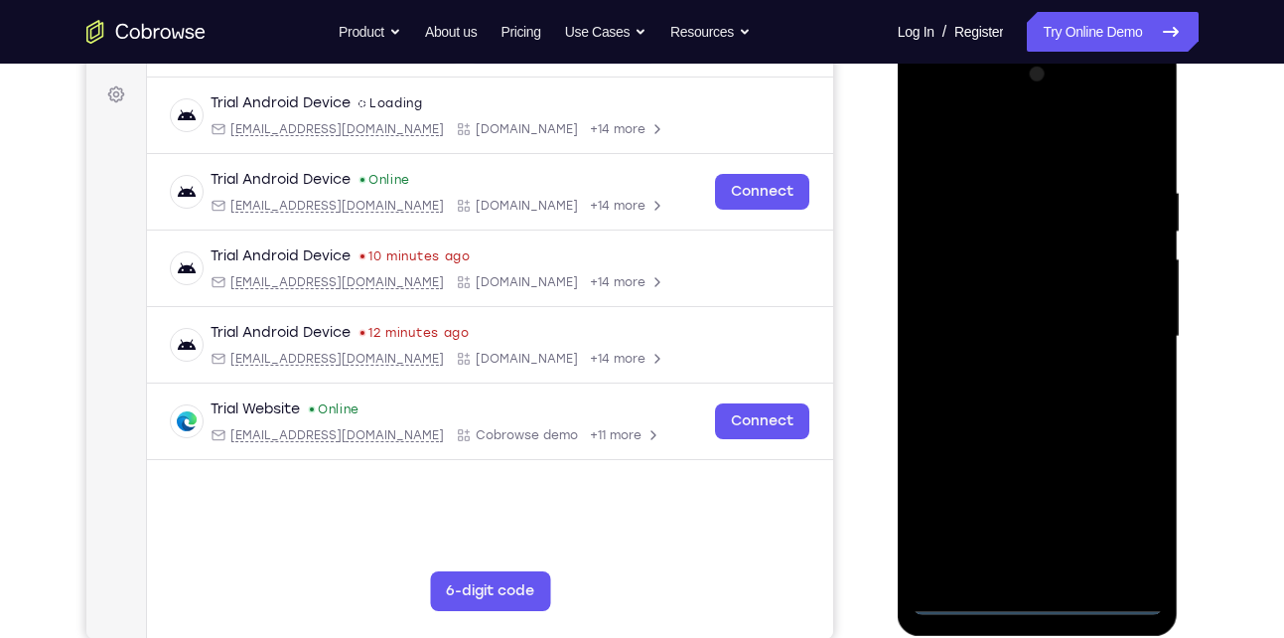
click at [1036, 606] on div at bounding box center [1038, 337] width 250 height 556
click at [1134, 526] on div at bounding box center [1038, 337] width 250 height 556
click at [958, 137] on div at bounding box center [1038, 337] width 250 height 556
click at [1116, 335] on div at bounding box center [1038, 337] width 250 height 556
click at [1009, 548] on div at bounding box center [1038, 337] width 250 height 556
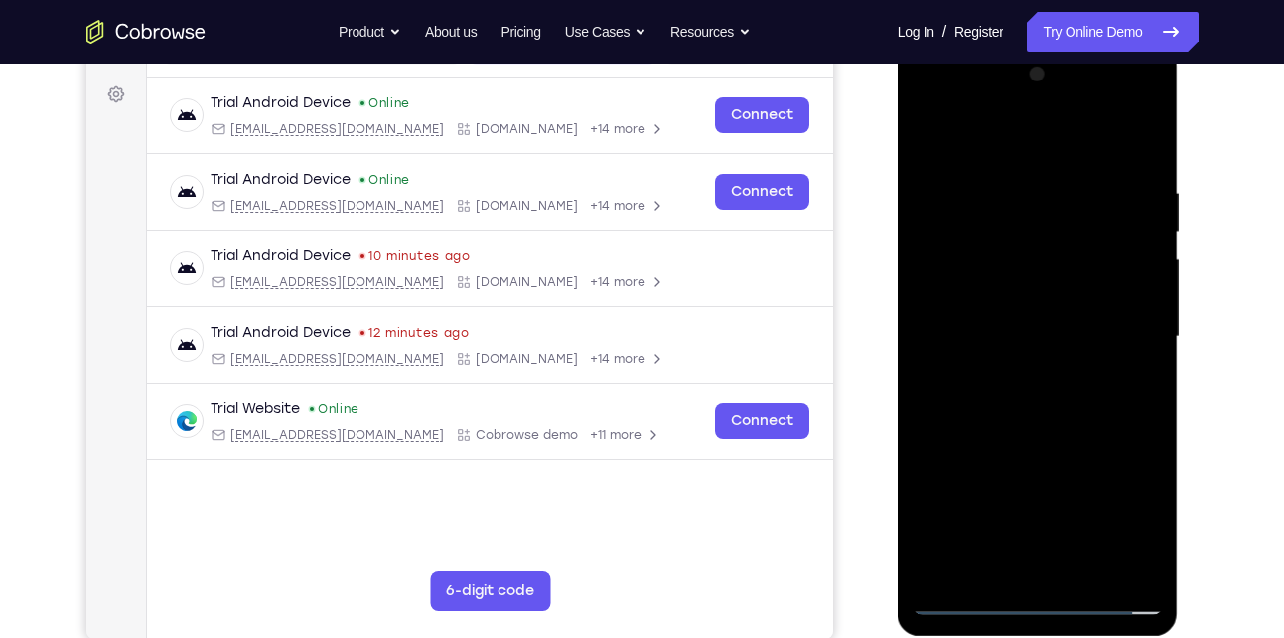
click at [1013, 376] on div at bounding box center [1038, 337] width 250 height 556
click at [1052, 310] on div at bounding box center [1038, 337] width 250 height 556
click at [1014, 306] on div at bounding box center [1038, 337] width 250 height 556
click at [990, 339] on div at bounding box center [1038, 337] width 250 height 556
click at [980, 399] on div at bounding box center [1038, 337] width 250 height 556
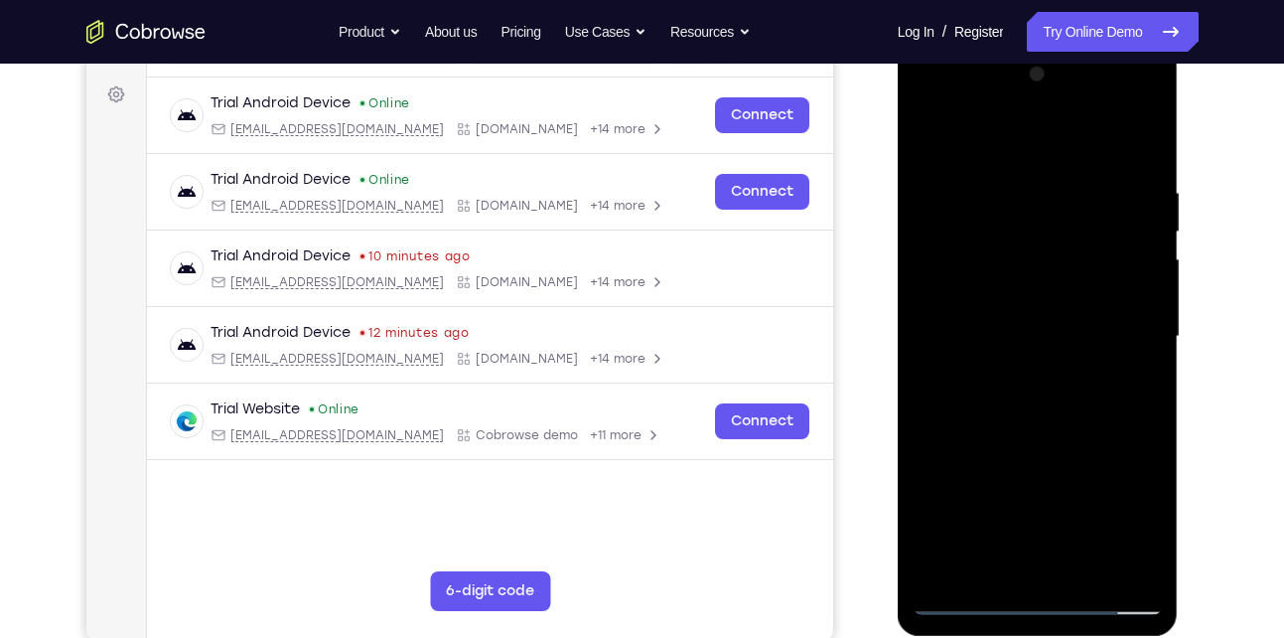
click at [1028, 380] on div at bounding box center [1038, 337] width 250 height 556
click at [1127, 132] on div at bounding box center [1038, 337] width 250 height 556
click at [957, 460] on div at bounding box center [1038, 337] width 250 height 556
click at [1049, 386] on div at bounding box center [1038, 337] width 250 height 556
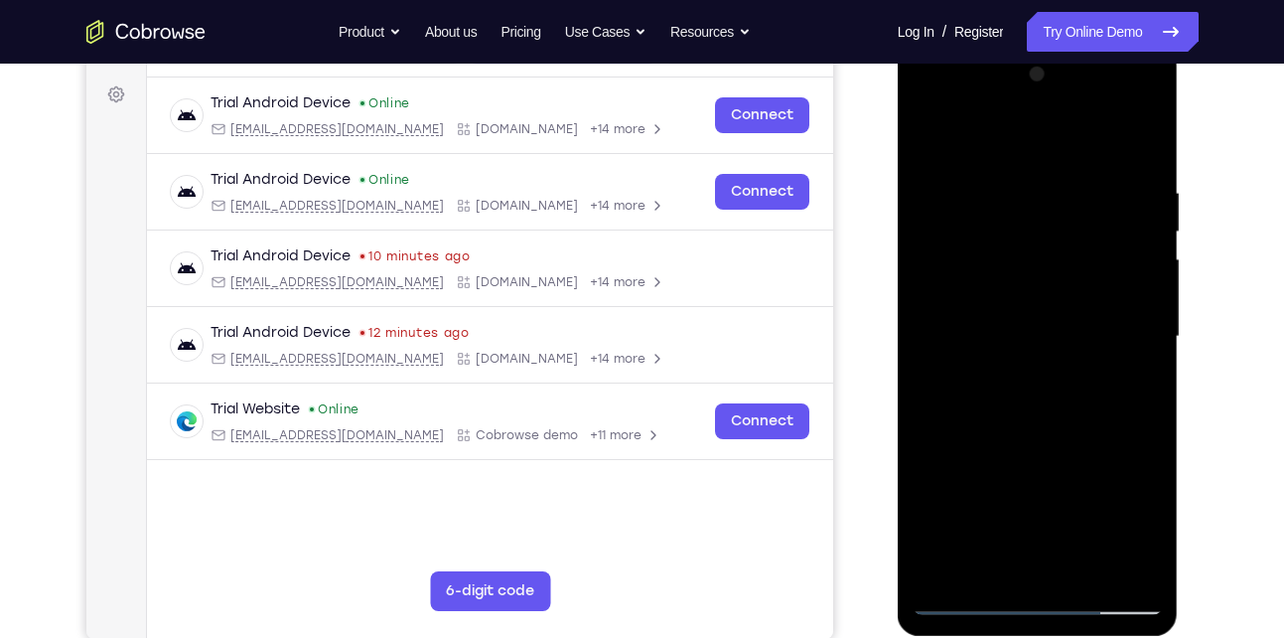
drag, startPoint x: 1106, startPoint y: 177, endPoint x: 975, endPoint y: 180, distance: 131.2
click at [975, 180] on div at bounding box center [1038, 337] width 250 height 556
drag, startPoint x: 1053, startPoint y: 481, endPoint x: 1069, endPoint y: 299, distance: 182.5
click at [1069, 299] on div at bounding box center [1038, 337] width 250 height 556
drag, startPoint x: 1048, startPoint y: 516, endPoint x: 1074, endPoint y: 242, distance: 274.4
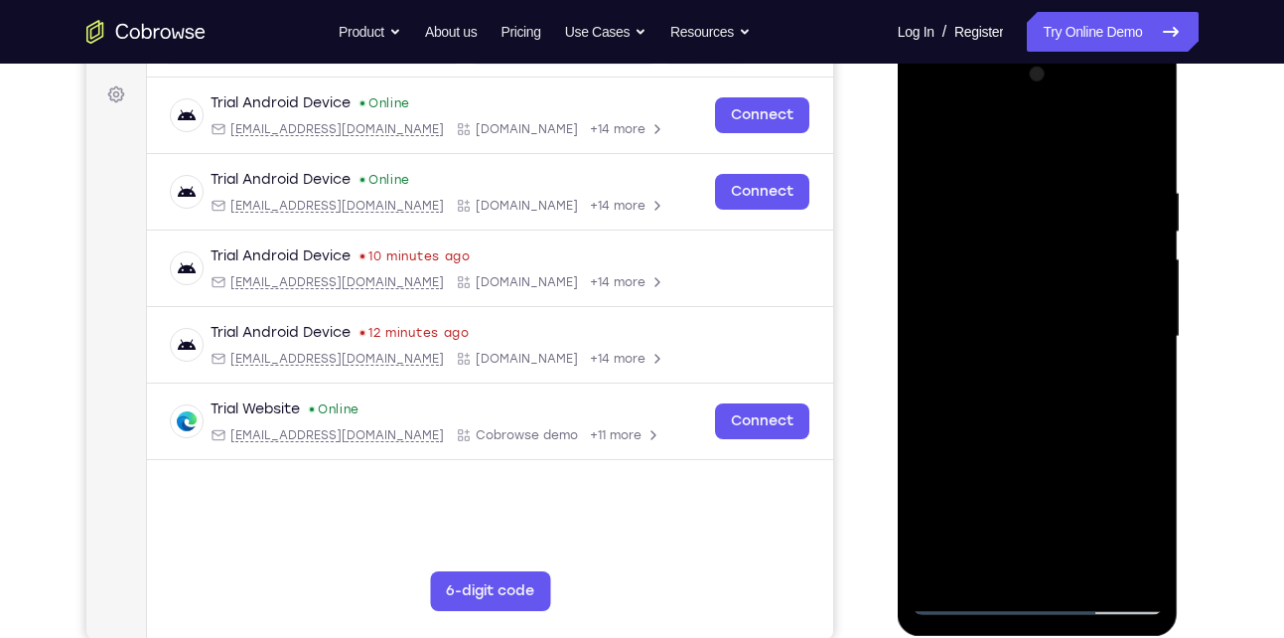
click at [1074, 242] on div at bounding box center [1038, 337] width 250 height 556
drag, startPoint x: 1071, startPoint y: 438, endPoint x: 1091, endPoint y: 304, distance: 135.6
click at [1091, 304] on div at bounding box center [1038, 337] width 250 height 556
drag, startPoint x: 1048, startPoint y: 464, endPoint x: 1092, endPoint y: 248, distance: 220.0
click at [1092, 248] on div at bounding box center [1038, 337] width 250 height 556
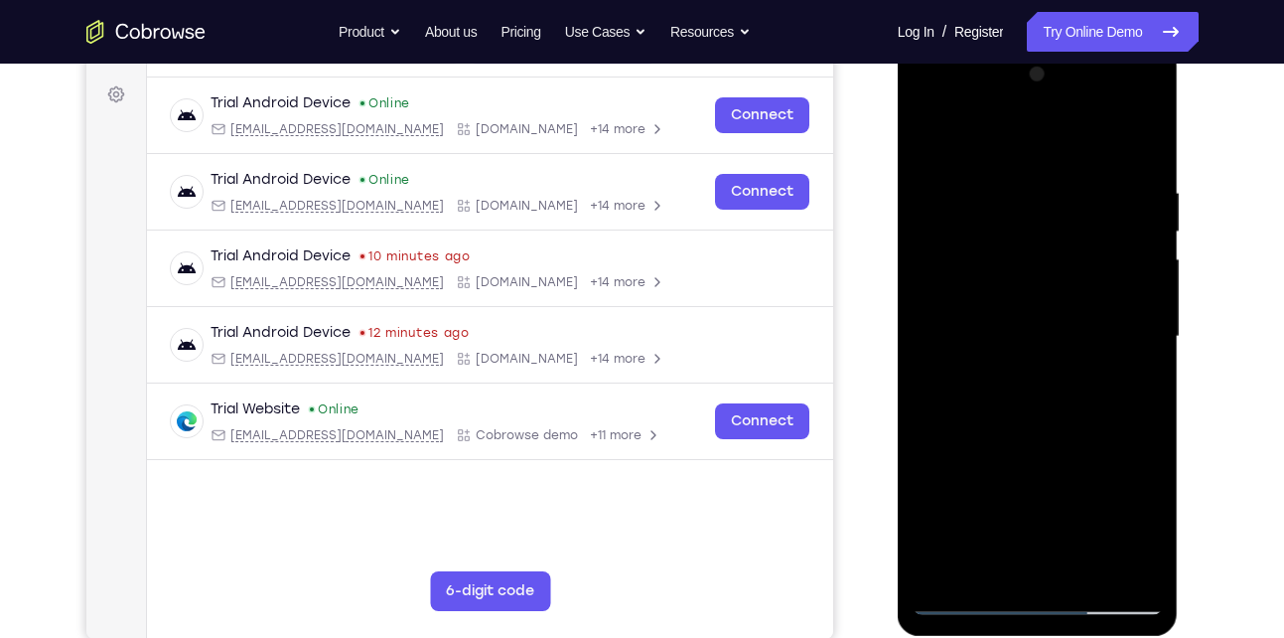
click at [1144, 567] on div at bounding box center [1038, 337] width 250 height 556
click at [1084, 571] on div at bounding box center [1038, 337] width 250 height 556
click at [996, 314] on div at bounding box center [1038, 337] width 250 height 556
click at [1031, 438] on div at bounding box center [1038, 337] width 250 height 556
click at [988, 302] on div at bounding box center [1038, 337] width 250 height 556
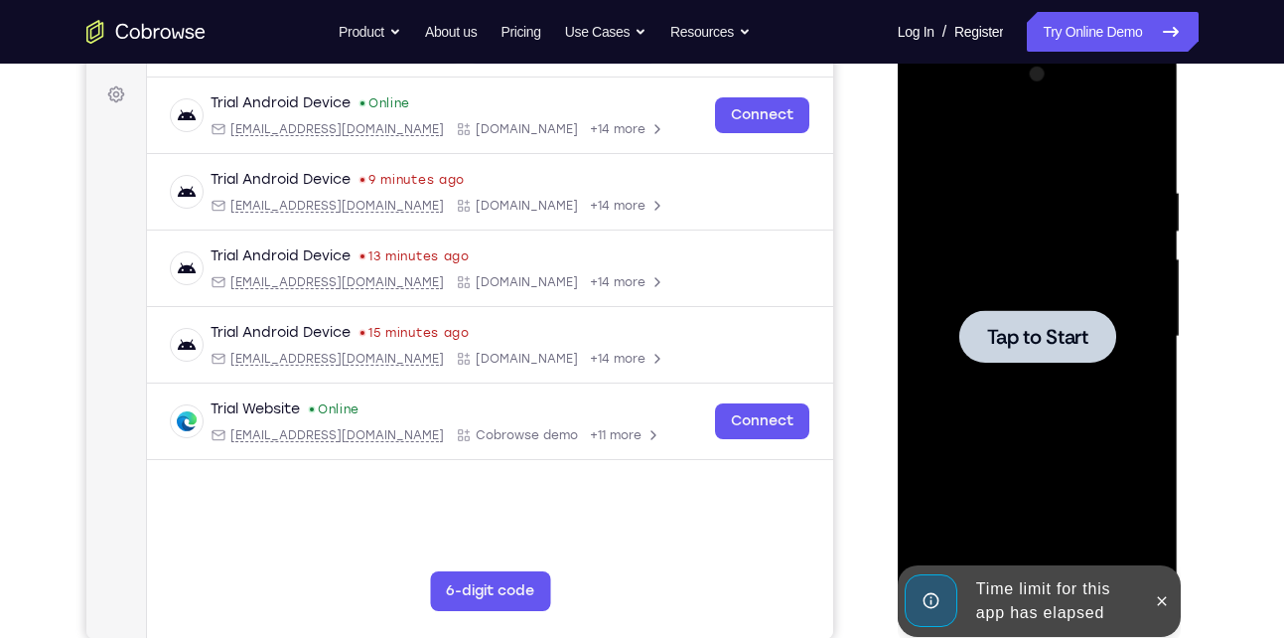
click at [1023, 360] on div at bounding box center [1038, 336] width 157 height 53
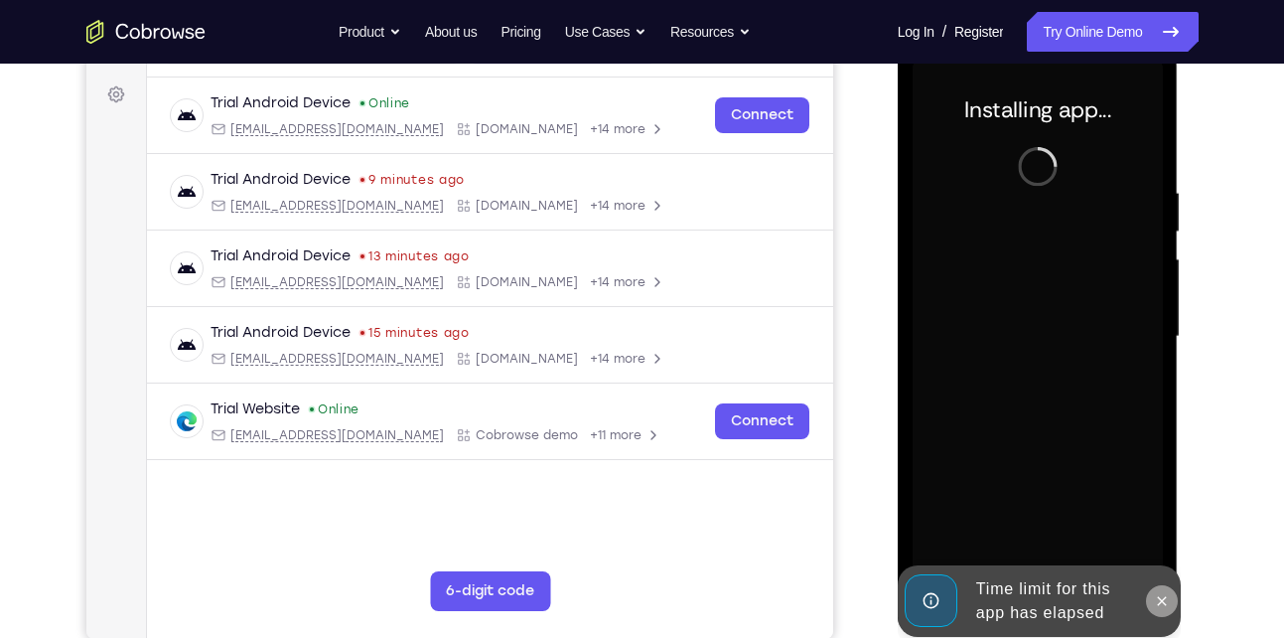
click at [1165, 604] on icon at bounding box center [1162, 600] width 9 height 9
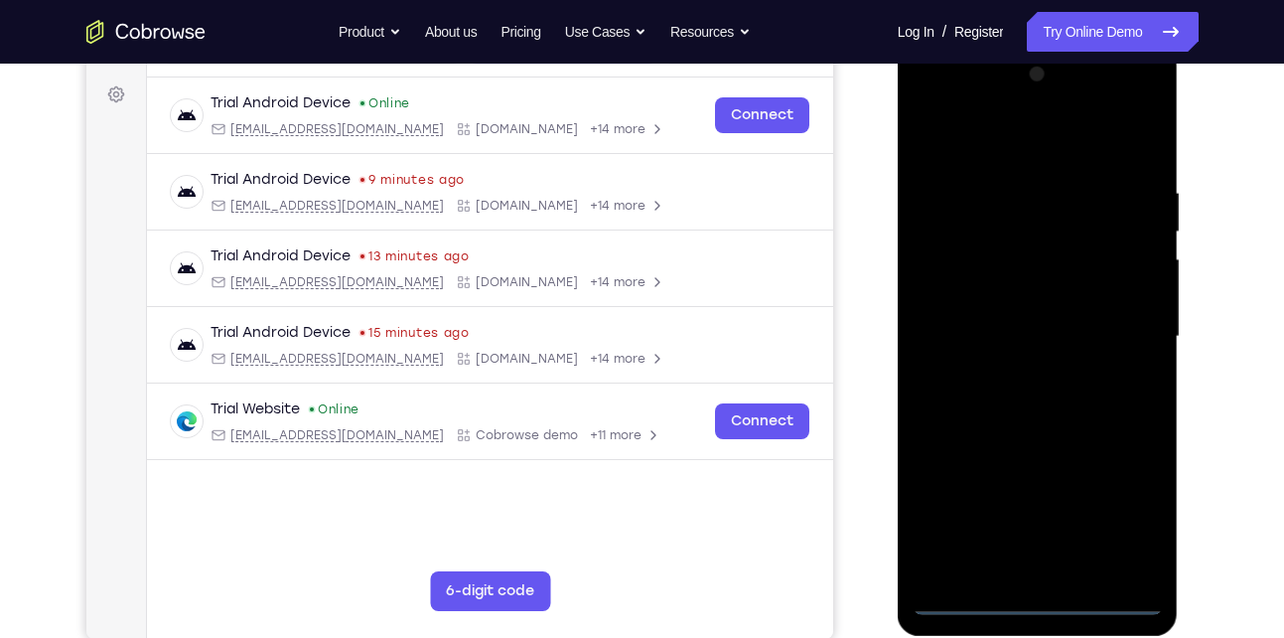
scroll to position [422, 0]
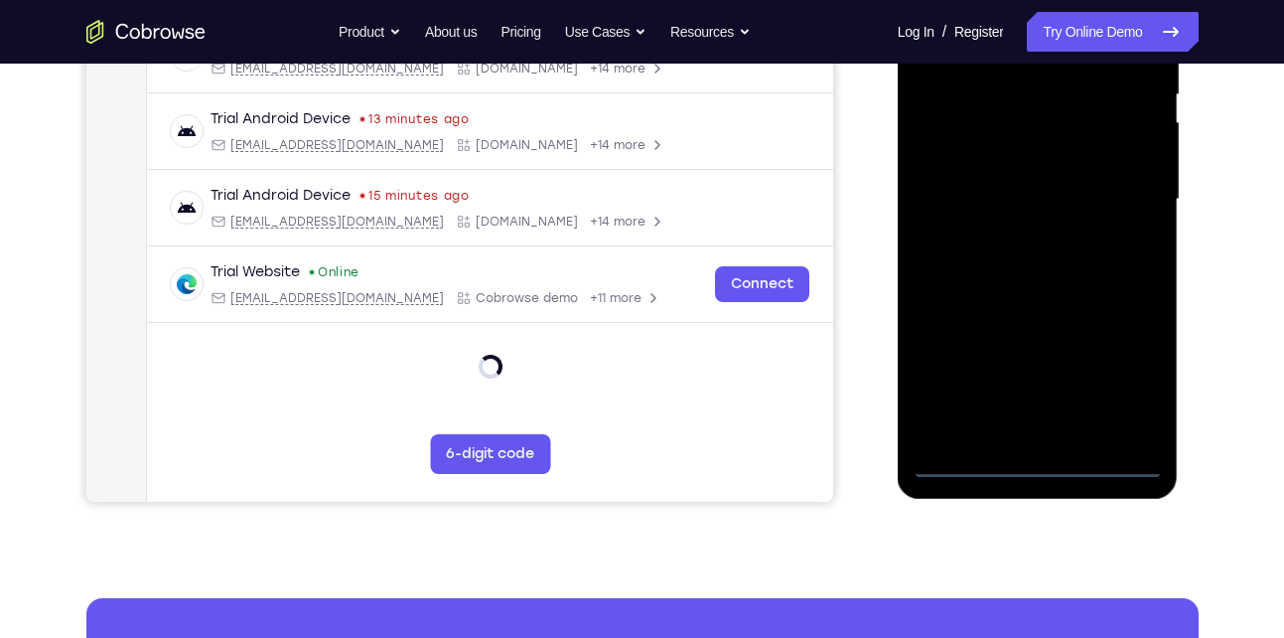
click at [1040, 463] on div at bounding box center [1038, 200] width 250 height 556
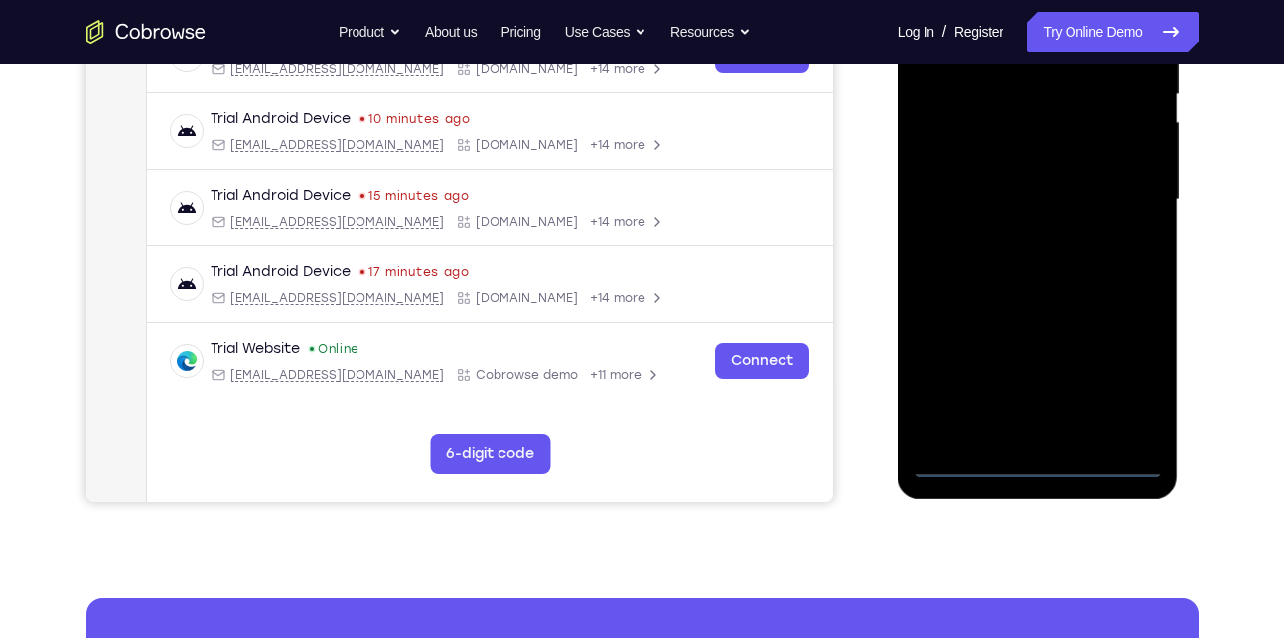
click at [1125, 382] on div at bounding box center [1038, 200] width 250 height 556
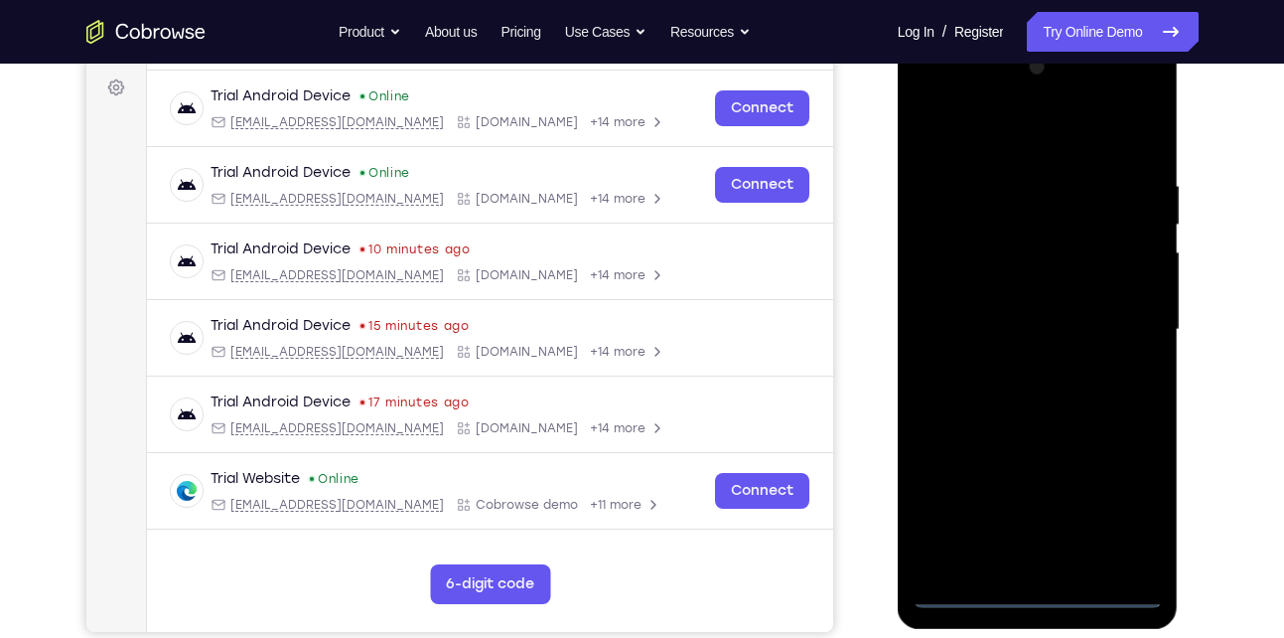
scroll to position [291, 0]
click at [962, 150] on div at bounding box center [1038, 331] width 250 height 556
click at [1115, 332] on div at bounding box center [1038, 331] width 250 height 556
click at [1065, 569] on div at bounding box center [1038, 331] width 250 height 556
click at [1044, 307] on div at bounding box center [1038, 331] width 250 height 556
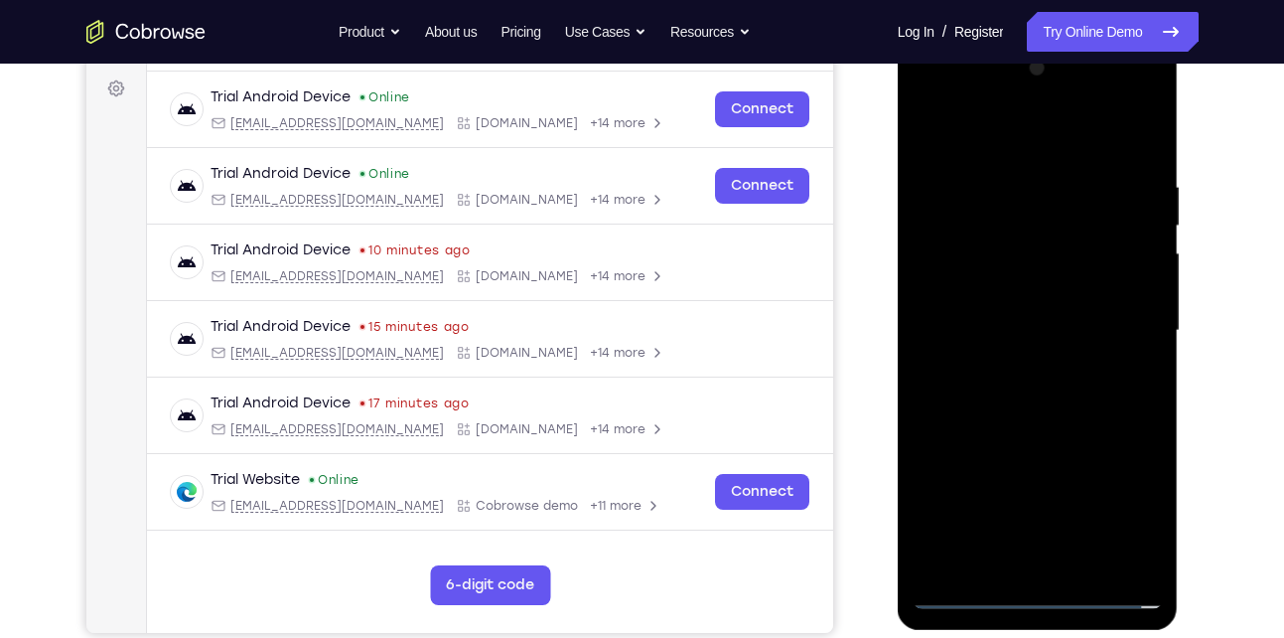
click at [998, 286] on div at bounding box center [1038, 331] width 250 height 556
click at [1003, 331] on div at bounding box center [1038, 331] width 250 height 556
click at [1037, 397] on div at bounding box center [1038, 331] width 250 height 556
click at [1067, 376] on div at bounding box center [1038, 331] width 250 height 556
click at [1127, 129] on div at bounding box center [1038, 331] width 250 height 556
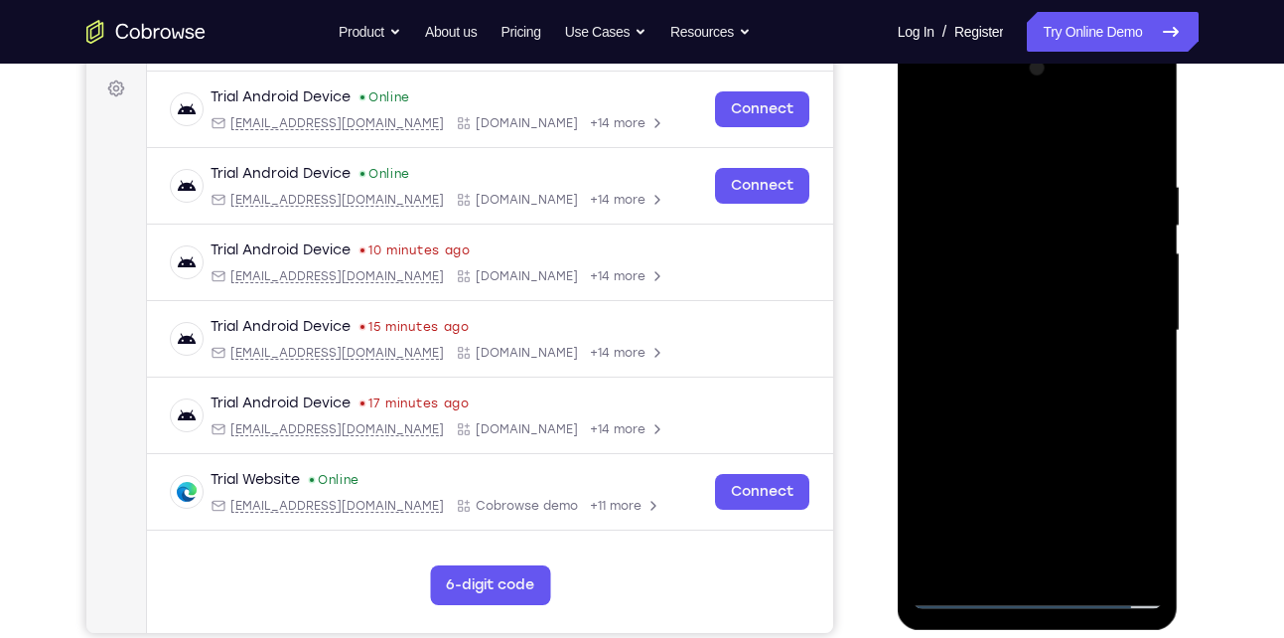
click at [1011, 391] on div at bounding box center [1038, 331] width 250 height 556
click at [1028, 390] on div at bounding box center [1038, 331] width 250 height 556
click at [1088, 565] on div at bounding box center [1038, 331] width 250 height 556
click at [1031, 439] on div at bounding box center [1038, 331] width 250 height 556
click at [1018, 290] on div at bounding box center [1038, 331] width 250 height 556
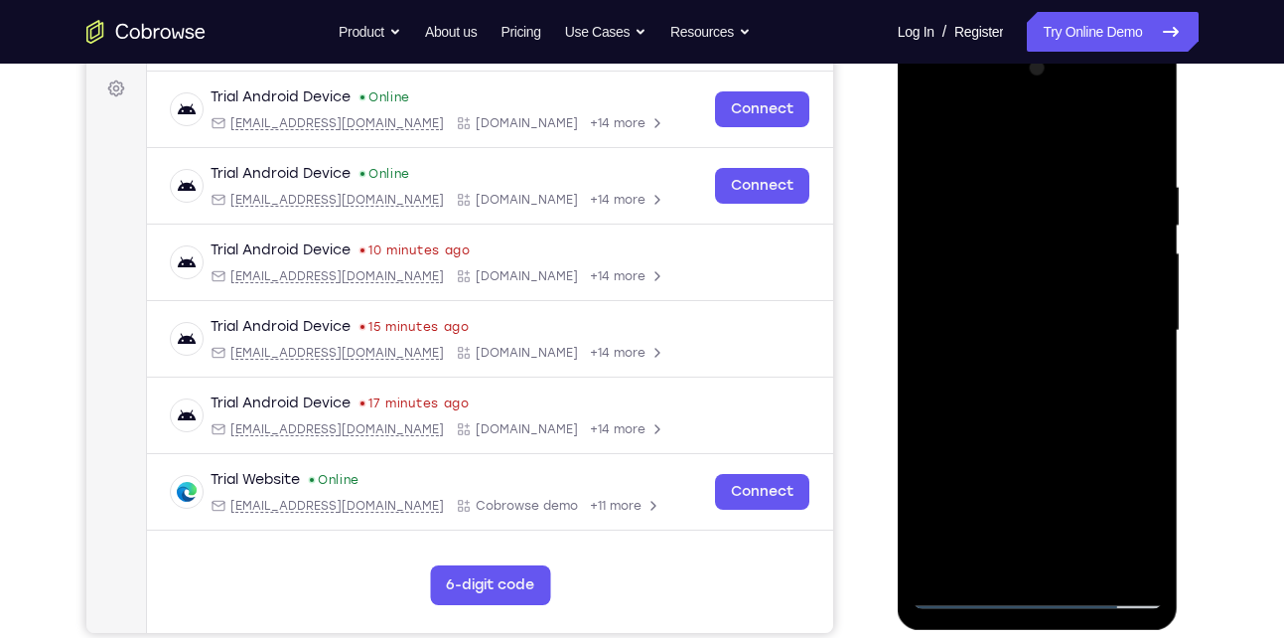
click at [983, 558] on div at bounding box center [1038, 331] width 250 height 556
click at [928, 139] on div at bounding box center [1038, 331] width 250 height 556
click at [934, 128] on div at bounding box center [1038, 331] width 250 height 556
click at [1088, 573] on div at bounding box center [1038, 331] width 250 height 556
click at [991, 298] on div at bounding box center [1038, 331] width 250 height 556
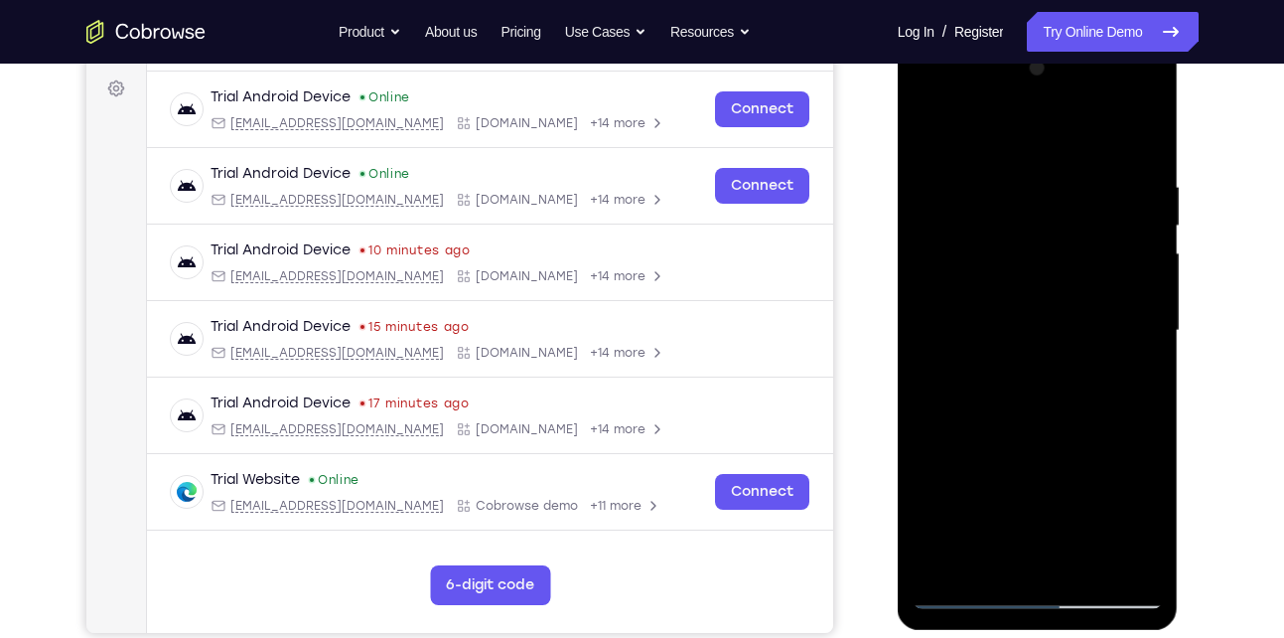
click at [1000, 555] on div at bounding box center [1038, 331] width 250 height 556
click at [931, 132] on div at bounding box center [1038, 331] width 250 height 556
click at [1007, 288] on div at bounding box center [1038, 331] width 250 height 556
click at [953, 384] on div at bounding box center [1038, 331] width 250 height 556
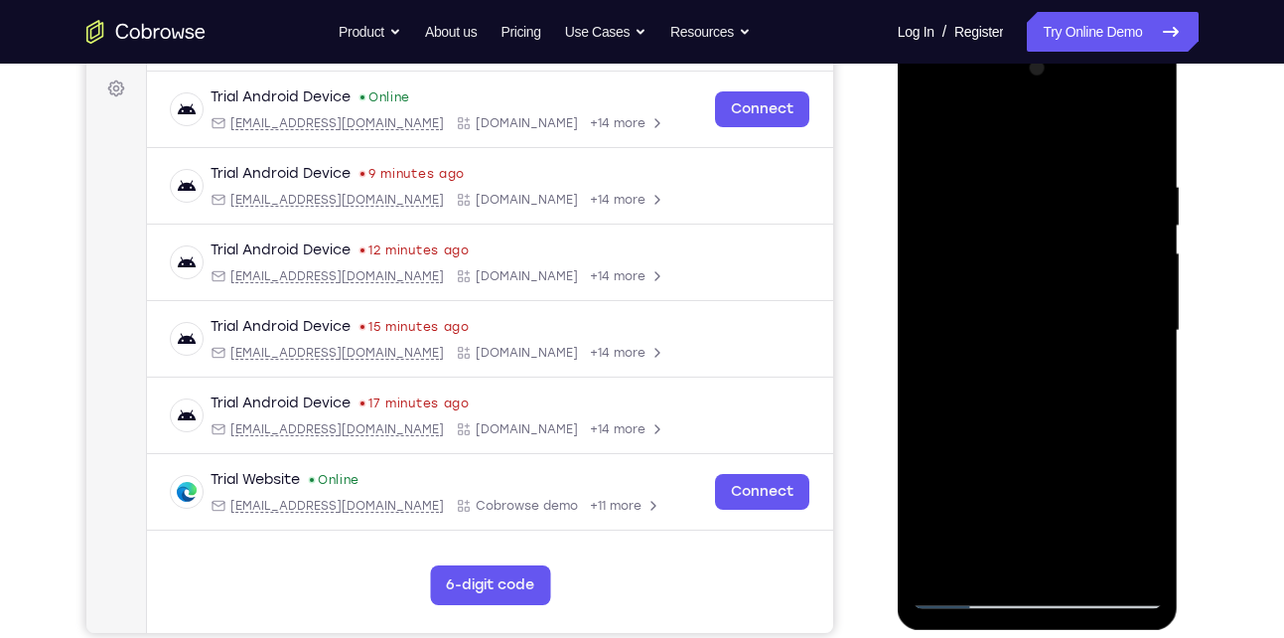
click at [953, 384] on div at bounding box center [1038, 331] width 250 height 556
click at [926, 134] on div at bounding box center [1038, 331] width 250 height 556
click at [999, 294] on div at bounding box center [1038, 331] width 250 height 556
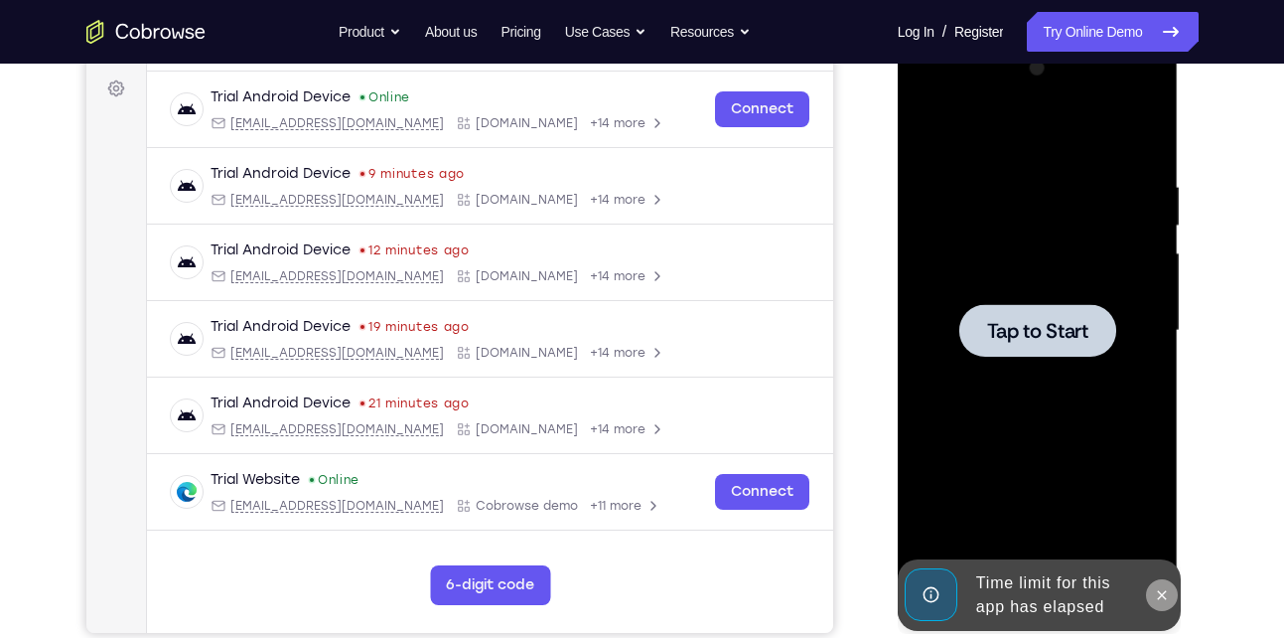
click at [1161, 594] on icon at bounding box center [1162, 594] width 9 height 9
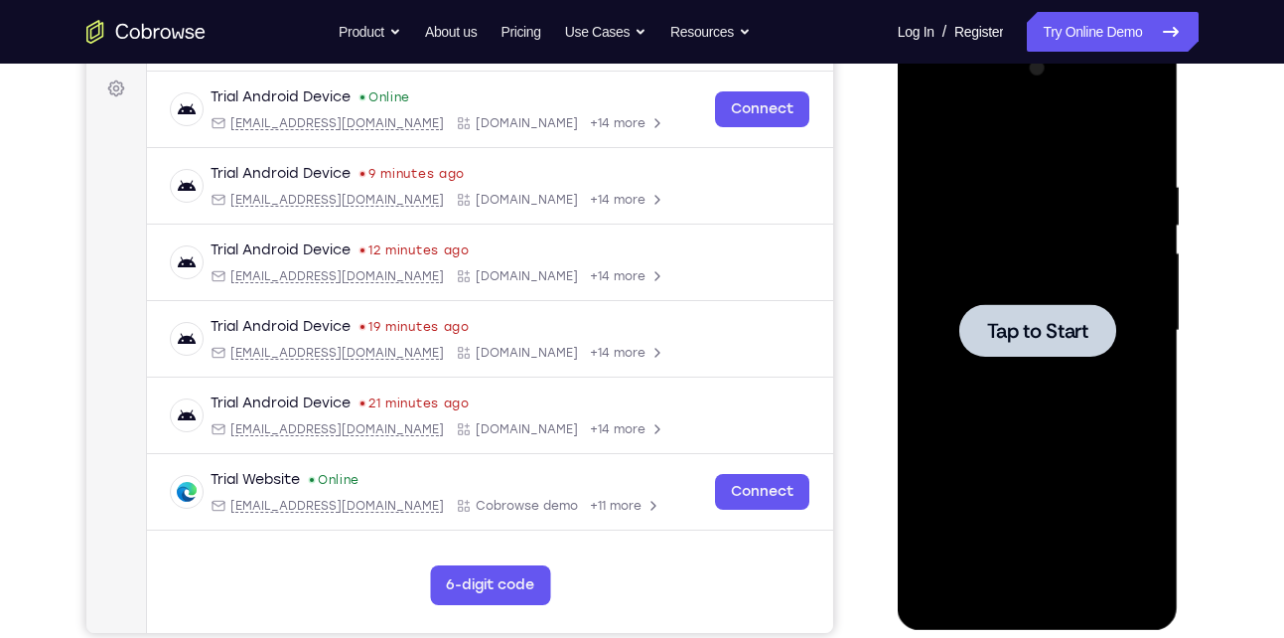
click at [1029, 322] on span "Tap to Start" at bounding box center [1037, 331] width 101 height 20
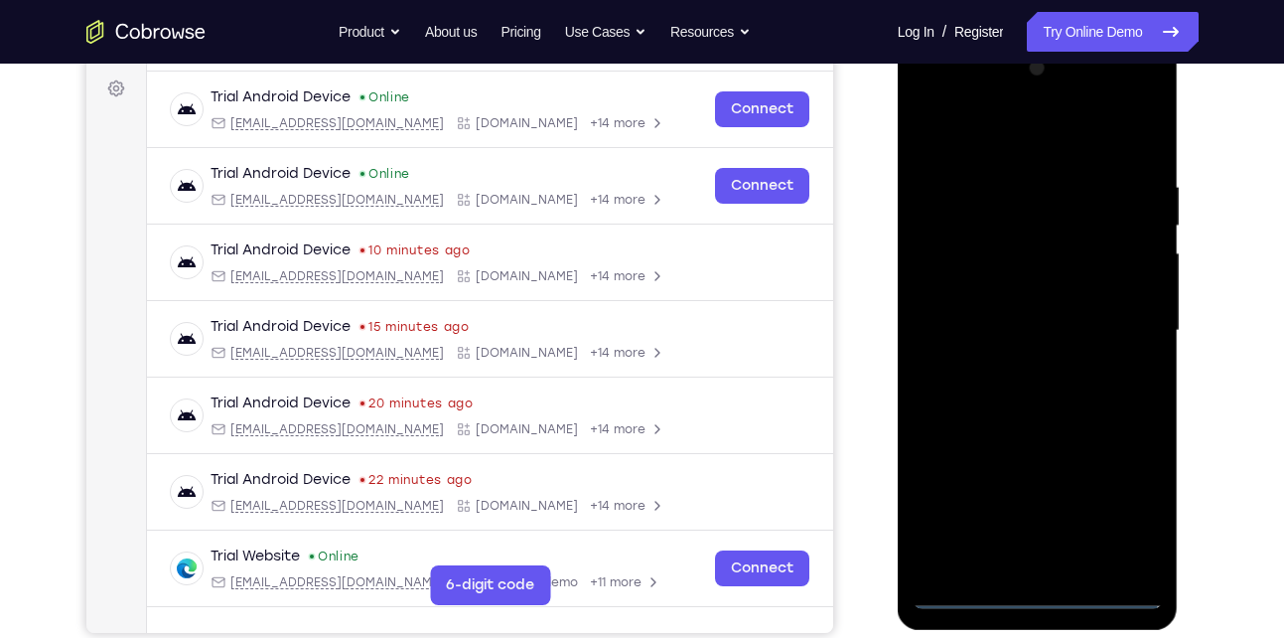
click at [1029, 322] on div at bounding box center [1038, 331] width 250 height 556
click at [1040, 596] on div at bounding box center [1038, 331] width 250 height 556
click at [1125, 506] on div at bounding box center [1038, 331] width 250 height 556
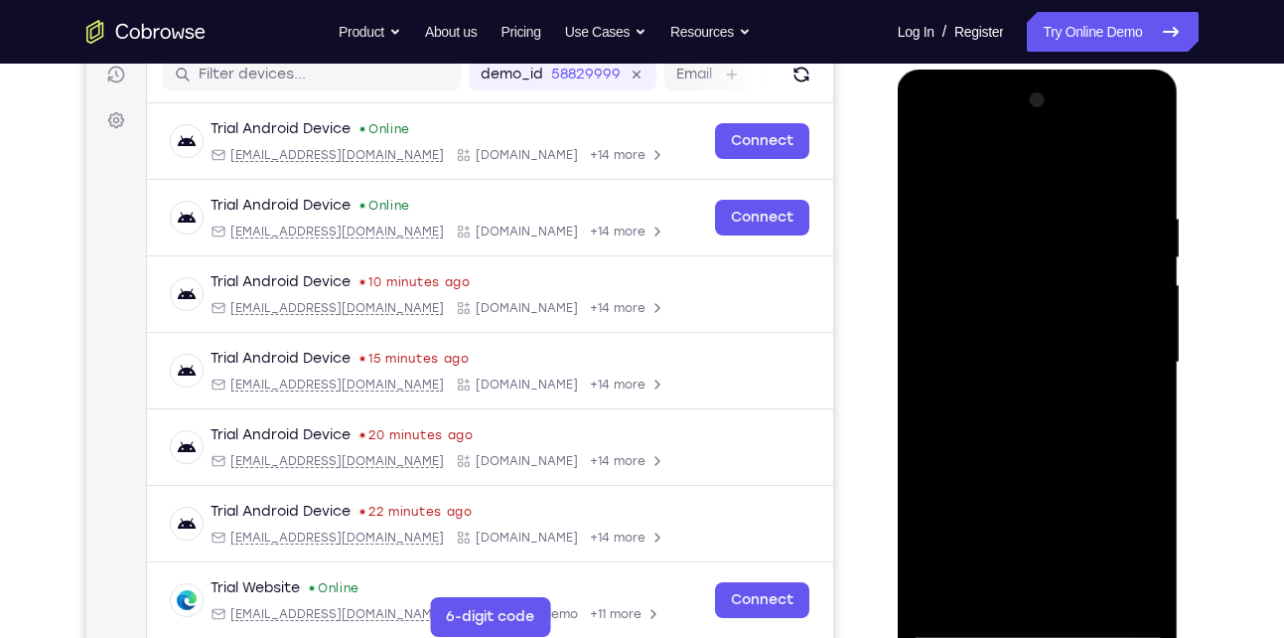
scroll to position [257, 0]
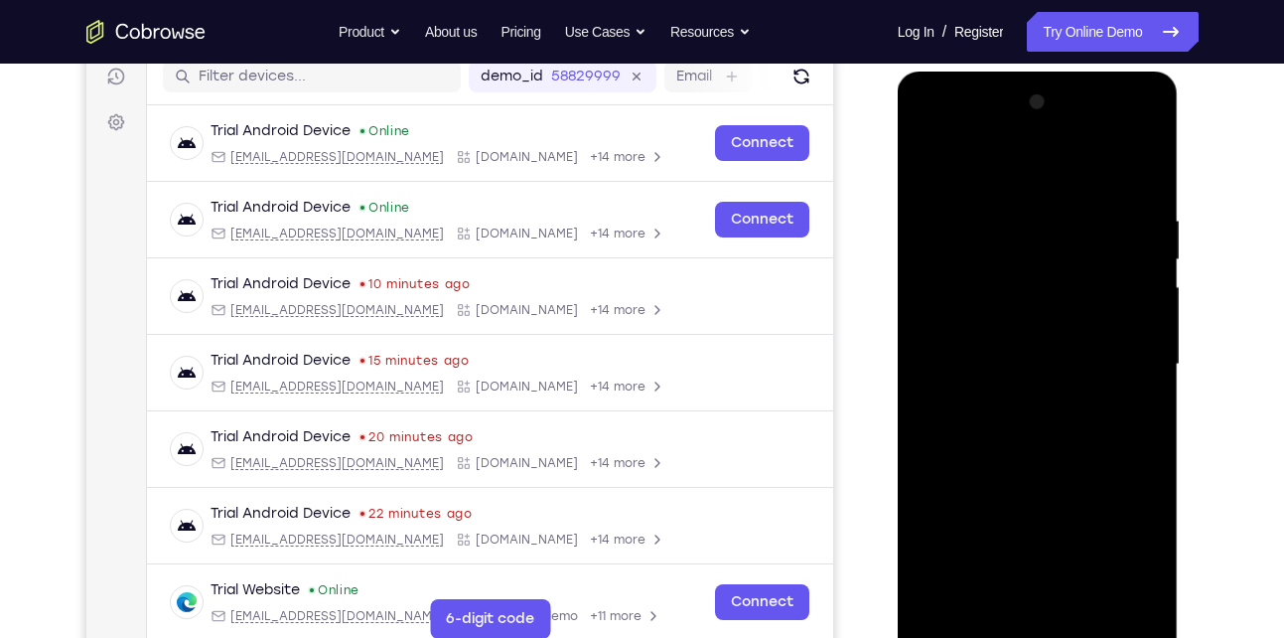
click at [954, 175] on div at bounding box center [1038, 364] width 250 height 556
click at [1124, 364] on div at bounding box center [1038, 364] width 250 height 556
click at [1018, 398] on div at bounding box center [1038, 364] width 250 height 556
click at [1030, 356] on div at bounding box center [1038, 364] width 250 height 556
click at [983, 337] on div at bounding box center [1038, 364] width 250 height 556
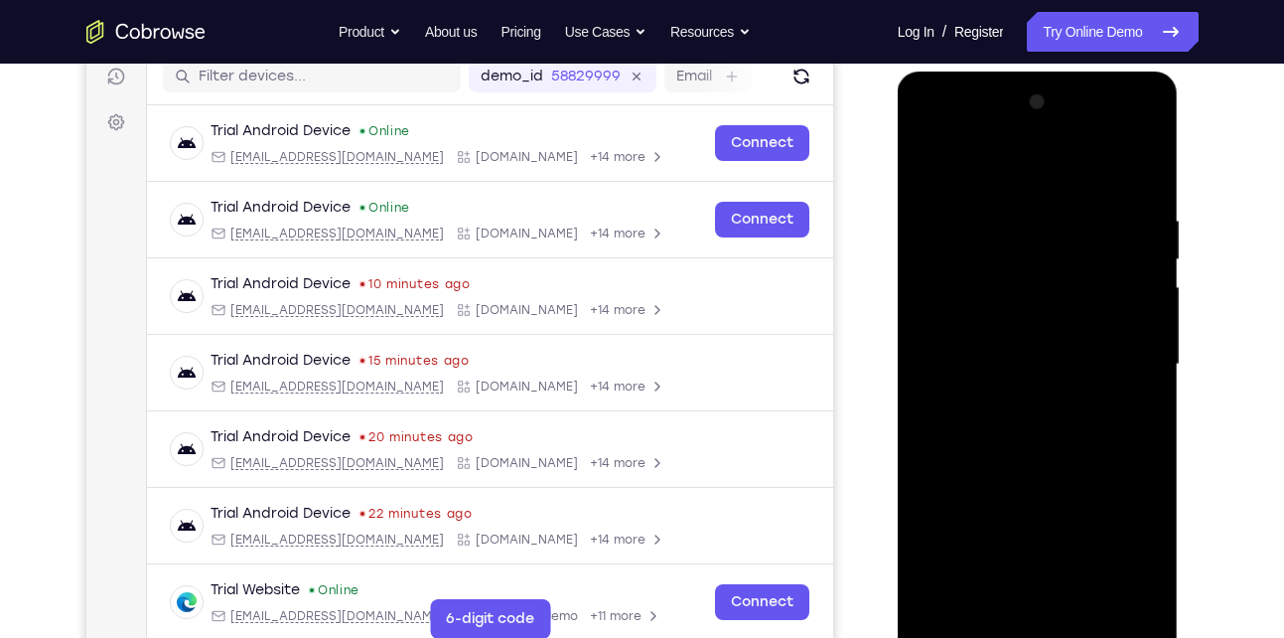
click at [1008, 365] on div at bounding box center [1038, 364] width 250 height 556
click at [1008, 425] on div at bounding box center [1038, 364] width 250 height 556
click at [1121, 168] on div at bounding box center [1038, 364] width 250 height 556
click at [1079, 596] on div at bounding box center [1038, 364] width 250 height 556
click at [1073, 422] on div at bounding box center [1038, 364] width 250 height 556
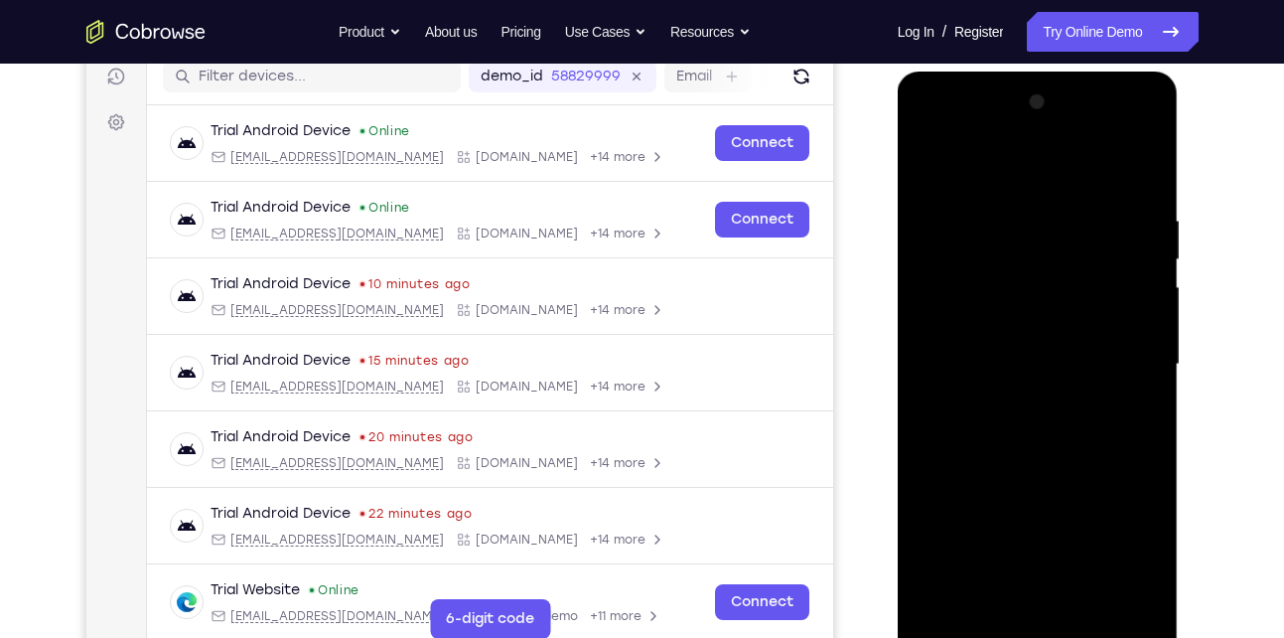
click at [1145, 594] on div at bounding box center [1038, 364] width 250 height 556
click at [1091, 595] on div at bounding box center [1038, 364] width 250 height 556
click at [1042, 468] on div at bounding box center [1038, 364] width 250 height 556
click at [1025, 333] on div at bounding box center [1038, 364] width 250 height 556
click at [975, 587] on div at bounding box center [1038, 364] width 250 height 556
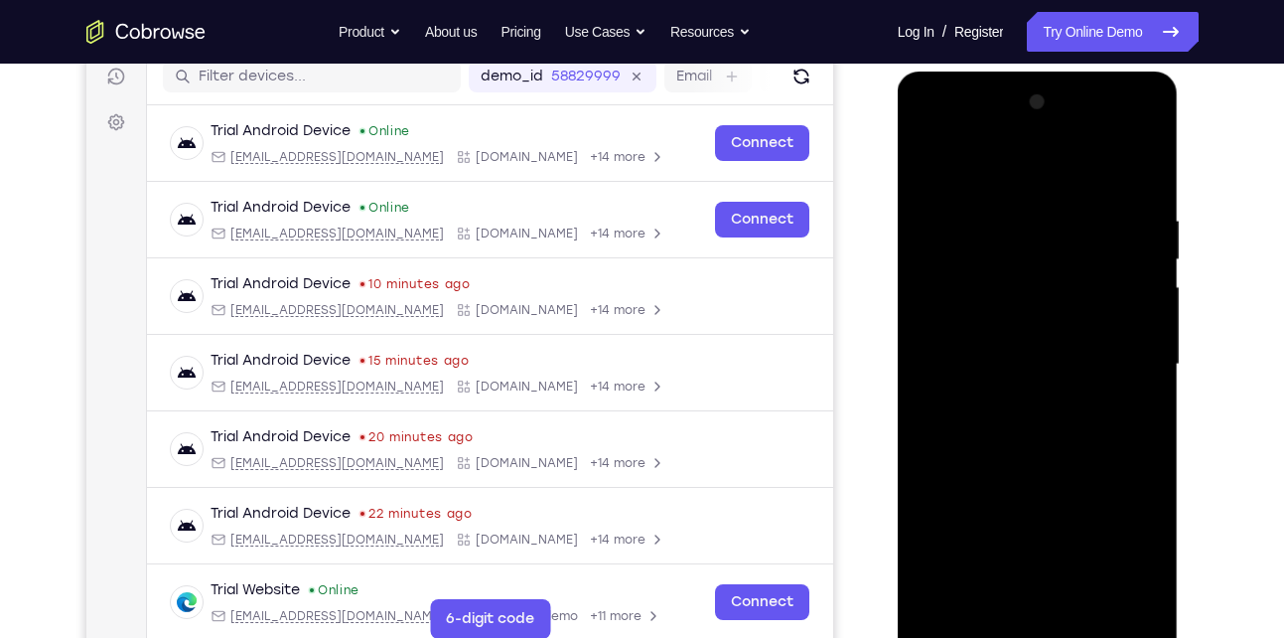
click at [929, 162] on div at bounding box center [1038, 364] width 250 height 556
click at [939, 161] on div at bounding box center [1038, 364] width 250 height 556
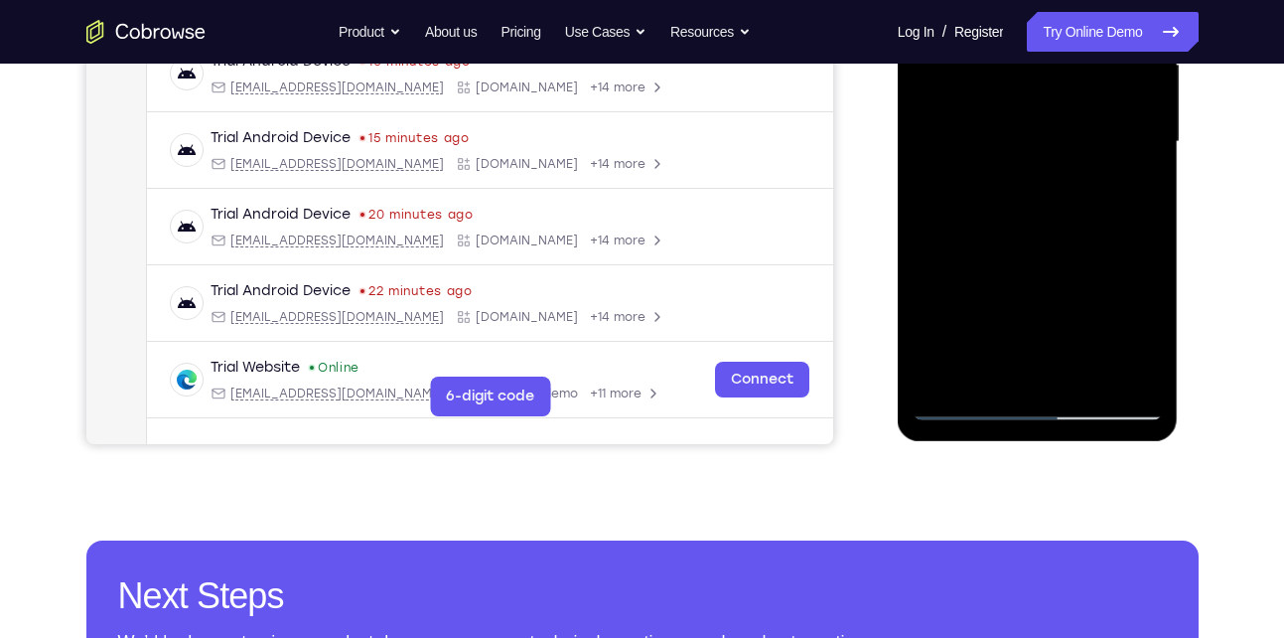
scroll to position [481, 0]
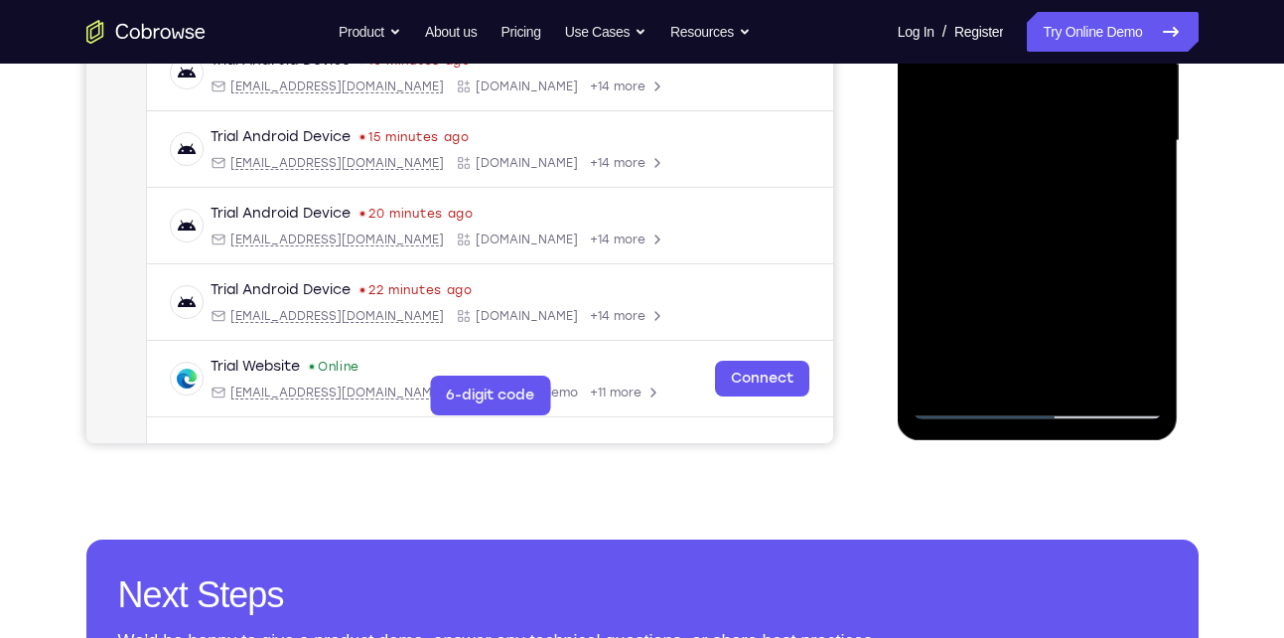
click at [965, 411] on div at bounding box center [1038, 141] width 250 height 556
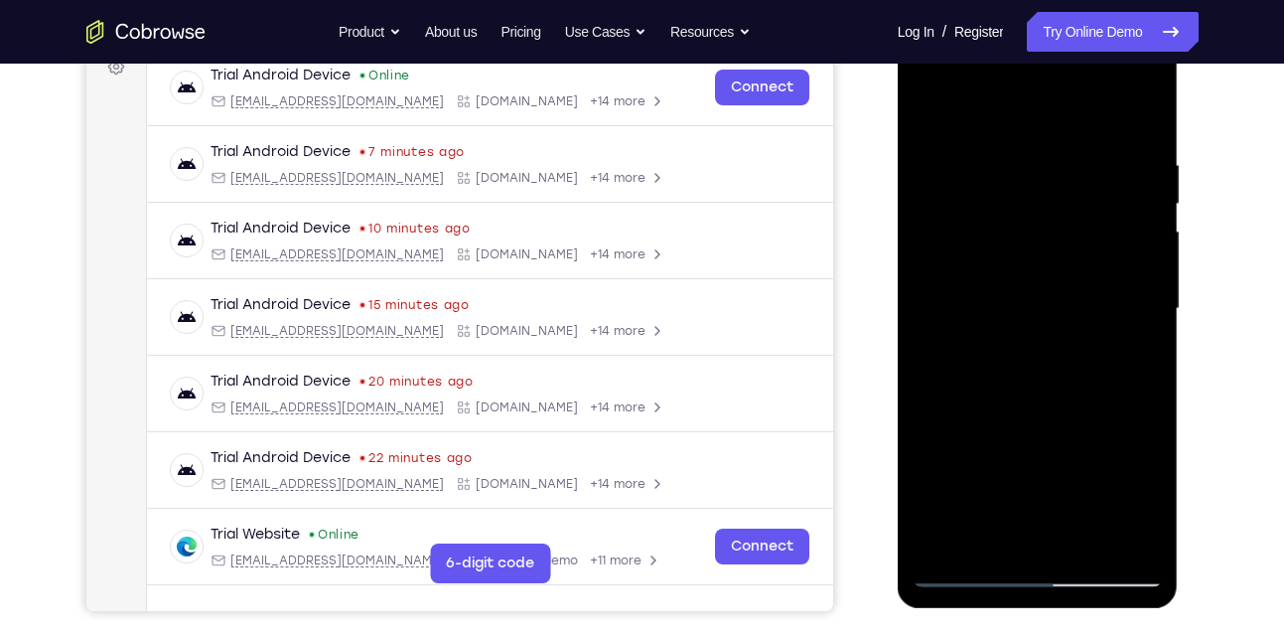
scroll to position [312, 0]
click at [997, 153] on div at bounding box center [1038, 310] width 250 height 556
click at [1107, 352] on div at bounding box center [1038, 310] width 250 height 556
click at [931, 104] on div at bounding box center [1038, 310] width 250 height 556
drag, startPoint x: 1113, startPoint y: 145, endPoint x: 1031, endPoint y: 150, distance: 81.6
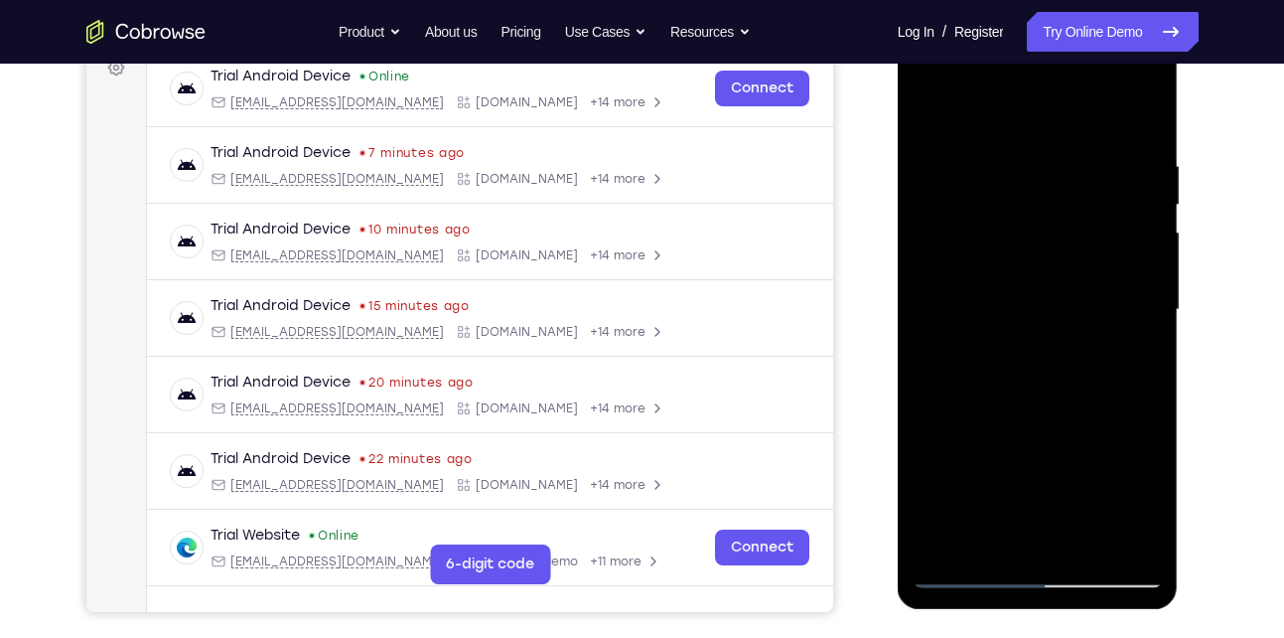
click at [1031, 150] on div at bounding box center [1038, 310] width 250 height 556
click at [1134, 163] on div at bounding box center [1038, 310] width 250 height 556
click at [1145, 288] on div at bounding box center [1038, 310] width 250 height 556
click at [1137, 116] on div at bounding box center [1038, 310] width 250 height 556
click at [1089, 541] on div at bounding box center [1038, 310] width 250 height 556
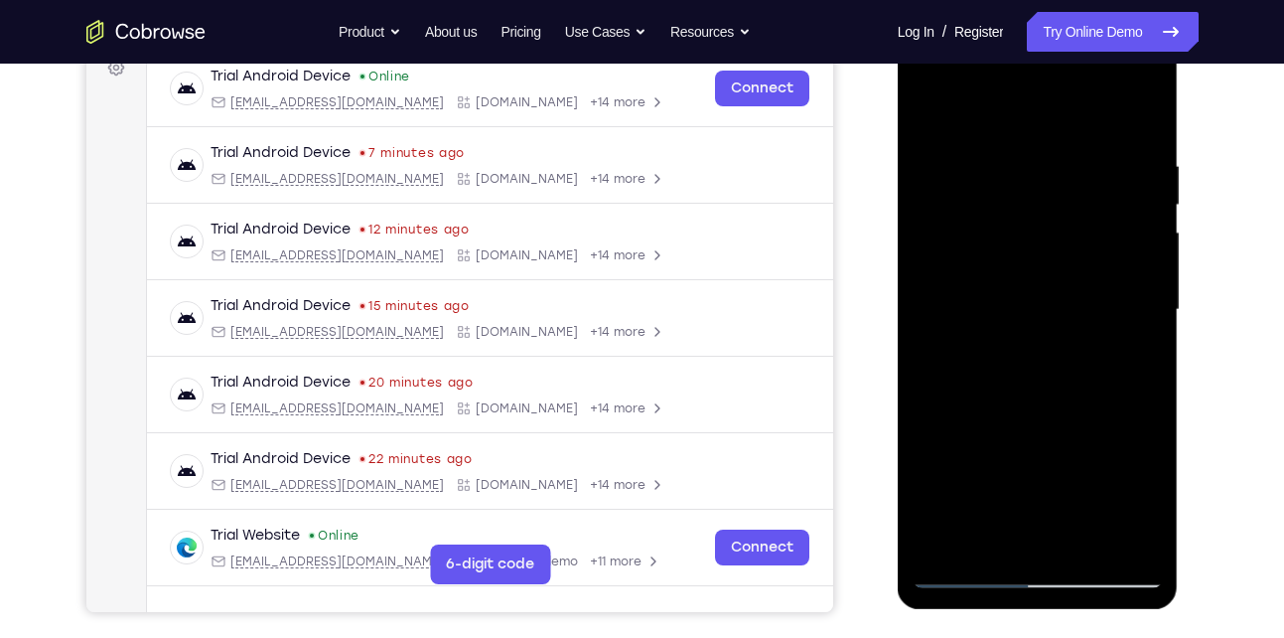
click at [1010, 274] on div at bounding box center [1038, 310] width 250 height 556
click at [967, 494] on div at bounding box center [1038, 310] width 250 height 556
click at [932, 111] on div at bounding box center [1038, 310] width 250 height 556
click at [933, 102] on div at bounding box center [1038, 310] width 250 height 556
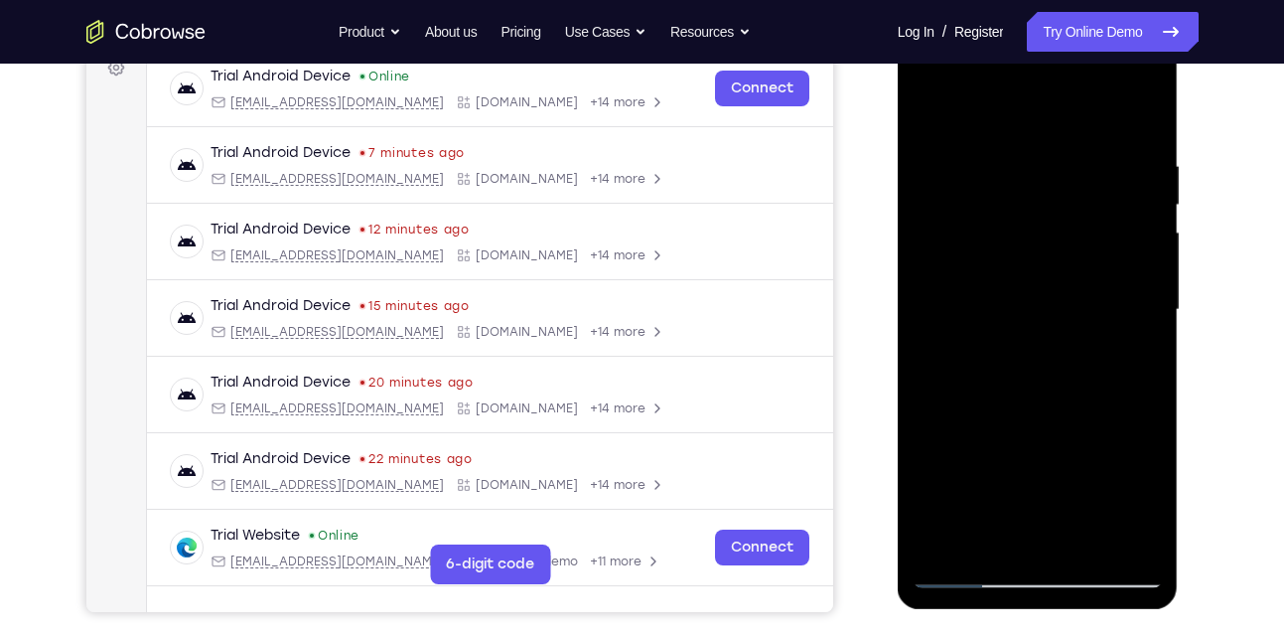
click at [952, 531] on div at bounding box center [1038, 310] width 250 height 556
click at [966, 570] on div at bounding box center [1038, 310] width 250 height 556
click at [933, 103] on div at bounding box center [1038, 310] width 250 height 556
click at [1027, 165] on div at bounding box center [1038, 310] width 250 height 556
click at [1142, 115] on div at bounding box center [1038, 310] width 250 height 556
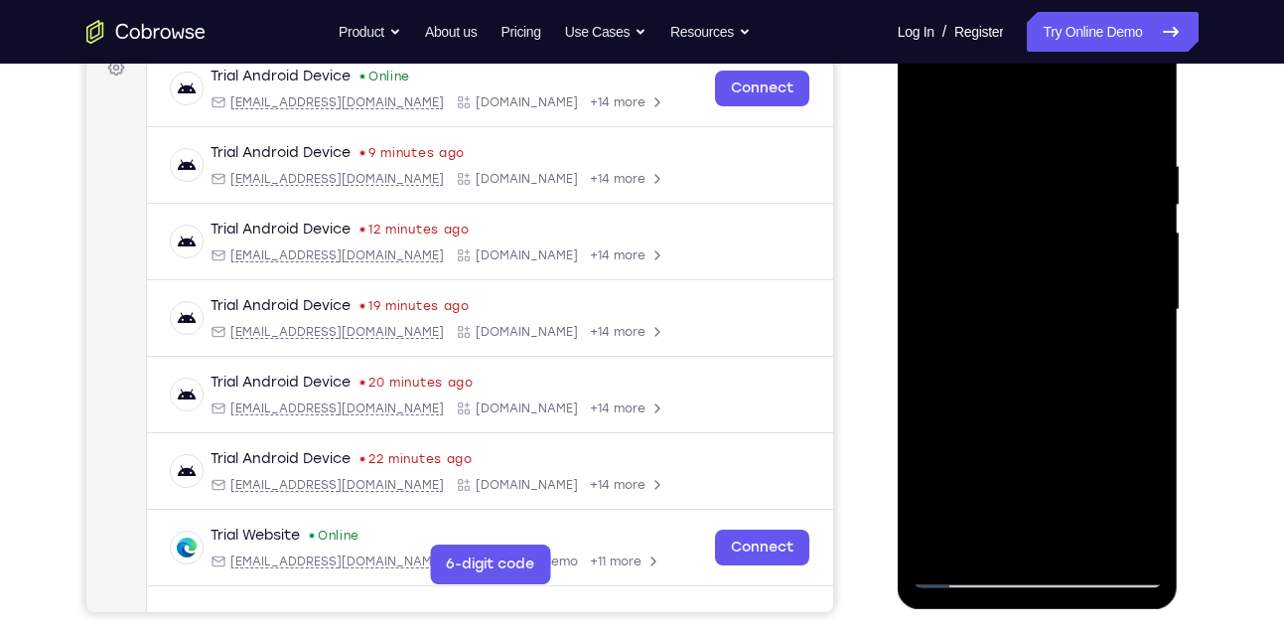
click at [1079, 135] on div at bounding box center [1038, 310] width 250 height 556
click at [1143, 119] on div at bounding box center [1038, 310] width 250 height 556
click at [948, 544] on div at bounding box center [1038, 310] width 250 height 556
click at [969, 568] on div at bounding box center [1038, 310] width 250 height 556
click at [1043, 282] on div at bounding box center [1038, 310] width 250 height 556
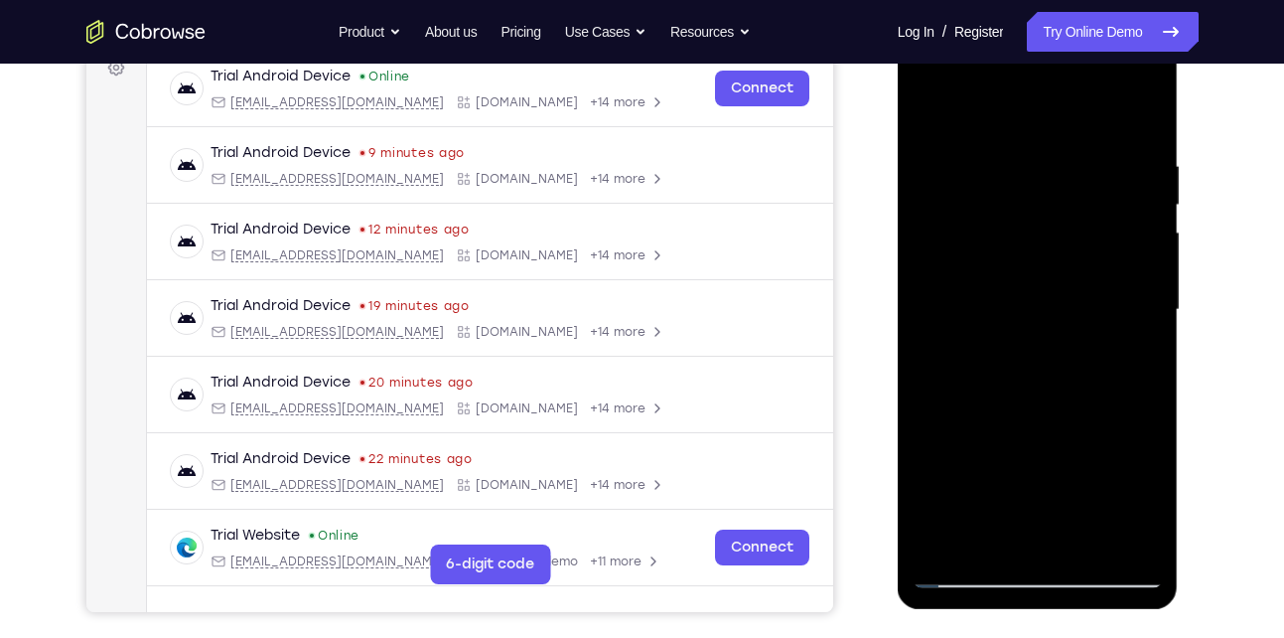
click at [1043, 282] on div at bounding box center [1038, 310] width 250 height 556
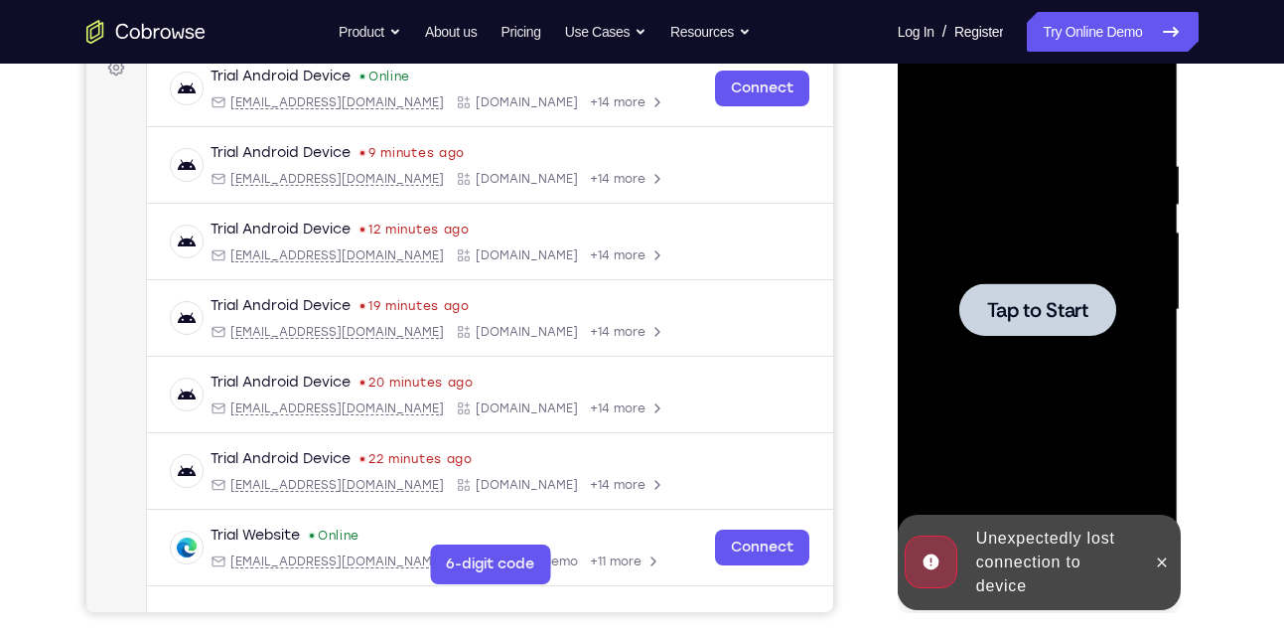
click at [1041, 360] on div at bounding box center [1038, 310] width 250 height 556
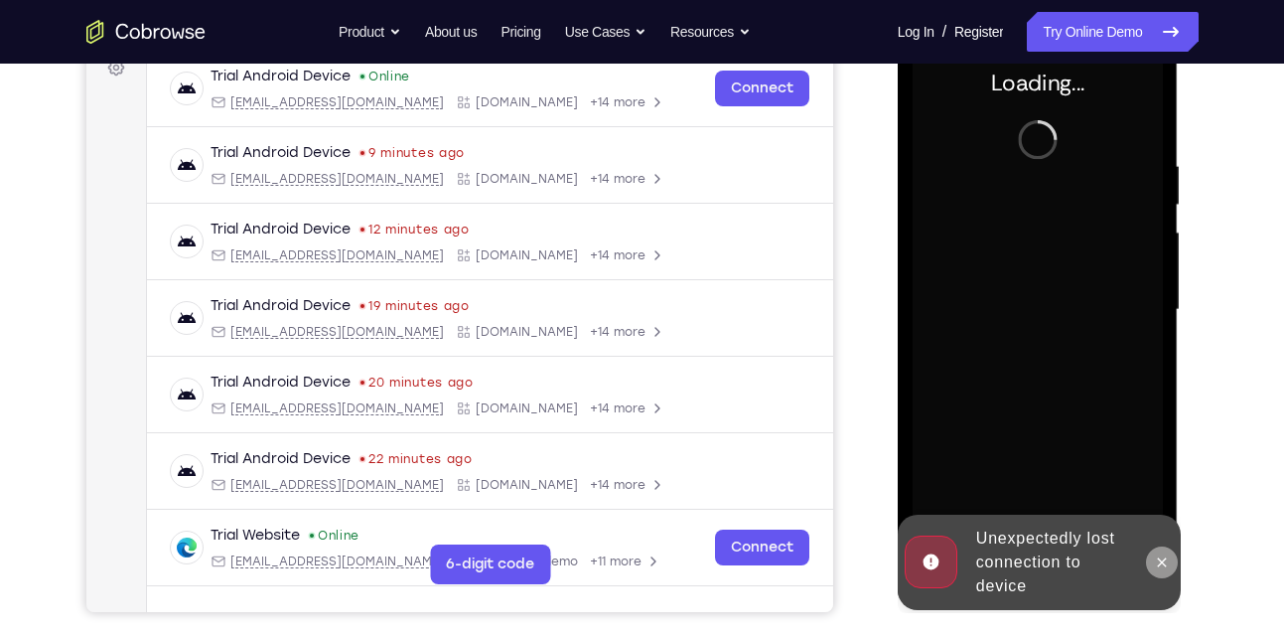
click at [1163, 566] on icon at bounding box center [1162, 562] width 16 height 16
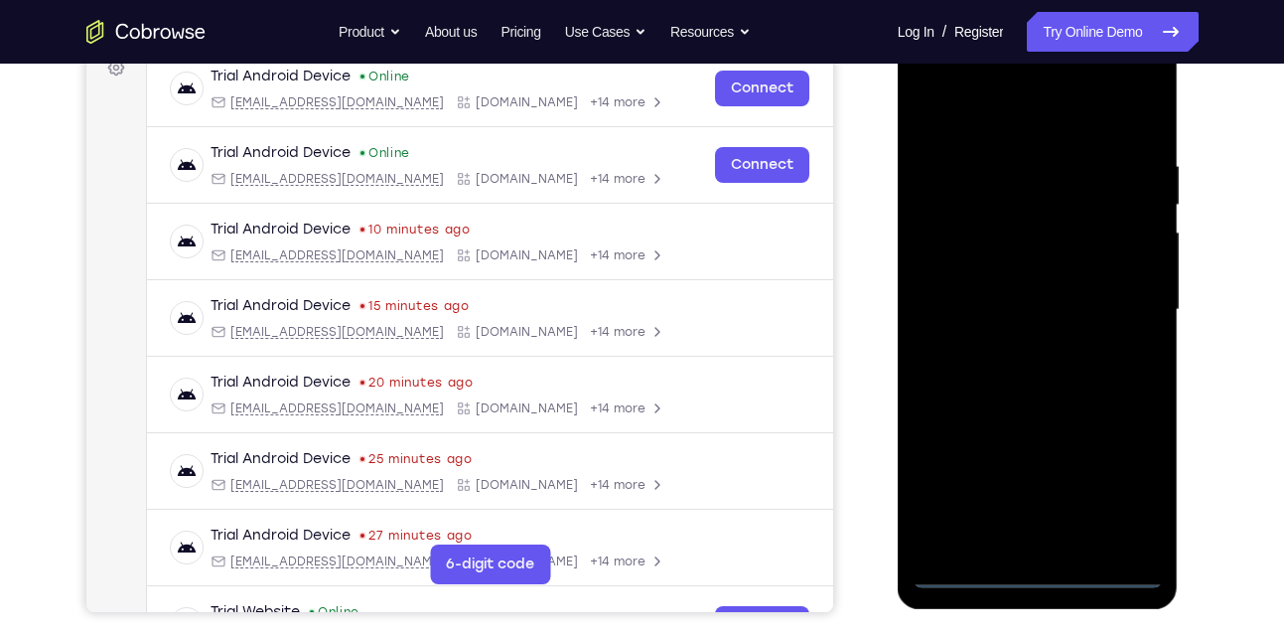
click at [1037, 570] on div at bounding box center [1038, 310] width 250 height 556
click at [1135, 502] on div at bounding box center [1038, 310] width 250 height 556
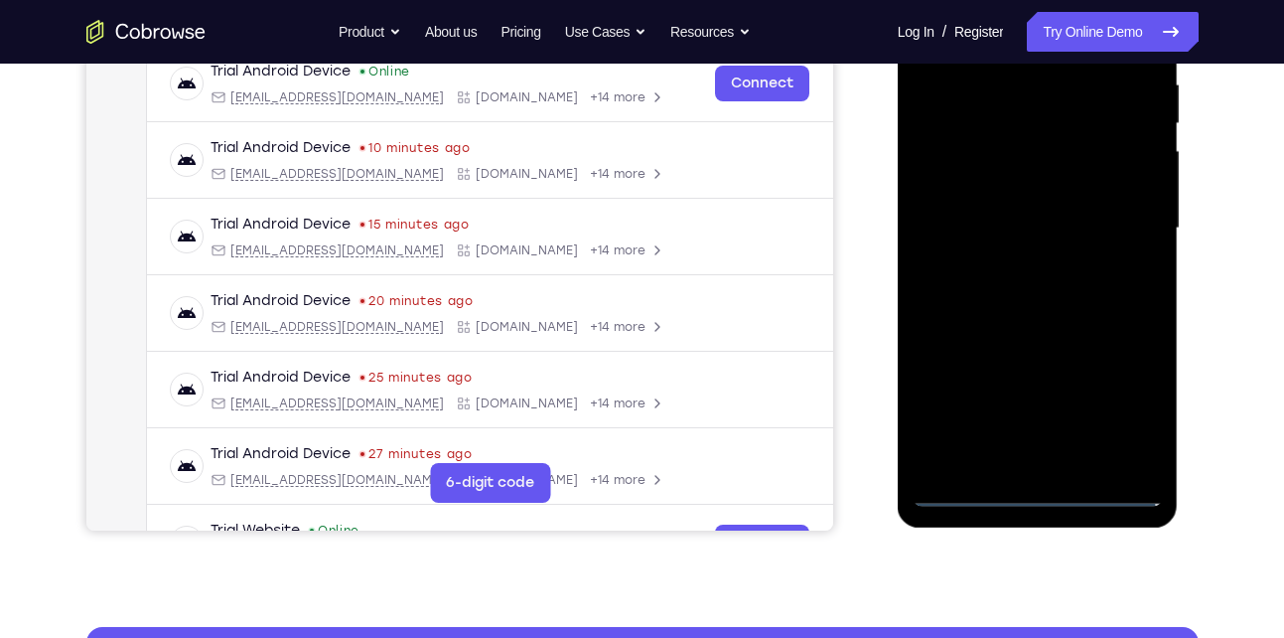
scroll to position [202, 0]
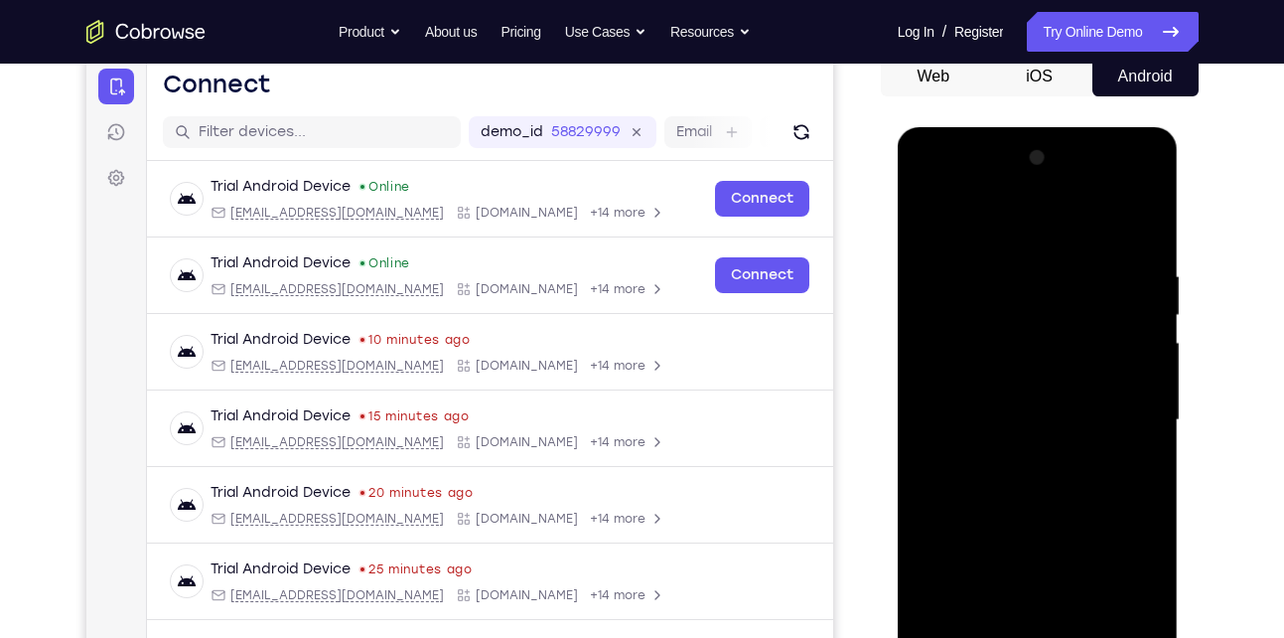
click at [969, 211] on div at bounding box center [1038, 420] width 250 height 556
click at [985, 221] on div at bounding box center [1038, 420] width 250 height 556
click at [1126, 411] on div at bounding box center [1038, 420] width 250 height 556
click at [1014, 459] on div at bounding box center [1038, 420] width 250 height 556
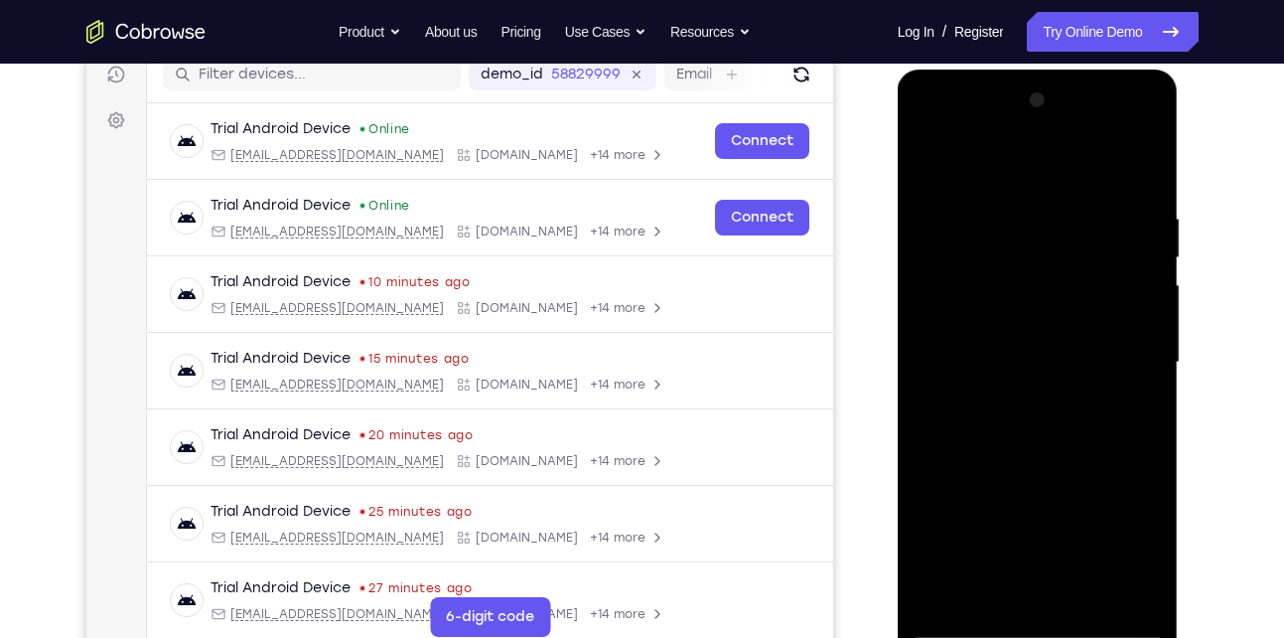
click at [1030, 340] on div at bounding box center [1038, 362] width 250 height 556
click at [1011, 329] on div at bounding box center [1038, 362] width 250 height 556
click at [1014, 362] on div at bounding box center [1038, 362] width 250 height 556
click at [1037, 427] on div at bounding box center [1038, 362] width 250 height 556
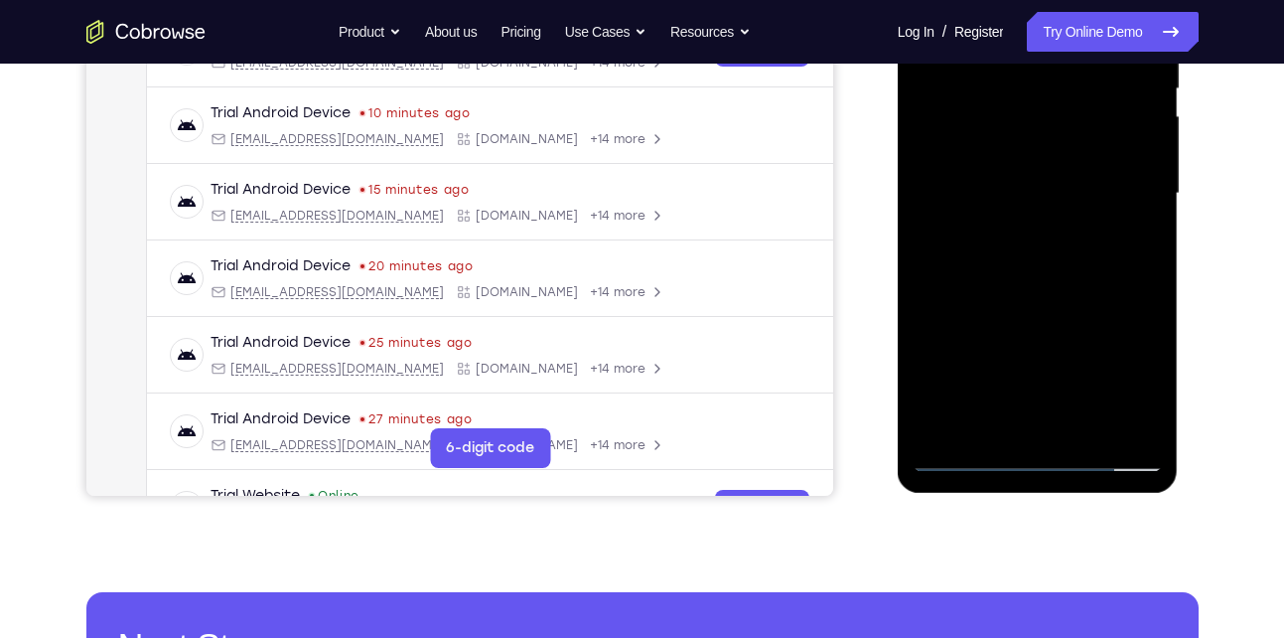
scroll to position [433, 0]
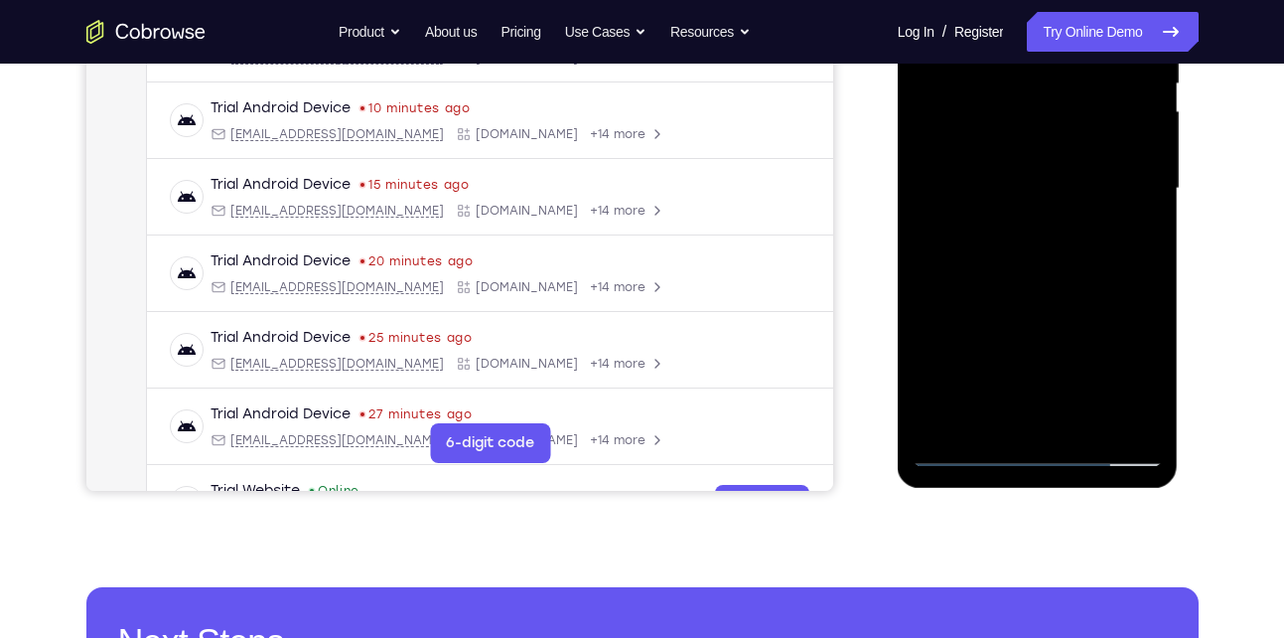
click at [1076, 236] on div at bounding box center [1038, 189] width 250 height 556
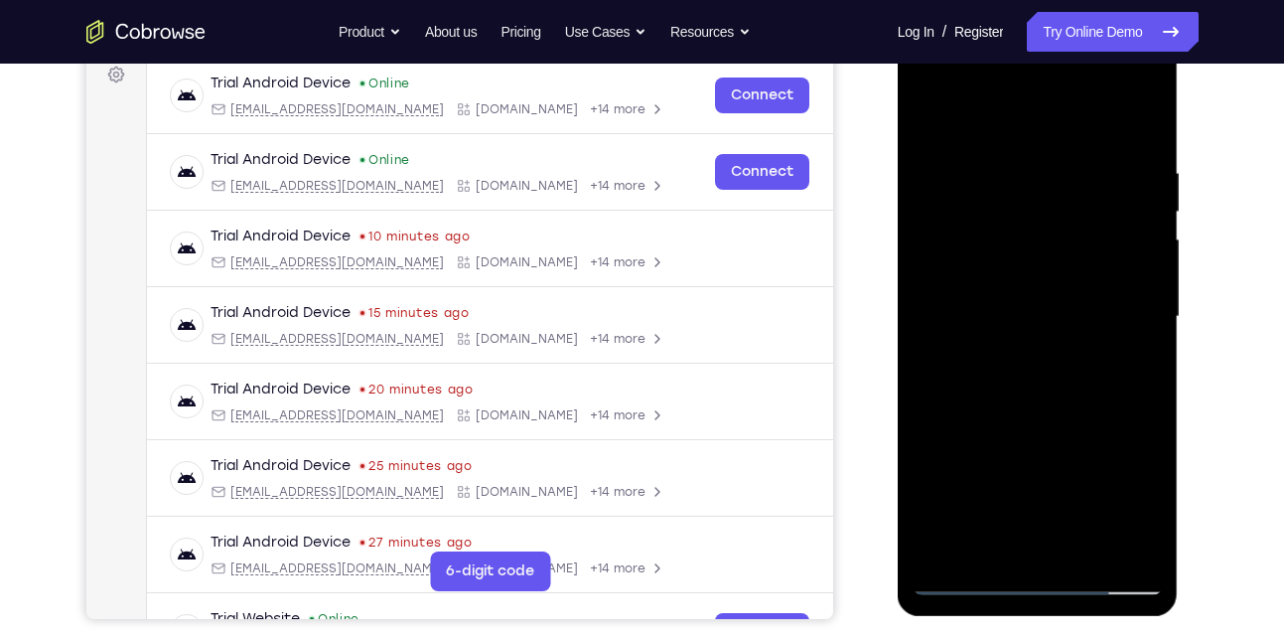
scroll to position [300, 0]
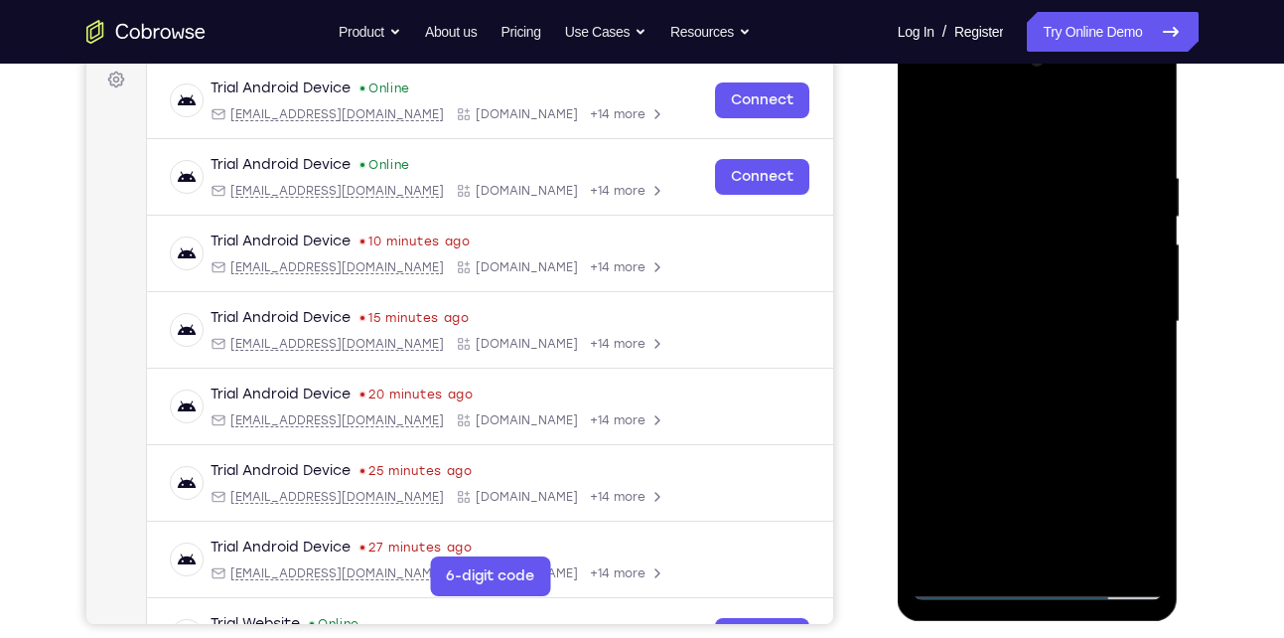
drag, startPoint x: 1125, startPoint y: 154, endPoint x: 1041, endPoint y: 158, distance: 83.5
click at [1041, 158] on div at bounding box center [1038, 322] width 250 height 556
drag, startPoint x: 1094, startPoint y: 164, endPoint x: 979, endPoint y: 178, distance: 115.1
click at [979, 178] on div at bounding box center [1038, 322] width 250 height 556
drag, startPoint x: 1106, startPoint y: 167, endPoint x: 986, endPoint y: 170, distance: 119.2
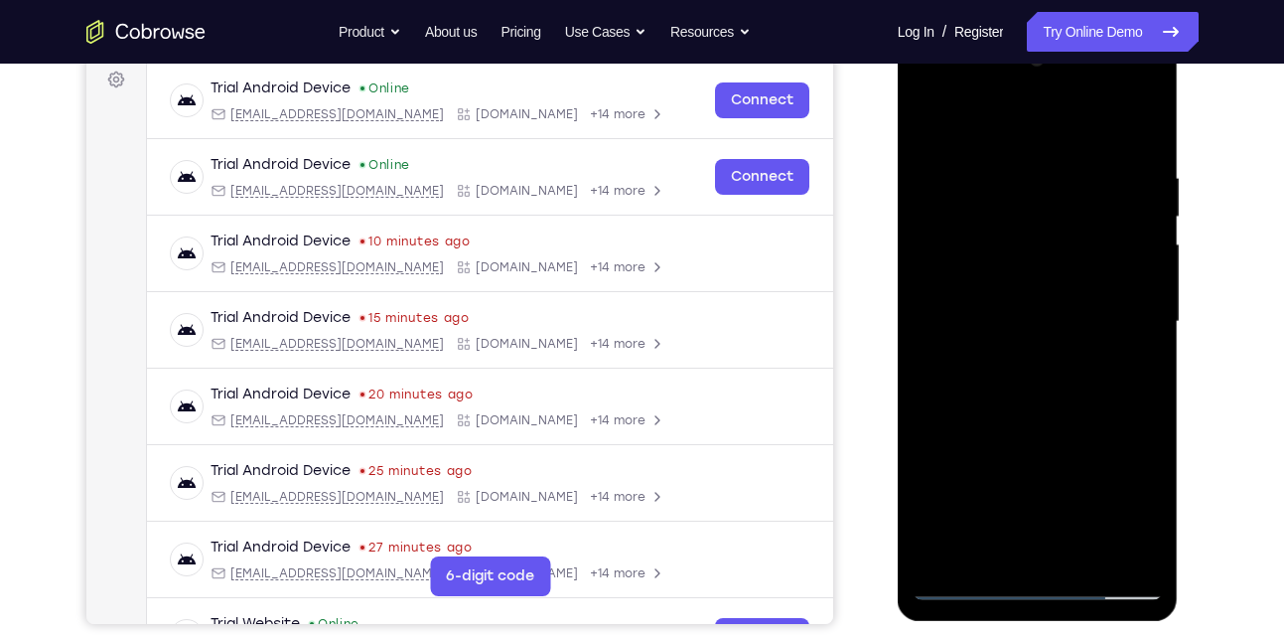
click at [986, 170] on div at bounding box center [1038, 322] width 250 height 556
drag, startPoint x: 1086, startPoint y: 151, endPoint x: 984, endPoint y: 162, distance: 101.9
click at [984, 162] on div at bounding box center [1038, 322] width 250 height 556
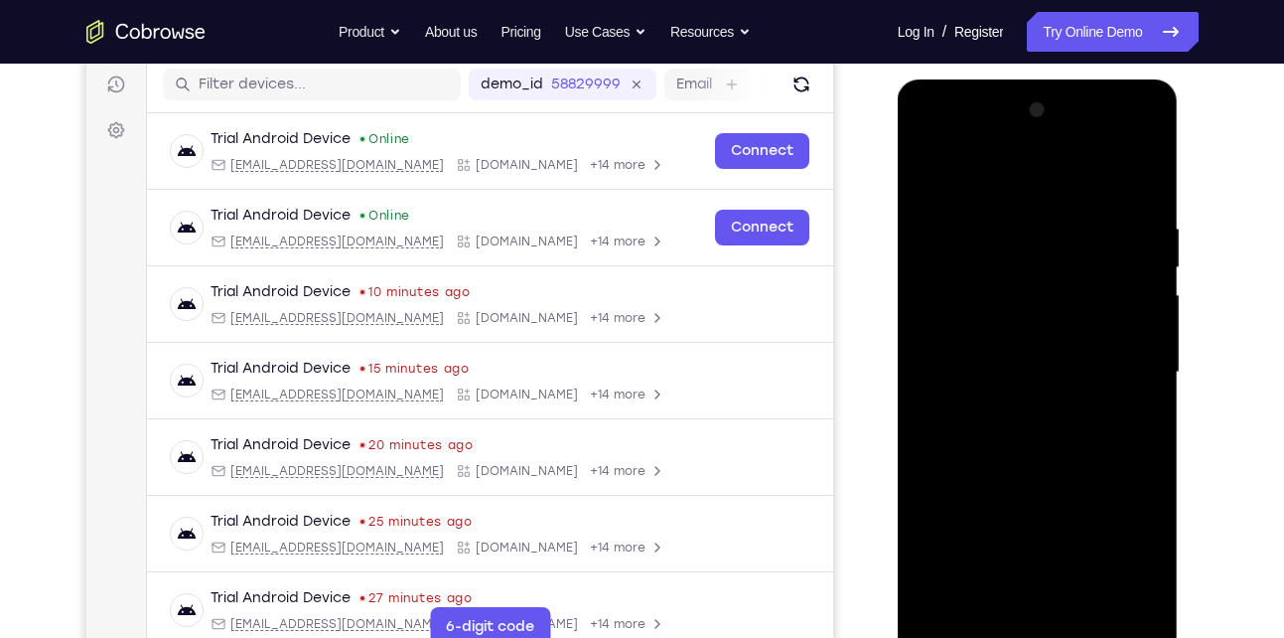
scroll to position [244, 0]
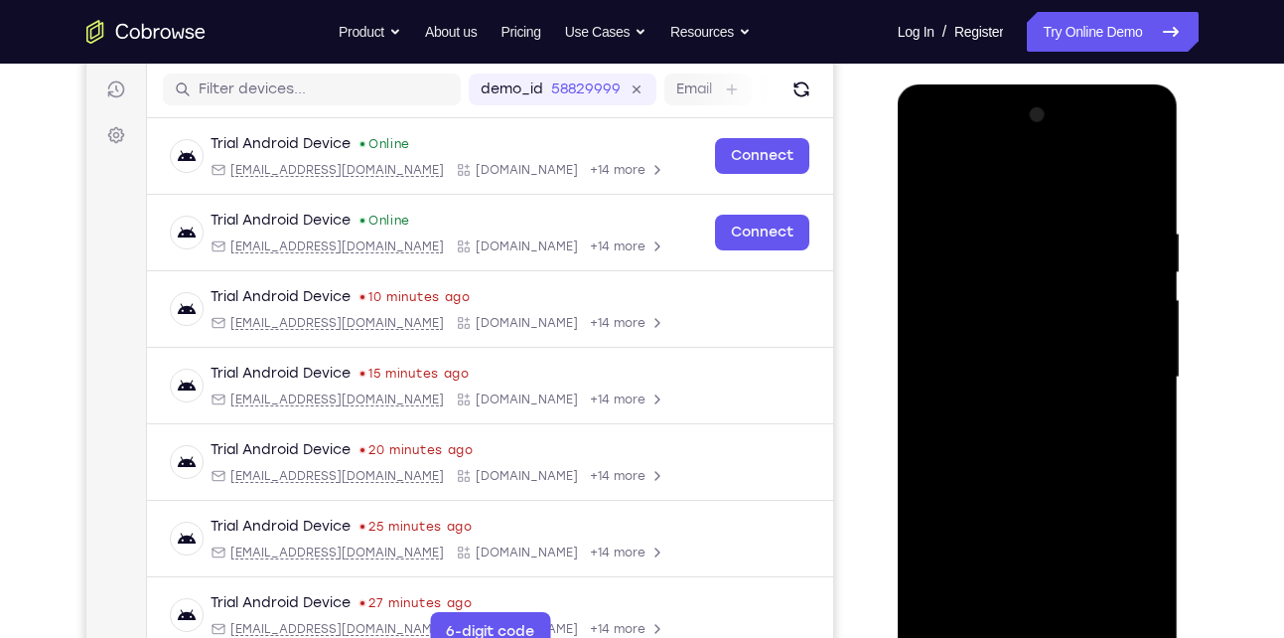
click at [1140, 181] on div at bounding box center [1038, 377] width 250 height 556
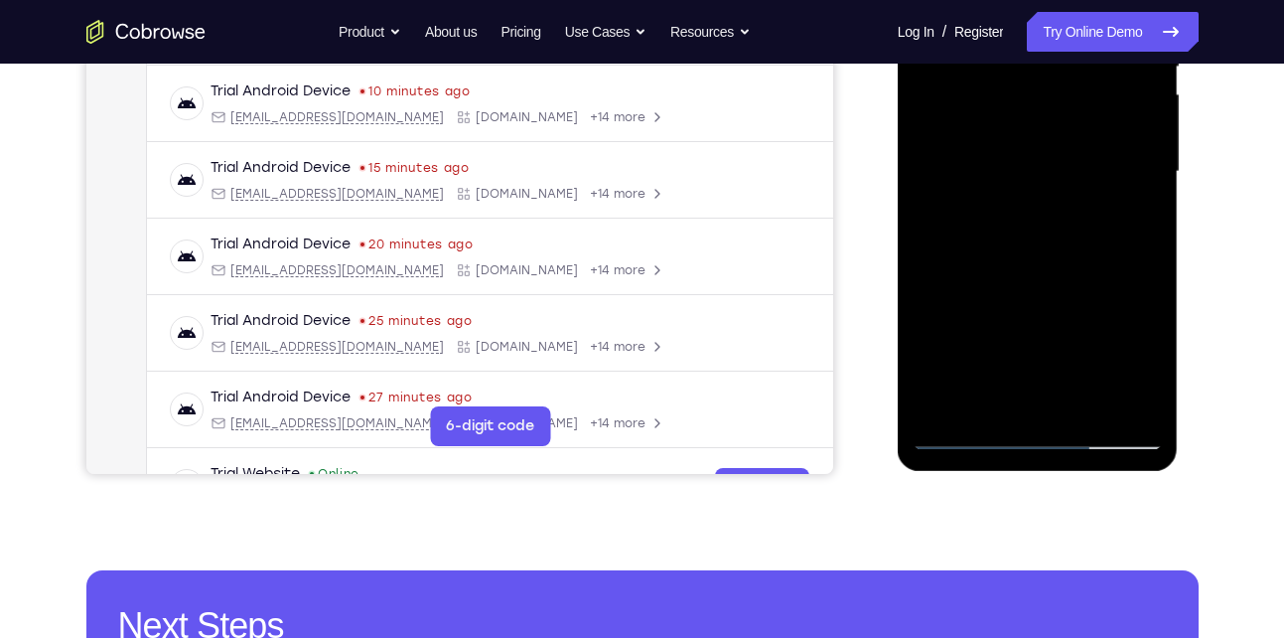
scroll to position [451, 0]
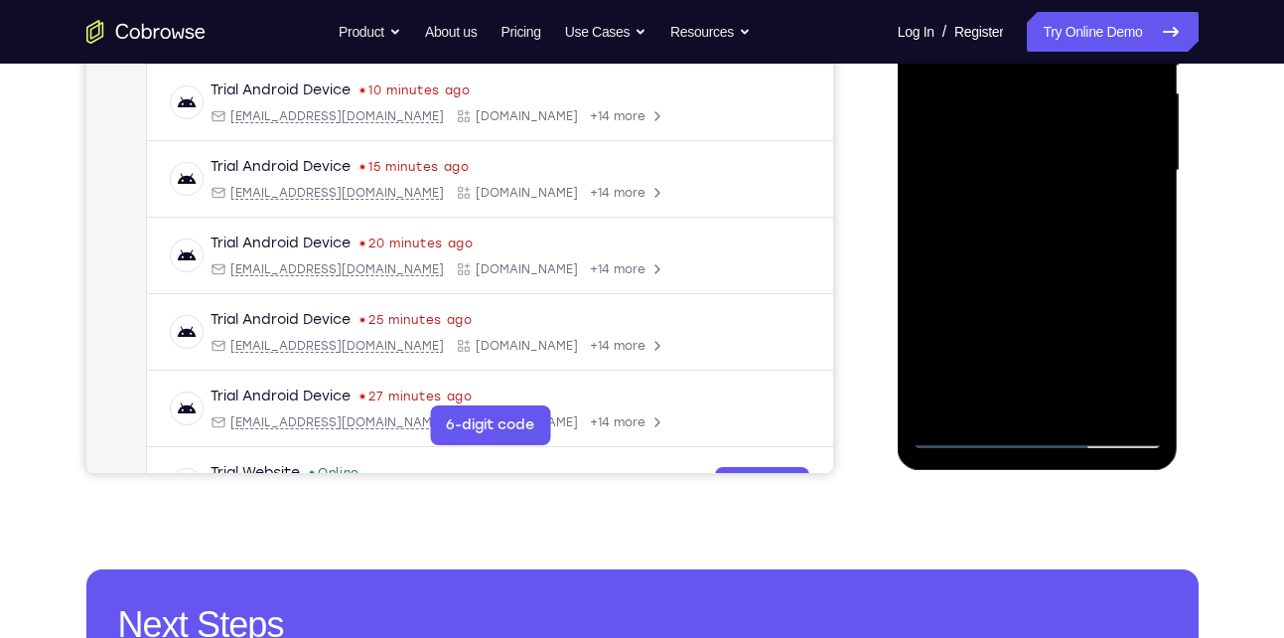
click at [939, 405] on div at bounding box center [1038, 171] width 250 height 556
click at [957, 429] on div at bounding box center [1038, 171] width 250 height 556
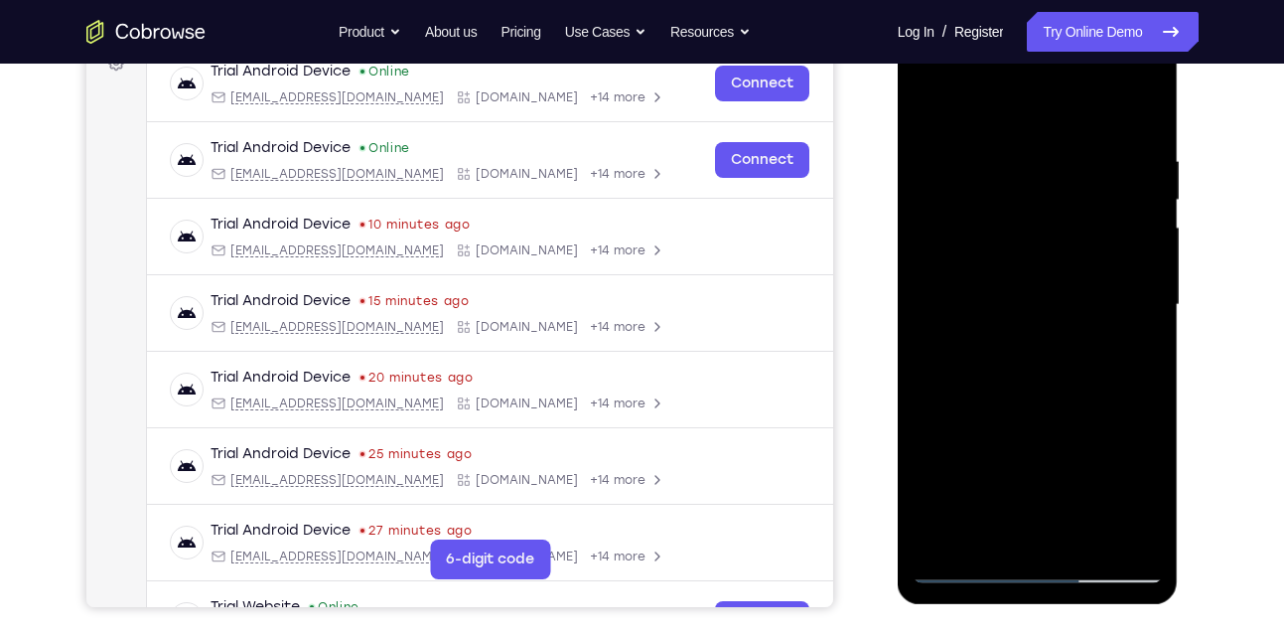
drag, startPoint x: 1118, startPoint y: 143, endPoint x: 1005, endPoint y: 172, distance: 115.9
click at [1005, 172] on div at bounding box center [1038, 305] width 250 height 556
click at [1080, 540] on div at bounding box center [1038, 305] width 250 height 556
click at [1041, 411] on div at bounding box center [1038, 305] width 250 height 556
click at [931, 104] on div at bounding box center [1038, 305] width 250 height 556
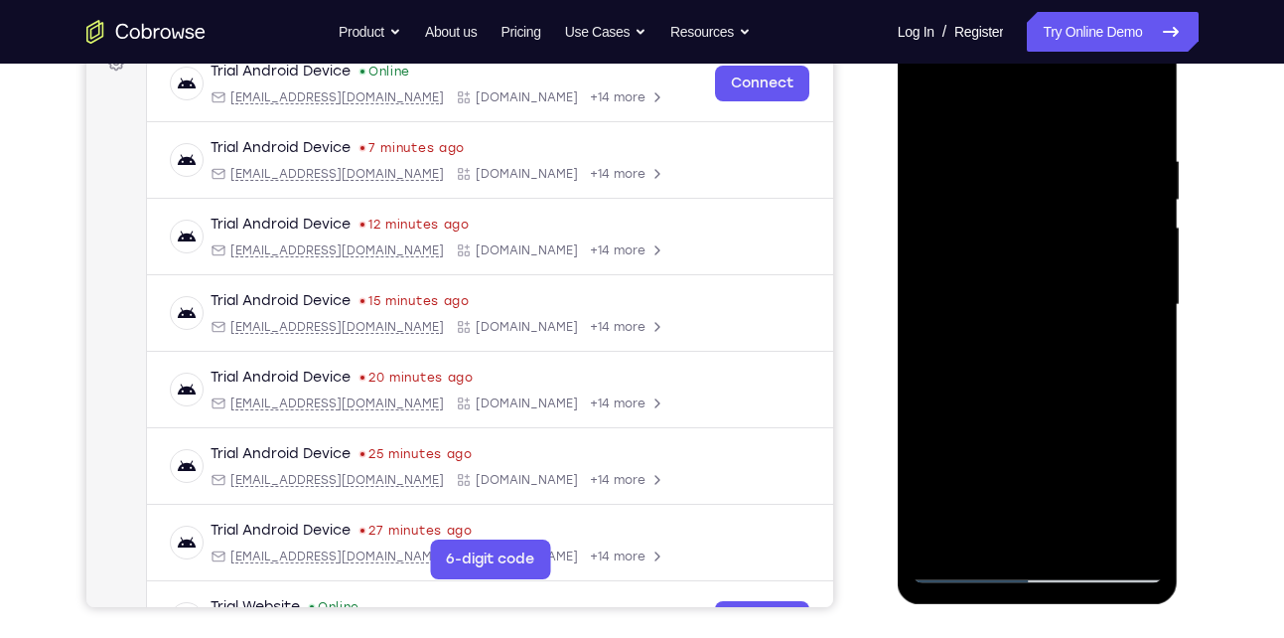
click at [945, 535] on div at bounding box center [1038, 305] width 250 height 556
click at [1005, 146] on div at bounding box center [1038, 305] width 250 height 556
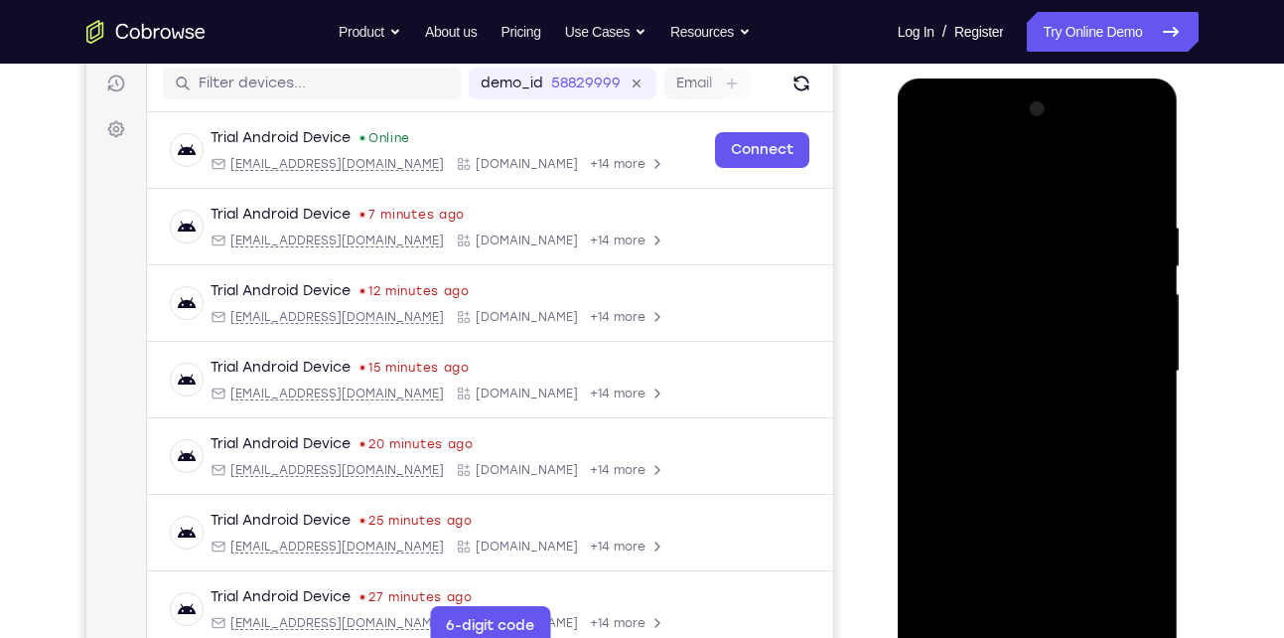
scroll to position [247, 0]
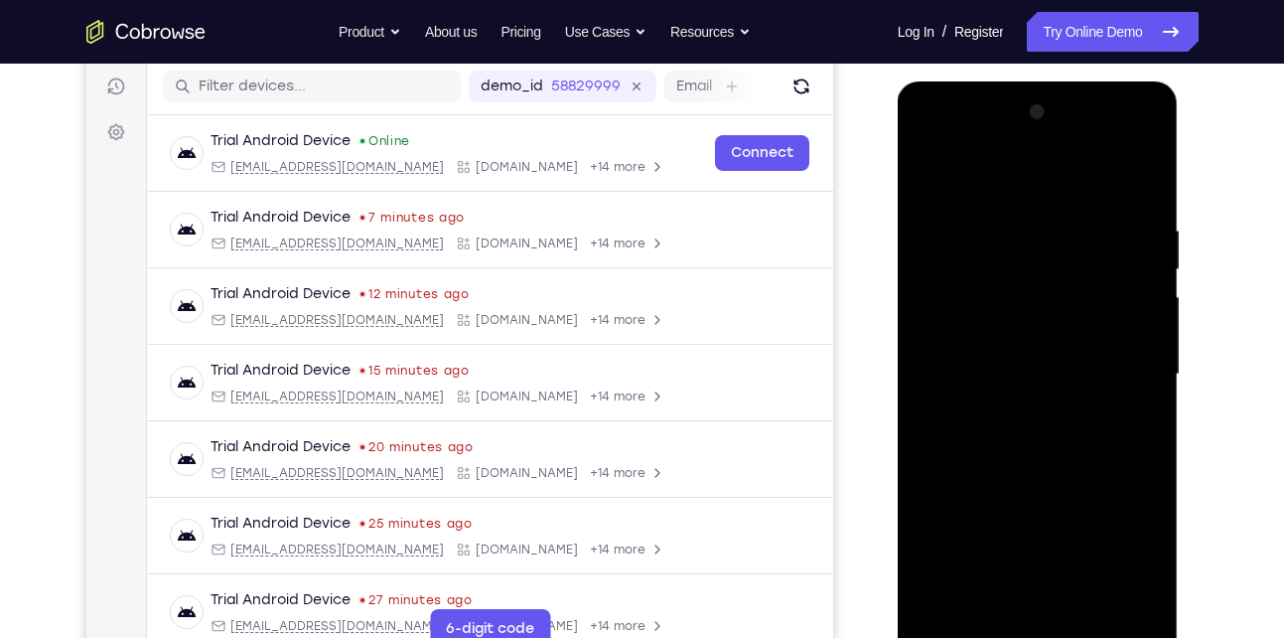
click at [1135, 343] on div at bounding box center [1038, 374] width 250 height 556
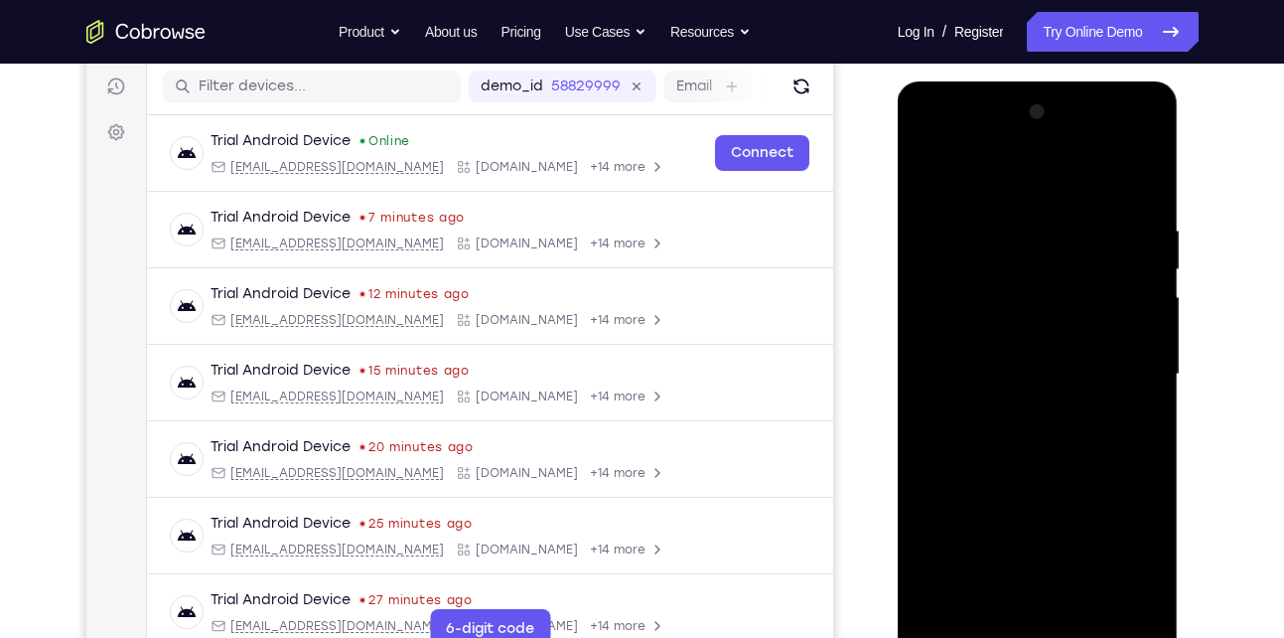
click at [1139, 182] on div at bounding box center [1038, 374] width 250 height 556
click at [1084, 606] on div at bounding box center [1038, 374] width 250 height 556
click at [1021, 388] on div at bounding box center [1038, 374] width 250 height 556
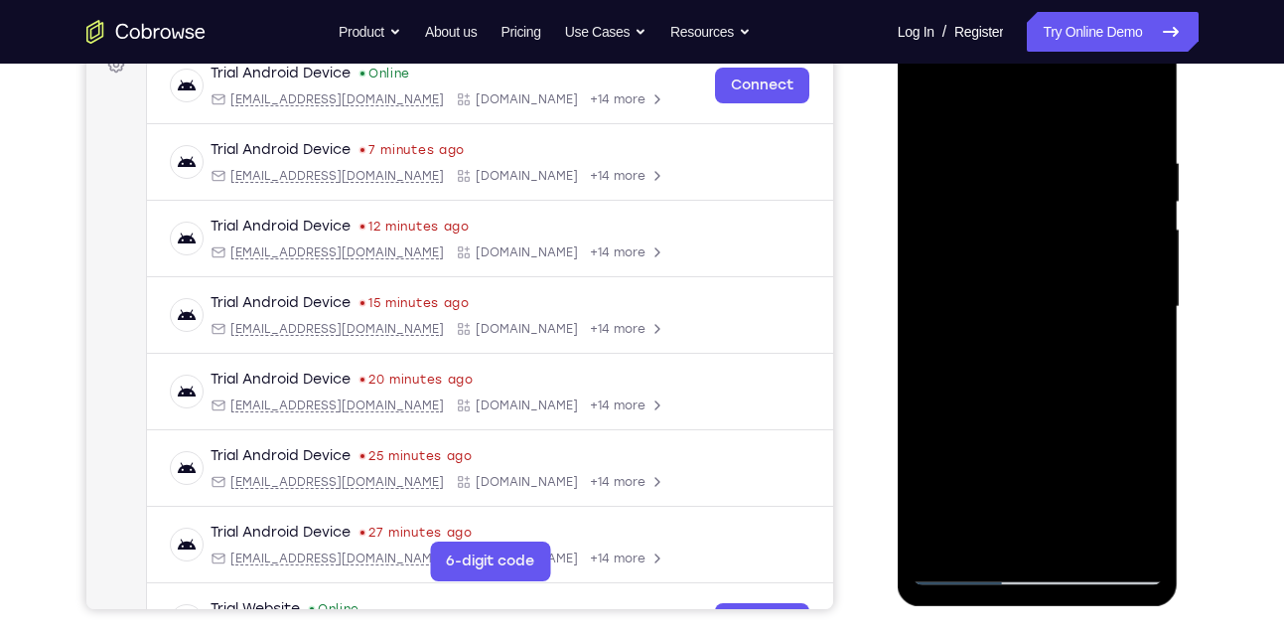
scroll to position [263, 0]
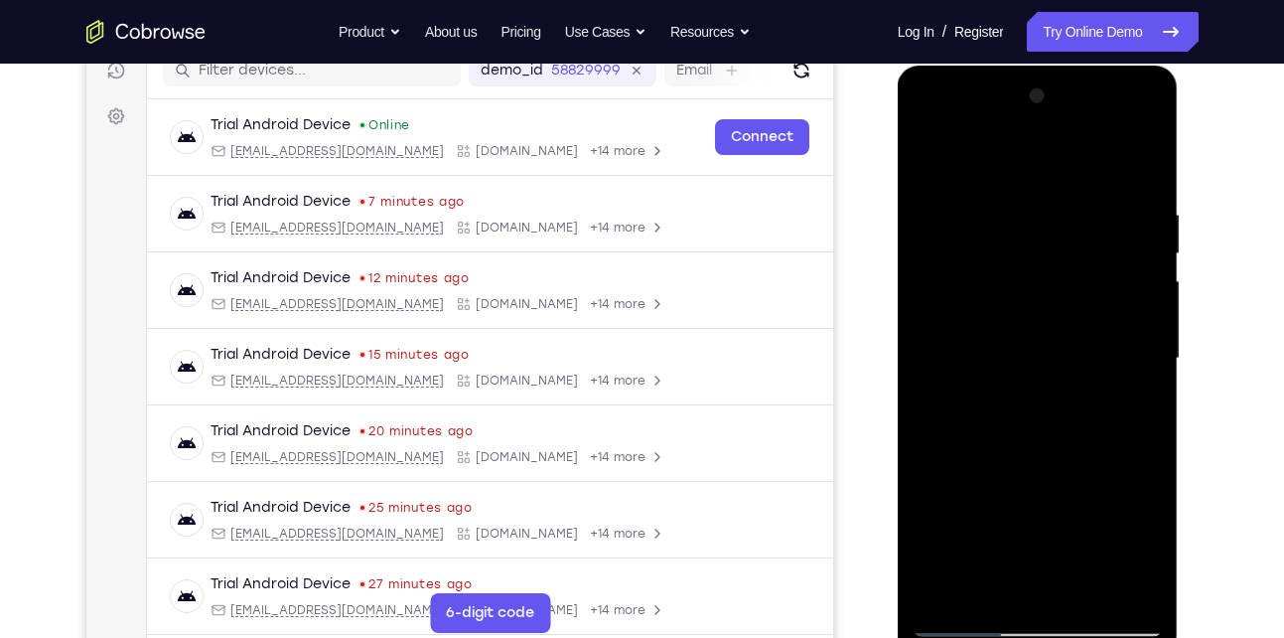
click at [932, 158] on div at bounding box center [1038, 358] width 250 height 556
click at [931, 153] on div at bounding box center [1038, 358] width 250 height 556
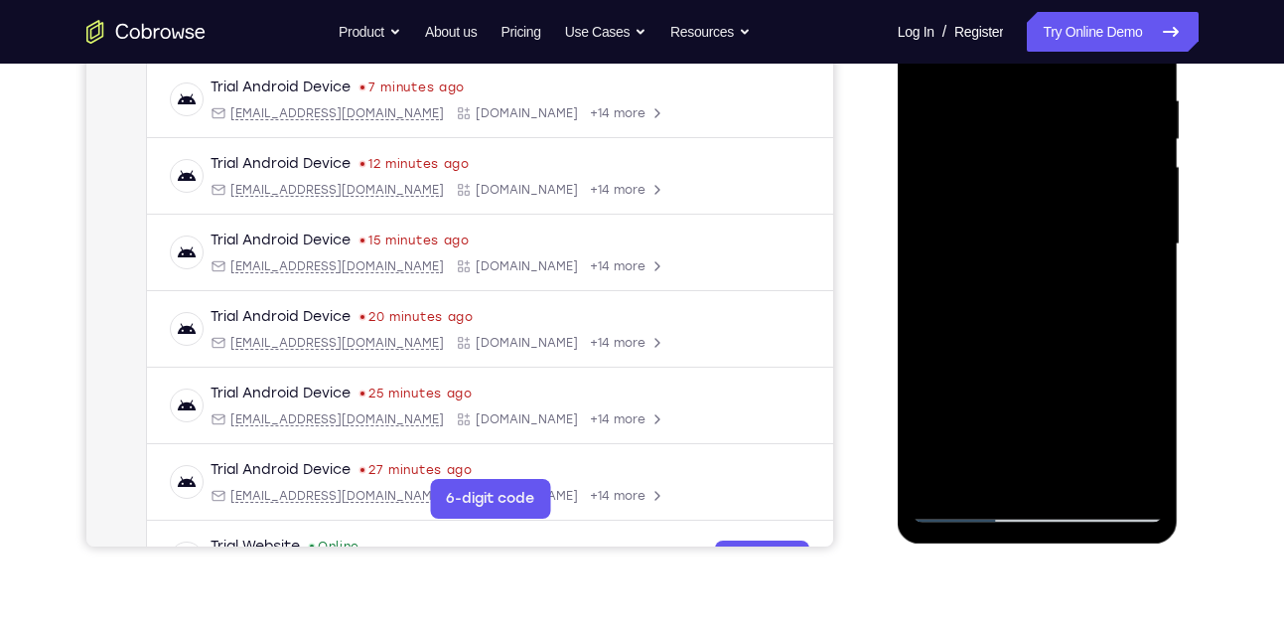
scroll to position [378, 0]
click at [1083, 478] on div at bounding box center [1038, 243] width 250 height 556
click at [1012, 261] on div at bounding box center [1038, 243] width 250 height 556
click at [1020, 212] on div at bounding box center [1038, 243] width 250 height 556
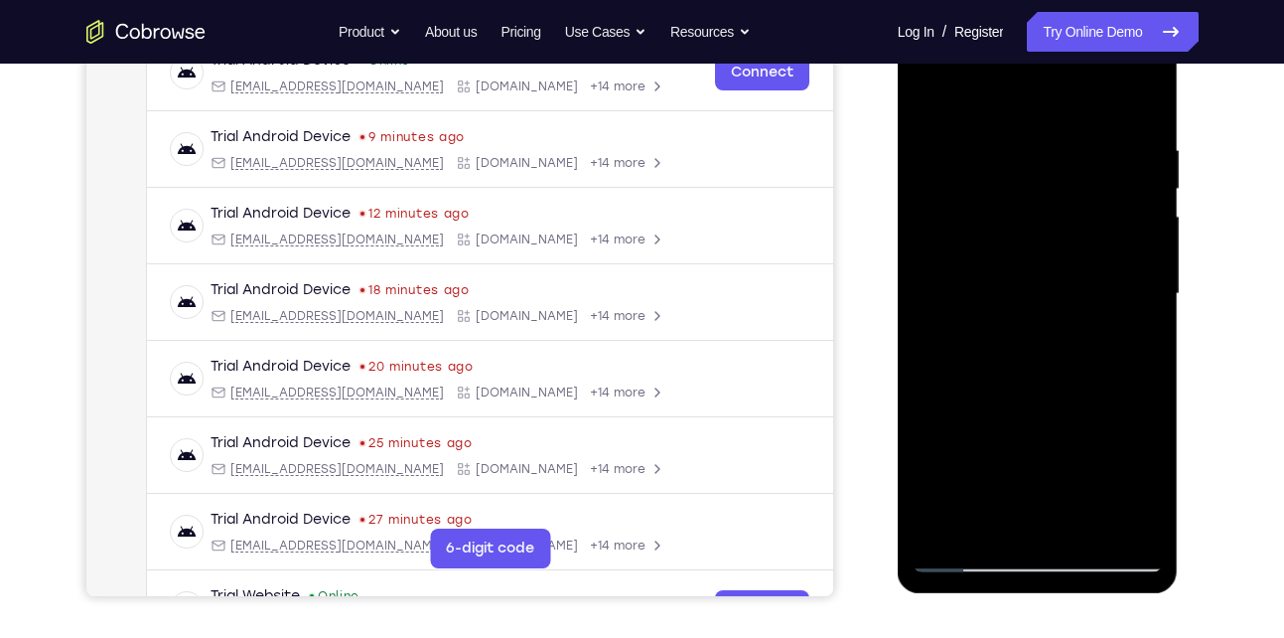
scroll to position [327, 0]
click at [977, 523] on div at bounding box center [1038, 295] width 250 height 556
click at [1129, 340] on div at bounding box center [1038, 295] width 250 height 556
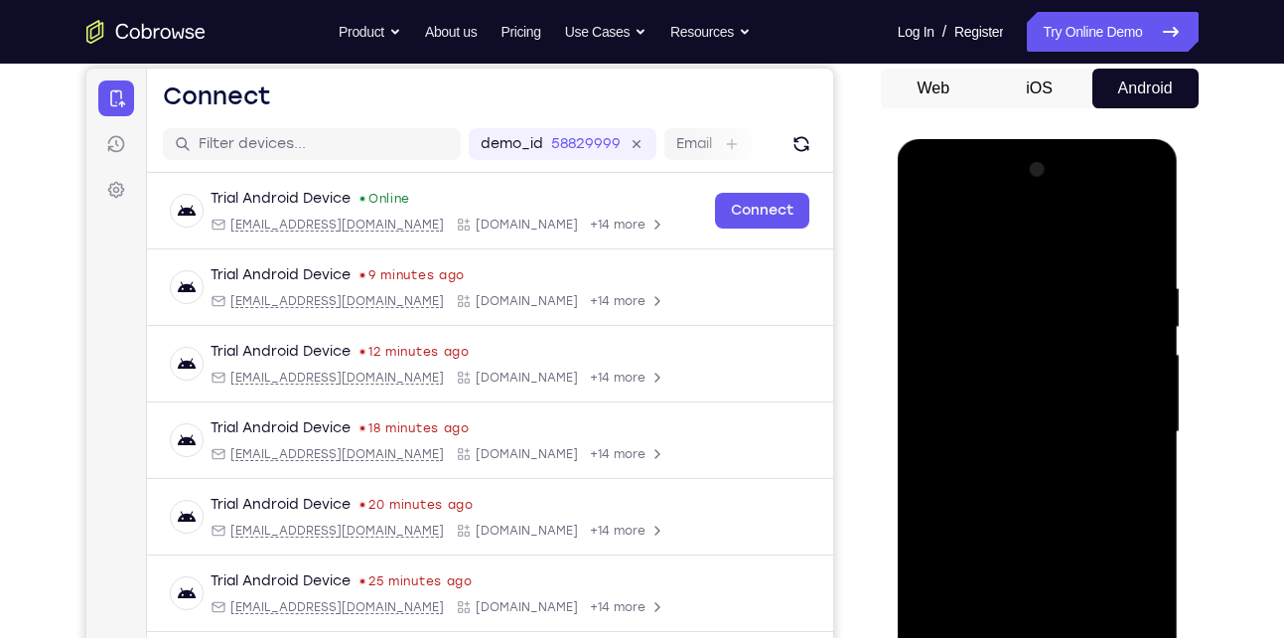
scroll to position [187, 0]
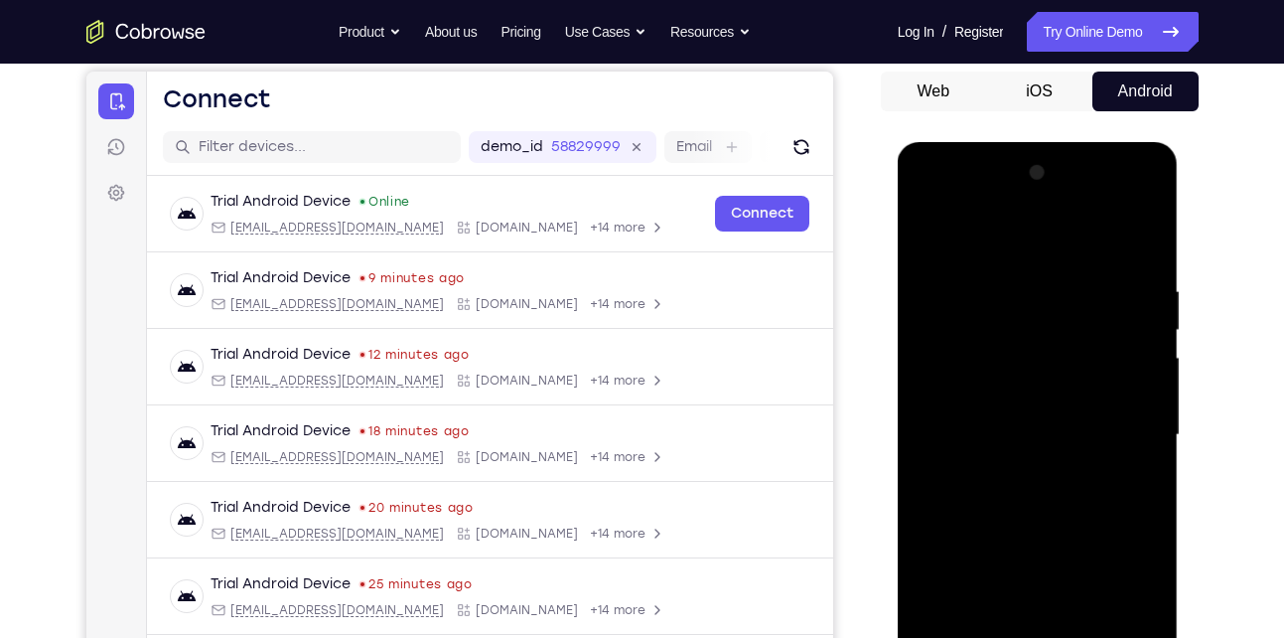
click at [924, 235] on div at bounding box center [1038, 435] width 250 height 556
click at [1023, 409] on div at bounding box center [1038, 435] width 250 height 556
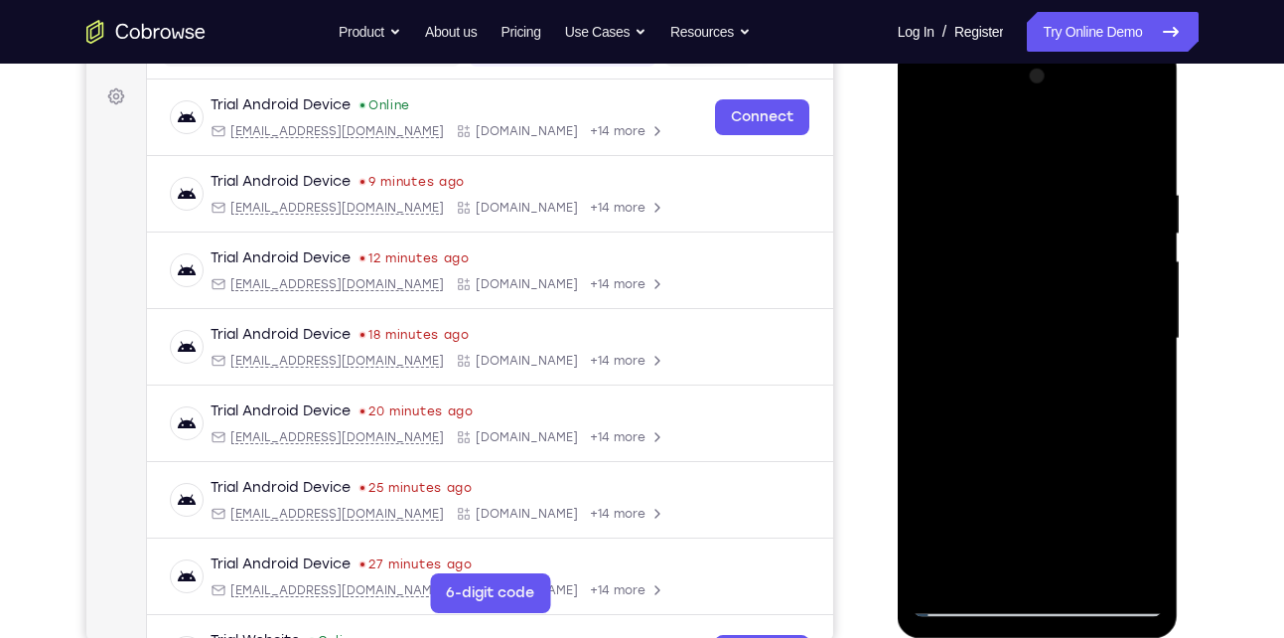
scroll to position [284, 0]
click at [989, 562] on div at bounding box center [1038, 338] width 250 height 556
click at [931, 138] on div at bounding box center [1038, 338] width 250 height 556
click at [937, 136] on div at bounding box center [1038, 338] width 250 height 556
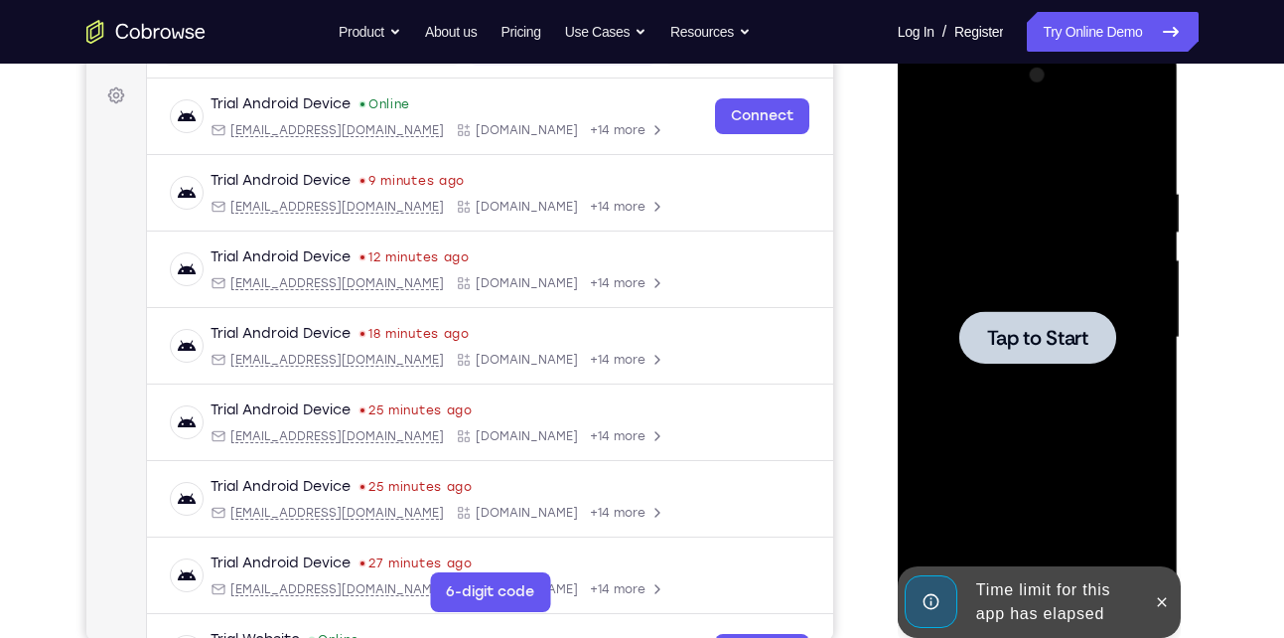
click at [1013, 361] on div at bounding box center [1038, 337] width 157 height 53
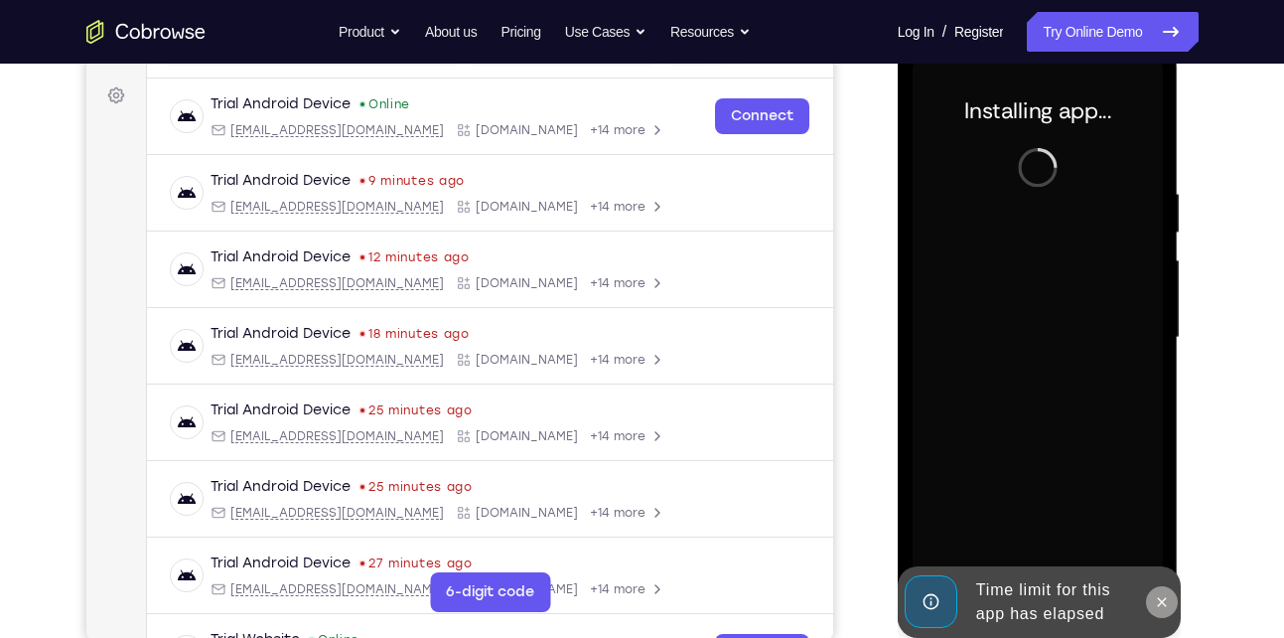
click at [1161, 600] on icon at bounding box center [1162, 601] width 9 height 9
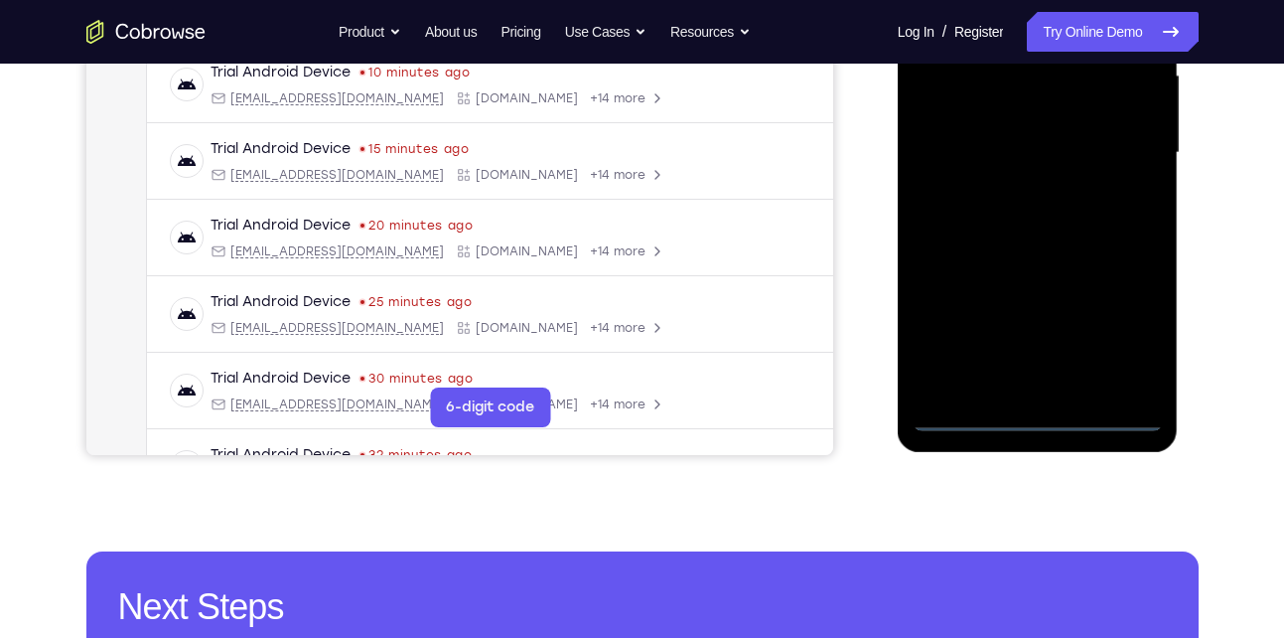
scroll to position [474, 0]
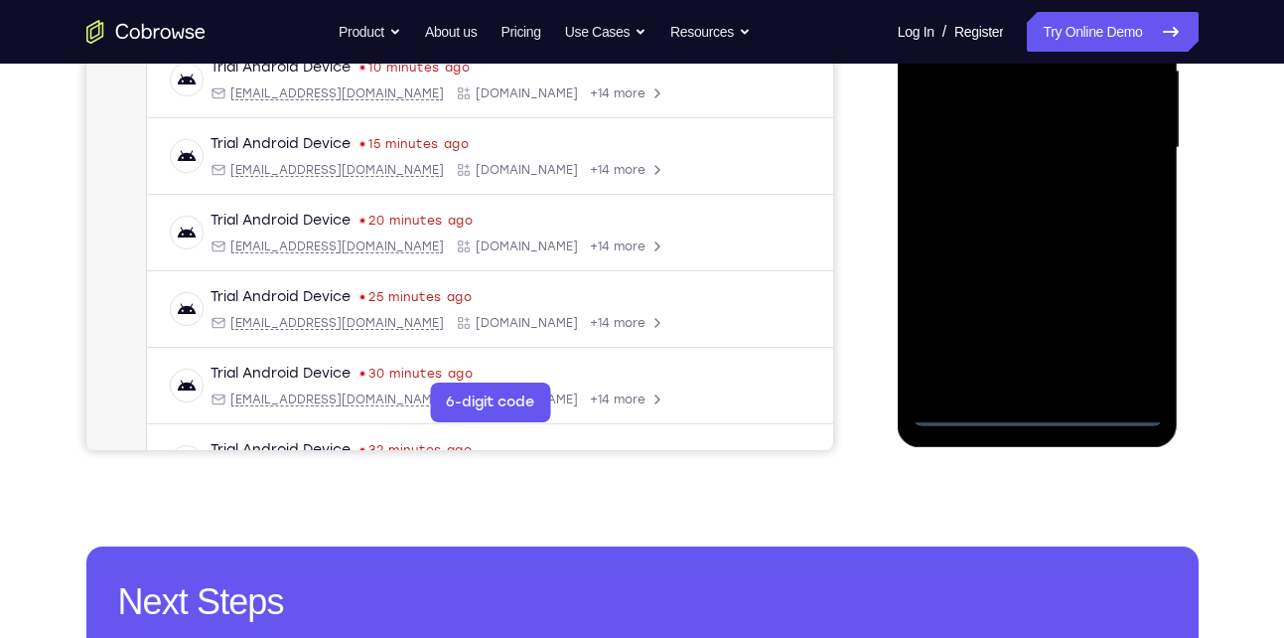
click at [1036, 411] on div at bounding box center [1038, 148] width 250 height 556
click at [1121, 321] on div at bounding box center [1038, 148] width 250 height 556
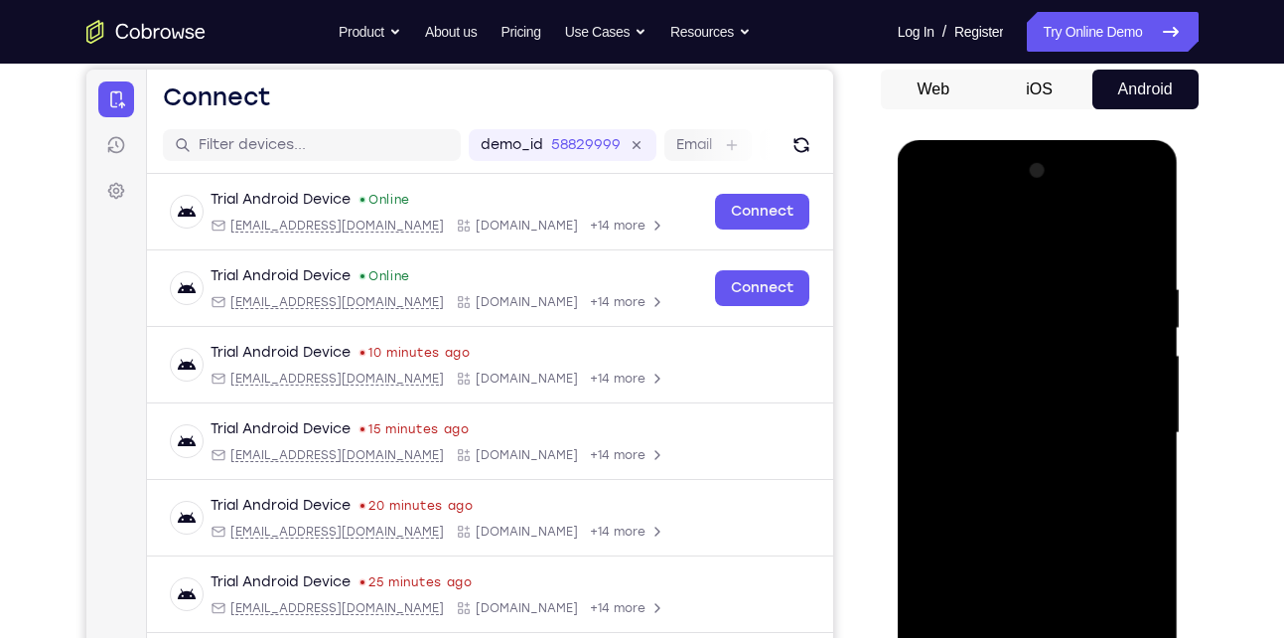
scroll to position [188, 0]
click at [981, 225] on div at bounding box center [1038, 434] width 250 height 556
click at [1040, 315] on div at bounding box center [1038, 434] width 250 height 556
click at [1104, 459] on div at bounding box center [1038, 434] width 250 height 556
click at [1021, 521] on div at bounding box center [1038, 434] width 250 height 556
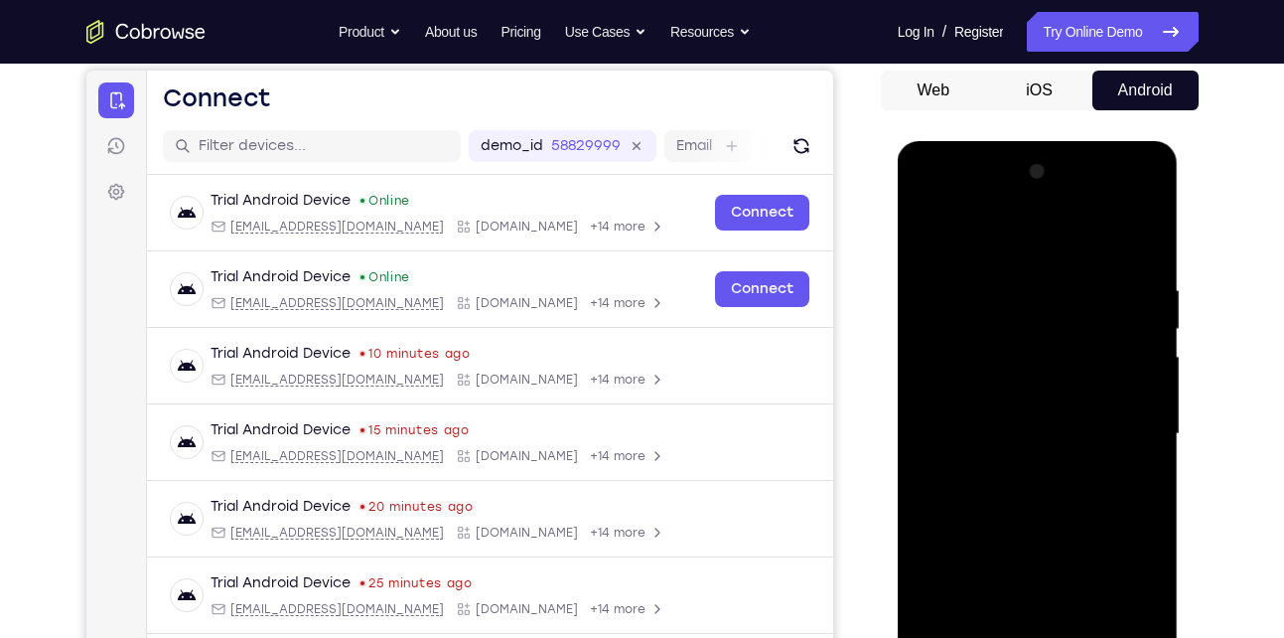
click at [1057, 536] on div at bounding box center [1038, 434] width 250 height 556
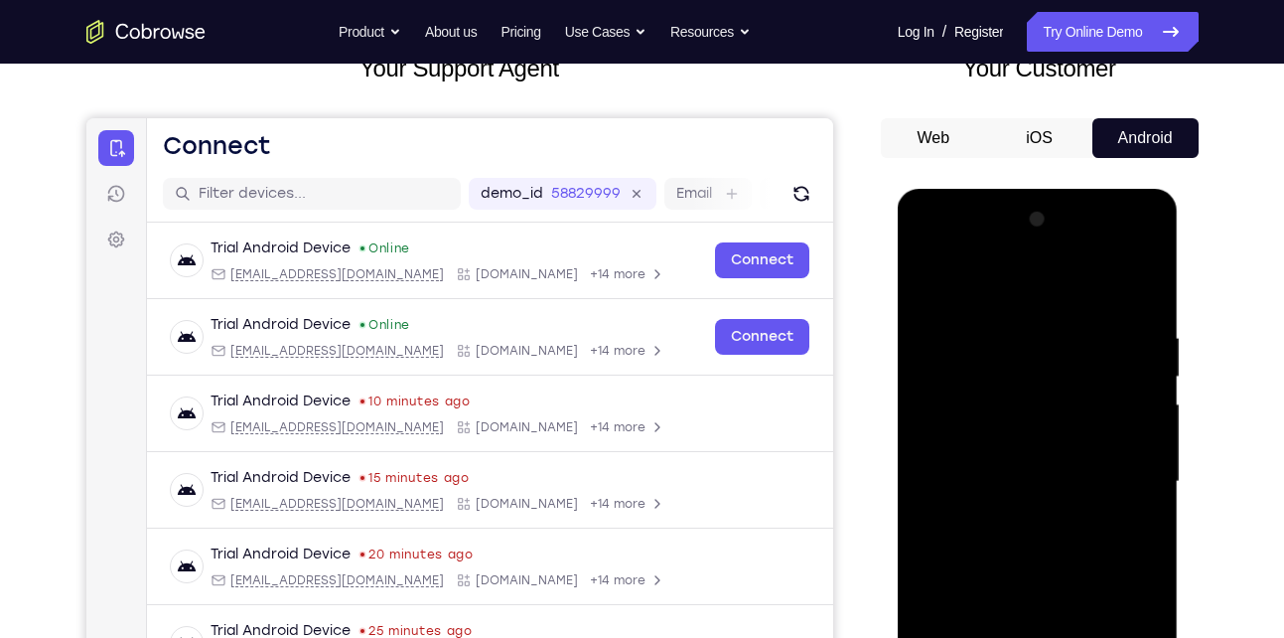
scroll to position [115, 0]
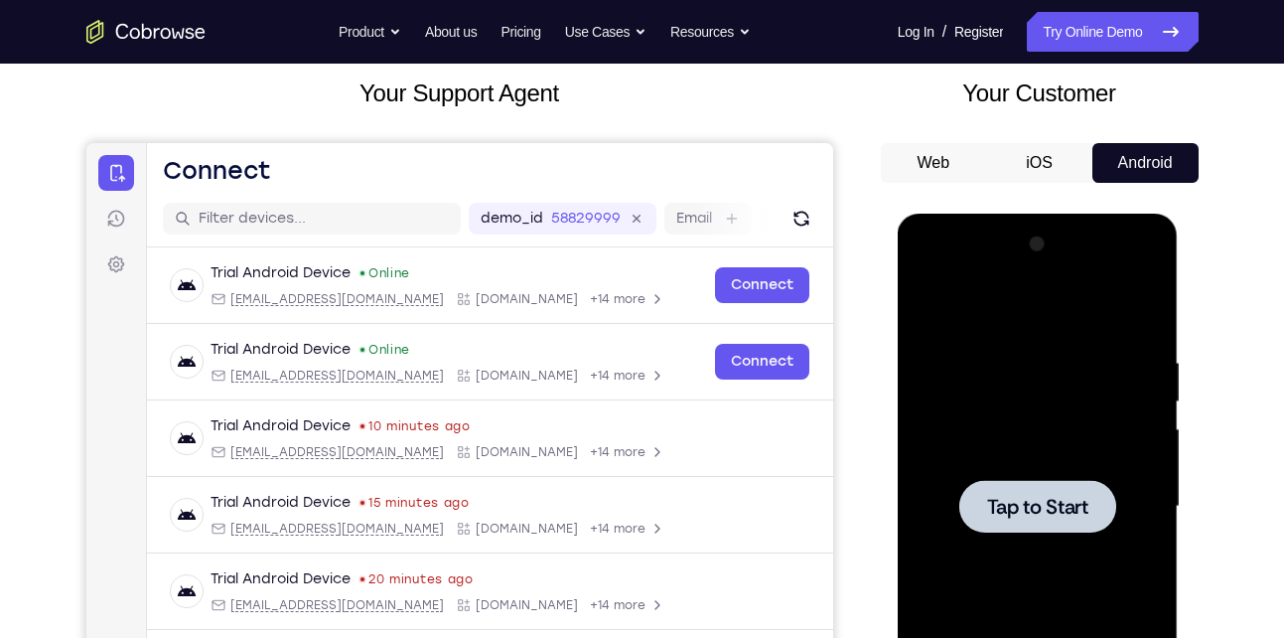
click at [1018, 497] on span "Tap to Start" at bounding box center [1037, 507] width 101 height 20
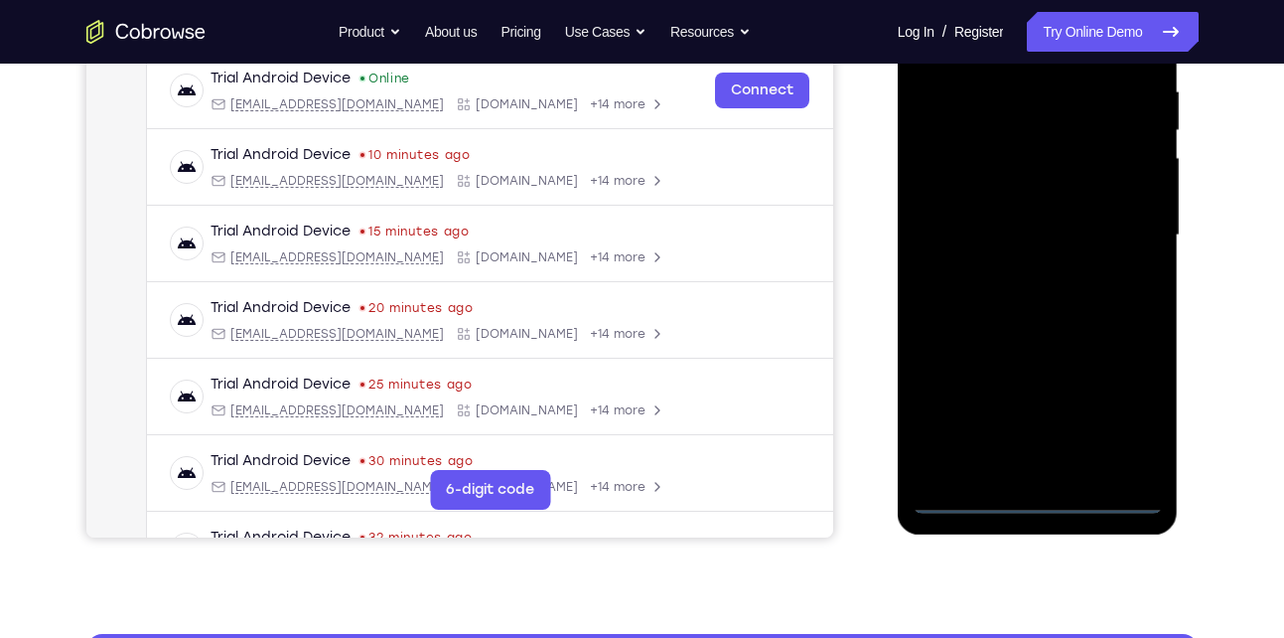
scroll to position [388, 0]
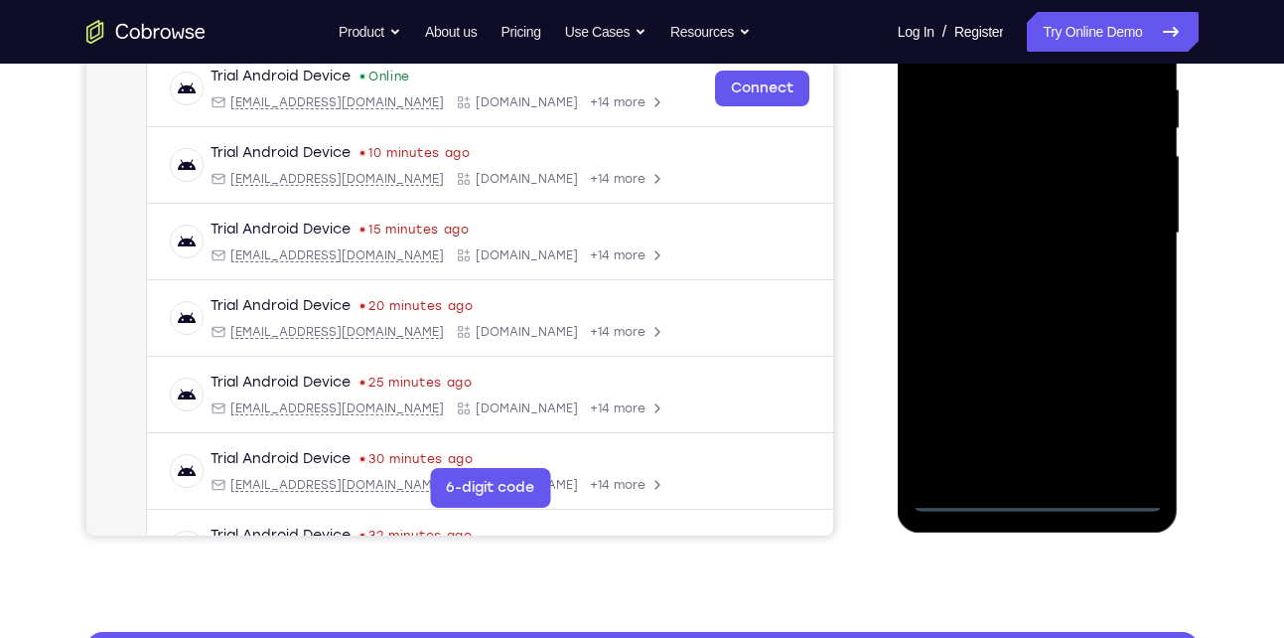
click at [1039, 492] on div at bounding box center [1038, 233] width 250 height 556
click at [1140, 413] on div at bounding box center [1038, 233] width 250 height 556
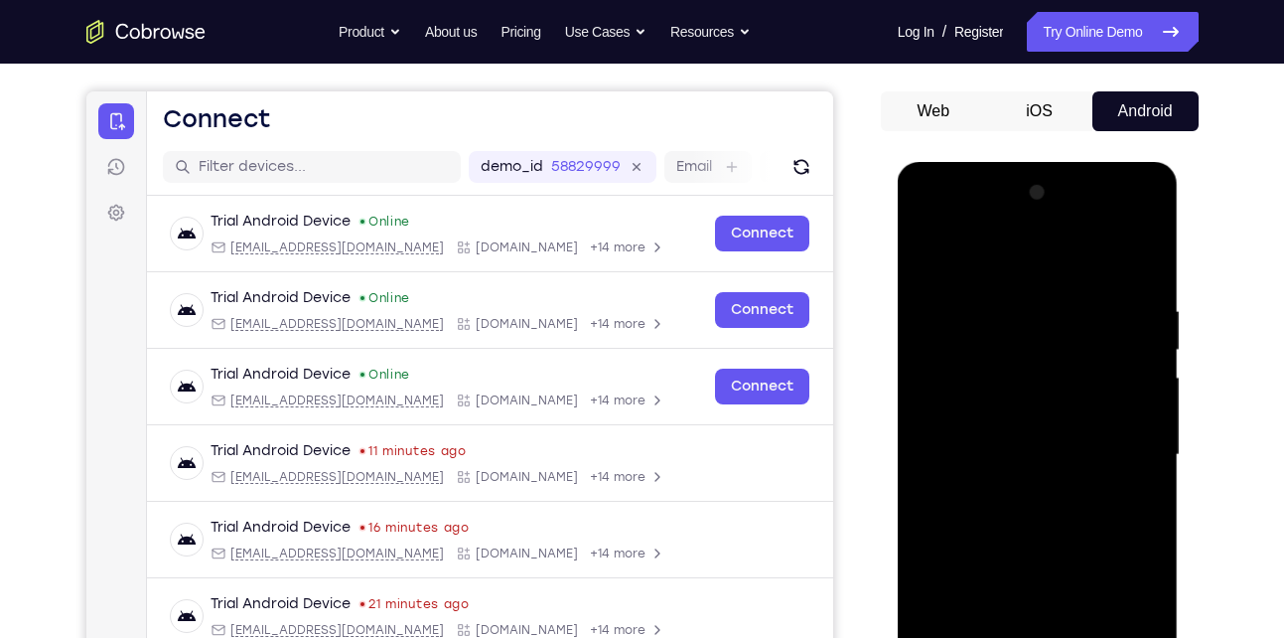
click at [977, 261] on div at bounding box center [1038, 455] width 250 height 556
click at [1126, 460] on div at bounding box center [1038, 455] width 250 height 556
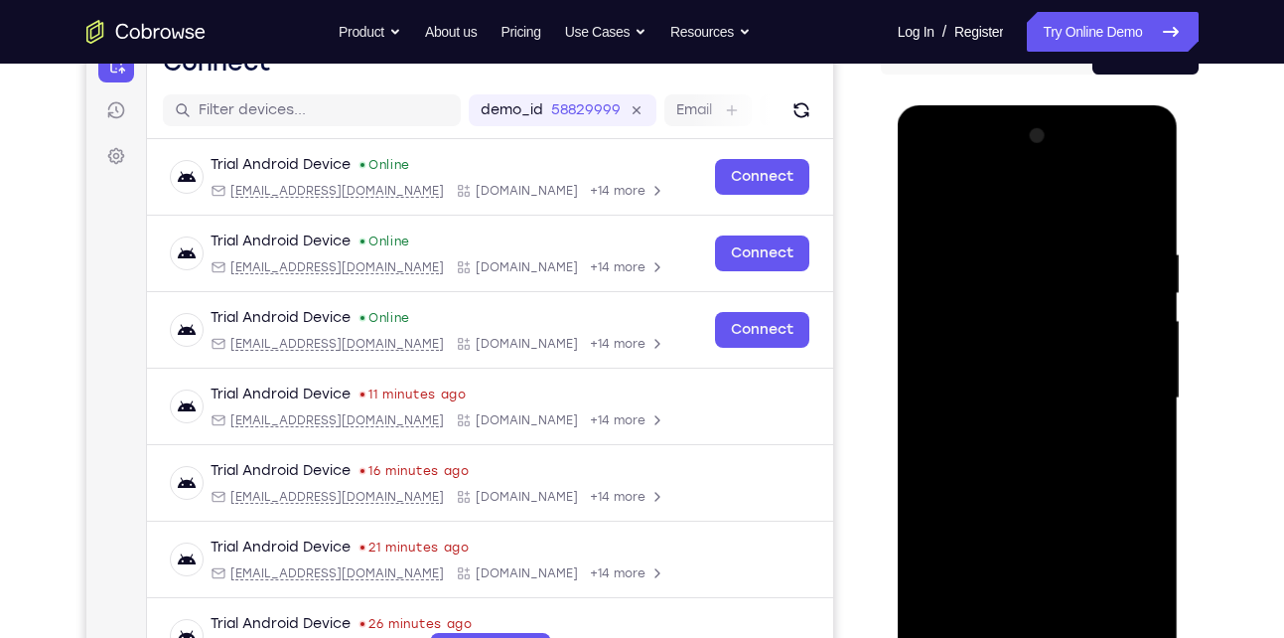
scroll to position [225, 0]
click at [1019, 433] on div at bounding box center [1038, 397] width 250 height 556
click at [978, 380] on div at bounding box center [1038, 397] width 250 height 556
click at [970, 360] on div at bounding box center [1038, 397] width 250 height 556
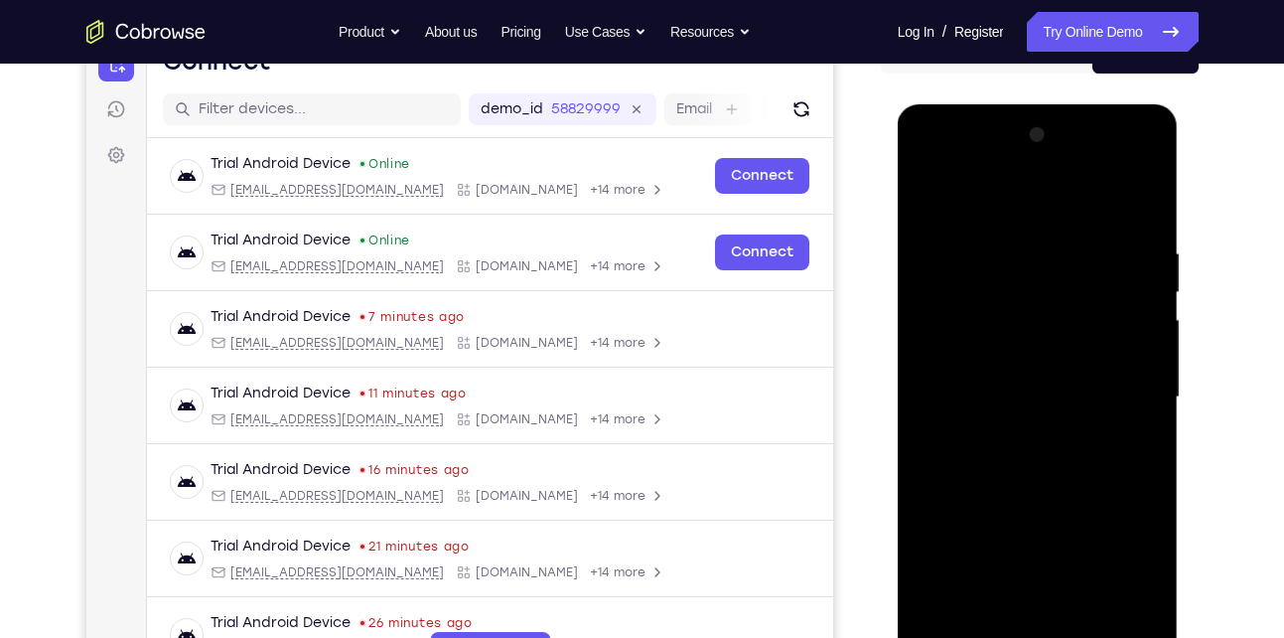
click at [1016, 399] on div at bounding box center [1038, 397] width 250 height 556
click at [1030, 460] on div at bounding box center [1038, 397] width 250 height 556
click at [1125, 194] on div at bounding box center [1038, 397] width 250 height 556
click at [1022, 449] on div at bounding box center [1038, 397] width 250 height 556
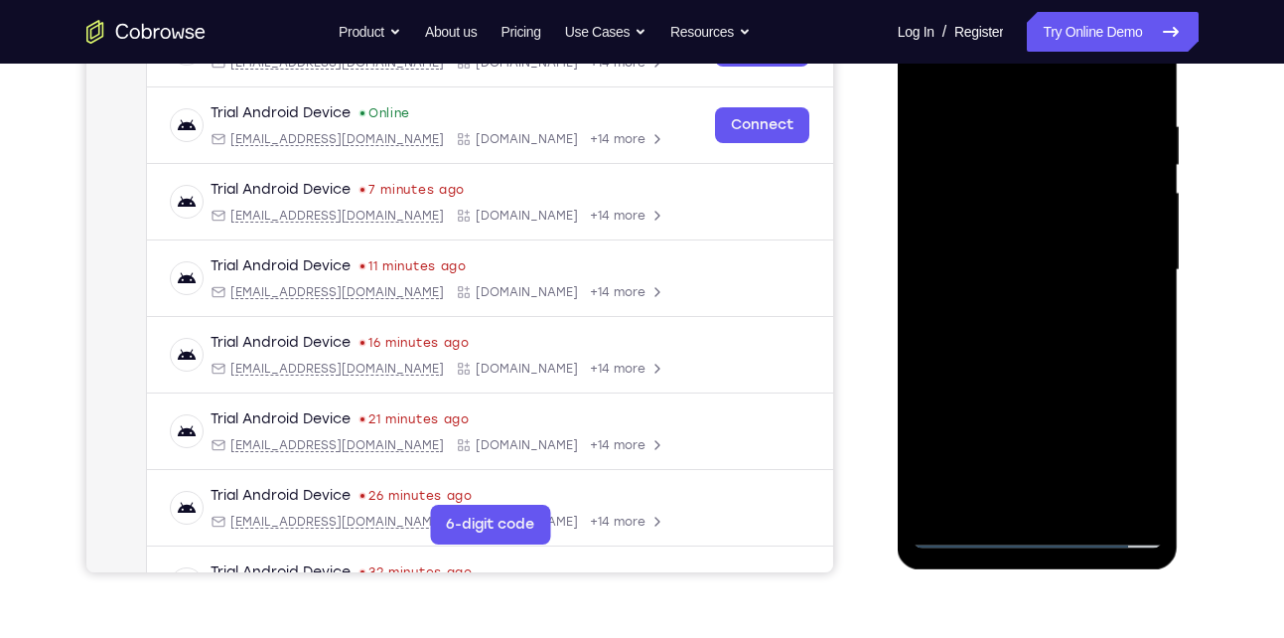
scroll to position [359, 0]
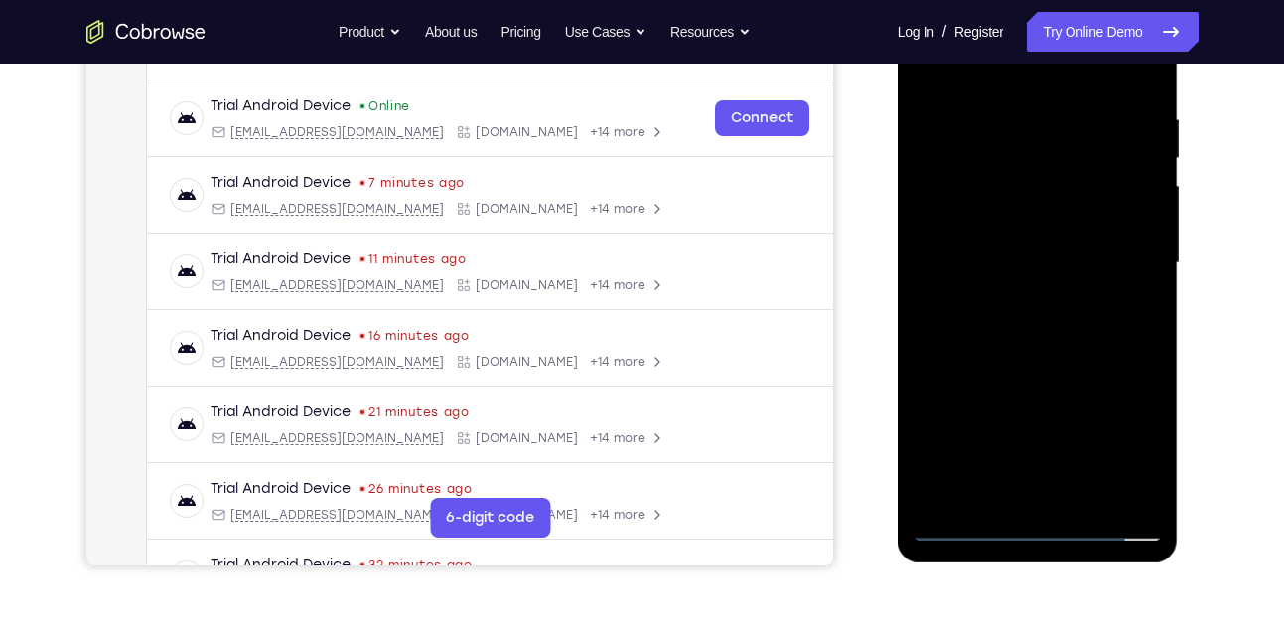
click at [1092, 321] on div at bounding box center [1038, 263] width 250 height 556
drag, startPoint x: 1018, startPoint y: 371, endPoint x: 1026, endPoint y: 251, distance: 119.5
click at [1026, 251] on div at bounding box center [1038, 263] width 250 height 556
click at [927, 432] on div at bounding box center [1038, 263] width 250 height 556
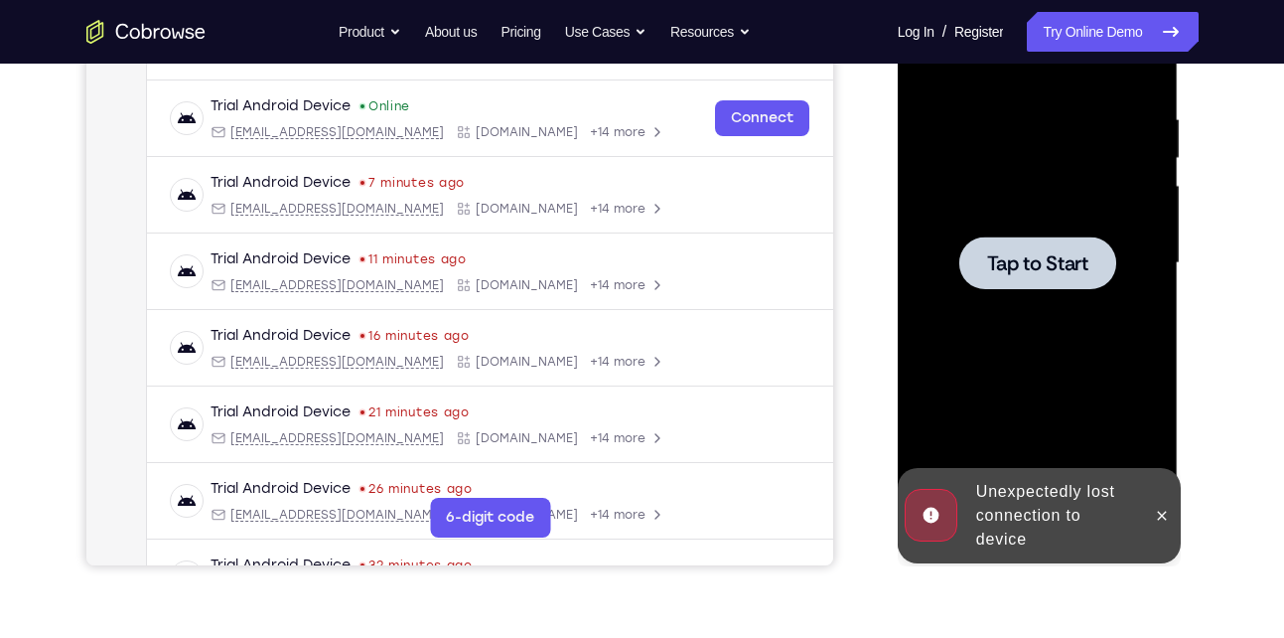
click at [1070, 271] on span "Tap to Start" at bounding box center [1037, 263] width 101 height 20
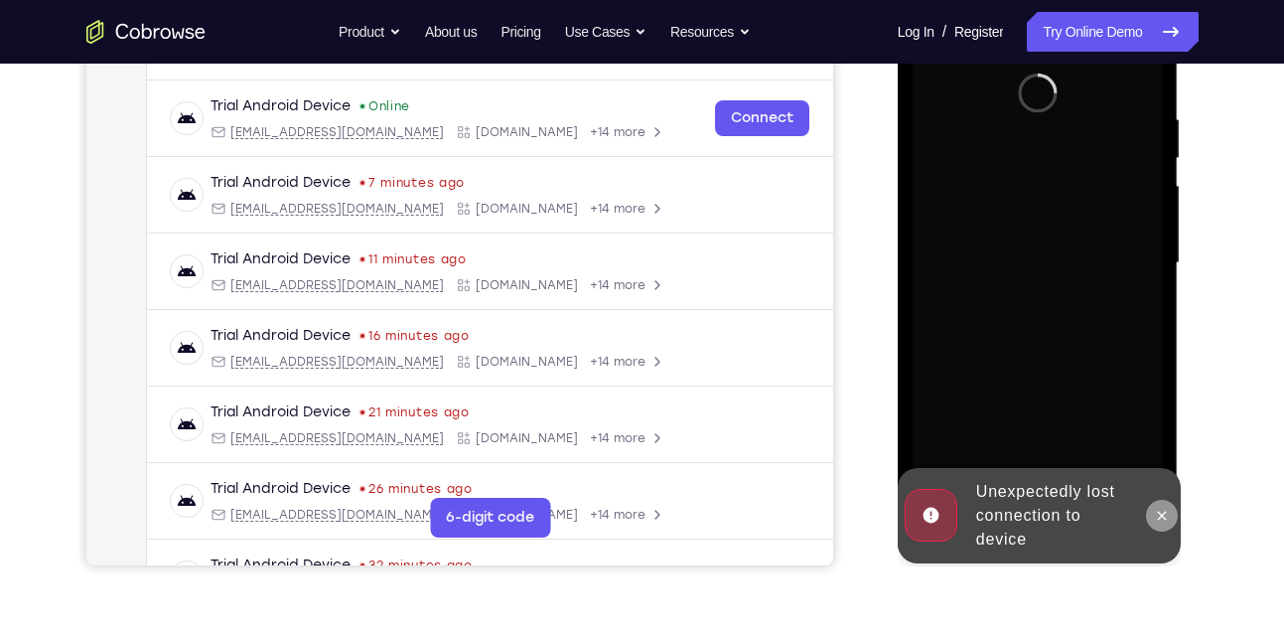
click at [1165, 522] on icon at bounding box center [1162, 516] width 16 height 16
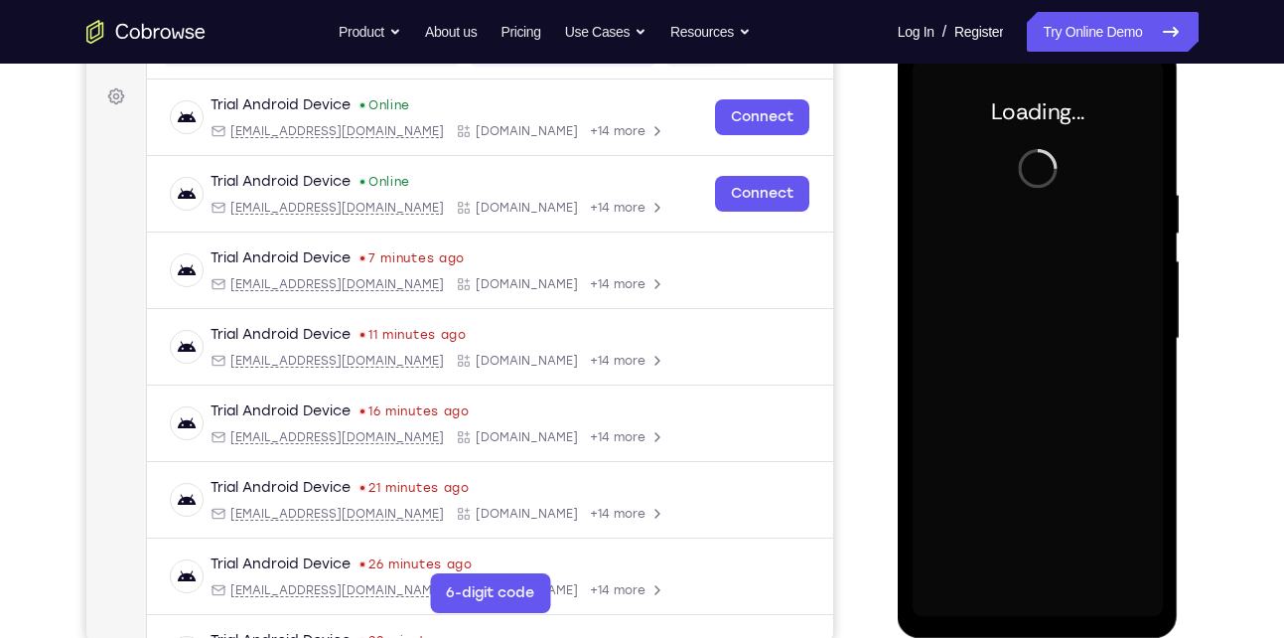
scroll to position [282, 0]
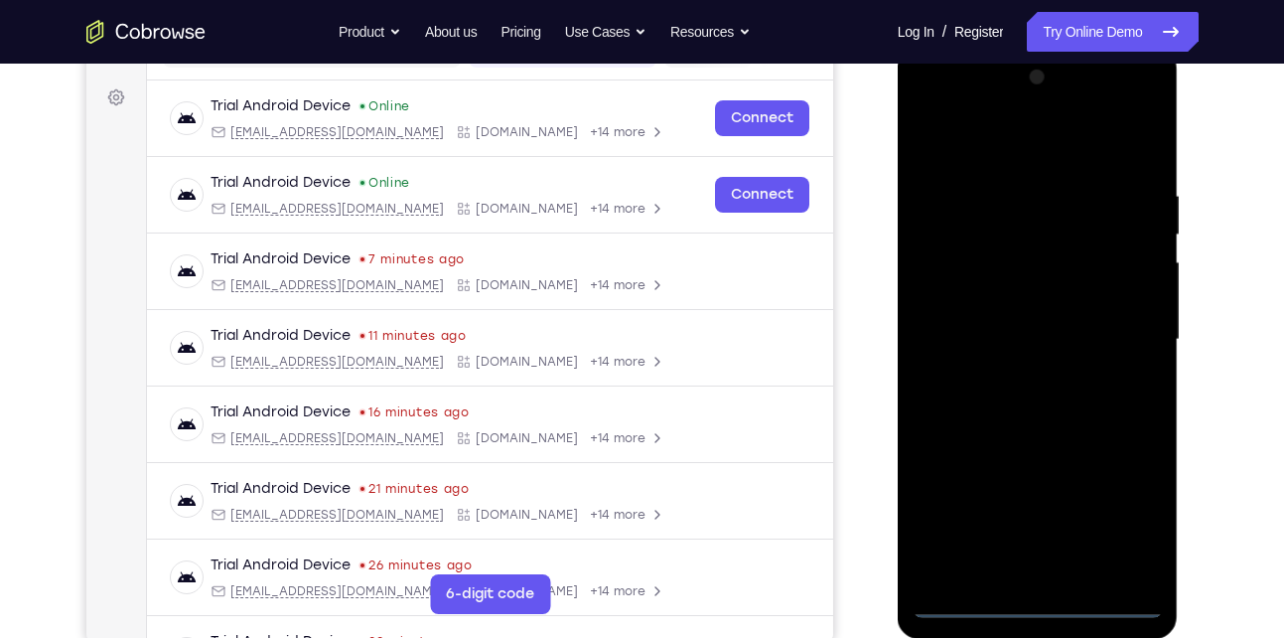
click at [1042, 607] on div at bounding box center [1038, 340] width 250 height 556
click at [1135, 521] on div at bounding box center [1038, 340] width 250 height 556
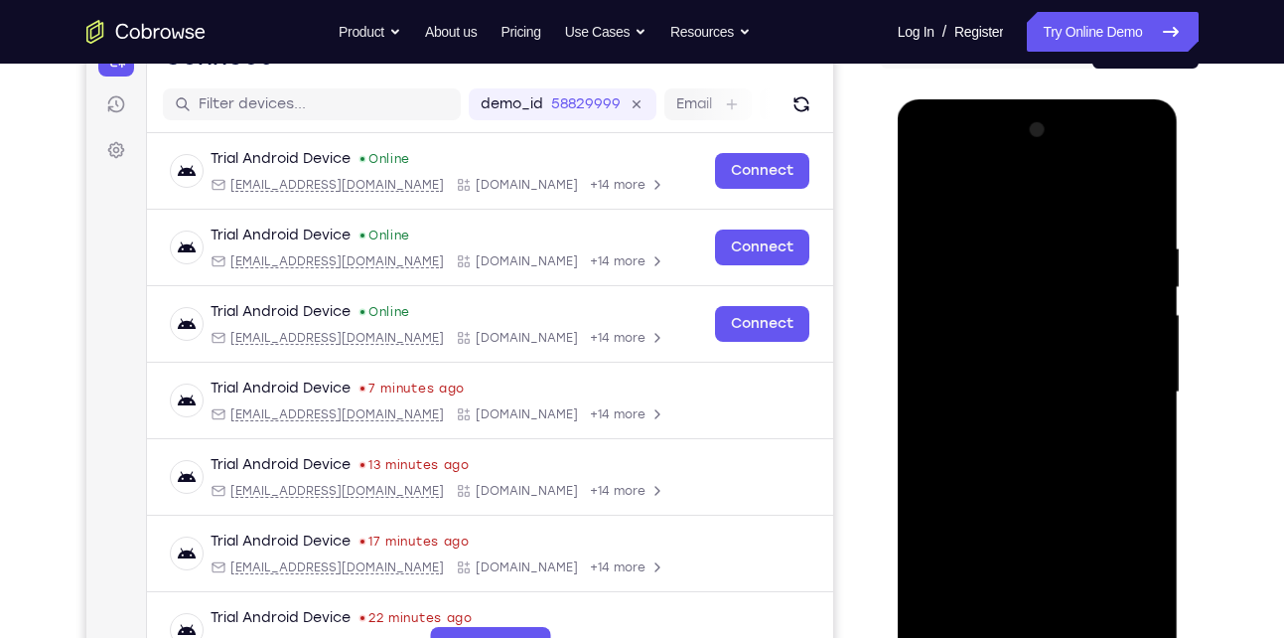
click at [987, 201] on div at bounding box center [1038, 392] width 250 height 556
click at [1128, 387] on div at bounding box center [1038, 392] width 250 height 556
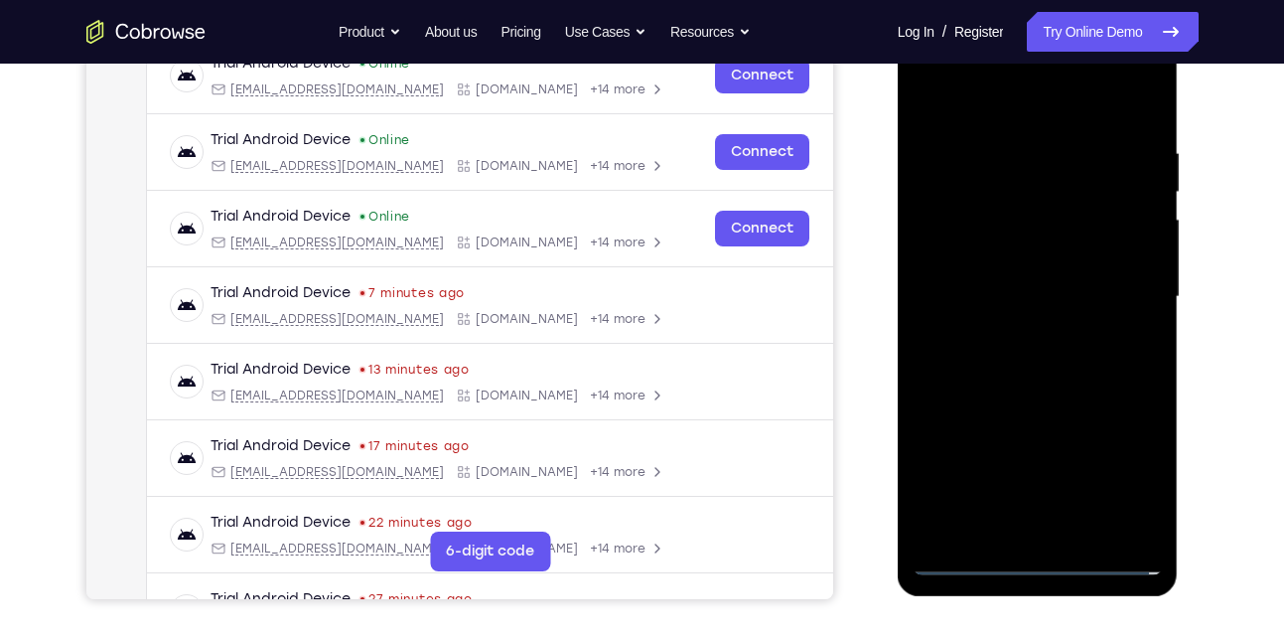
scroll to position [326, 0]
click at [1058, 528] on div at bounding box center [1038, 296] width 250 height 556
click at [1055, 288] on div at bounding box center [1038, 296] width 250 height 556
click at [1010, 260] on div at bounding box center [1038, 296] width 250 height 556
click at [1007, 298] on div at bounding box center [1038, 296] width 250 height 556
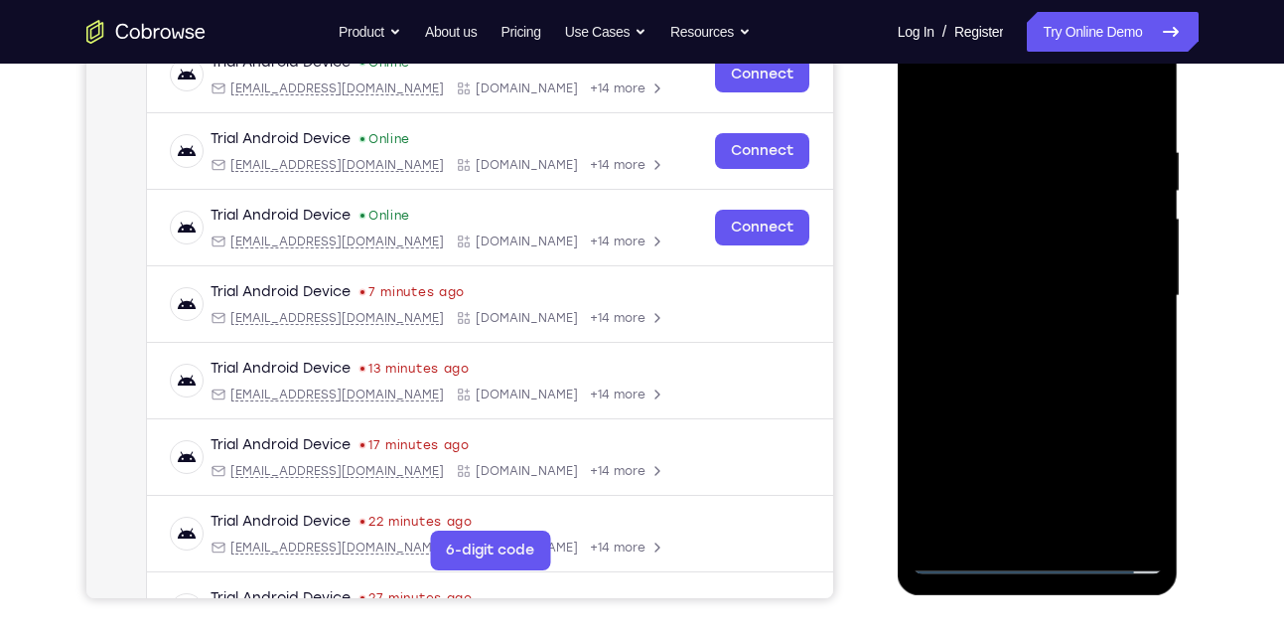
click at [988, 356] on div at bounding box center [1038, 296] width 250 height 556
click at [1039, 352] on div at bounding box center [1038, 296] width 250 height 556
click at [1131, 90] on div at bounding box center [1038, 296] width 250 height 556
click at [1019, 362] on div at bounding box center [1038, 296] width 250 height 556
click at [1068, 352] on div at bounding box center [1038, 296] width 250 height 556
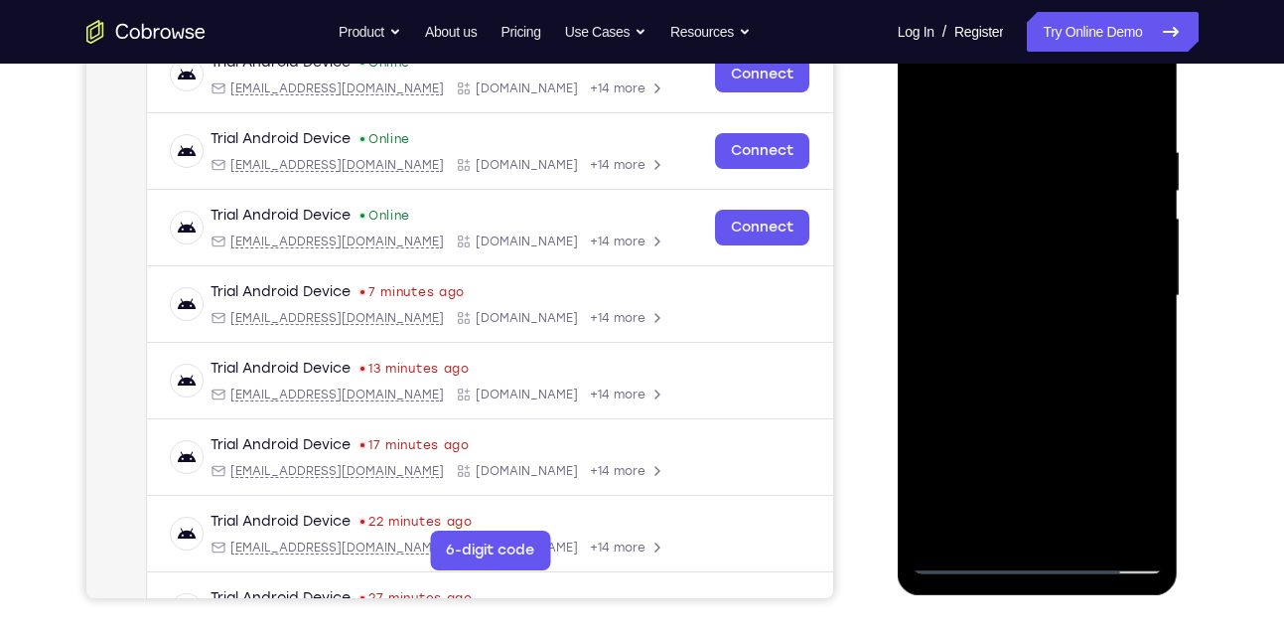
drag, startPoint x: 1051, startPoint y: 382, endPoint x: 1027, endPoint y: 161, distance: 222.8
click at [1027, 161] on div at bounding box center [1038, 296] width 250 height 556
click at [926, 346] on div at bounding box center [1038, 296] width 250 height 556
drag, startPoint x: 1025, startPoint y: 396, endPoint x: 1061, endPoint y: 182, distance: 217.5
click at [1061, 182] on div at bounding box center [1038, 296] width 250 height 556
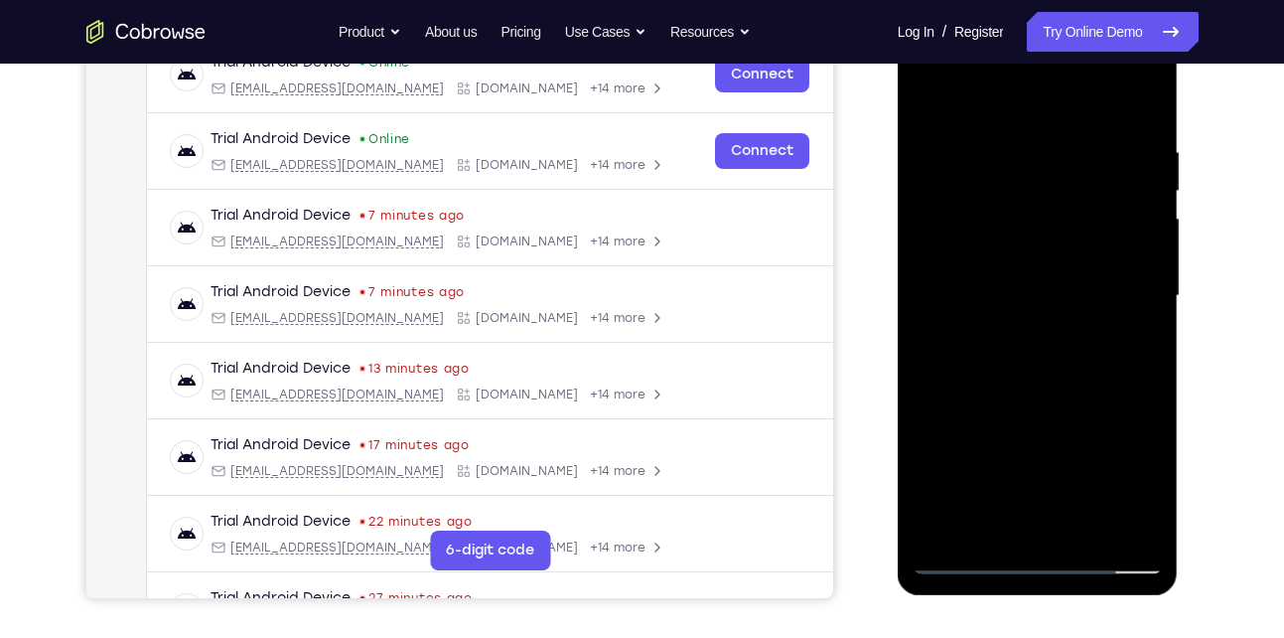
click at [1086, 526] on div at bounding box center [1038, 296] width 250 height 556
click at [1034, 399] on div at bounding box center [1038, 296] width 250 height 556
click at [1002, 266] on div at bounding box center [1038, 296] width 250 height 556
click at [997, 520] on div at bounding box center [1038, 296] width 250 height 556
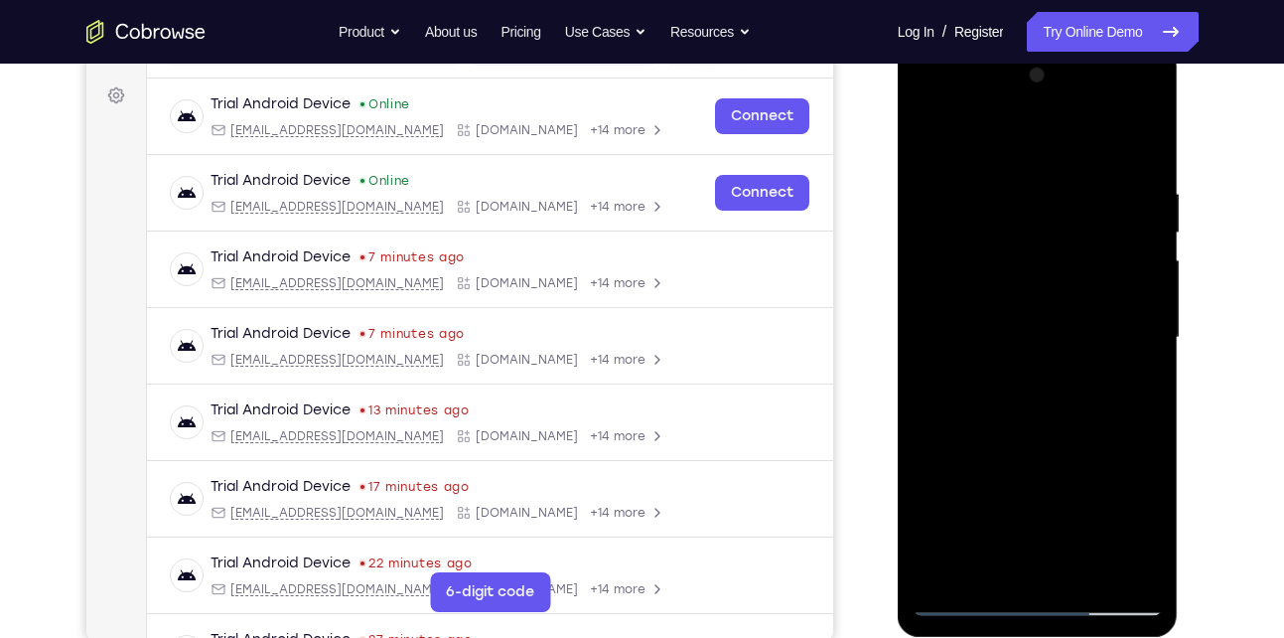
scroll to position [283, 0]
click at [991, 134] on div at bounding box center [1038, 339] width 250 height 556
drag, startPoint x: 1048, startPoint y: 233, endPoint x: 1026, endPoint y: 370, distance: 137.8
click at [1026, 370] on div at bounding box center [1038, 339] width 250 height 556
click at [929, 133] on div at bounding box center [1038, 339] width 250 height 556
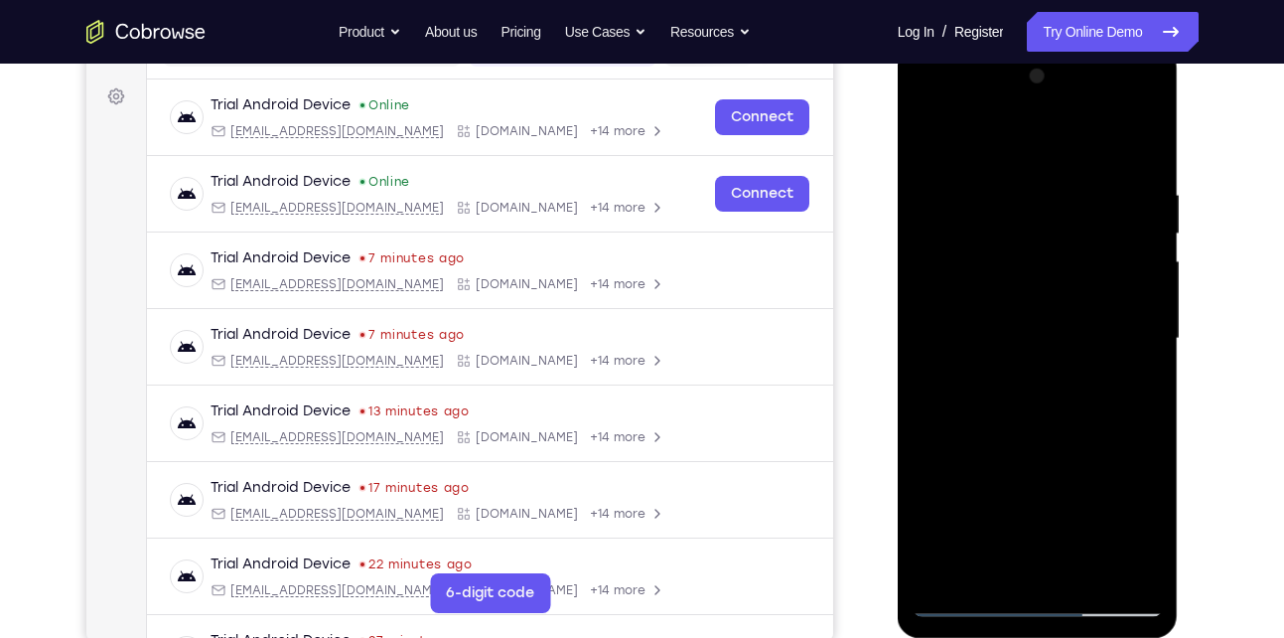
click at [1017, 136] on div at bounding box center [1038, 339] width 250 height 556
click at [1092, 322] on div at bounding box center [1038, 339] width 250 height 556
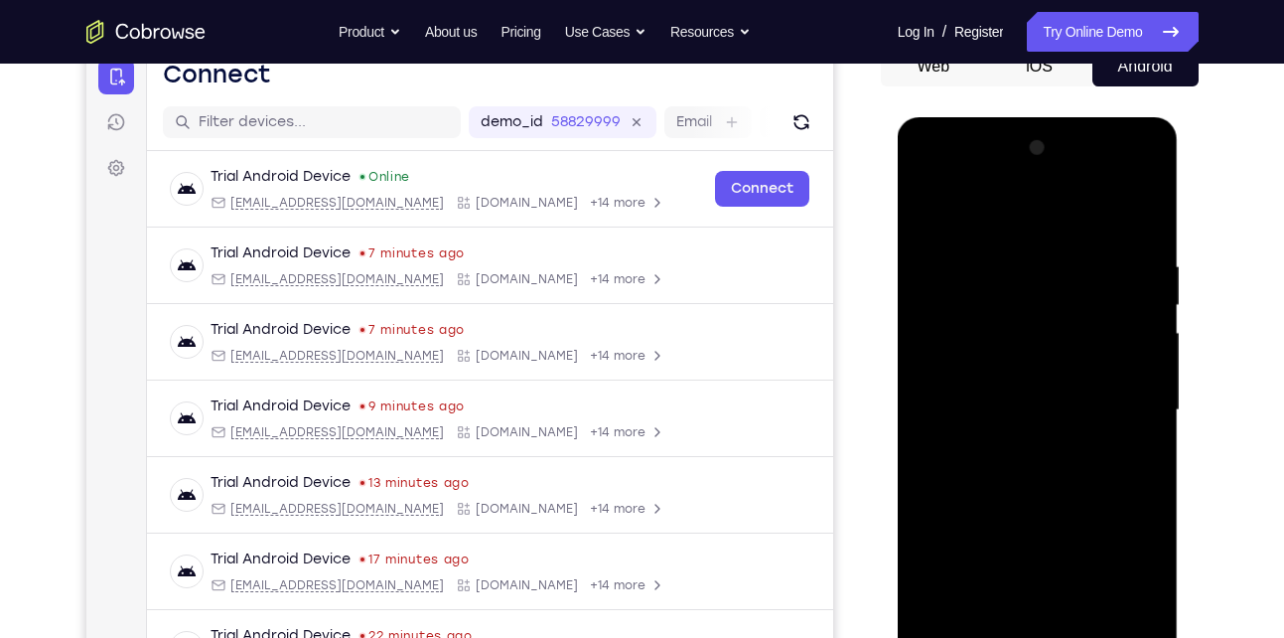
scroll to position [210, 0]
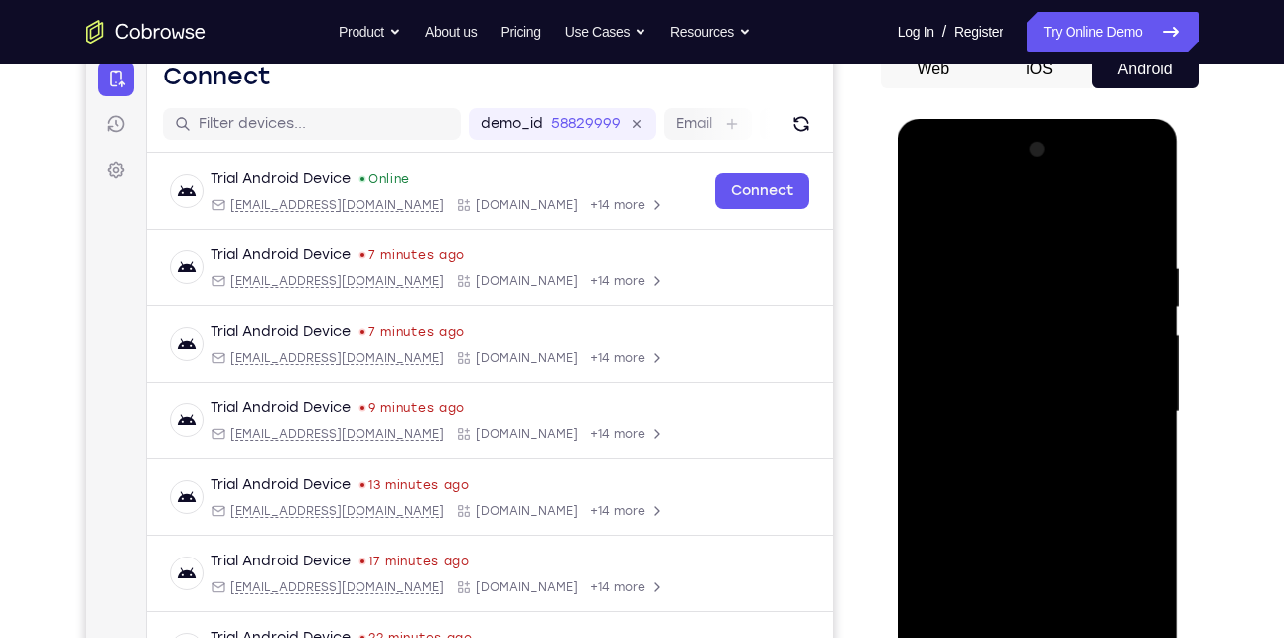
click at [927, 212] on div at bounding box center [1038, 412] width 250 height 556
click at [925, 213] on div at bounding box center [1038, 412] width 250 height 556
drag, startPoint x: 1002, startPoint y: 409, endPoint x: 1005, endPoint y: 293, distance: 116.3
click at [1005, 293] on div at bounding box center [1038, 412] width 250 height 556
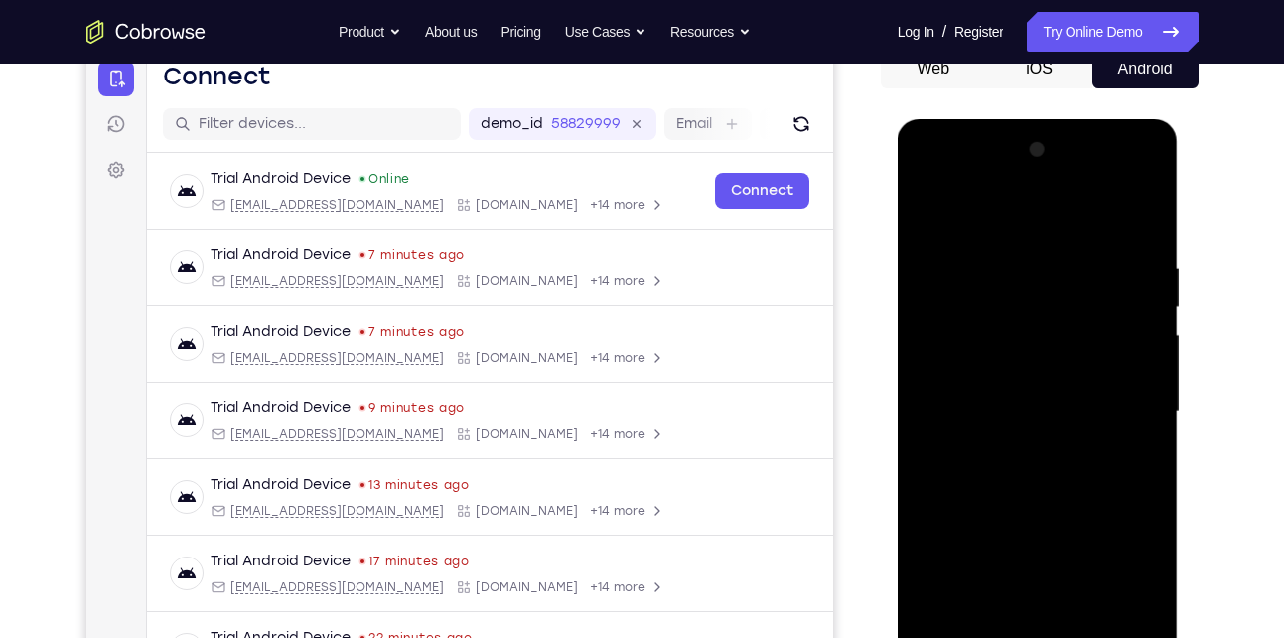
click at [930, 212] on div at bounding box center [1038, 412] width 250 height 556
drag, startPoint x: 1049, startPoint y: 422, endPoint x: 1058, endPoint y: 311, distance: 111.6
click at [1058, 311] on div at bounding box center [1038, 412] width 250 height 556
drag, startPoint x: 1064, startPoint y: 533, endPoint x: 1066, endPoint y: 362, distance: 171.9
click at [1066, 362] on div at bounding box center [1038, 412] width 250 height 556
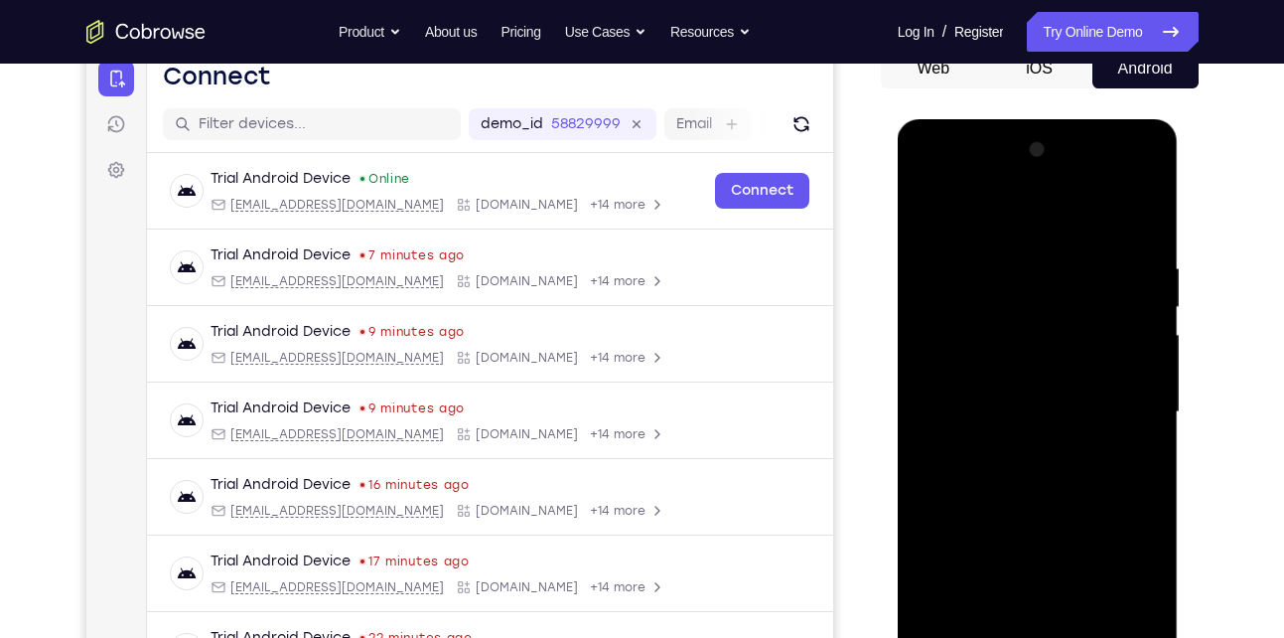
drag, startPoint x: 1040, startPoint y: 483, endPoint x: 1071, endPoint y: 358, distance: 128.9
click at [1071, 358] on div at bounding box center [1038, 412] width 250 height 556
drag, startPoint x: 1029, startPoint y: 532, endPoint x: 1059, endPoint y: 346, distance: 189.1
click at [1059, 346] on div at bounding box center [1038, 412] width 250 height 556
drag, startPoint x: 1017, startPoint y: 488, endPoint x: 1072, endPoint y: 278, distance: 216.6
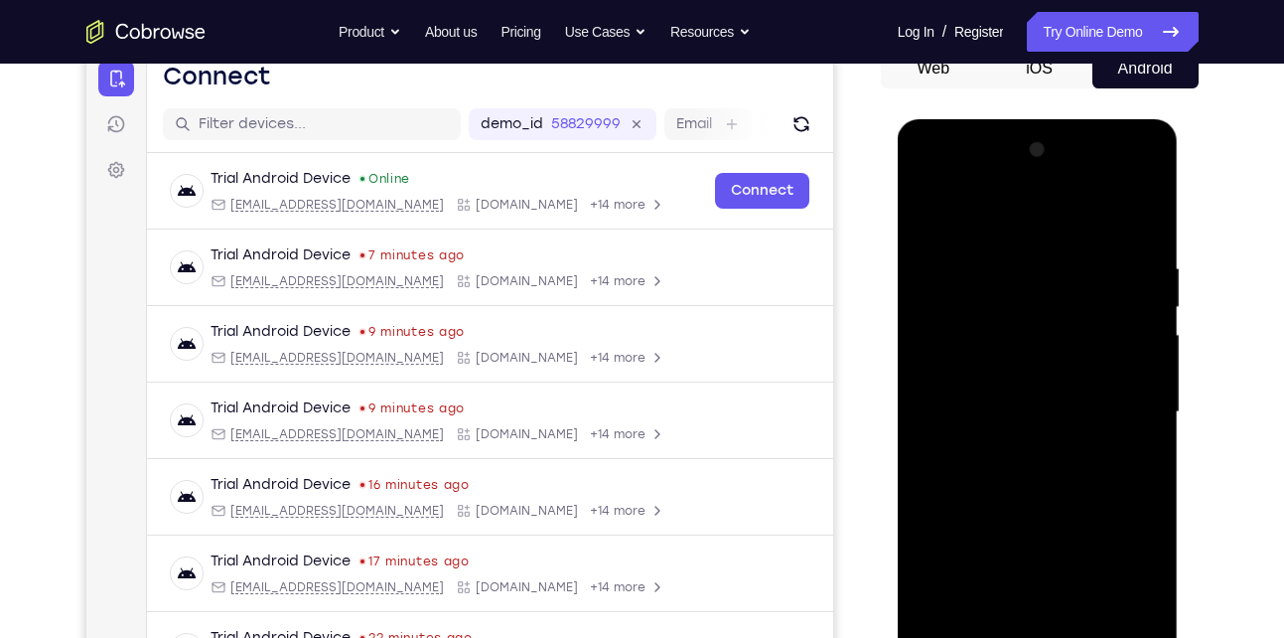
click at [1072, 278] on div at bounding box center [1038, 412] width 250 height 556
drag, startPoint x: 1079, startPoint y: 401, endPoint x: 1080, endPoint y: 198, distance: 203.6
click at [1080, 198] on div at bounding box center [1038, 412] width 250 height 556
drag, startPoint x: 1041, startPoint y: 401, endPoint x: 1063, endPoint y: 218, distance: 185.1
click at [1063, 218] on div at bounding box center [1038, 412] width 250 height 556
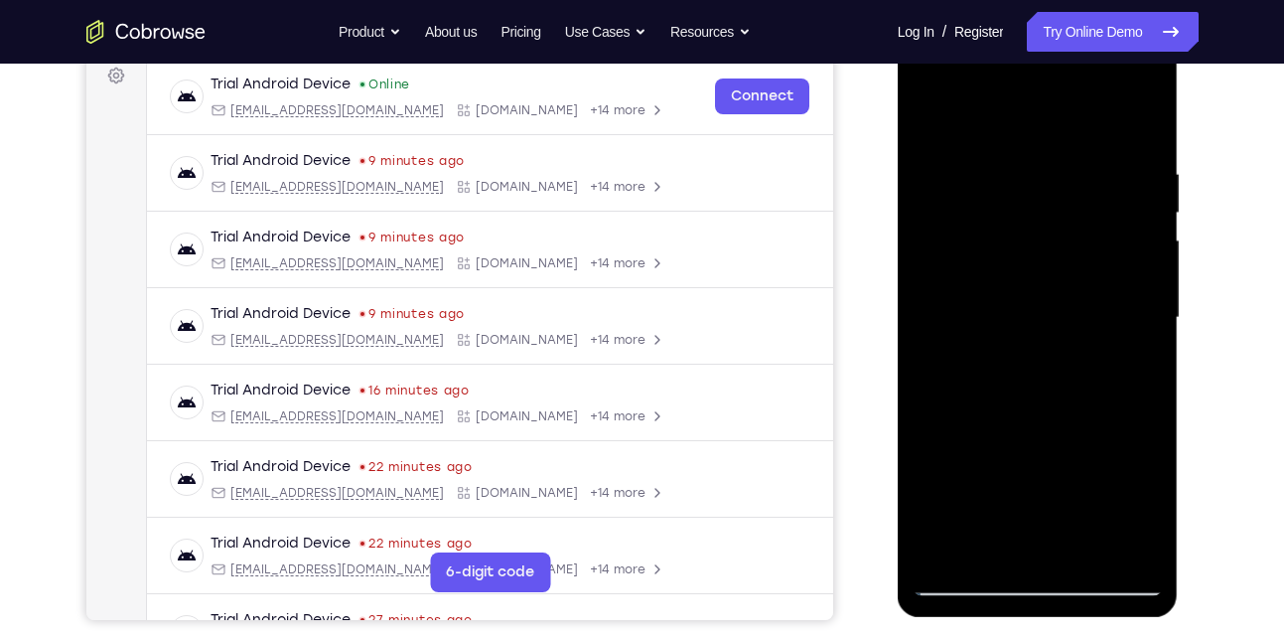
scroll to position [313, 0]
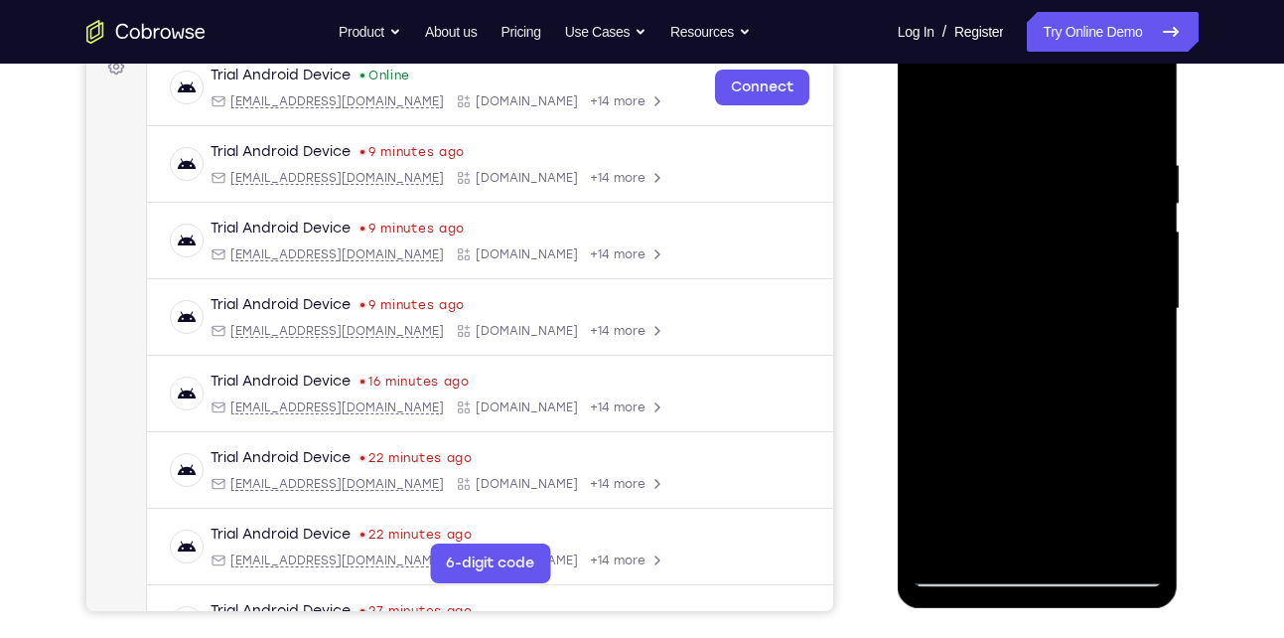
click at [1084, 540] on div at bounding box center [1038, 309] width 250 height 556
click at [1019, 288] on div at bounding box center [1038, 309] width 250 height 556
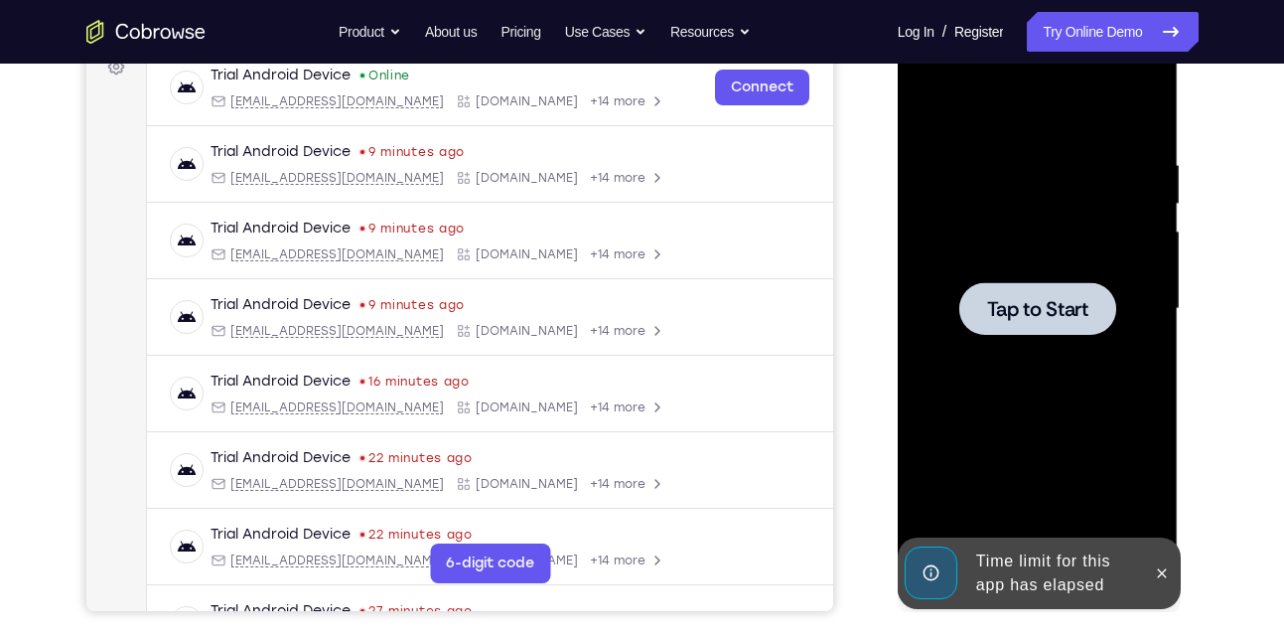
click at [1047, 305] on span "Tap to Start" at bounding box center [1037, 309] width 101 height 20
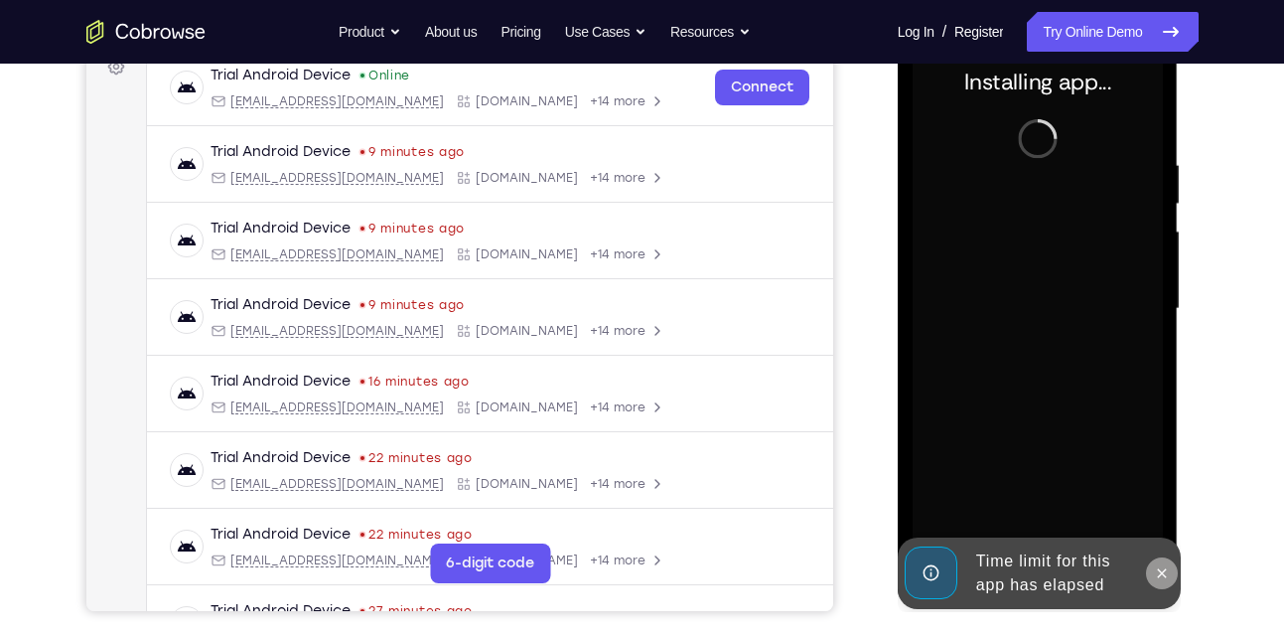
click at [1158, 567] on icon at bounding box center [1162, 573] width 16 height 16
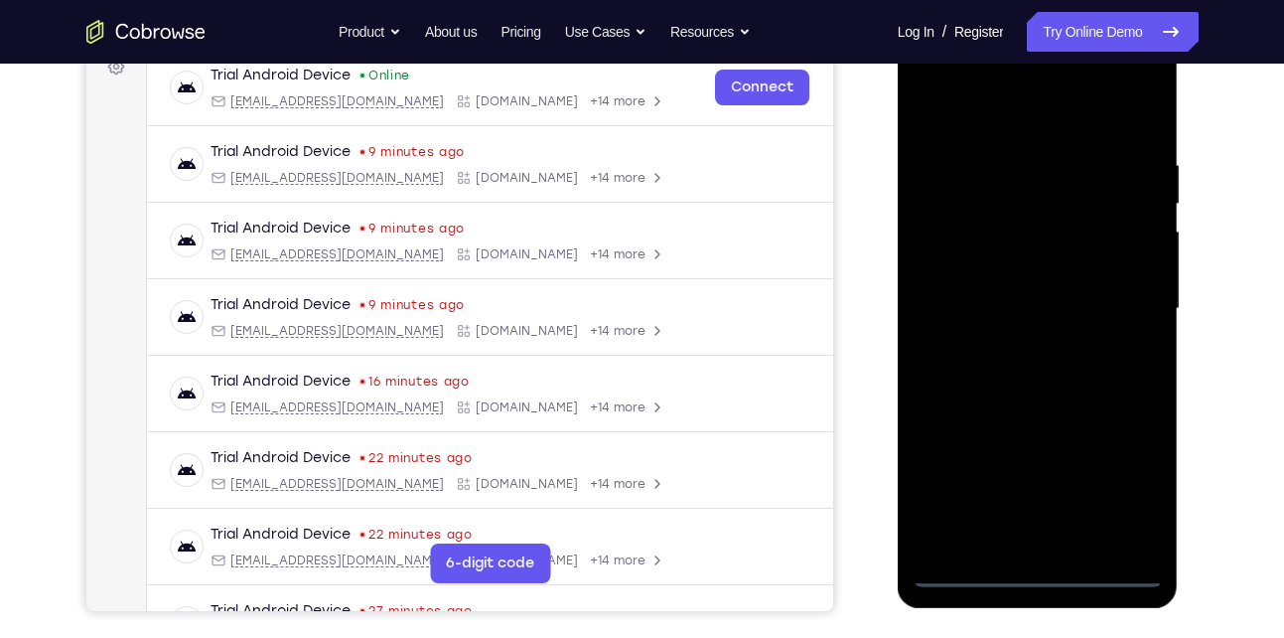
click at [1029, 576] on div at bounding box center [1038, 309] width 250 height 556
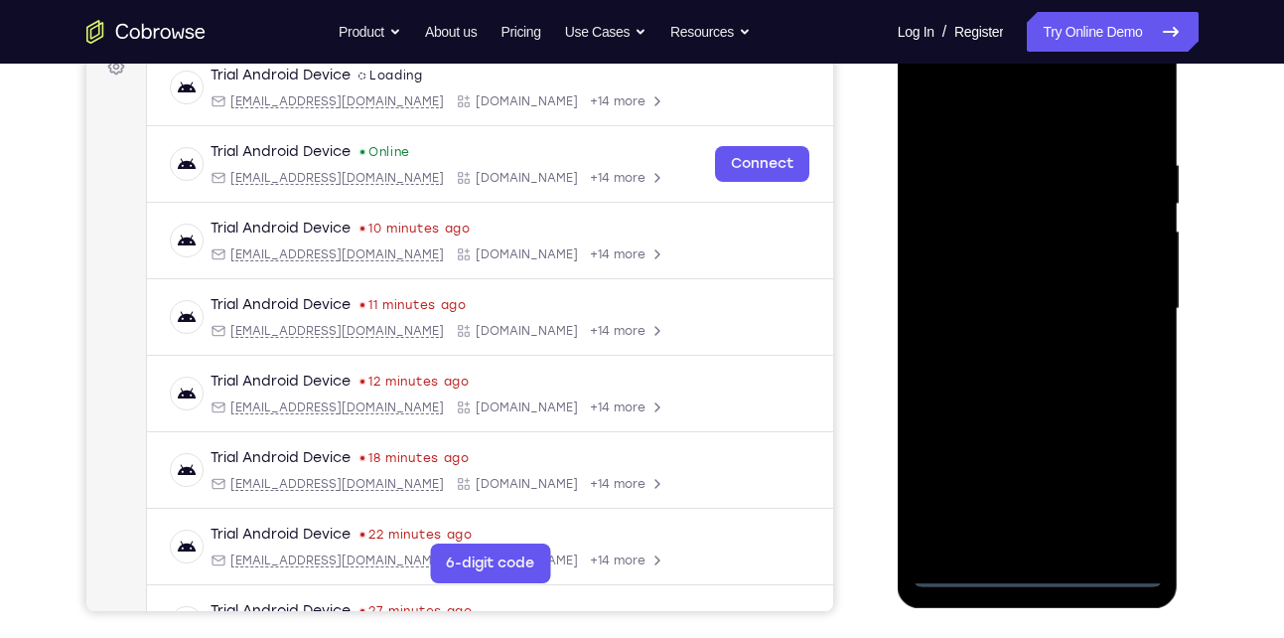
click at [1034, 569] on div at bounding box center [1038, 309] width 250 height 556
click at [1125, 492] on div at bounding box center [1038, 309] width 250 height 556
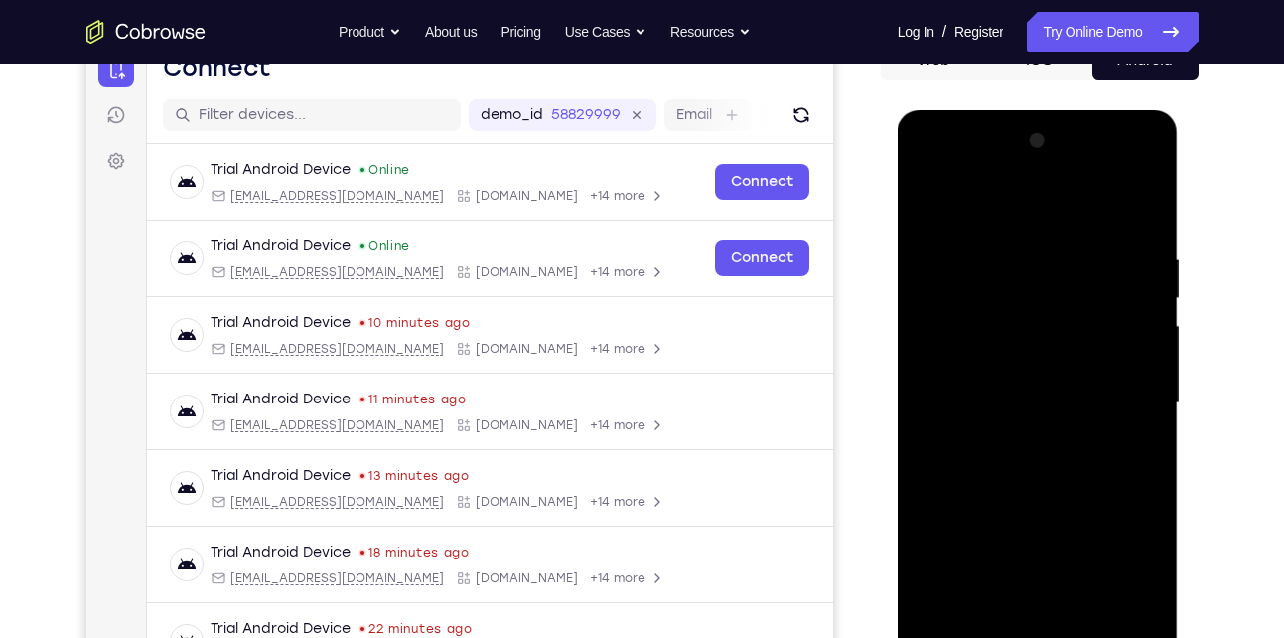
scroll to position [218, 0]
click at [972, 204] on div at bounding box center [1038, 404] width 250 height 556
click at [1113, 407] on div at bounding box center [1038, 404] width 250 height 556
click at [1015, 437] on div at bounding box center [1038, 404] width 250 height 556
click at [1009, 390] on div at bounding box center [1038, 404] width 250 height 556
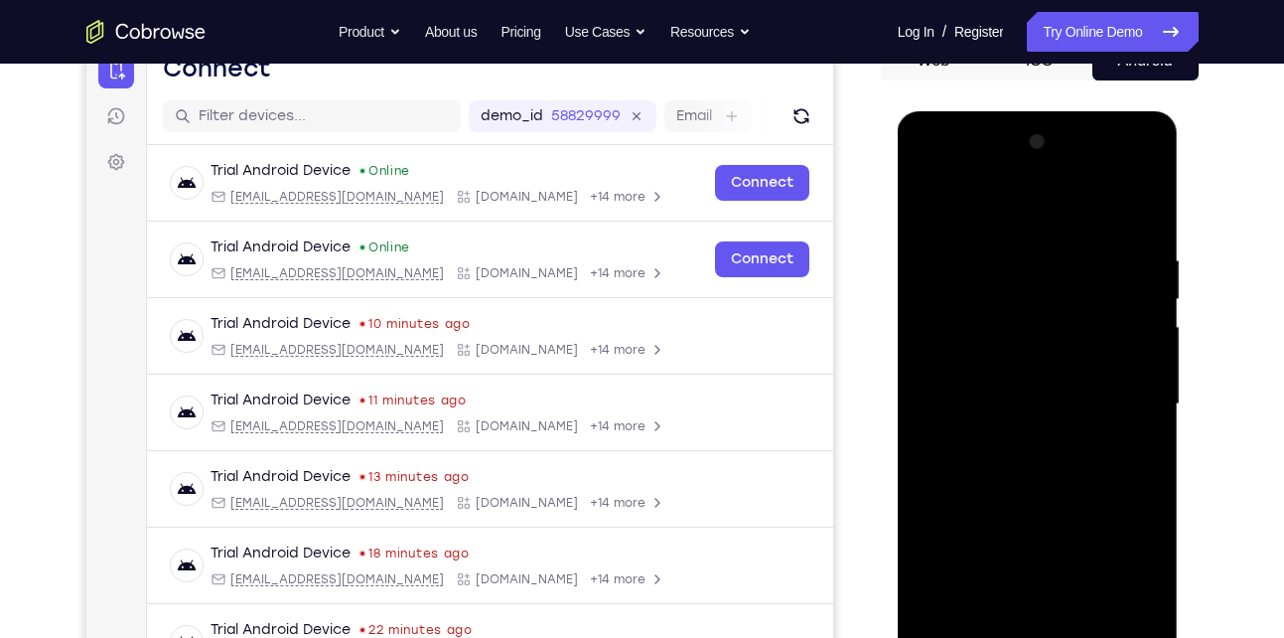
click at [976, 368] on div at bounding box center [1038, 404] width 250 height 556
click at [1001, 399] on div at bounding box center [1038, 404] width 250 height 556
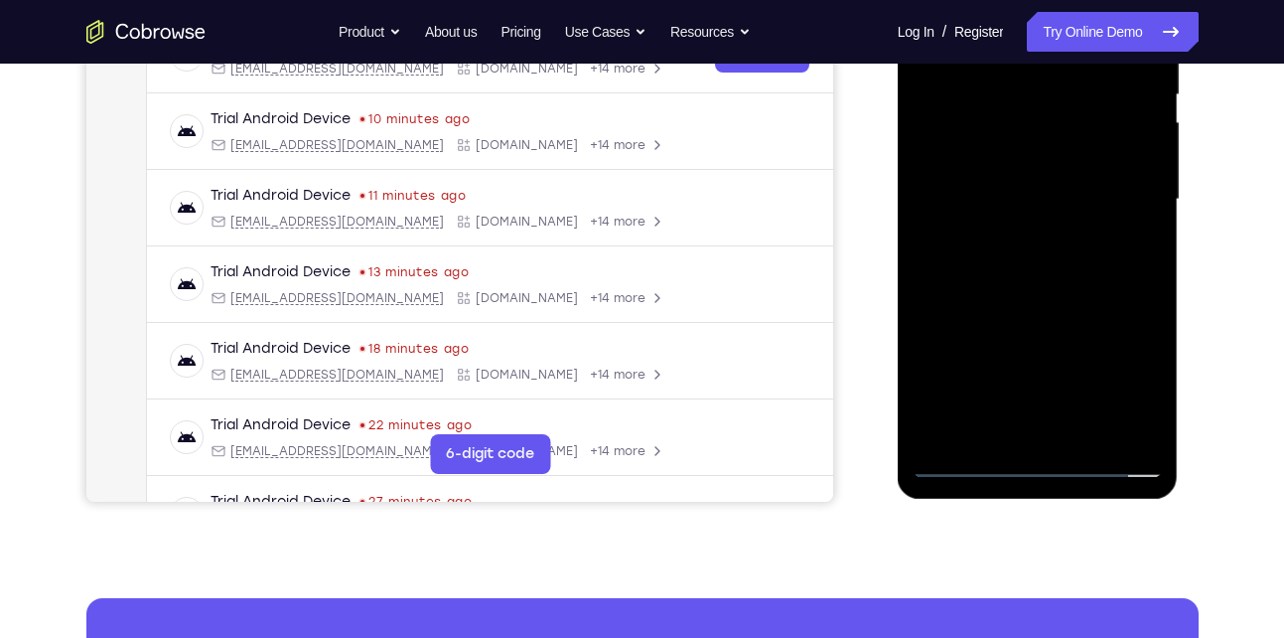
click at [1043, 256] on div at bounding box center [1038, 200] width 250 height 556
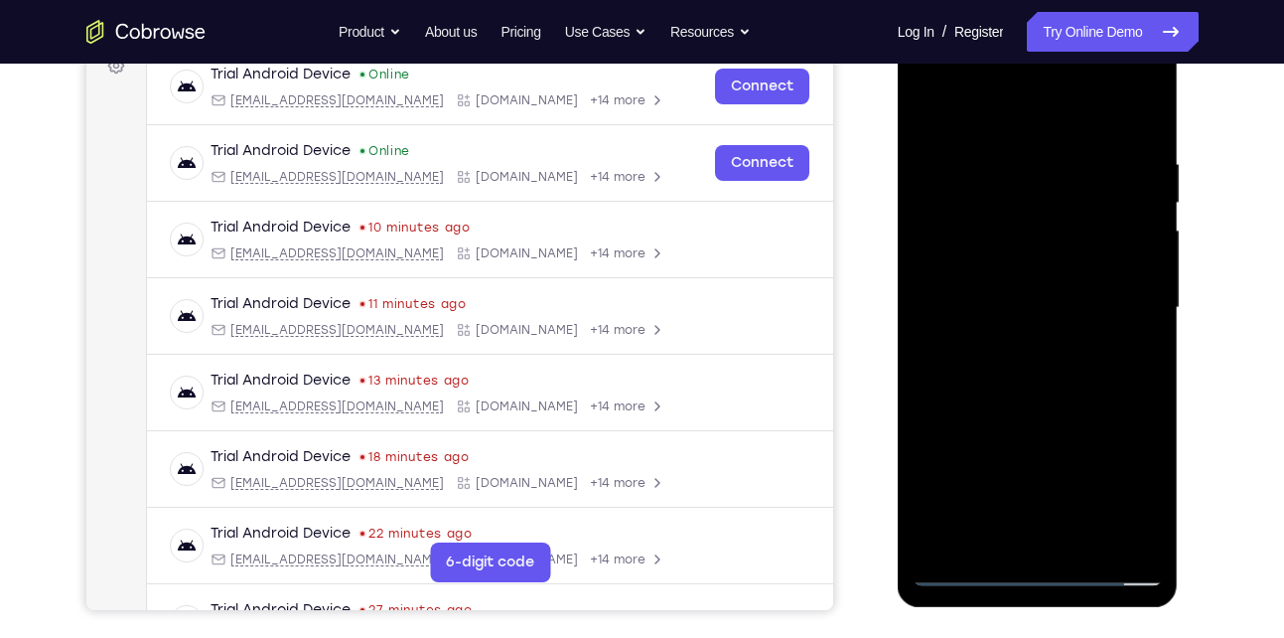
click at [1084, 545] on div at bounding box center [1038, 308] width 250 height 556
click at [1028, 411] on div at bounding box center [1038, 308] width 250 height 556
click at [1032, 410] on div at bounding box center [1038, 308] width 250 height 556
click at [1022, 279] on div at bounding box center [1038, 308] width 250 height 556
click at [923, 109] on div at bounding box center [1038, 308] width 250 height 556
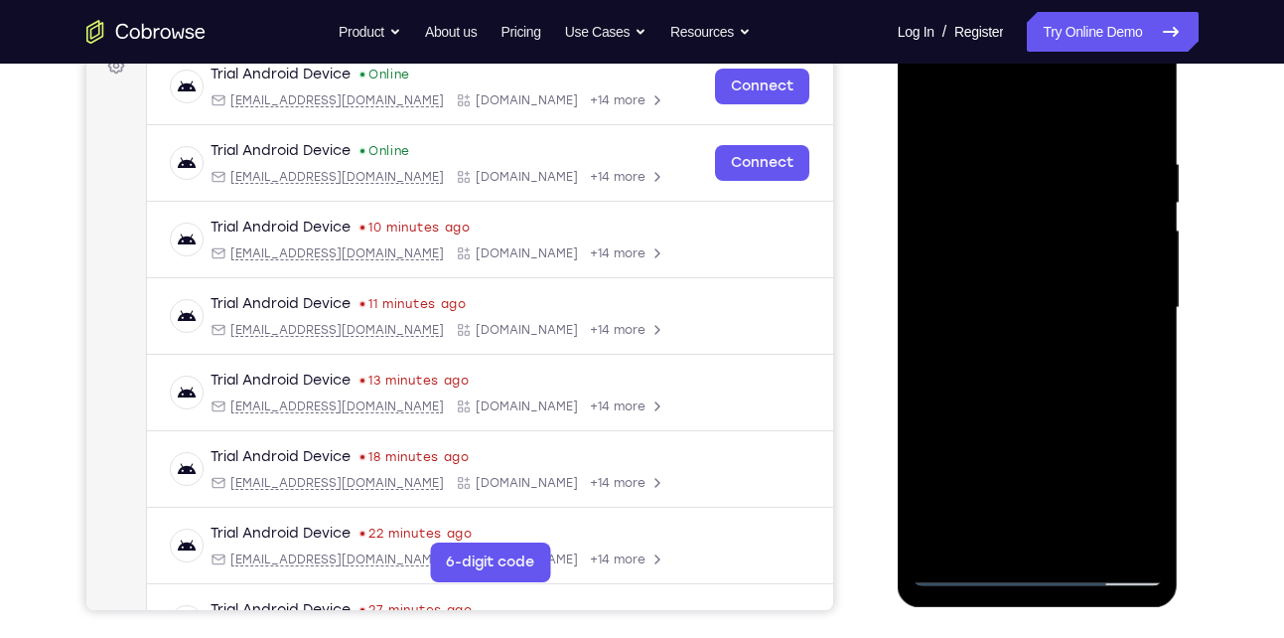
click at [999, 271] on div at bounding box center [1038, 308] width 250 height 556
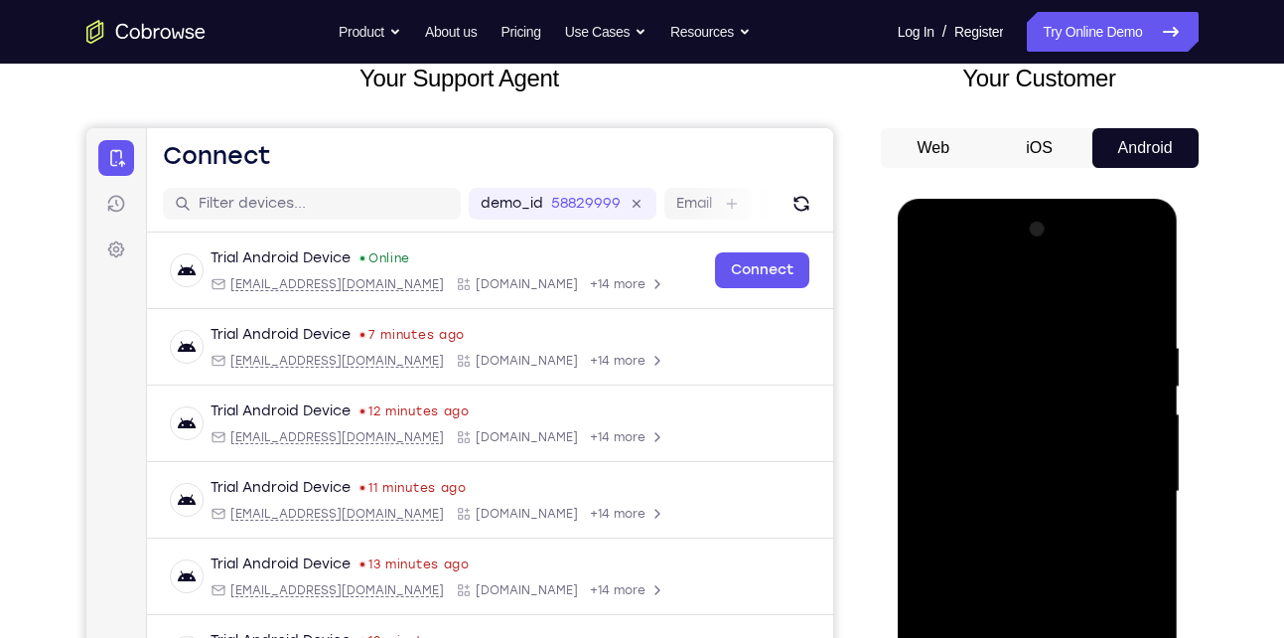
click at [1009, 540] on div at bounding box center [1038, 492] width 250 height 556
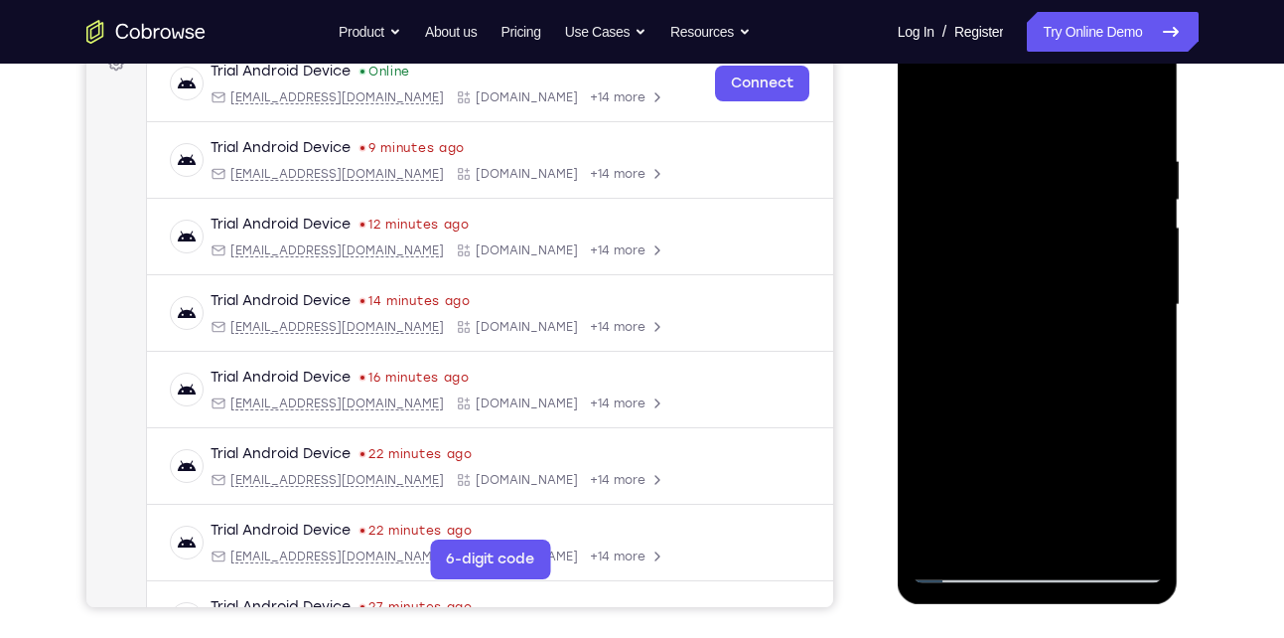
scroll to position [207, 0]
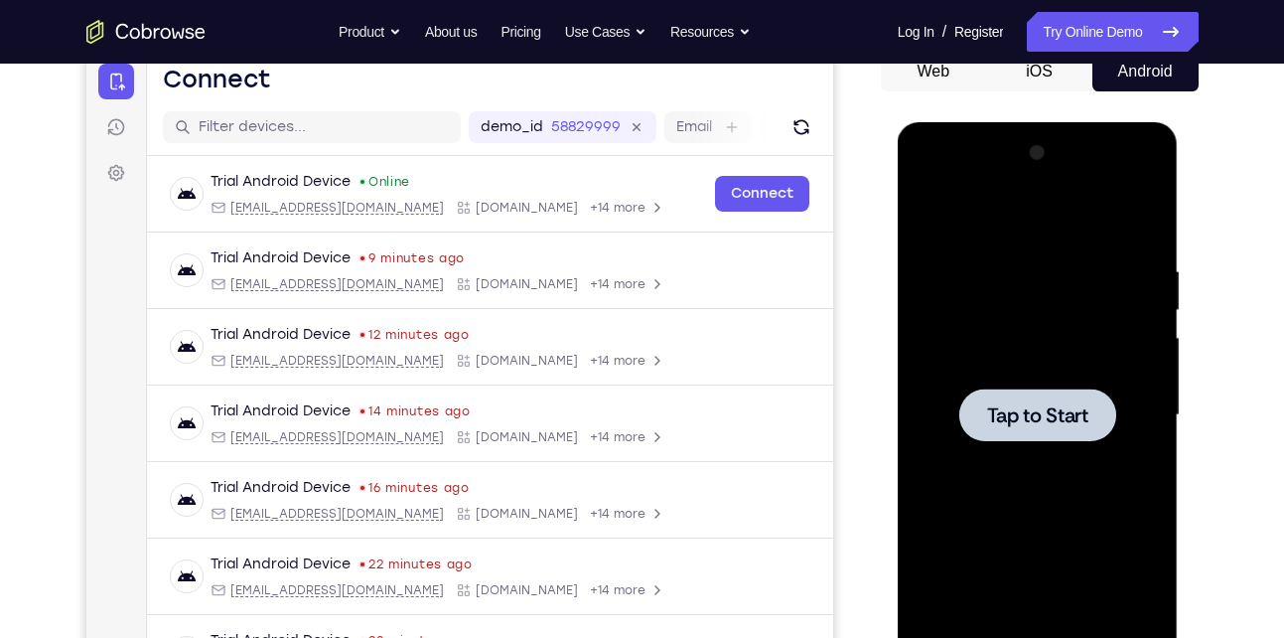
click at [1067, 380] on div at bounding box center [1038, 415] width 250 height 556
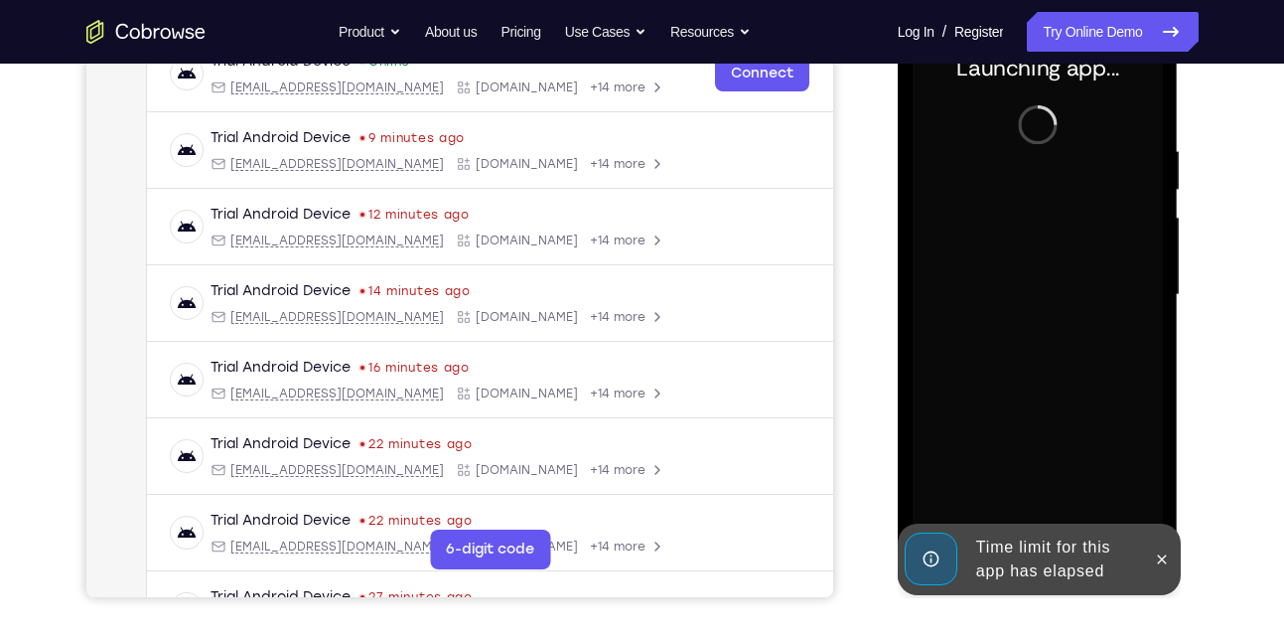
scroll to position [328, 0]
click at [1160, 571] on button at bounding box center [1162, 558] width 32 height 32
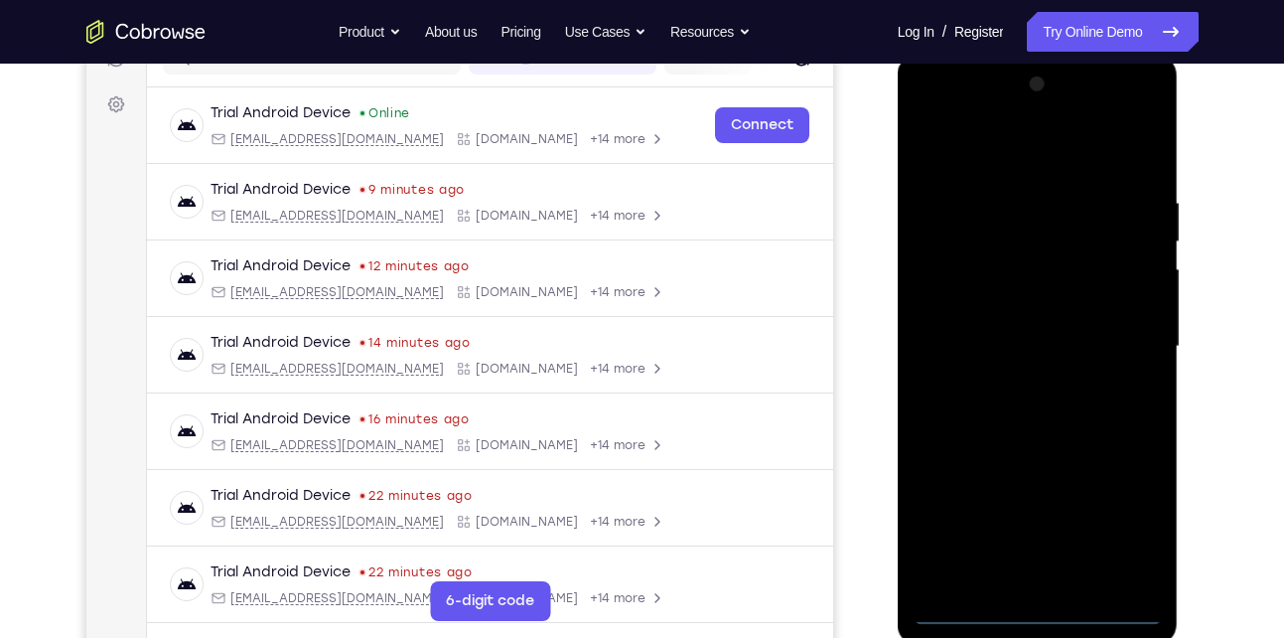
scroll to position [274, 0]
click at [1036, 612] on div at bounding box center [1038, 348] width 250 height 556
click at [1115, 532] on div at bounding box center [1038, 348] width 250 height 556
click at [972, 162] on div at bounding box center [1038, 348] width 250 height 556
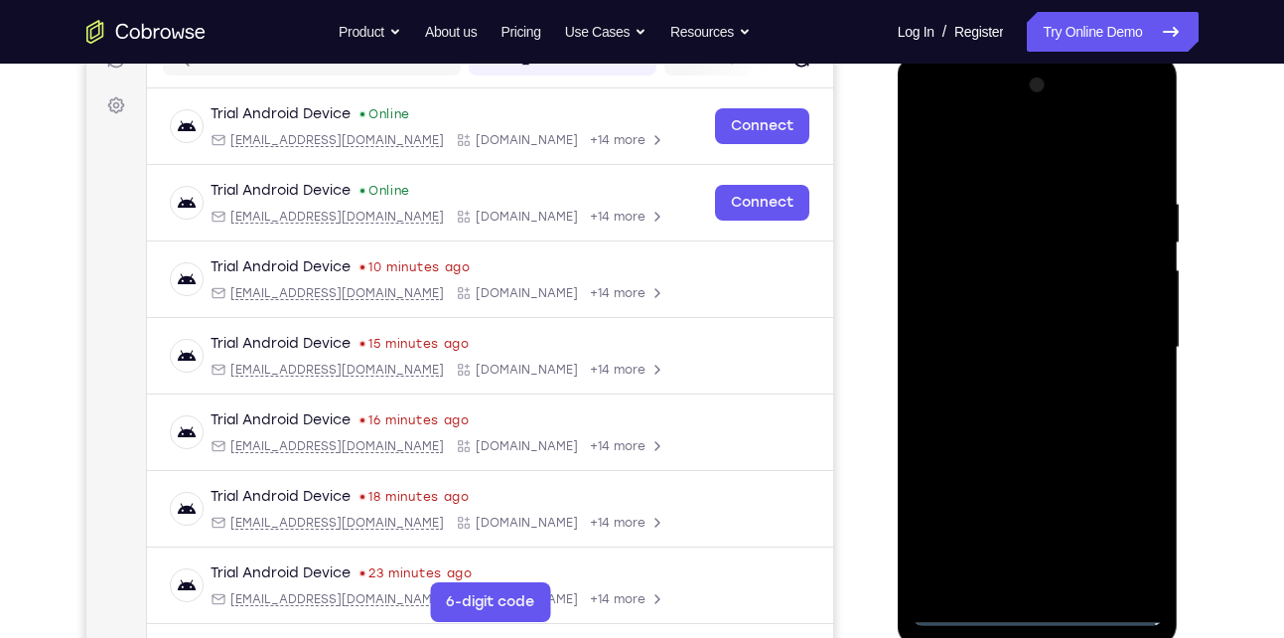
click at [1121, 346] on div at bounding box center [1038, 348] width 250 height 556
click at [1016, 388] on div at bounding box center [1038, 348] width 250 height 556
click at [1055, 333] on div at bounding box center [1038, 348] width 250 height 556
click at [995, 315] on div at bounding box center [1038, 348] width 250 height 556
click at [1027, 346] on div at bounding box center [1038, 348] width 250 height 556
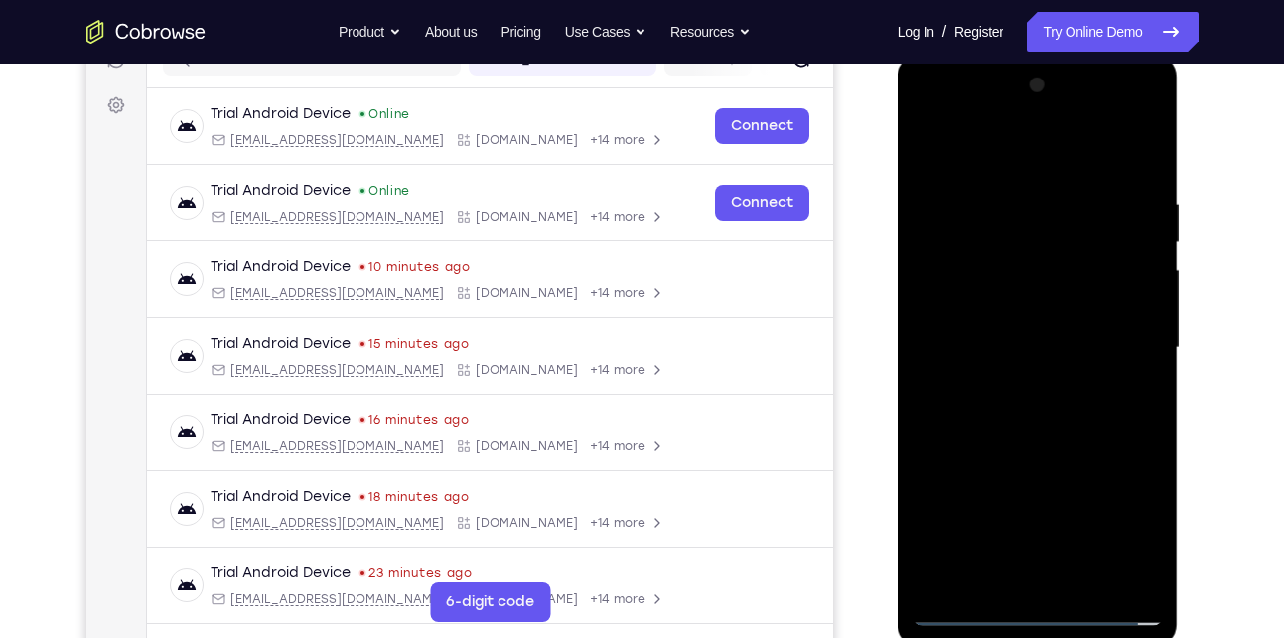
click at [1013, 412] on div at bounding box center [1038, 348] width 250 height 556
click at [1031, 411] on div at bounding box center [1038, 348] width 250 height 556
click at [1123, 141] on div at bounding box center [1038, 348] width 250 height 556
click at [1096, 387] on div at bounding box center [1038, 348] width 250 height 556
drag, startPoint x: 1019, startPoint y: 460, endPoint x: 1032, endPoint y: 318, distance: 142.6
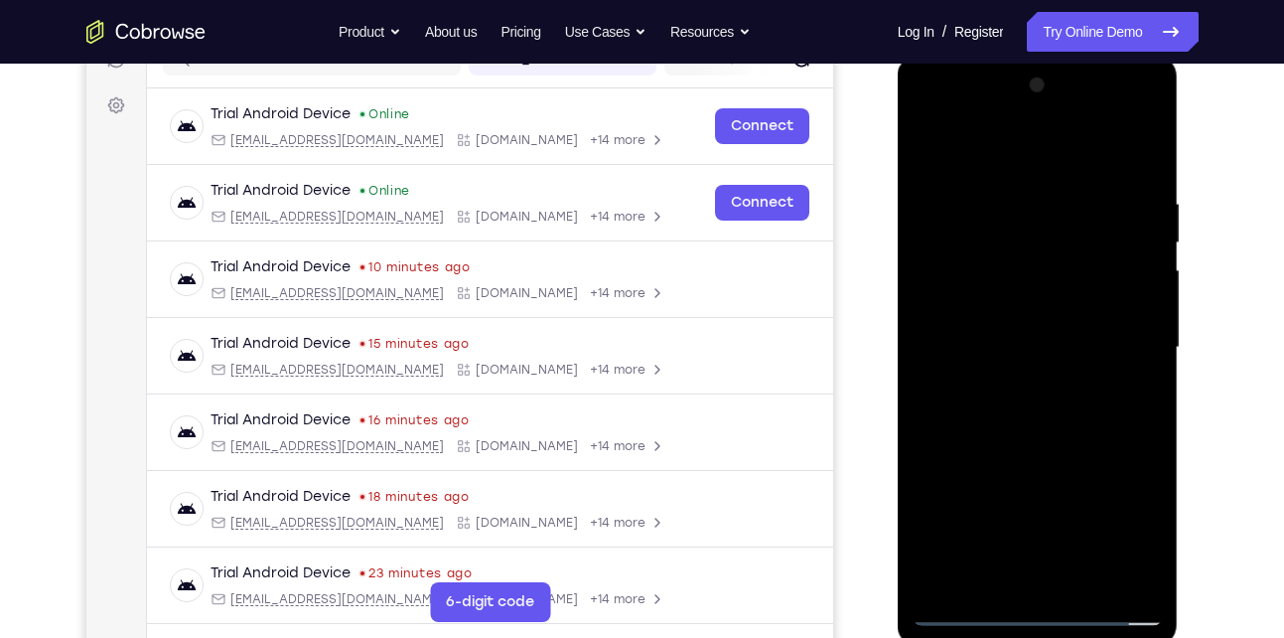
click at [1032, 318] on div at bounding box center [1038, 348] width 250 height 556
click at [1149, 302] on div at bounding box center [1038, 348] width 250 height 556
click at [926, 483] on div at bounding box center [1038, 348] width 250 height 556
click at [1144, 302] on div at bounding box center [1038, 348] width 250 height 556
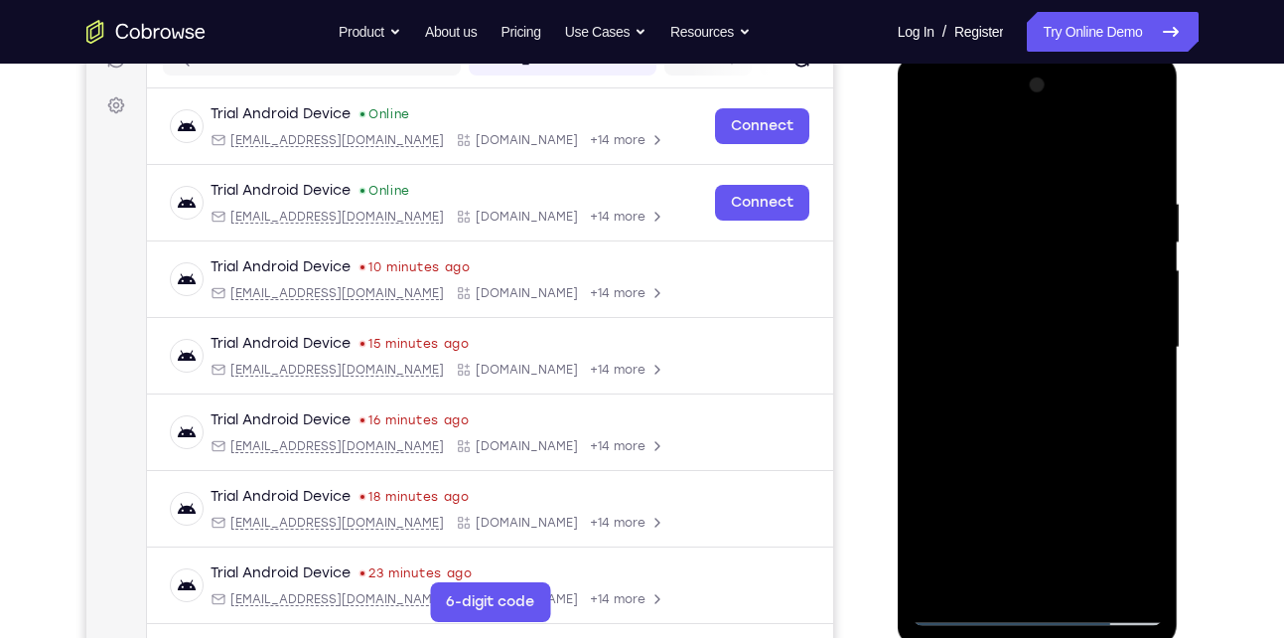
drag, startPoint x: 1031, startPoint y: 442, endPoint x: 1024, endPoint y: 293, distance: 149.2
click at [1024, 293] on div at bounding box center [1038, 348] width 250 height 556
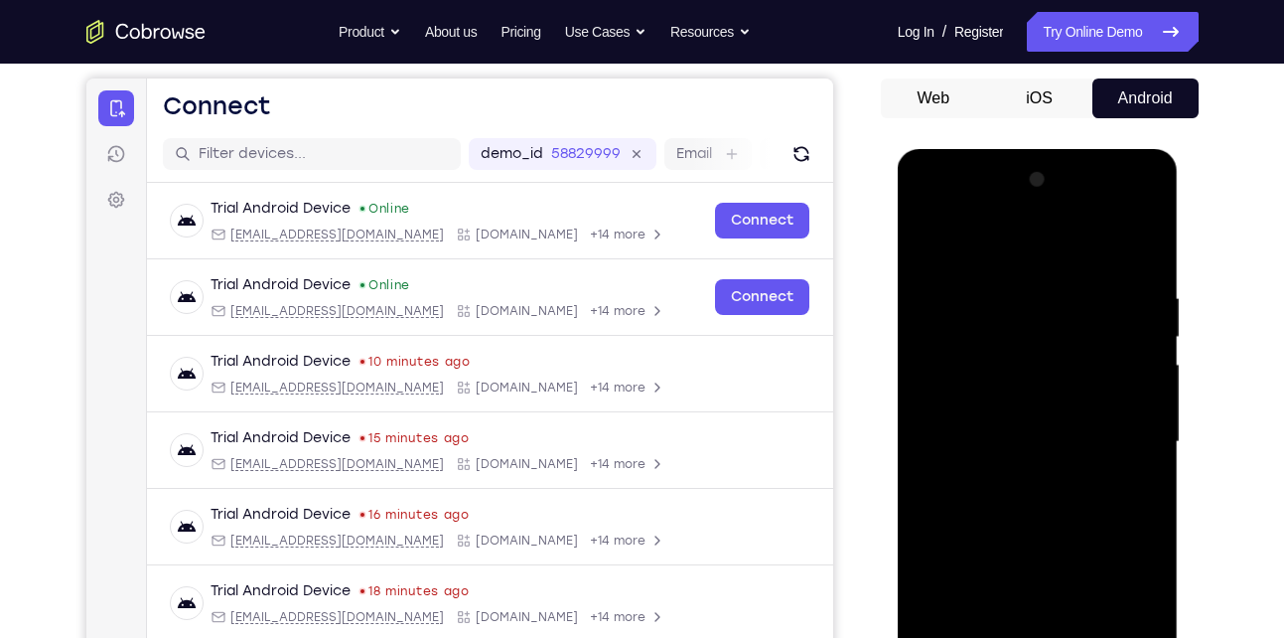
click at [1147, 637] on div at bounding box center [1038, 442] width 250 height 556
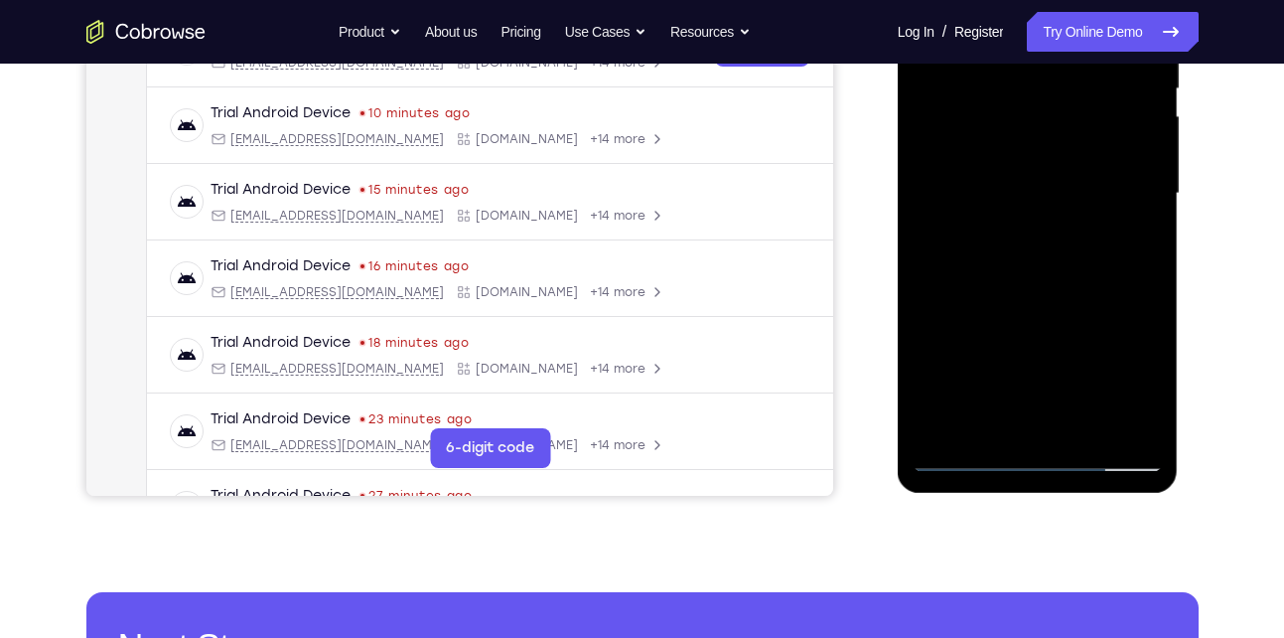
click at [1147, 423] on div at bounding box center [1038, 194] width 250 height 556
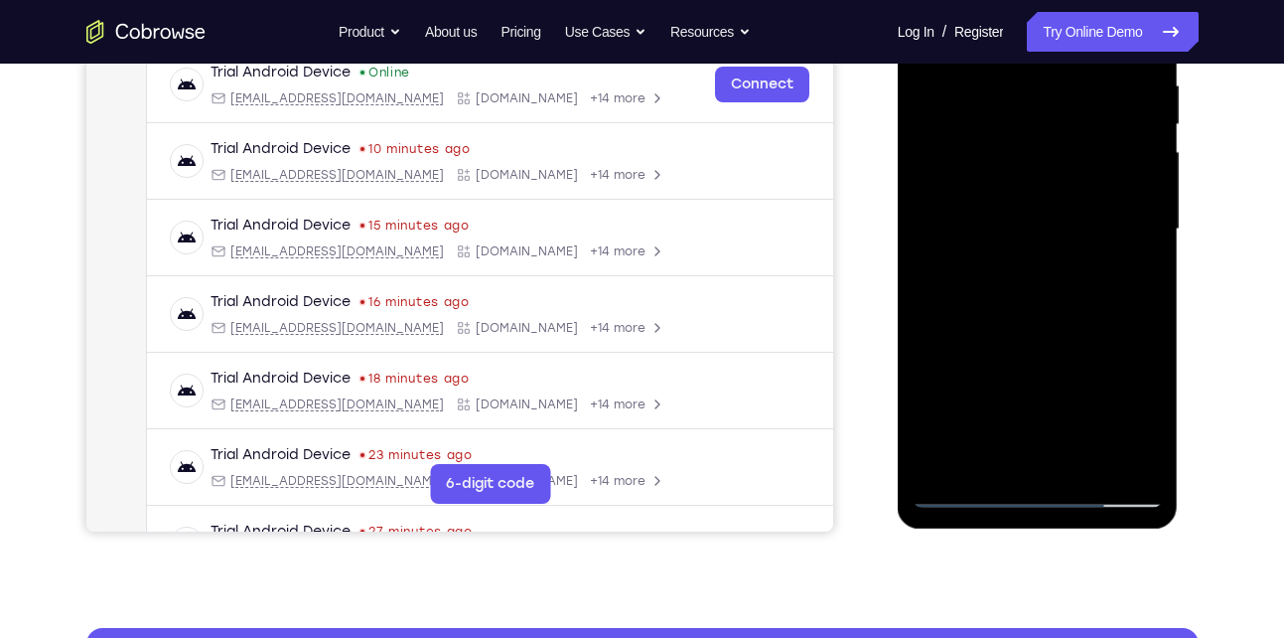
click at [1147, 460] on div at bounding box center [1038, 229] width 250 height 556
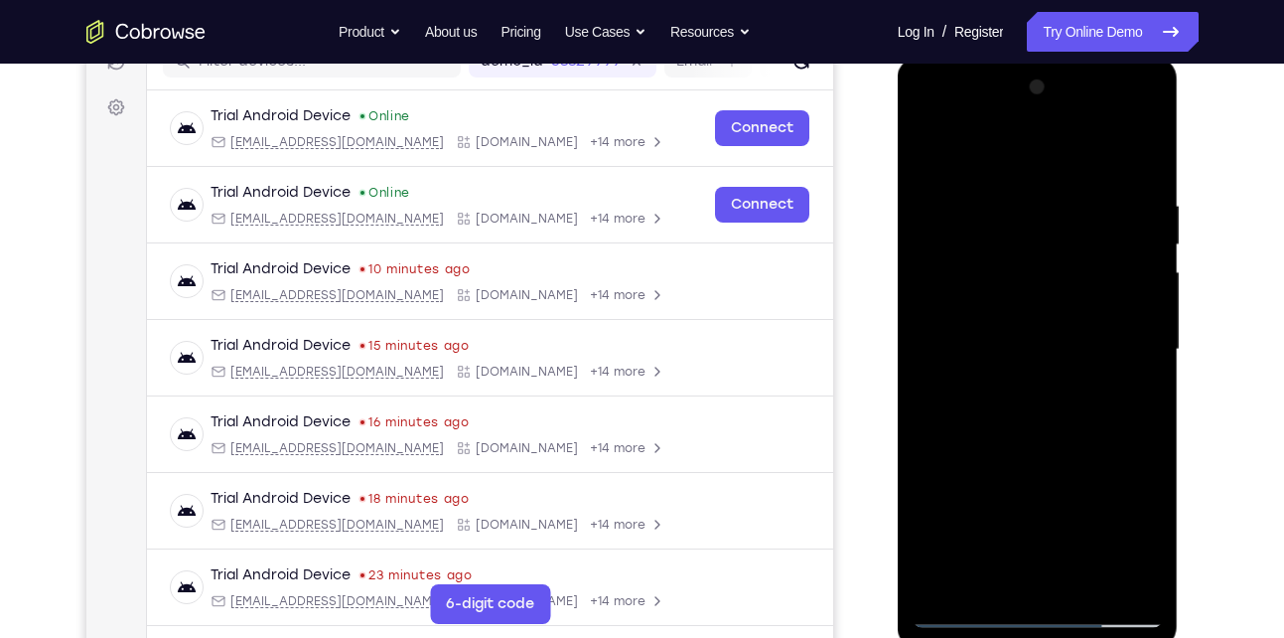
click at [1147, 580] on div at bounding box center [1038, 350] width 250 height 556
click at [1146, 580] on div at bounding box center [1038, 350] width 250 height 556
click at [1081, 582] on div at bounding box center [1038, 350] width 250 height 556
click at [1040, 459] on div at bounding box center [1038, 350] width 250 height 556
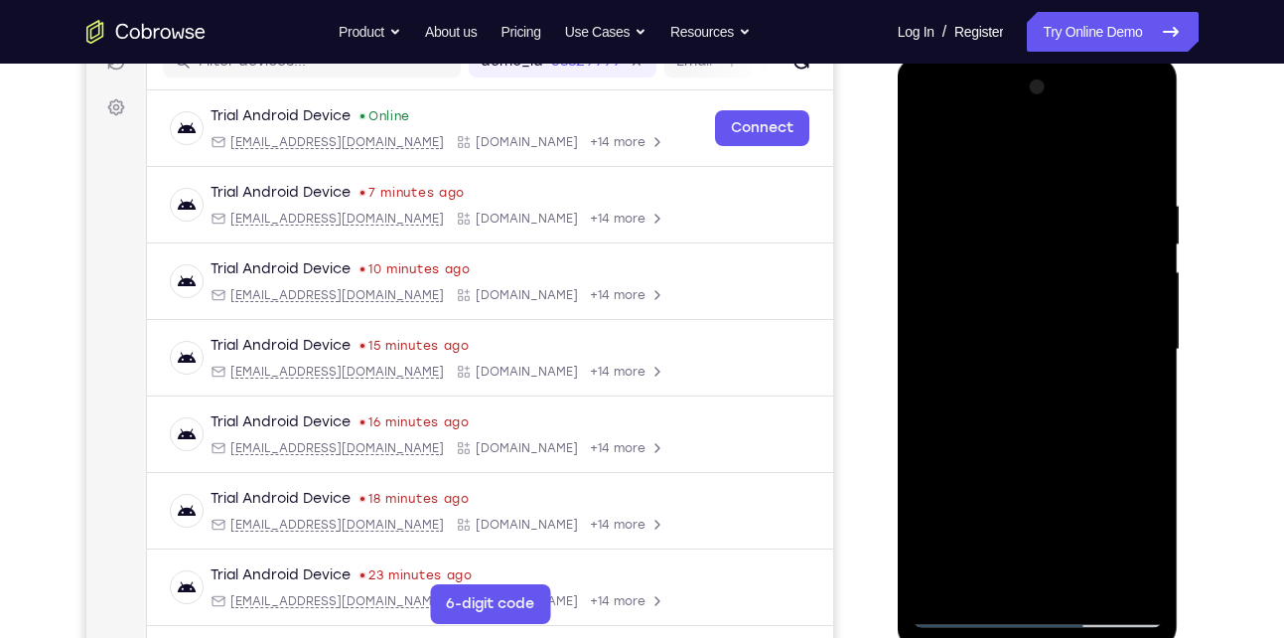
click at [1024, 320] on div at bounding box center [1038, 350] width 250 height 556
click at [996, 577] on div at bounding box center [1038, 350] width 250 height 556
click at [1004, 399] on div at bounding box center [1038, 350] width 250 height 556
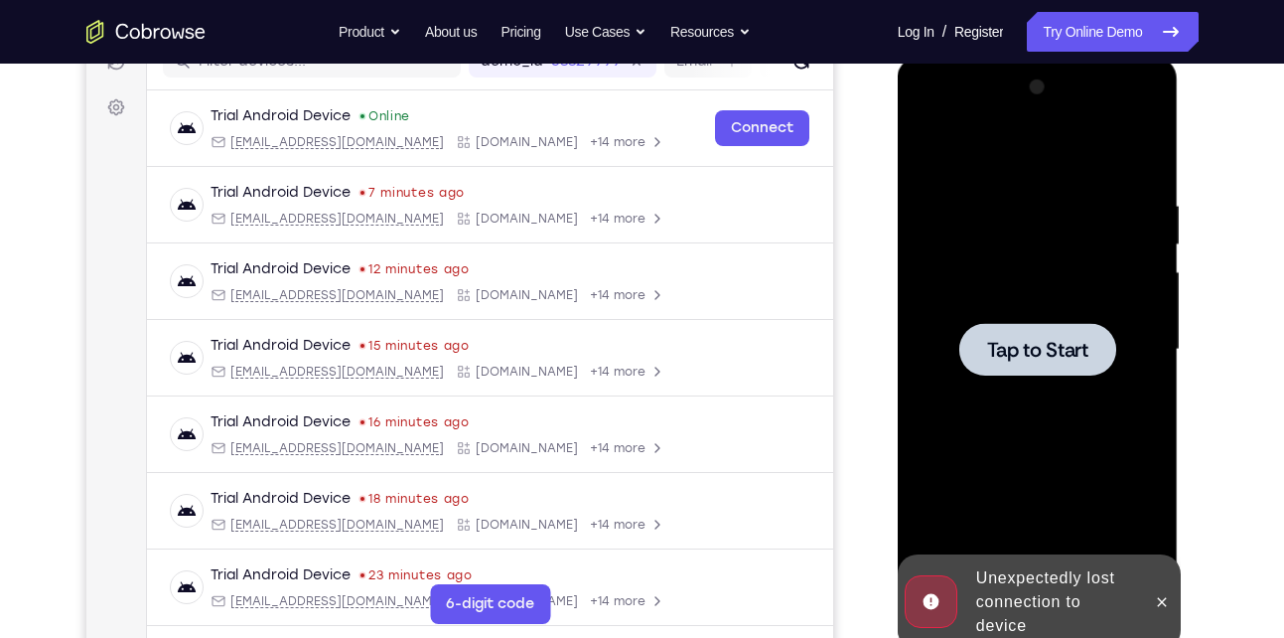
click at [1004, 399] on div at bounding box center [1038, 350] width 250 height 556
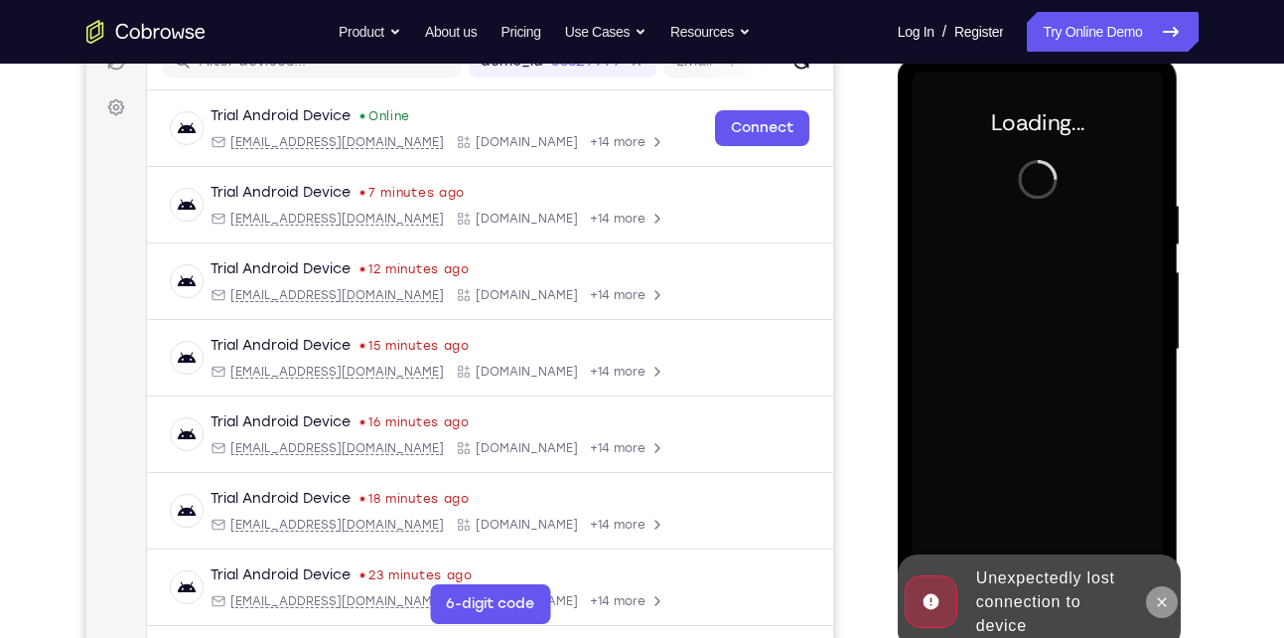
click at [1173, 607] on button at bounding box center [1162, 602] width 32 height 32
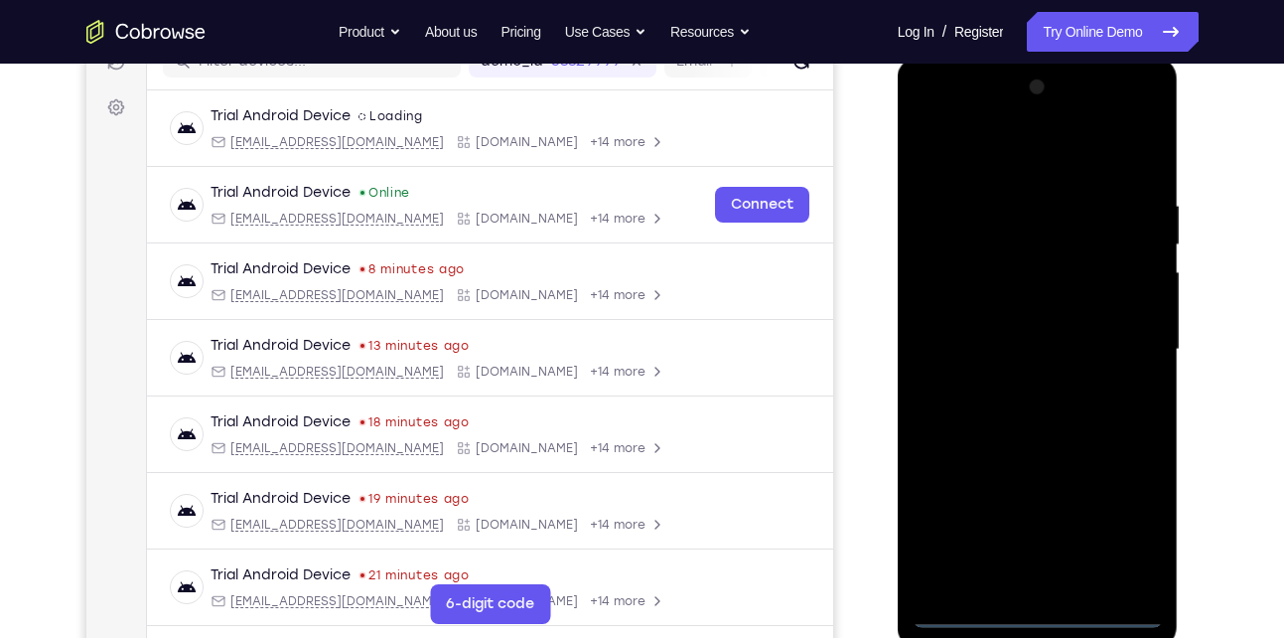
click at [1042, 615] on div at bounding box center [1038, 350] width 250 height 556
click at [1137, 537] on div at bounding box center [1038, 350] width 250 height 556
click at [957, 164] on div at bounding box center [1038, 350] width 250 height 556
click at [1117, 350] on div at bounding box center [1038, 350] width 250 height 556
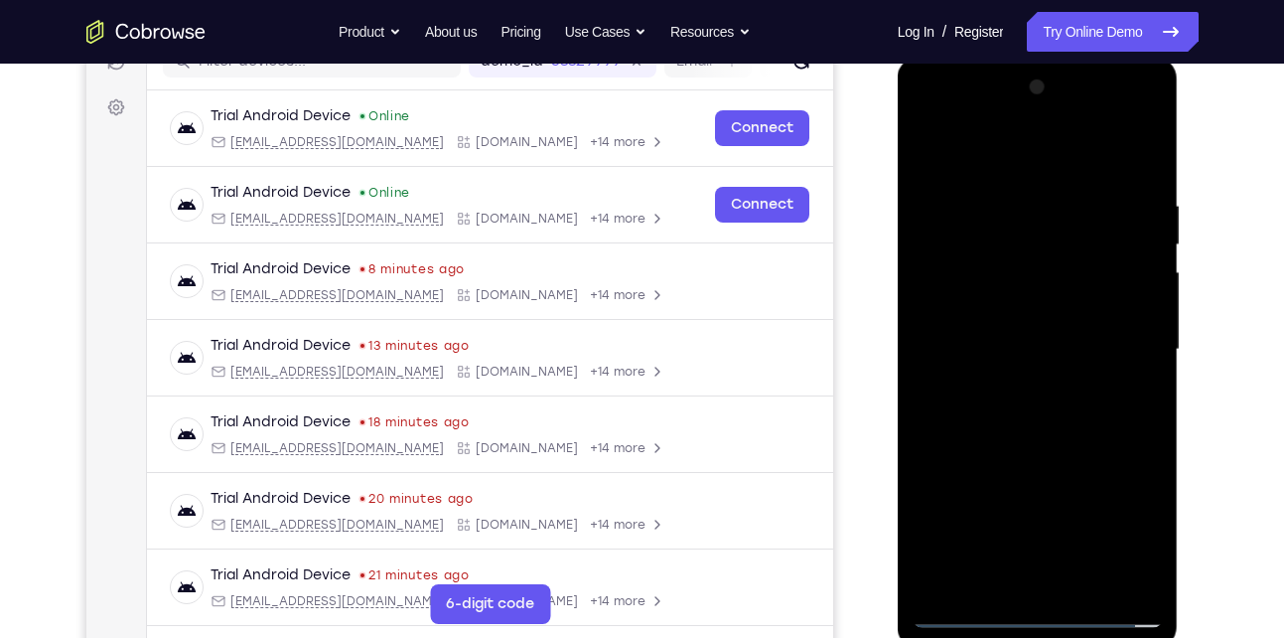
click at [1015, 388] on div at bounding box center [1038, 350] width 250 height 556
click at [1055, 331] on div at bounding box center [1038, 350] width 250 height 556
click at [977, 310] on div at bounding box center [1038, 350] width 250 height 556
click at [1038, 349] on div at bounding box center [1038, 350] width 250 height 556
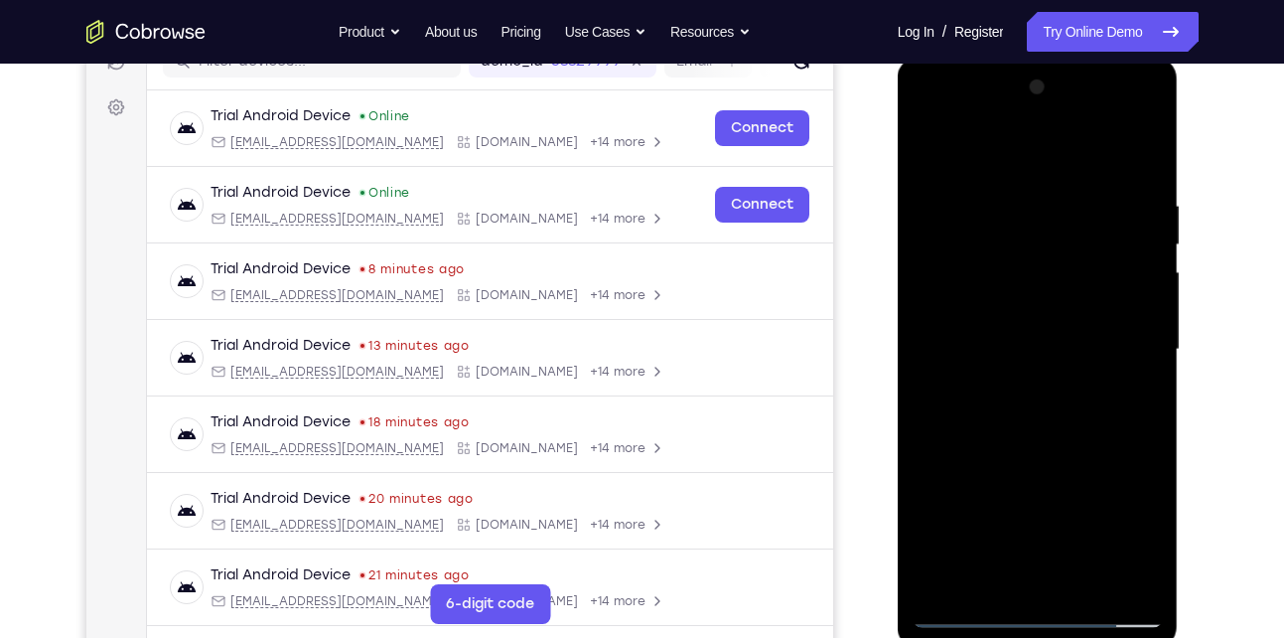
click at [1038, 349] on div at bounding box center [1038, 350] width 250 height 556
click at [1048, 343] on div at bounding box center [1038, 350] width 250 height 556
click at [1058, 397] on div at bounding box center [1038, 350] width 250 height 556
click at [1127, 145] on div at bounding box center [1038, 350] width 250 height 556
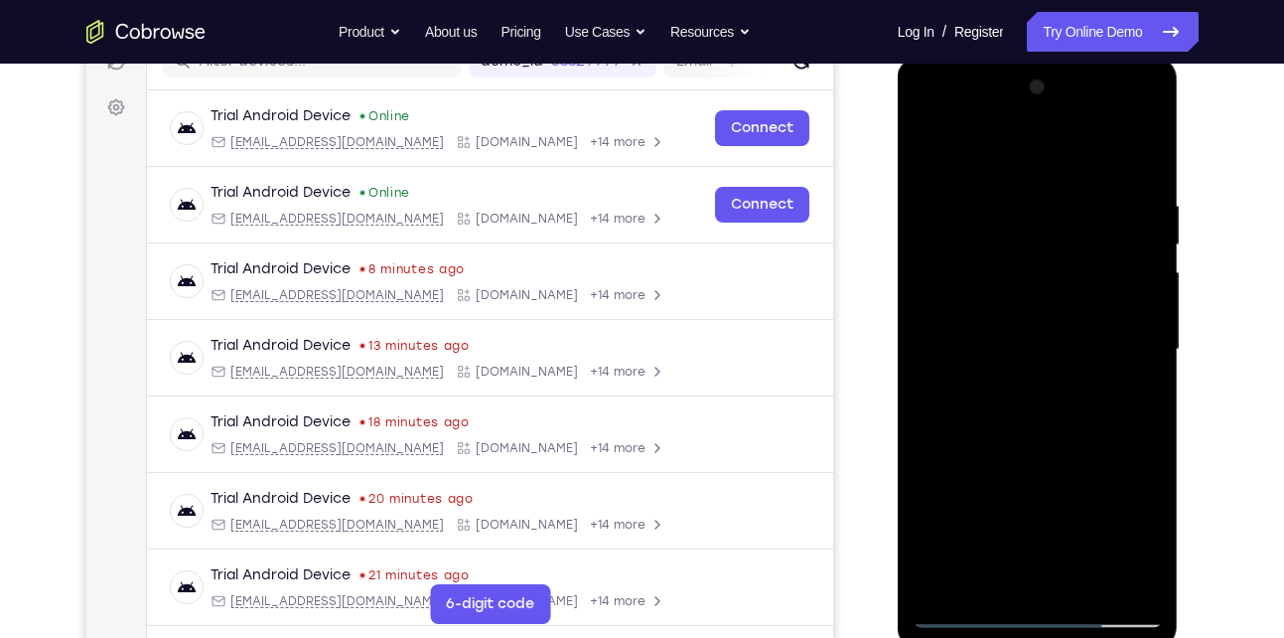
click at [1090, 584] on div at bounding box center [1038, 350] width 250 height 556
click at [1012, 319] on div at bounding box center [1038, 350] width 250 height 556
click at [1039, 457] on div at bounding box center [1038, 350] width 250 height 556
click at [1039, 453] on div at bounding box center [1038, 350] width 250 height 556
click at [1015, 452] on div at bounding box center [1038, 350] width 250 height 556
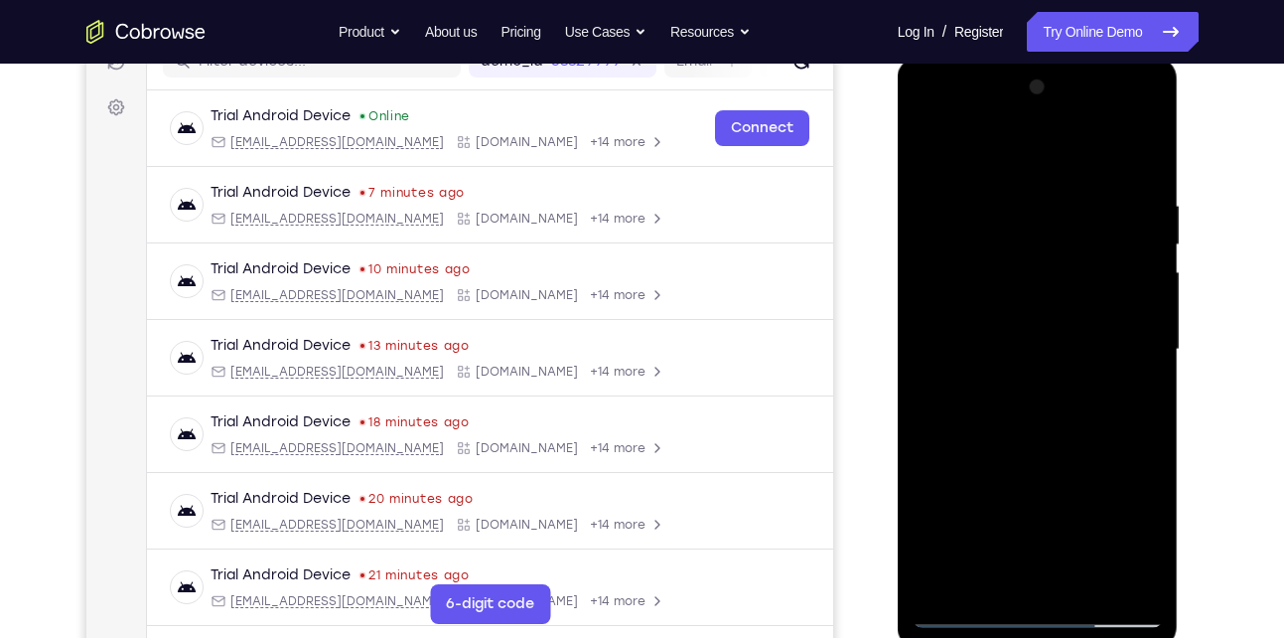
click at [1009, 312] on div at bounding box center [1038, 350] width 250 height 556
click at [925, 153] on div at bounding box center [1038, 350] width 250 height 556
click at [1085, 587] on div at bounding box center [1038, 350] width 250 height 556
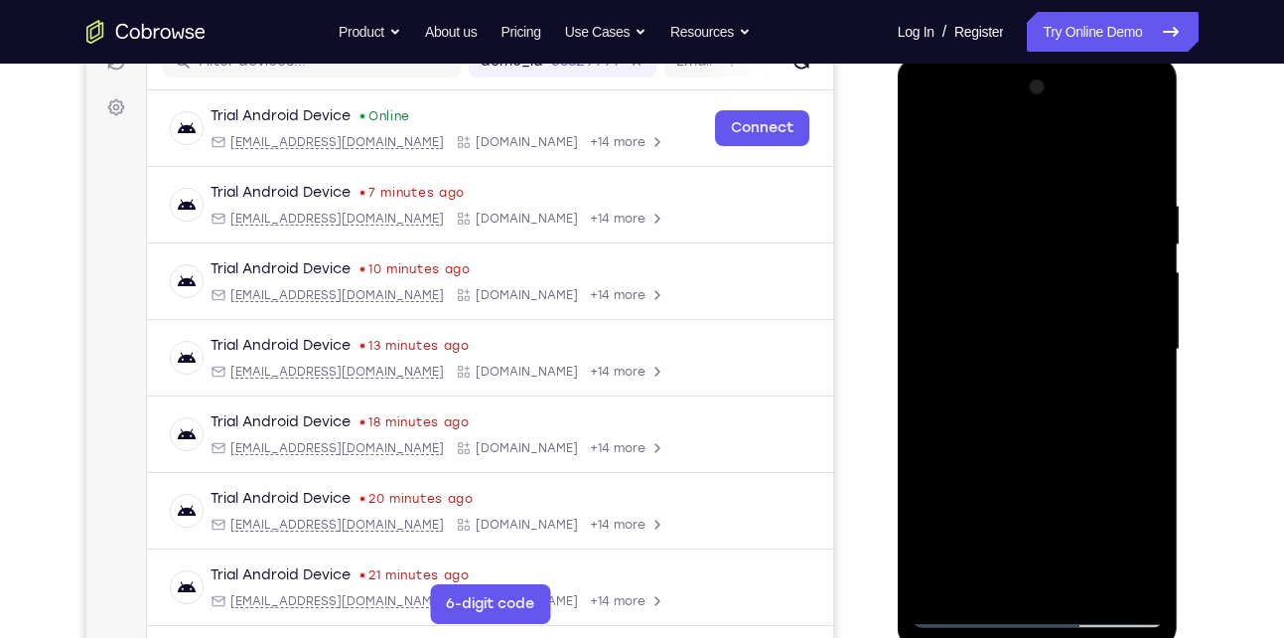
click at [1025, 324] on div at bounding box center [1038, 350] width 250 height 556
click at [921, 152] on div at bounding box center [1038, 350] width 250 height 556
click at [929, 143] on div at bounding box center [1038, 350] width 250 height 556
click at [1131, 207] on div at bounding box center [1038, 350] width 250 height 556
click at [1151, 329] on div at bounding box center [1038, 350] width 250 height 556
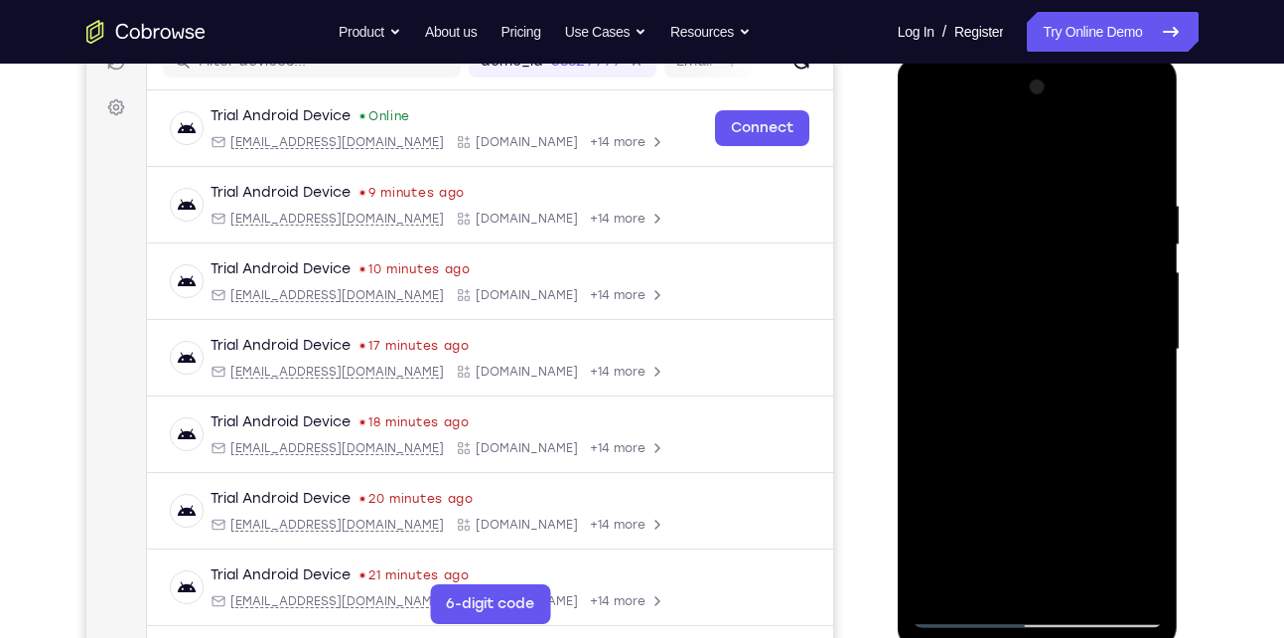
click at [1151, 329] on div at bounding box center [1038, 350] width 250 height 556
click at [1148, 327] on div at bounding box center [1038, 350] width 250 height 556
click at [1160, 358] on div at bounding box center [1038, 350] width 250 height 556
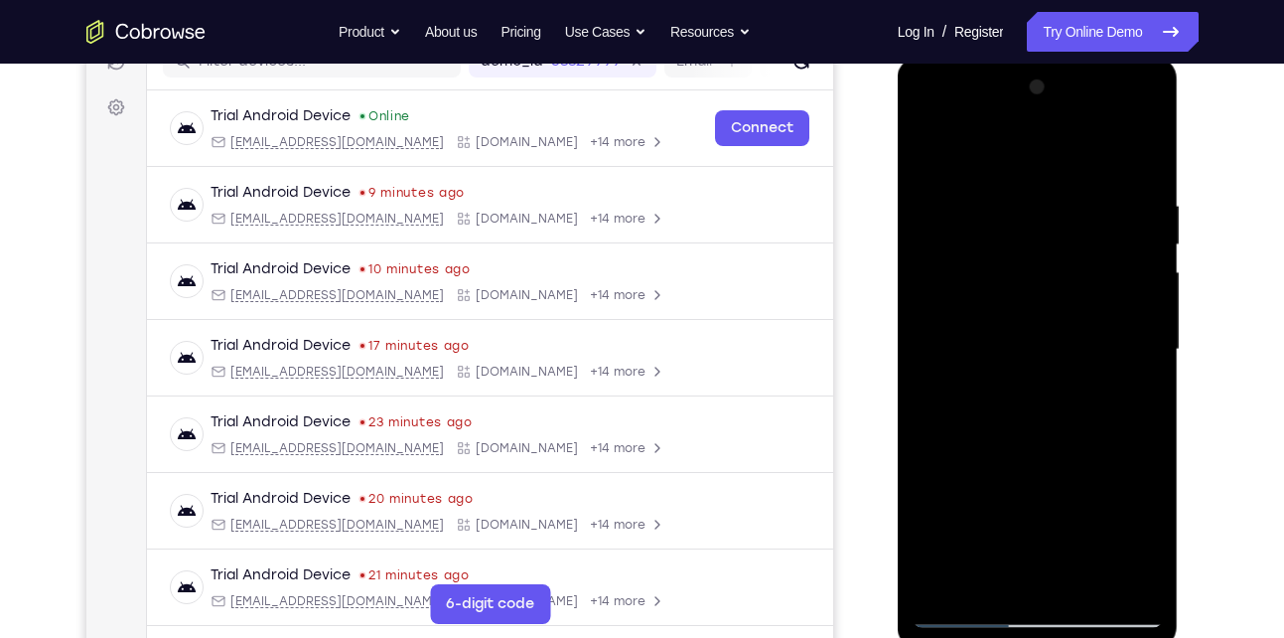
click at [1138, 157] on div at bounding box center [1038, 350] width 250 height 556
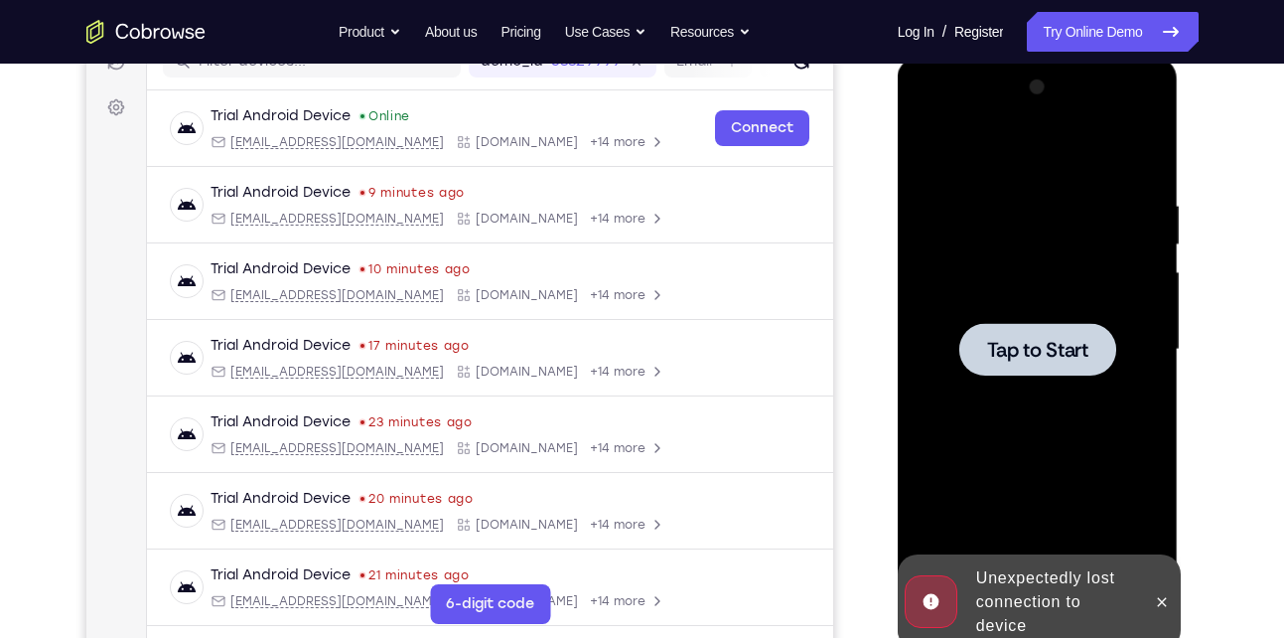
click at [1082, 350] on span "Tap to Start" at bounding box center [1037, 350] width 101 height 20
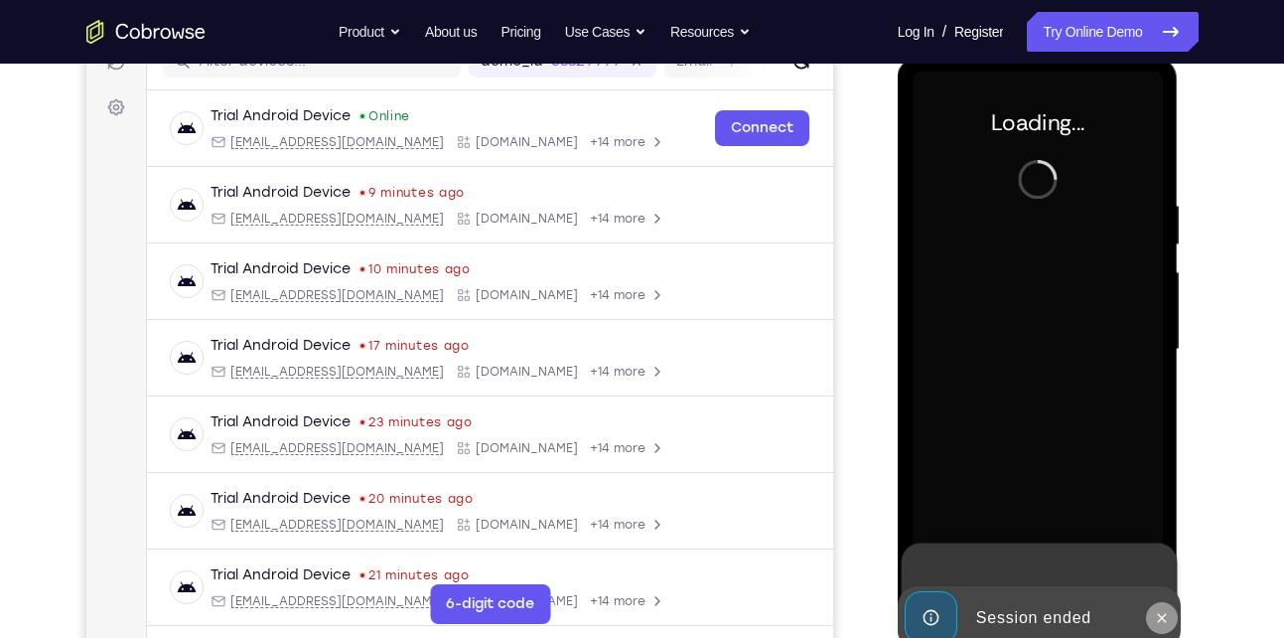
click at [1160, 610] on icon at bounding box center [1162, 618] width 16 height 16
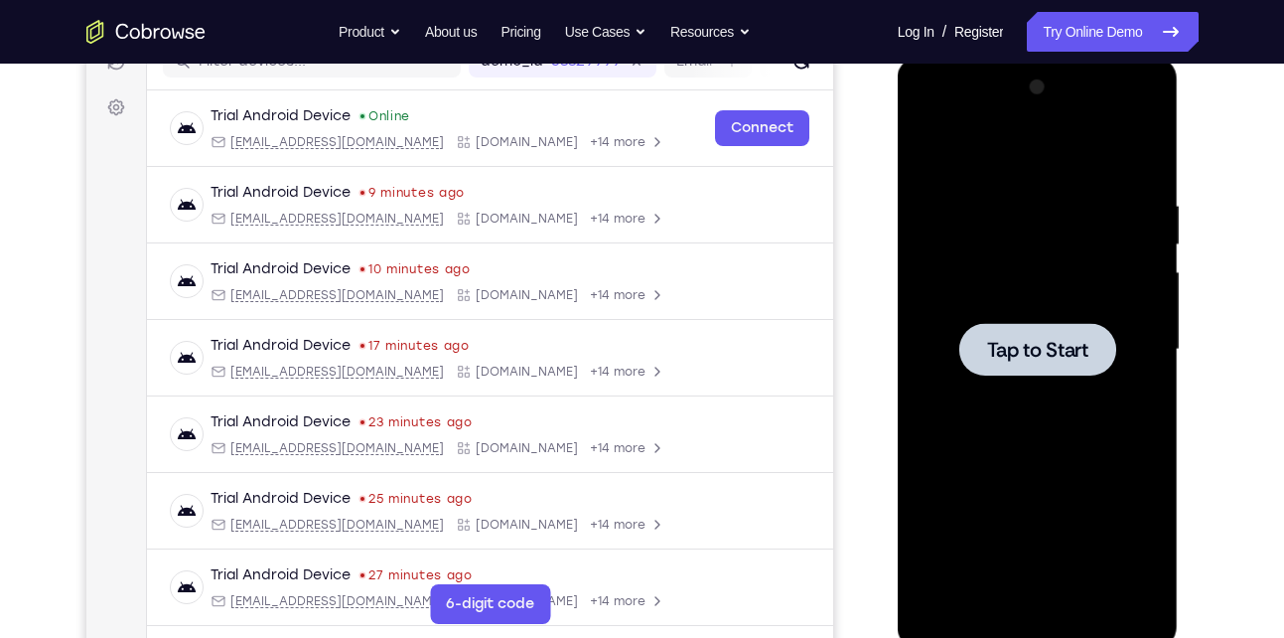
click at [1051, 358] on span "Tap to Start" at bounding box center [1037, 350] width 101 height 20
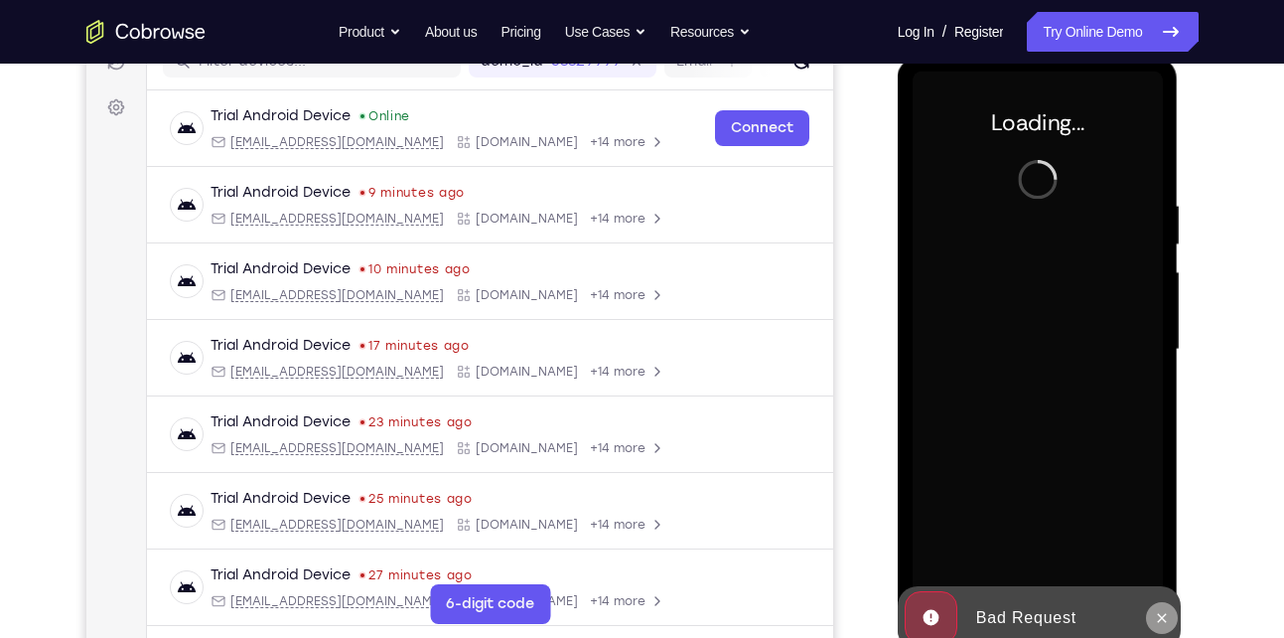
click at [1161, 610] on icon at bounding box center [1162, 618] width 16 height 16
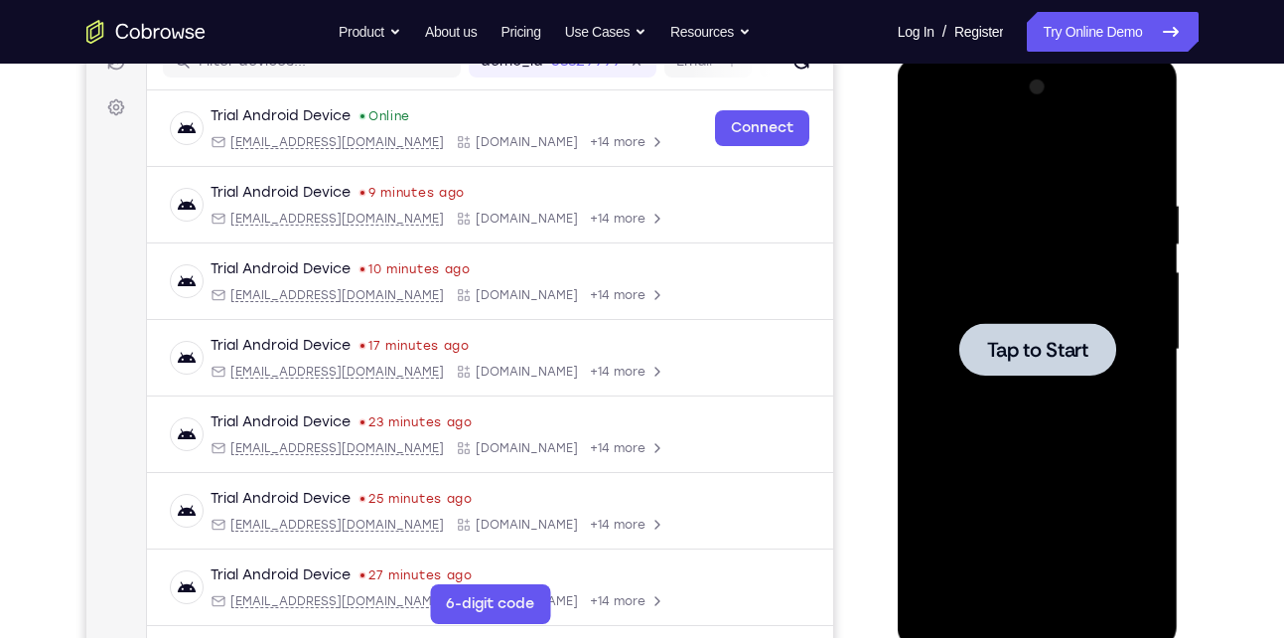
click at [980, 358] on div at bounding box center [1038, 349] width 157 height 53
click at [1085, 321] on div at bounding box center [1038, 350] width 250 height 556
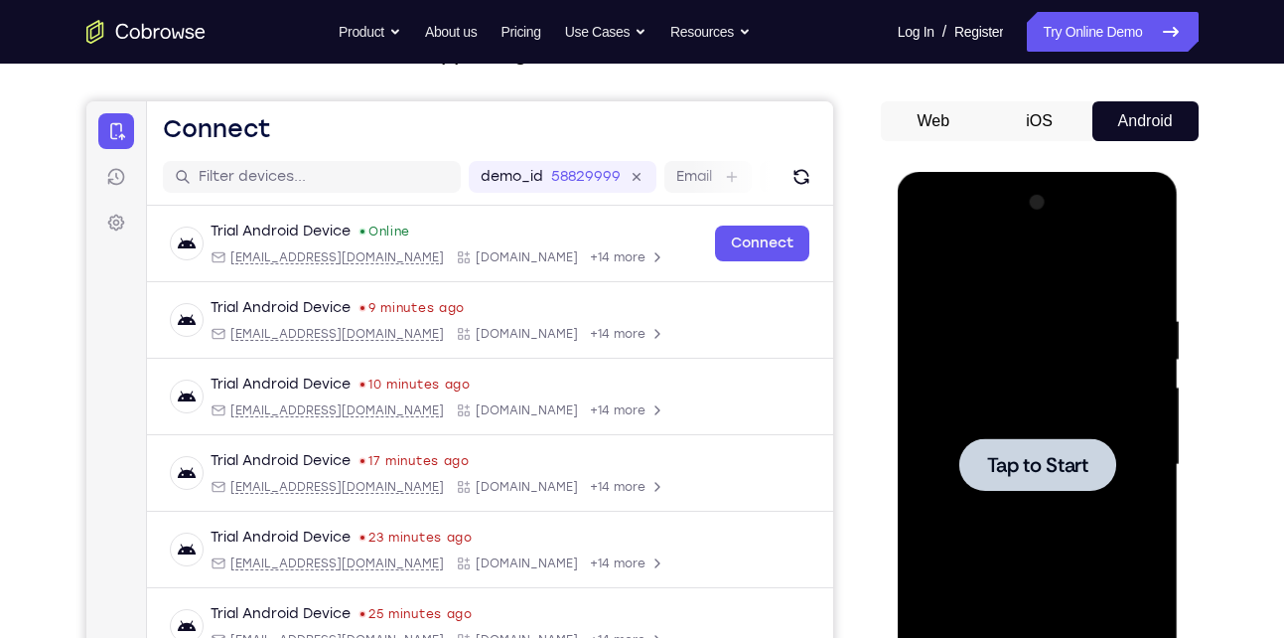
click at [1085, 450] on div at bounding box center [1038, 464] width 157 height 53
click at [1035, 461] on span "Tap to Start" at bounding box center [1037, 465] width 101 height 20
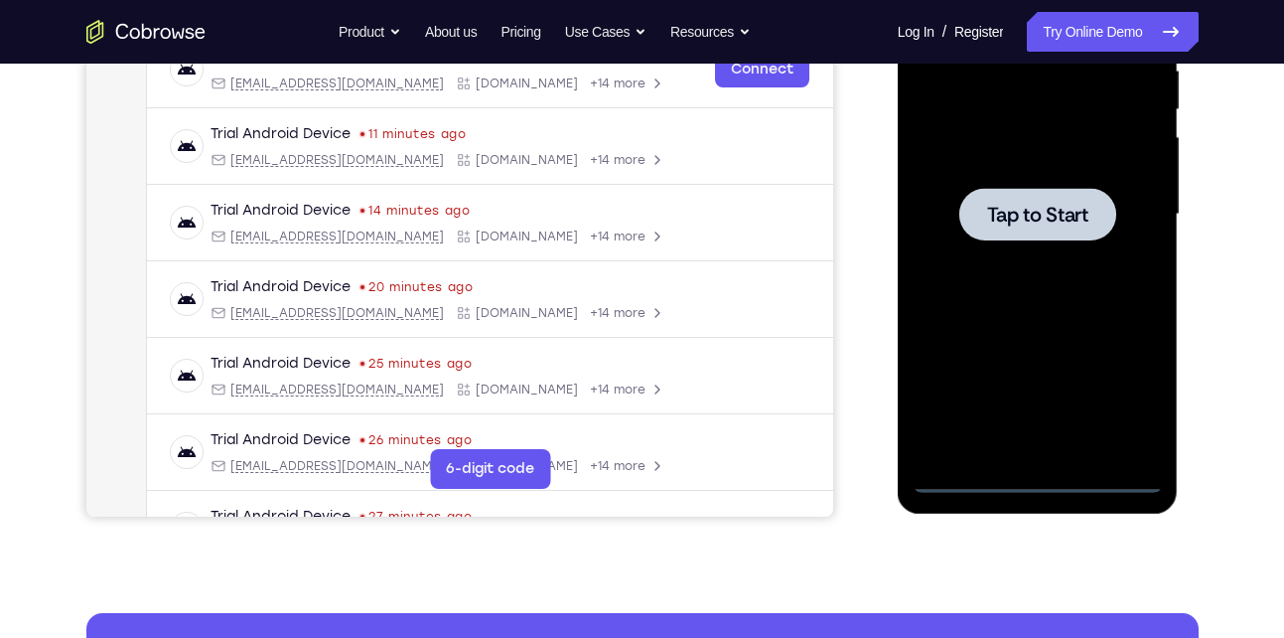
click at [1030, 228] on div at bounding box center [1038, 214] width 157 height 53
click at [1106, 27] on link "Try Online Demo" at bounding box center [1112, 32] width 171 height 40
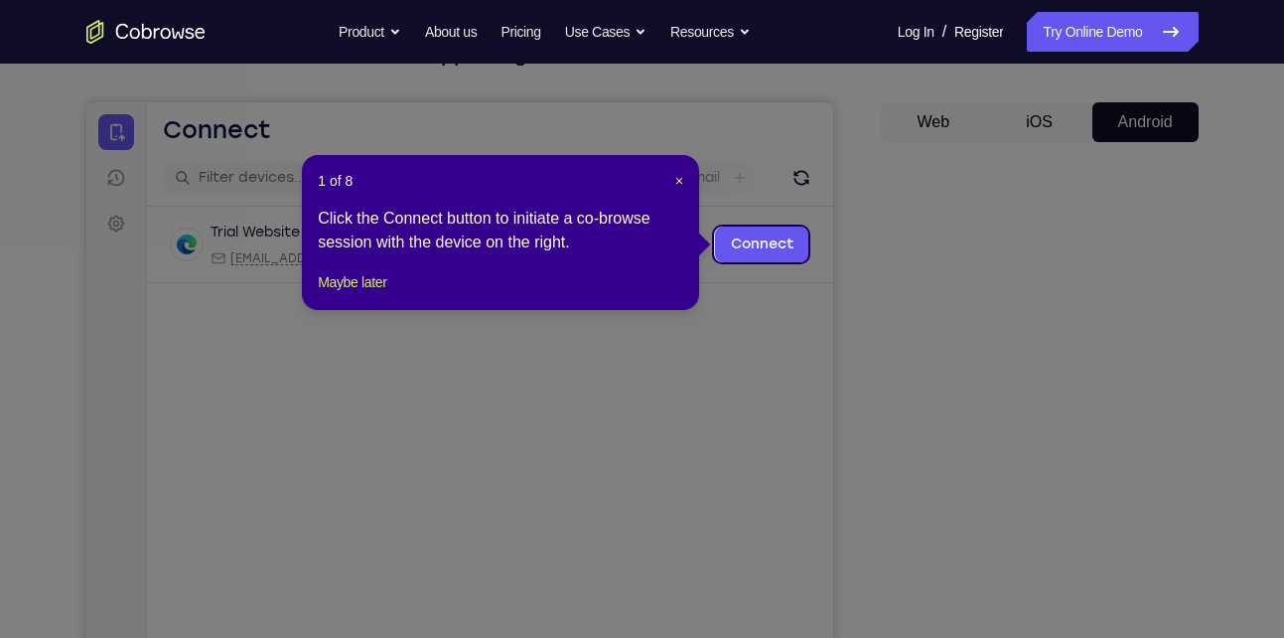
click at [1069, 475] on icon at bounding box center [649, 319] width 1299 height 638
click at [676, 171] on button "×" at bounding box center [680, 181] width 8 height 20
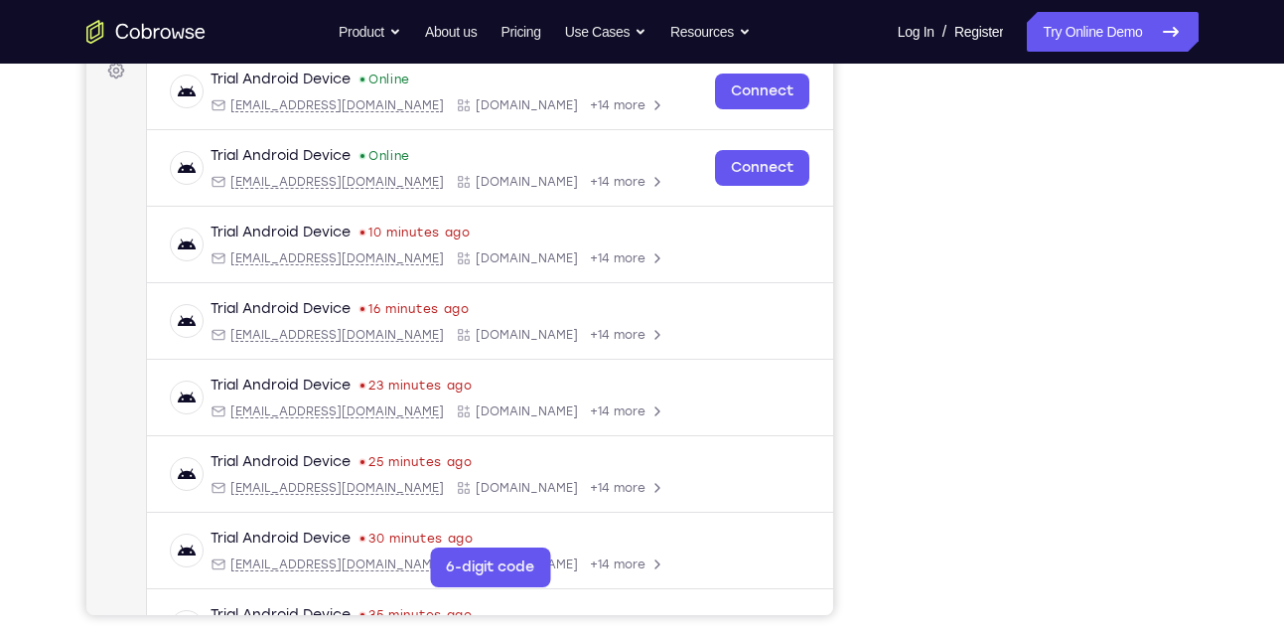
scroll to position [183, 0]
